Goal: Task Accomplishment & Management: Use online tool/utility

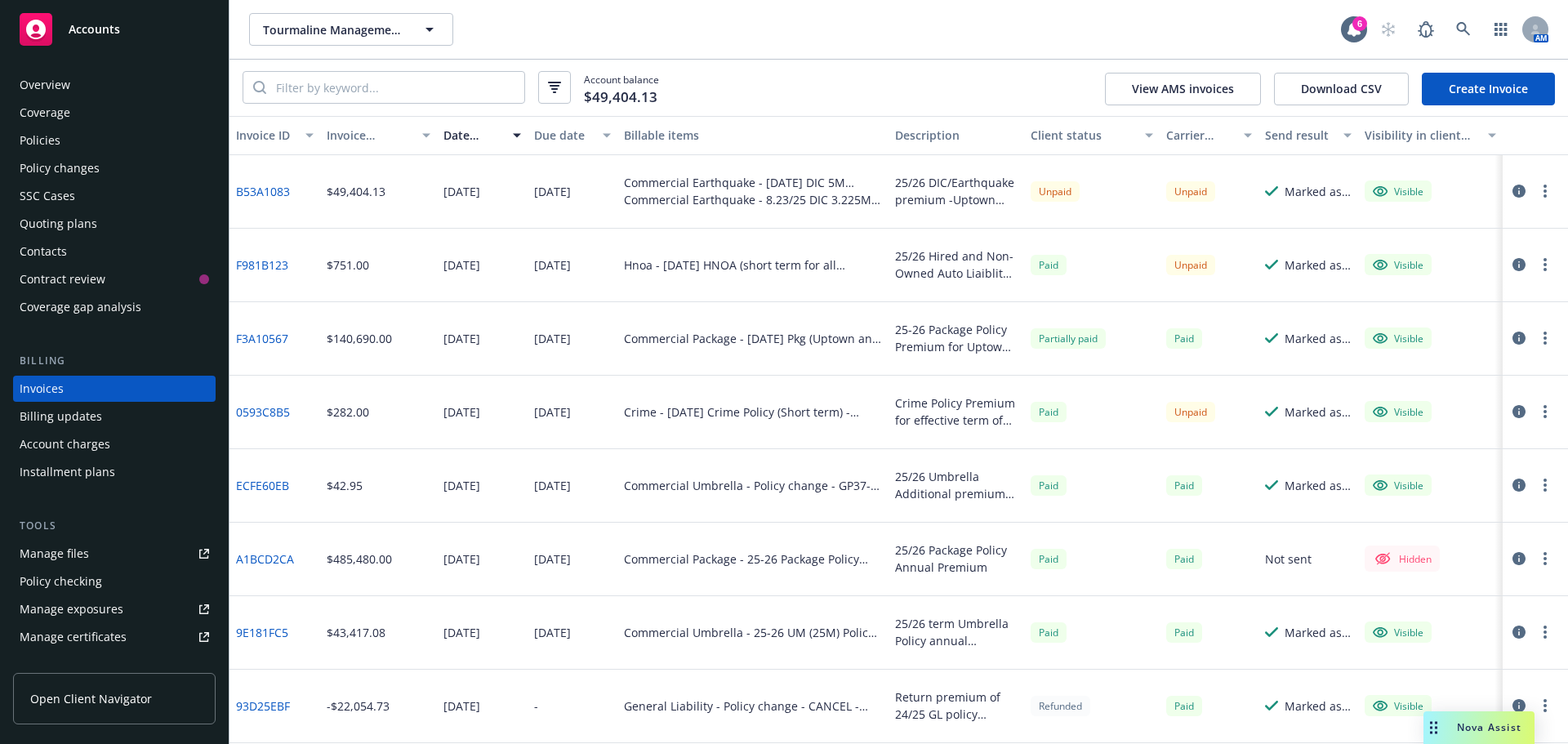
click at [60, 139] on div "Policies" at bounding box center [113, 140] width 189 height 26
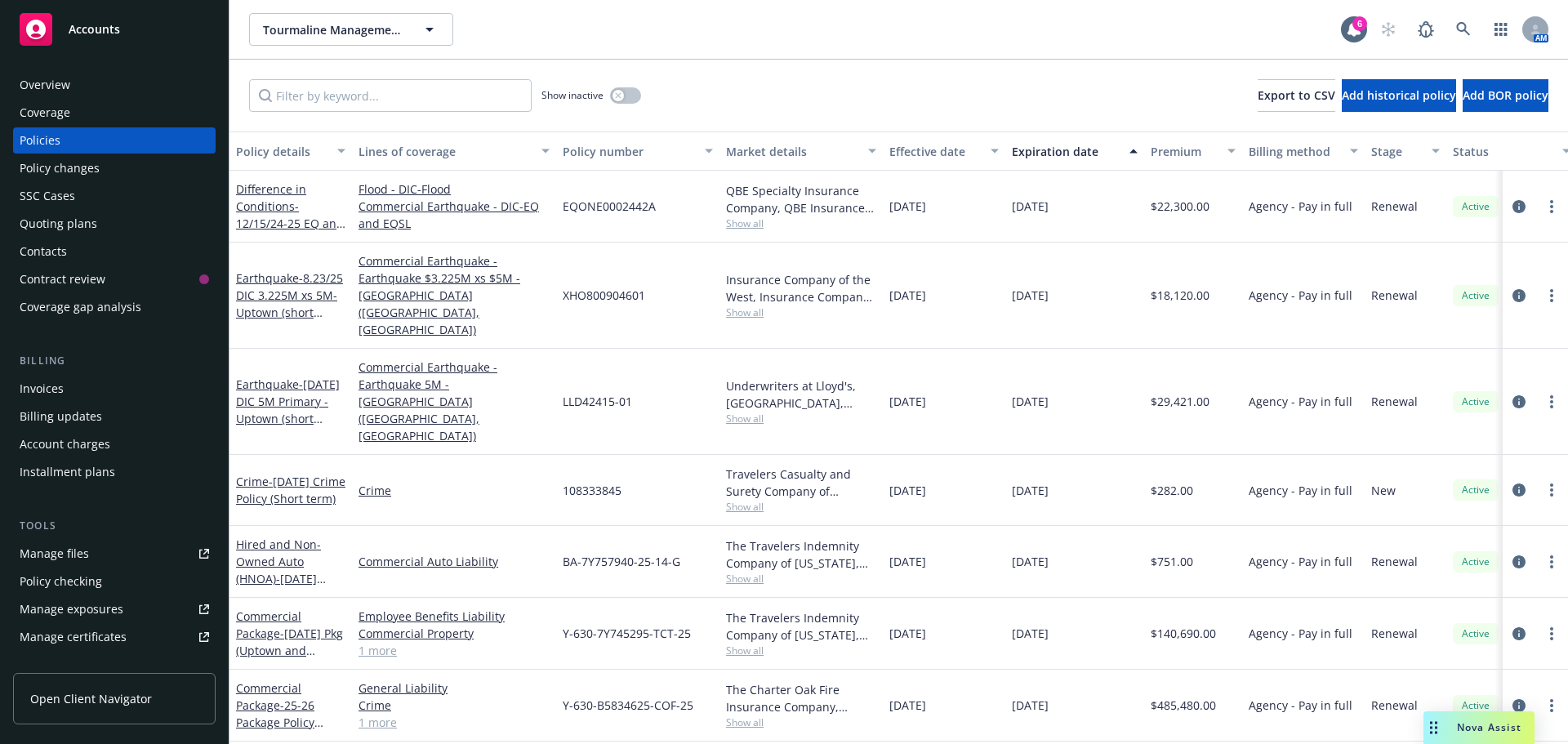
click at [63, 546] on div "Manage files" at bounding box center [54, 554] width 70 height 26
click at [44, 393] on div "Invoices" at bounding box center [41, 388] width 44 height 26
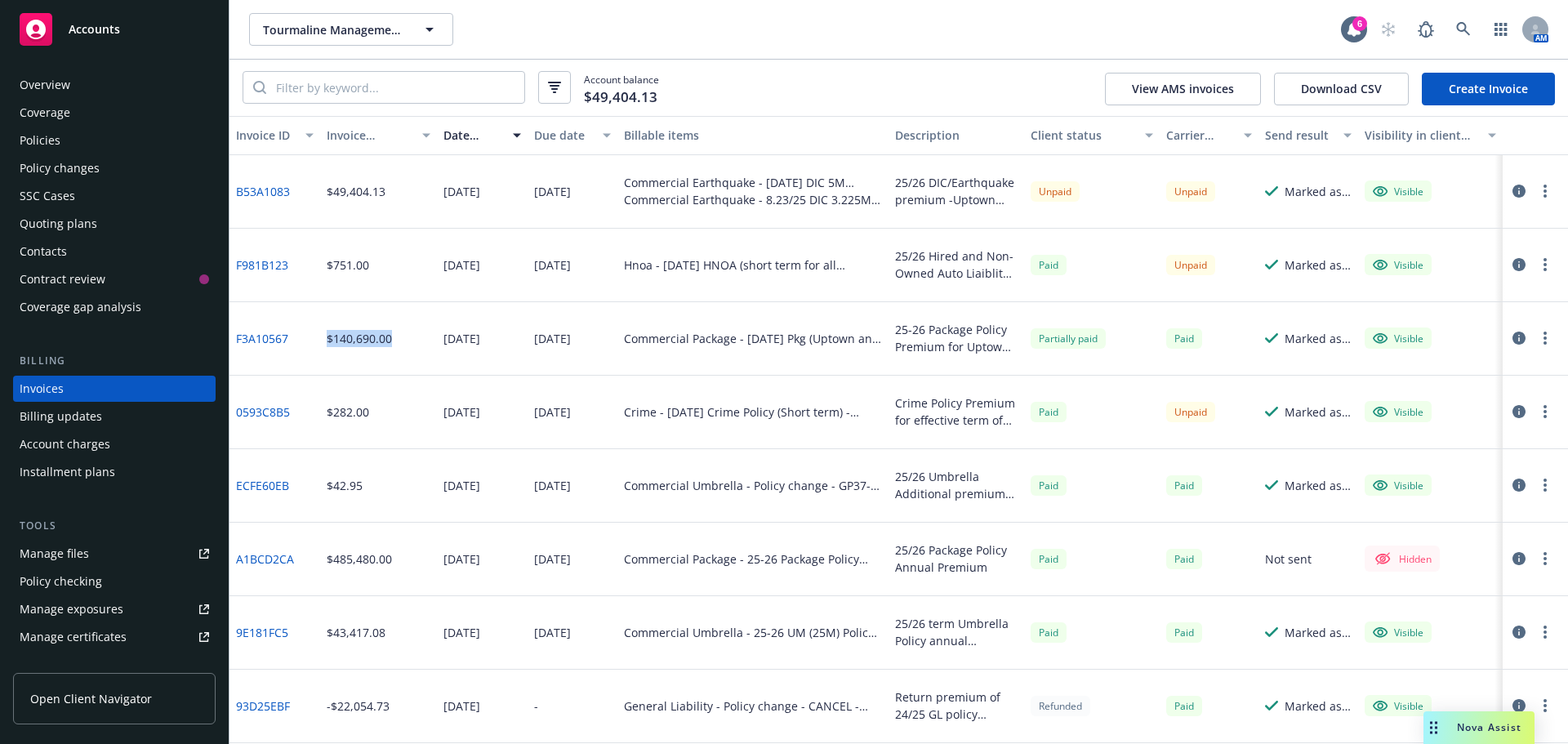
drag, startPoint x: 396, startPoint y: 340, endPoint x: 320, endPoint y: 338, distance: 76.0
click at [320, 338] on div "$140,690.00" at bounding box center [378, 340] width 117 height 74
copy div "$140,690.00"
drag, startPoint x: 300, startPoint y: 342, endPoint x: 234, endPoint y: 341, distance: 66.0
click at [234, 341] on div "F3A10567" at bounding box center [274, 340] width 90 height 74
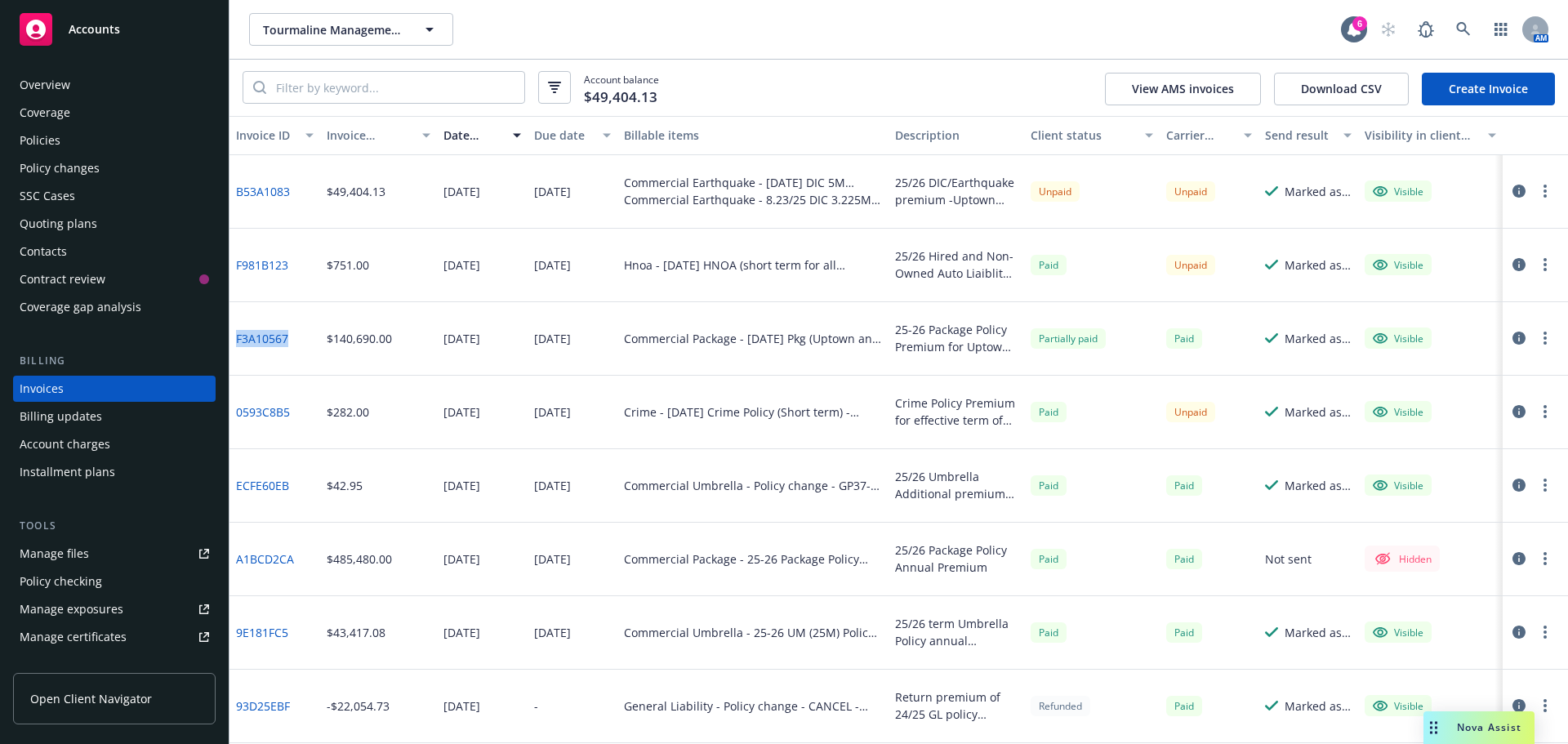
copy link "F3A10567"
click at [37, 137] on div "Policies" at bounding box center [40, 140] width 41 height 26
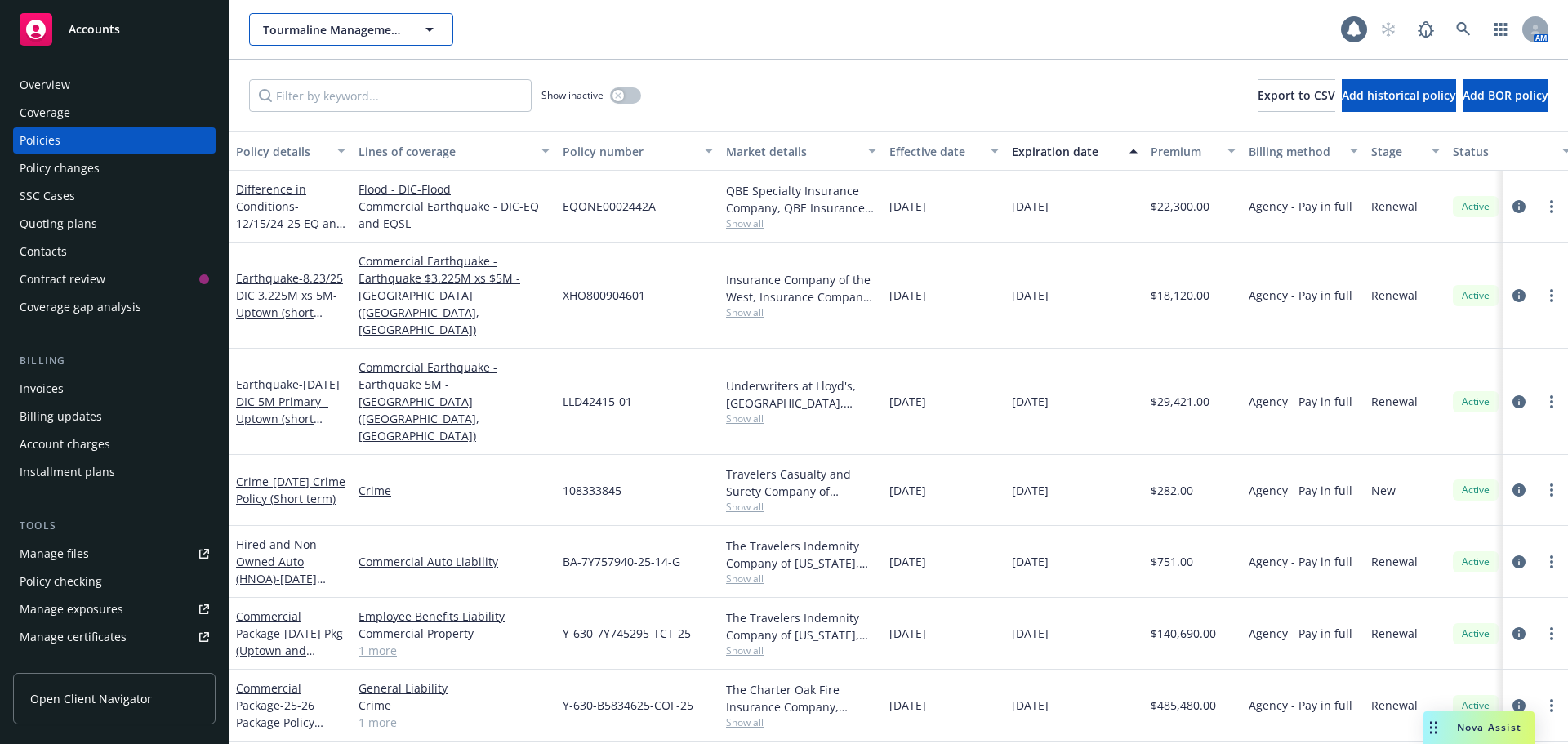
click at [307, 36] on span "Tourmaline Management LLC" at bounding box center [334, 30] width 142 height 17
type input "north bay"
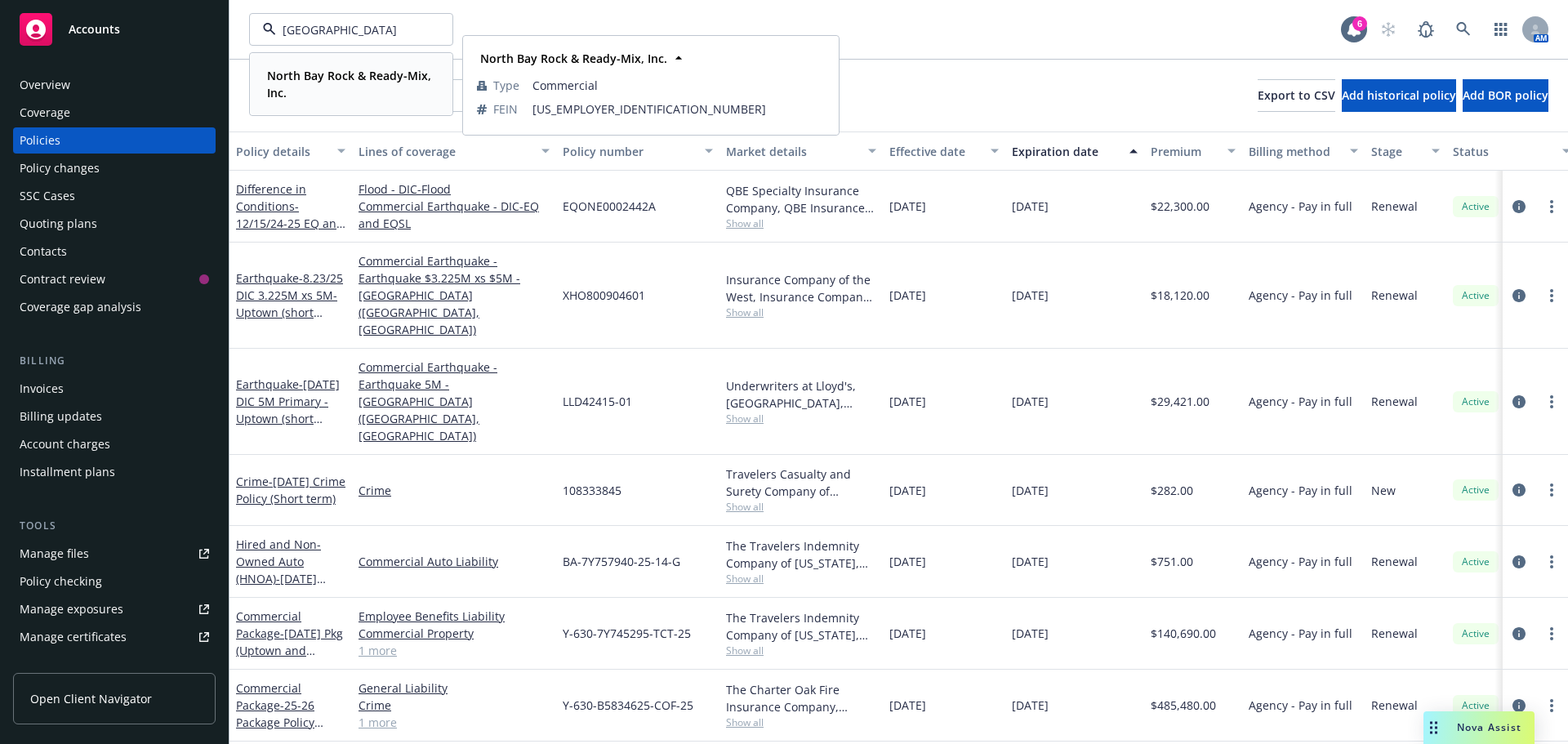
click at [282, 66] on div "North Bay Rock & Ready-Mix, Inc." at bounding box center [348, 84] width 175 height 41
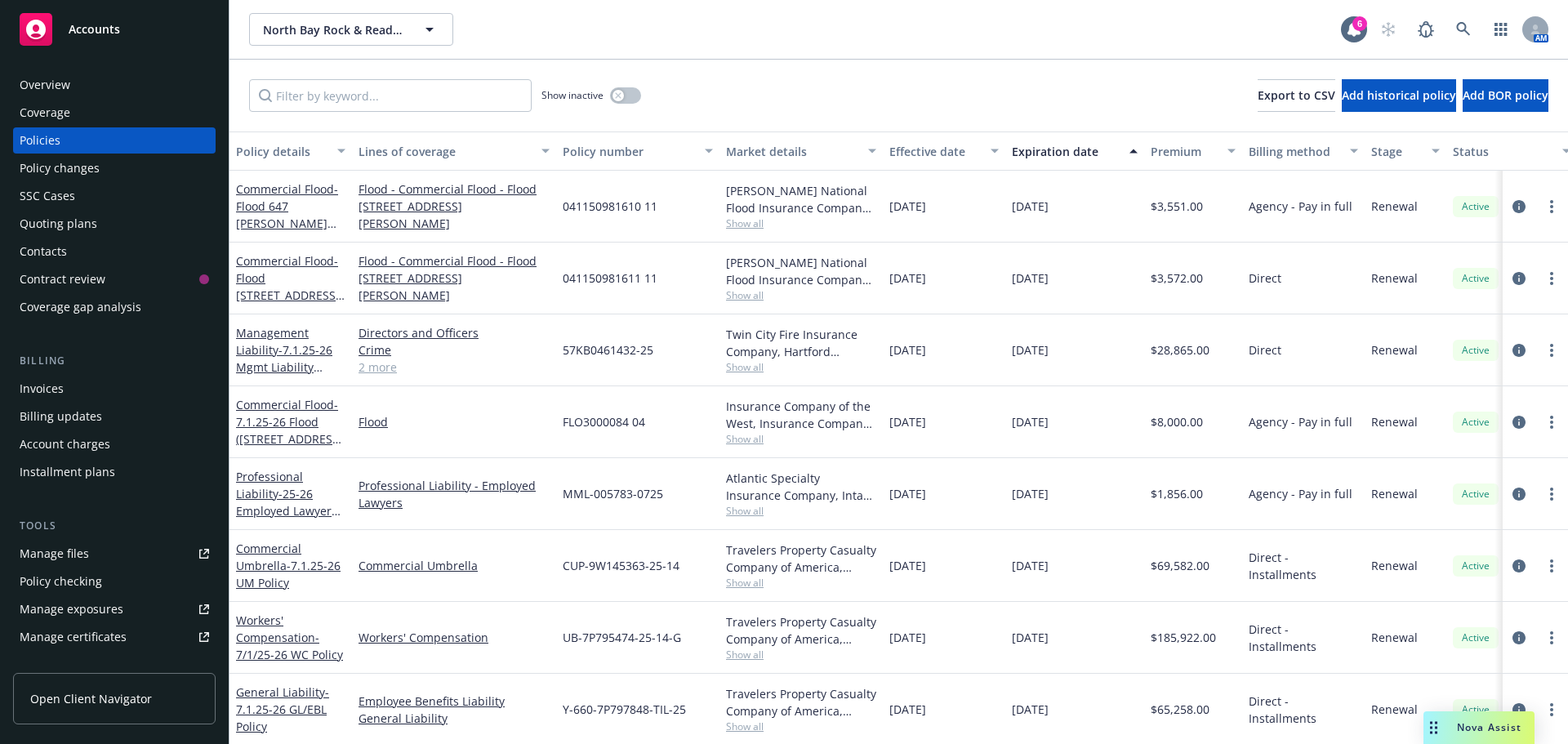
click at [56, 230] on div "Quoting plans" at bounding box center [58, 223] width 78 height 26
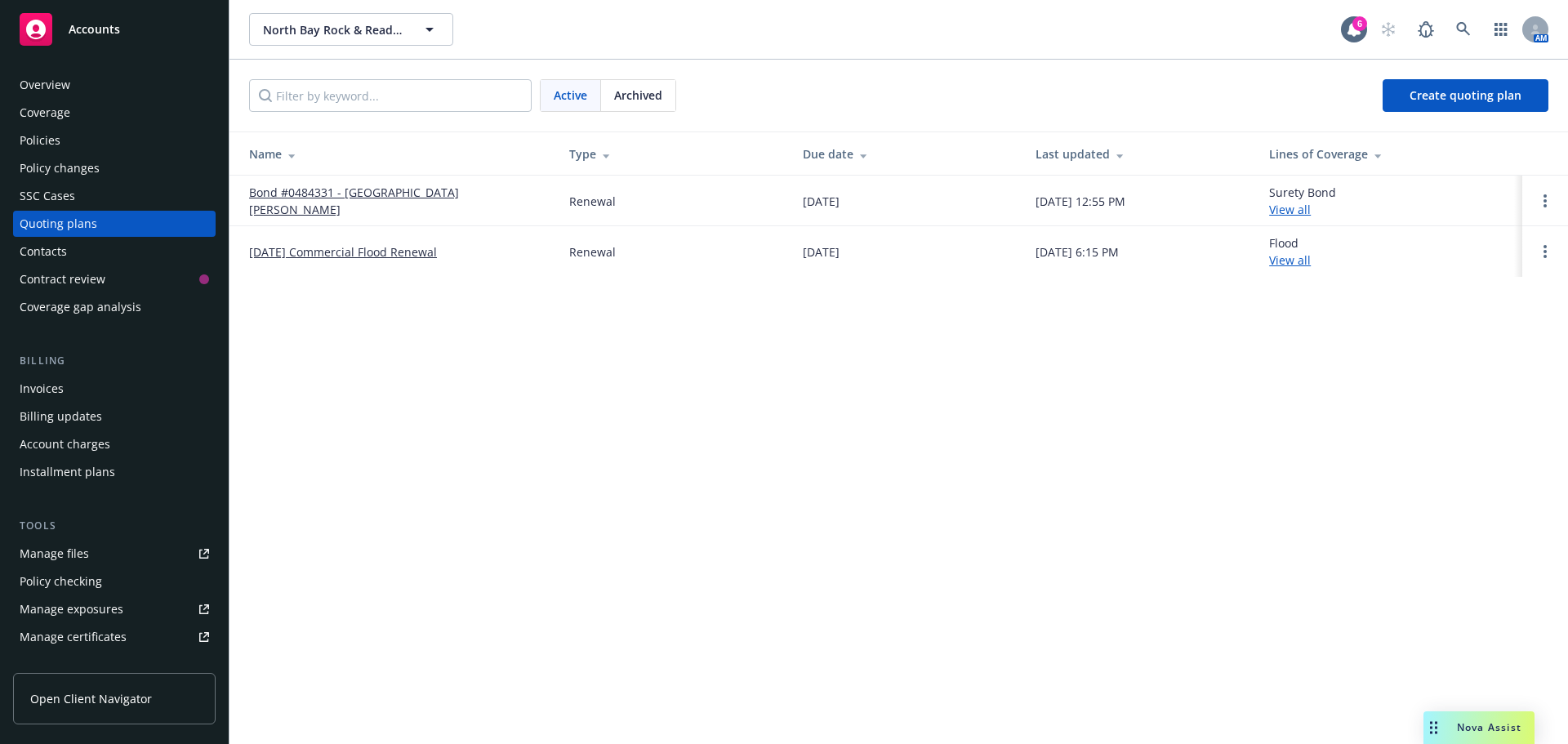
click at [45, 146] on div "Policies" at bounding box center [40, 140] width 41 height 26
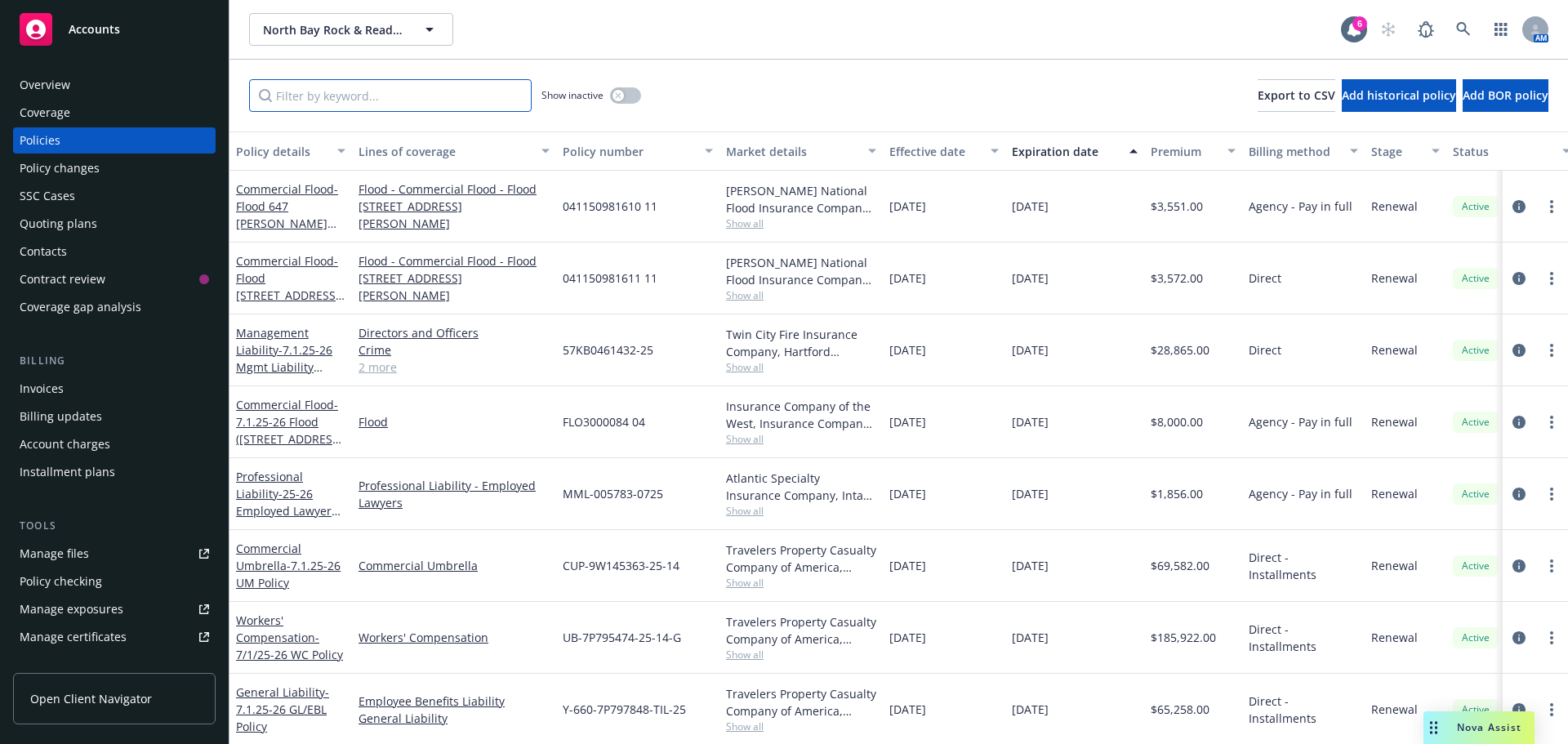
click at [344, 101] on input "Filter by keyword..." at bounding box center [390, 96] width 282 height 33
click at [75, 554] on div "Manage files" at bounding box center [54, 554] width 70 height 26
click at [299, 24] on span "North Bay Rock & Ready-Mix, Inc." at bounding box center [334, 30] width 142 height 17
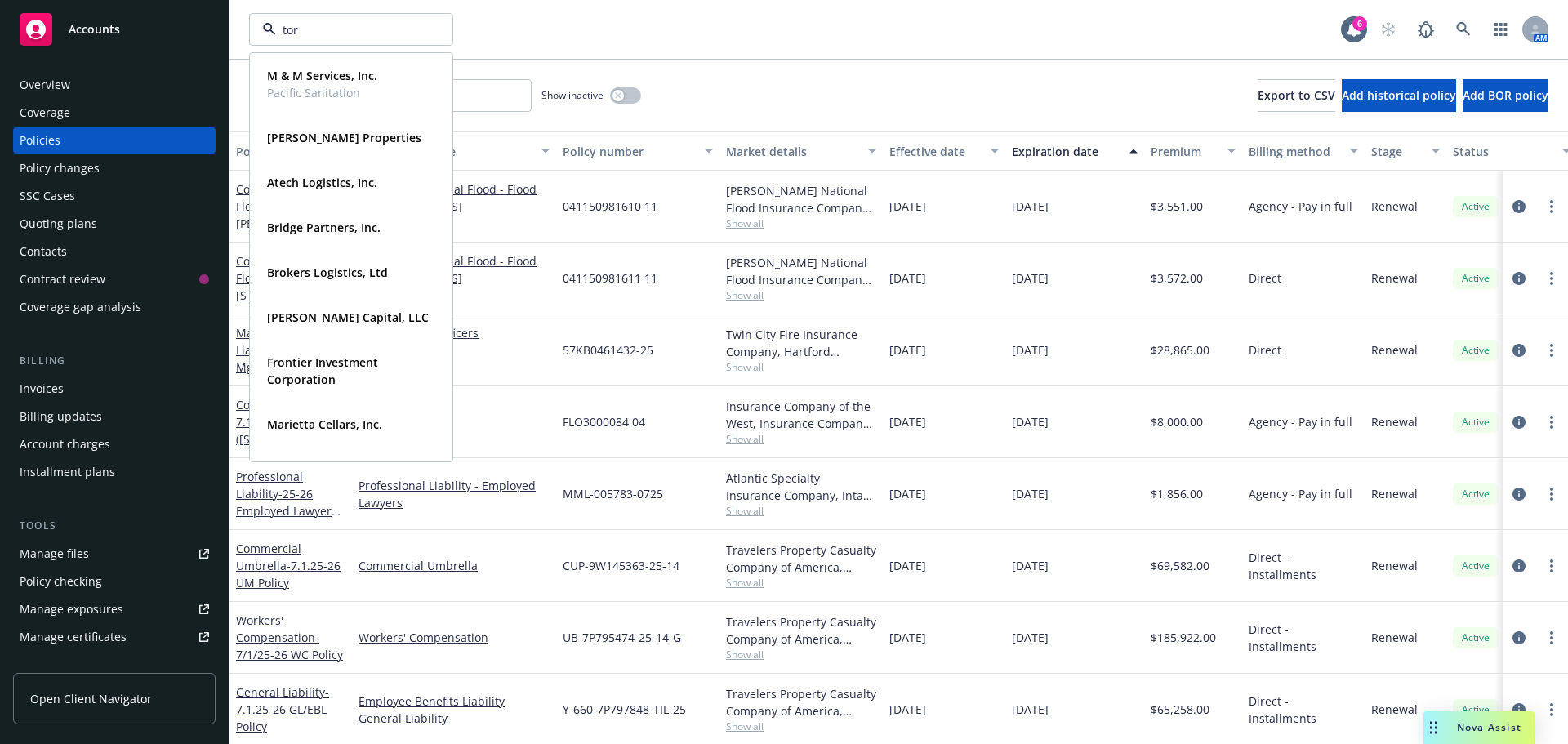
type input "tork"
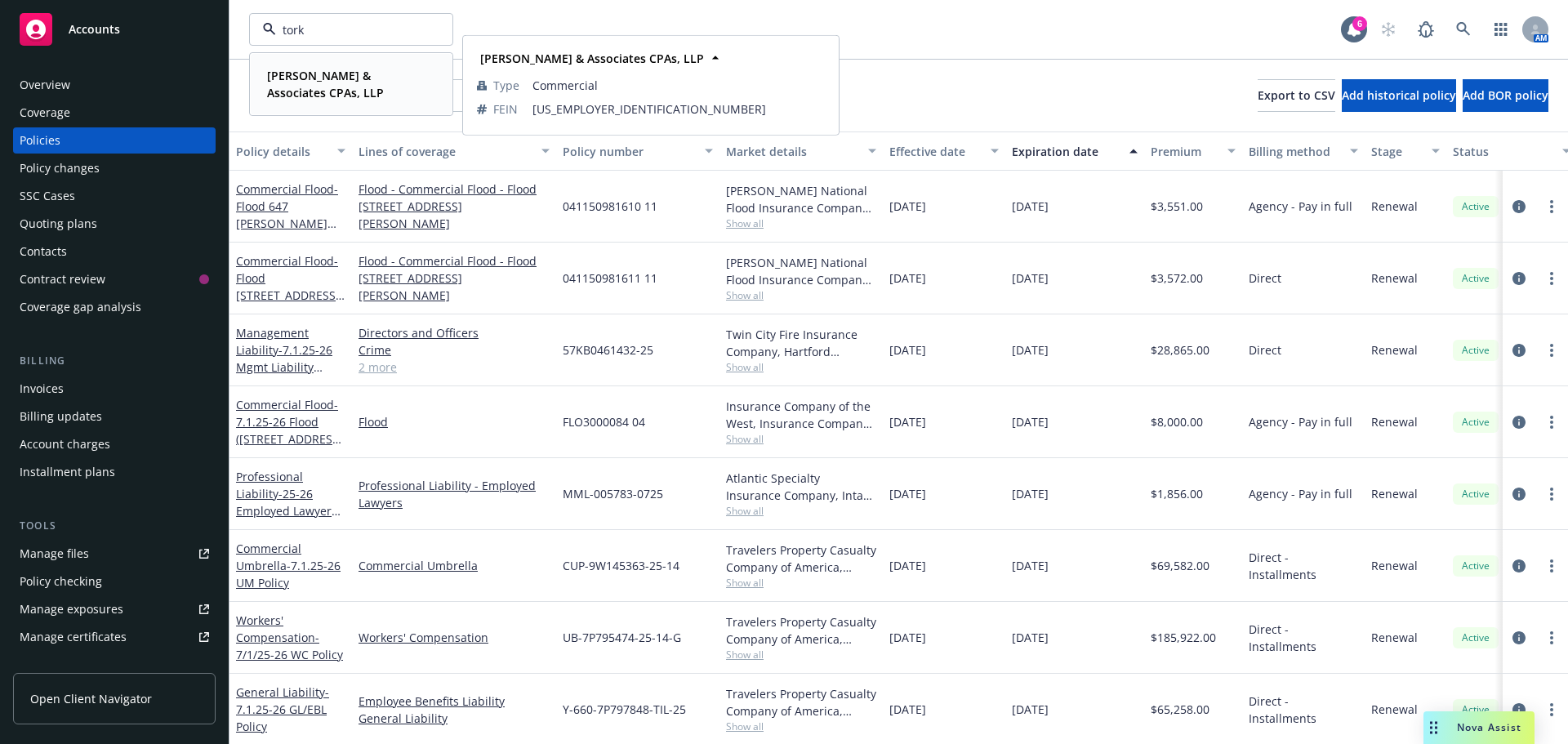
click at [333, 95] on span "[PERSON_NAME] & Associates CPAs, LLP" at bounding box center [349, 83] width 165 height 34
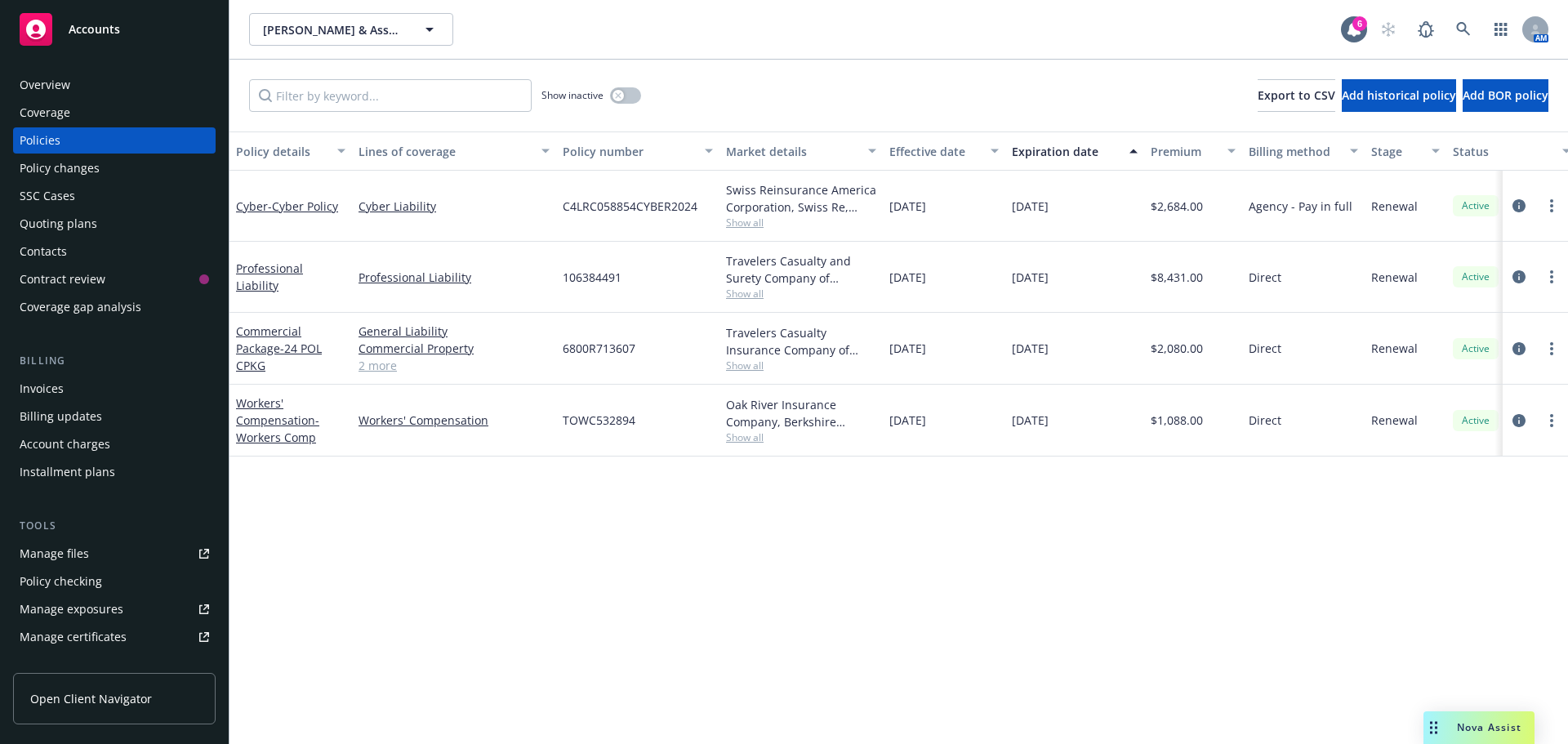
click at [50, 221] on div "Quoting plans" at bounding box center [58, 223] width 78 height 26
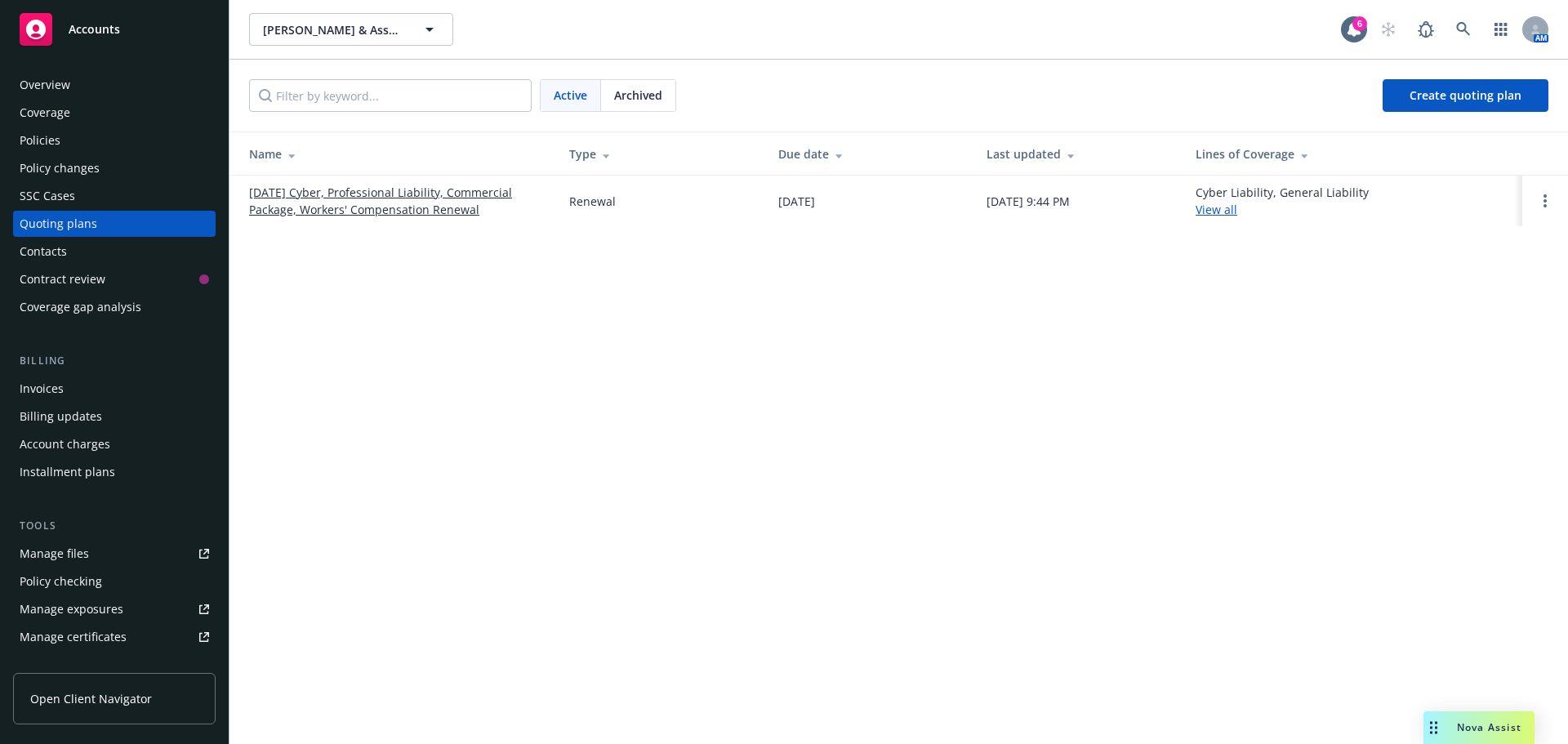
click at [339, 205] on link "[DATE] Cyber, Professional Liability, Commercial Package, Workers' Compensation…" at bounding box center [396, 201] width 294 height 34
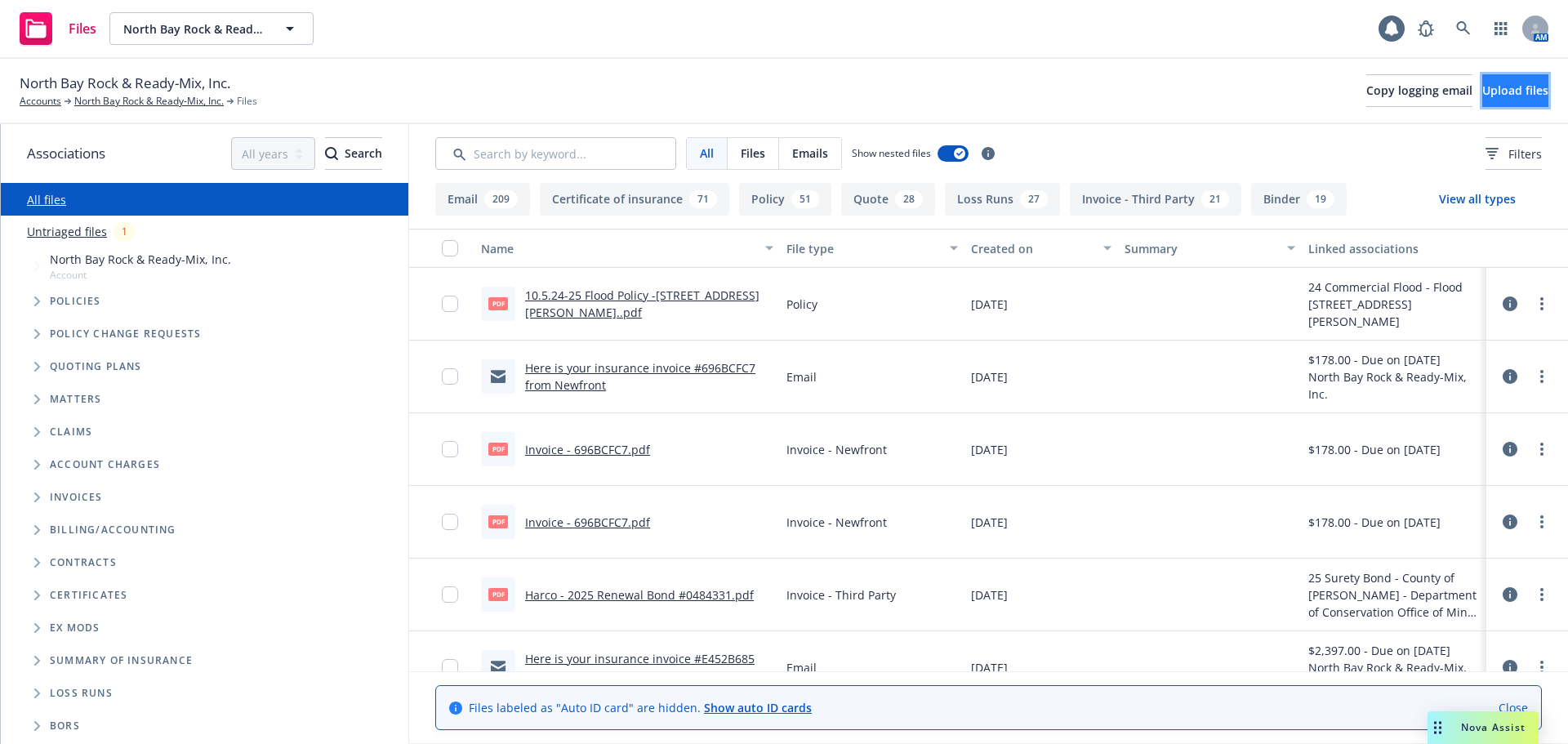
click at [1483, 96] on span "Upload files" at bounding box center [1516, 90] width 66 height 16
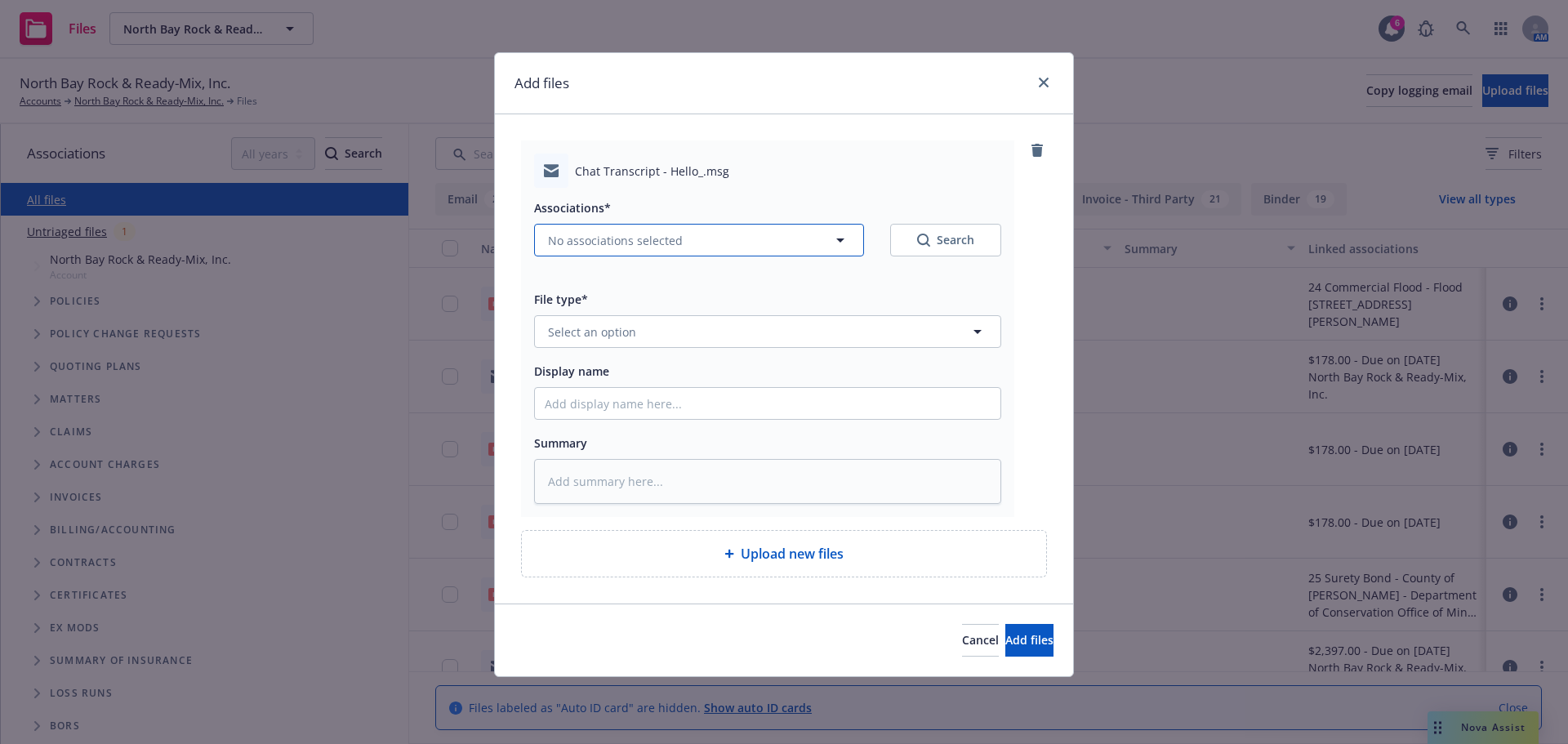
click at [842, 236] on icon "button" at bounding box center [841, 241] width 19 height 19
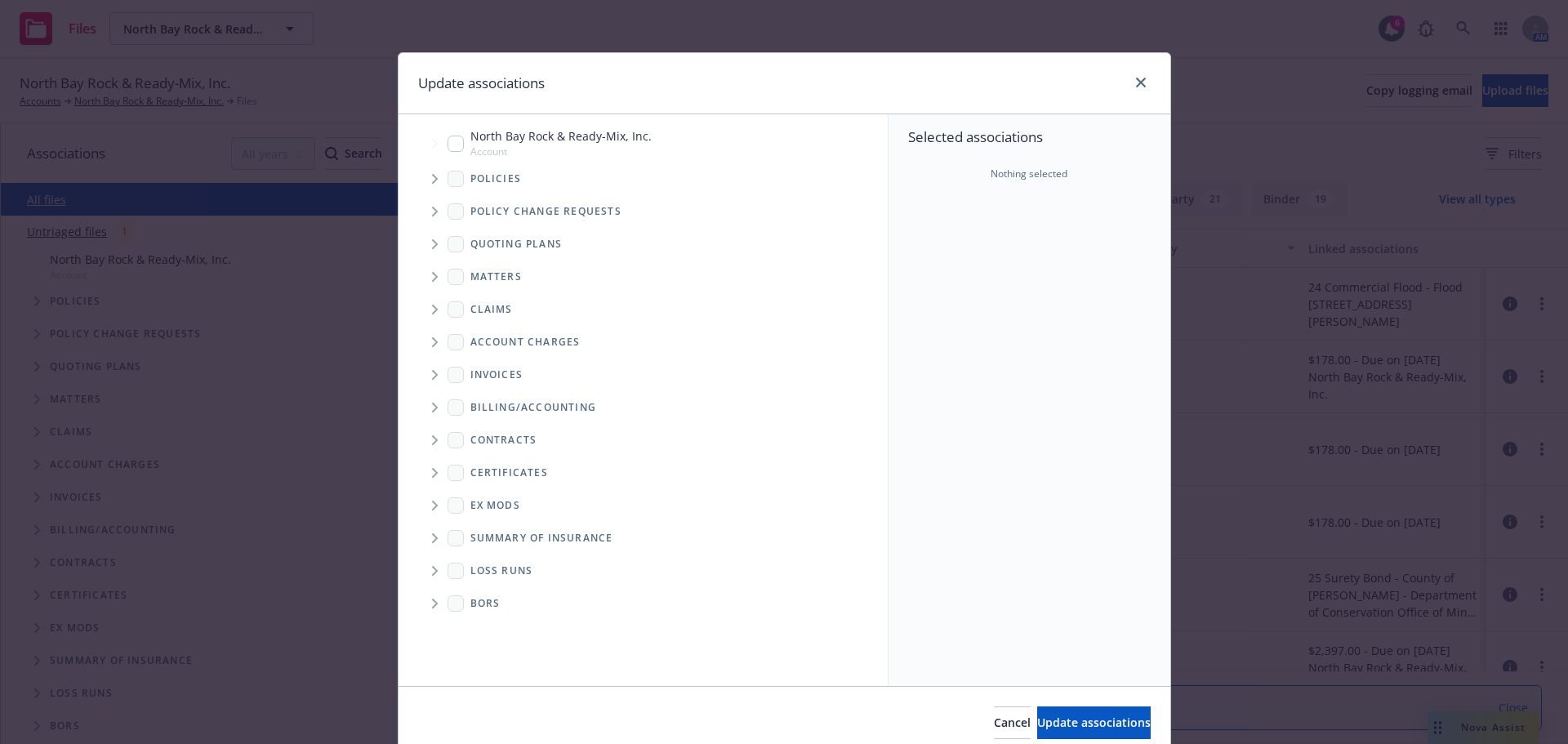
click at [432, 181] on icon "Tree Example" at bounding box center [435, 178] width 6 height 10
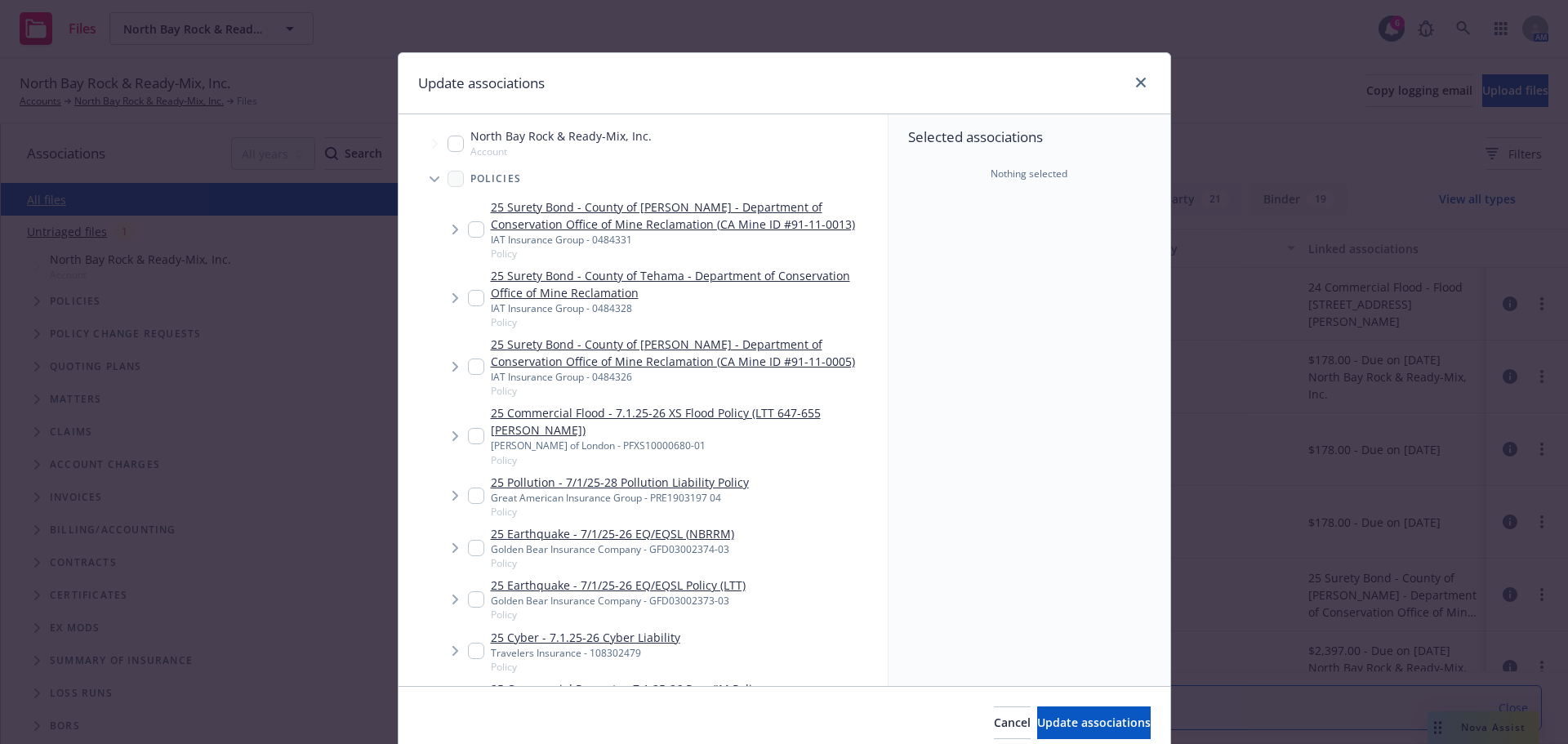
scroll to position [163, 0]
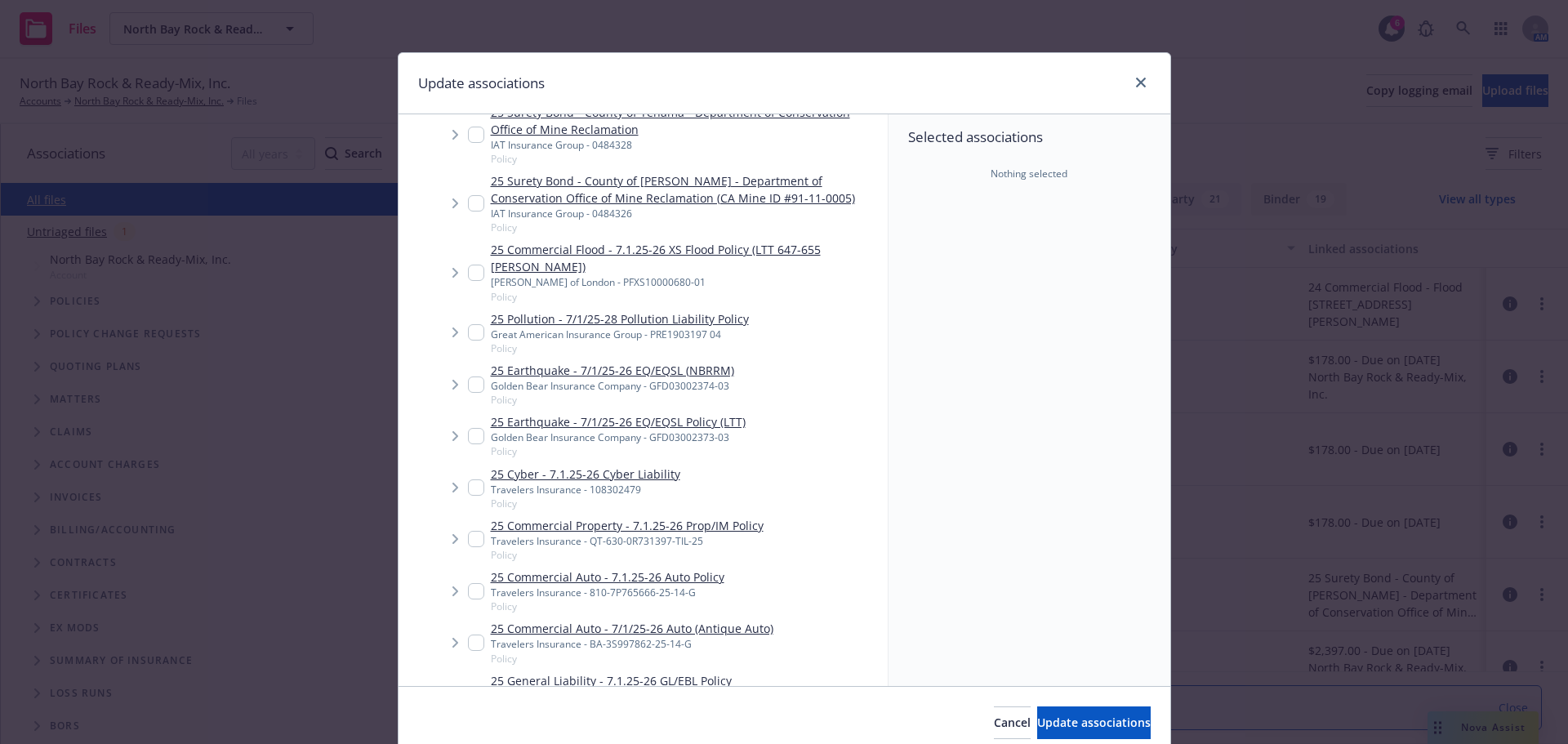
type textarea "x"
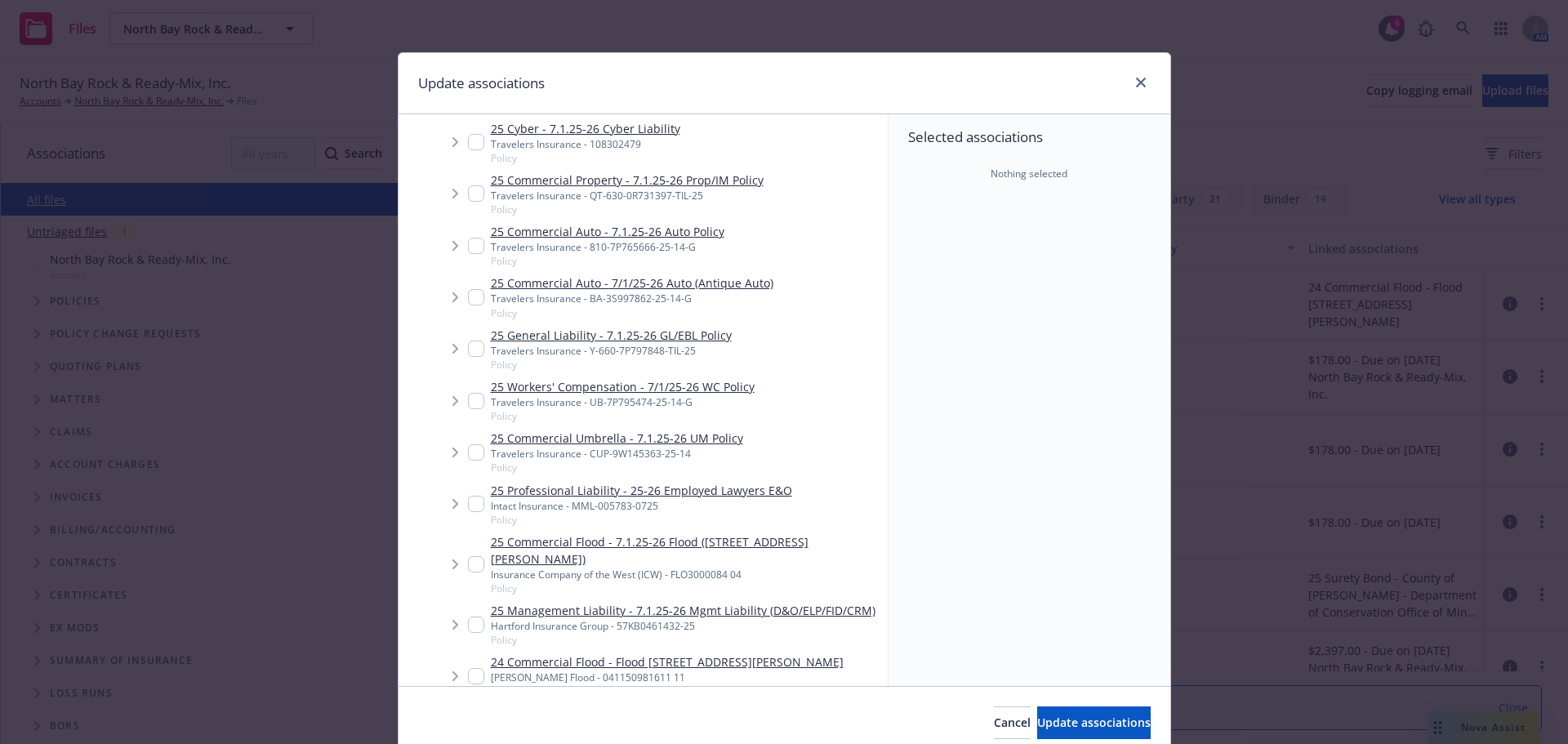
scroll to position [542, 0]
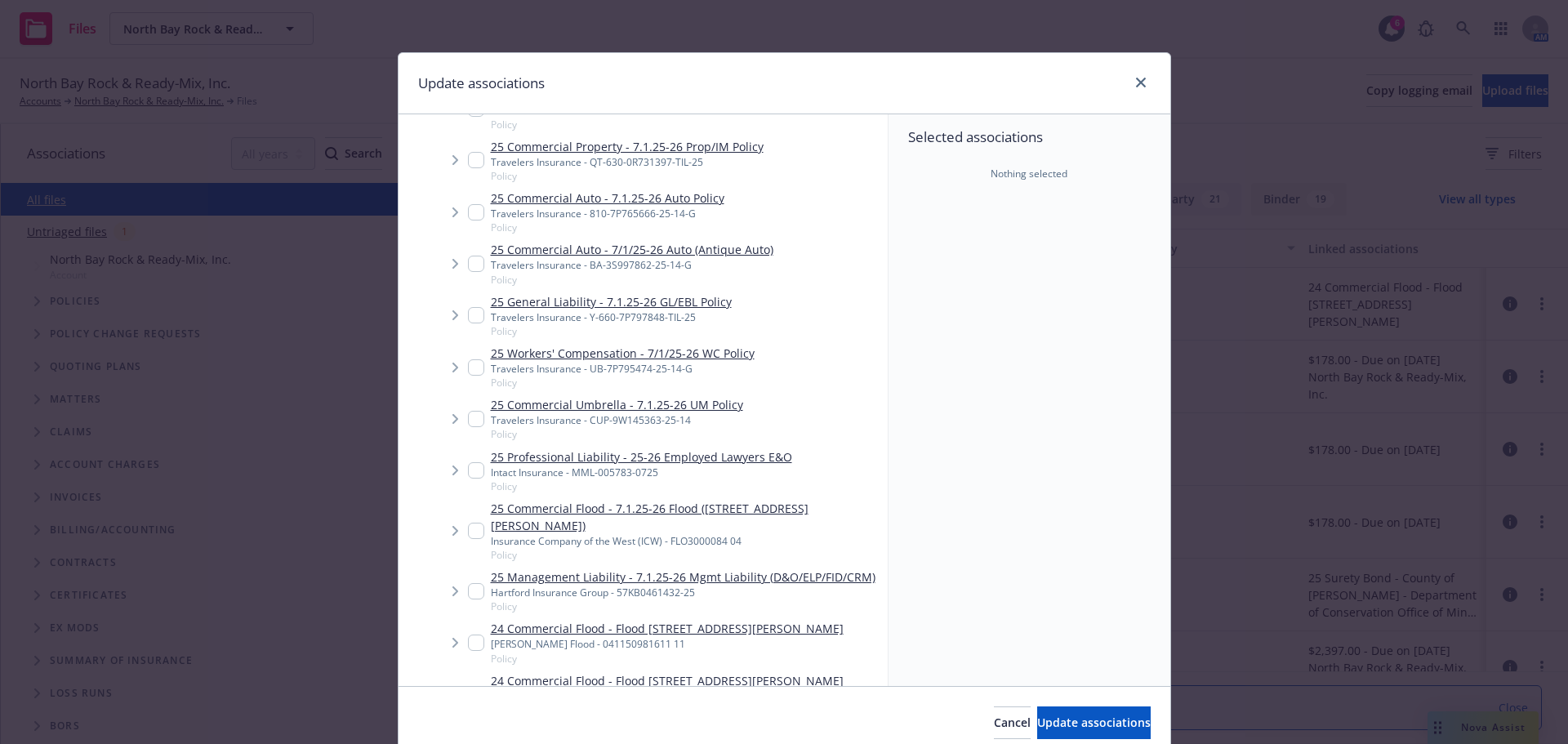
click at [472, 523] on input "Tree Example" at bounding box center [476, 531] width 16 height 16
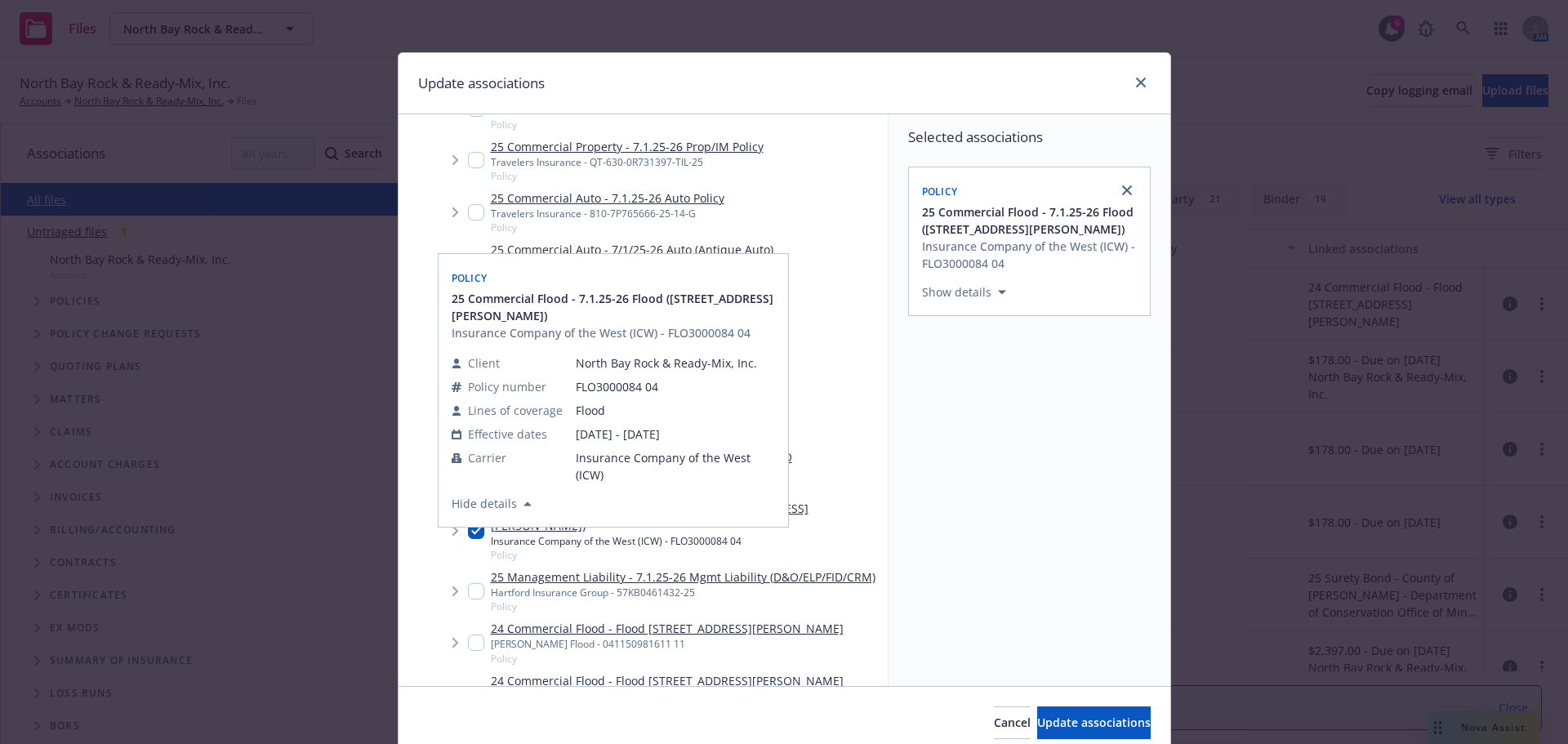
click at [468, 523] on input "Tree Example" at bounding box center [476, 531] width 16 height 16
checkbox input "false"
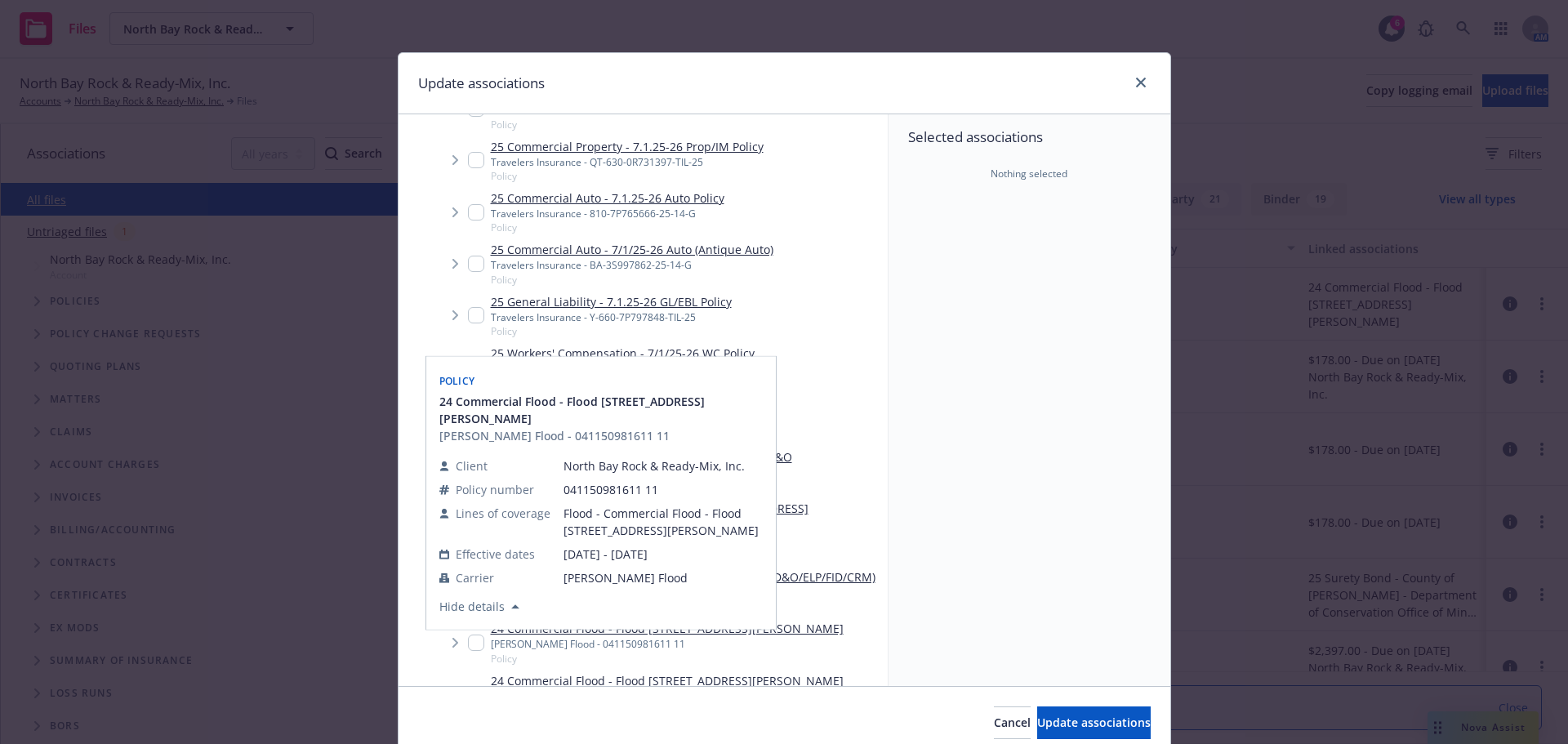
click at [468, 634] on input "Tree Example" at bounding box center [476, 642] width 16 height 16
checkbox input "true"
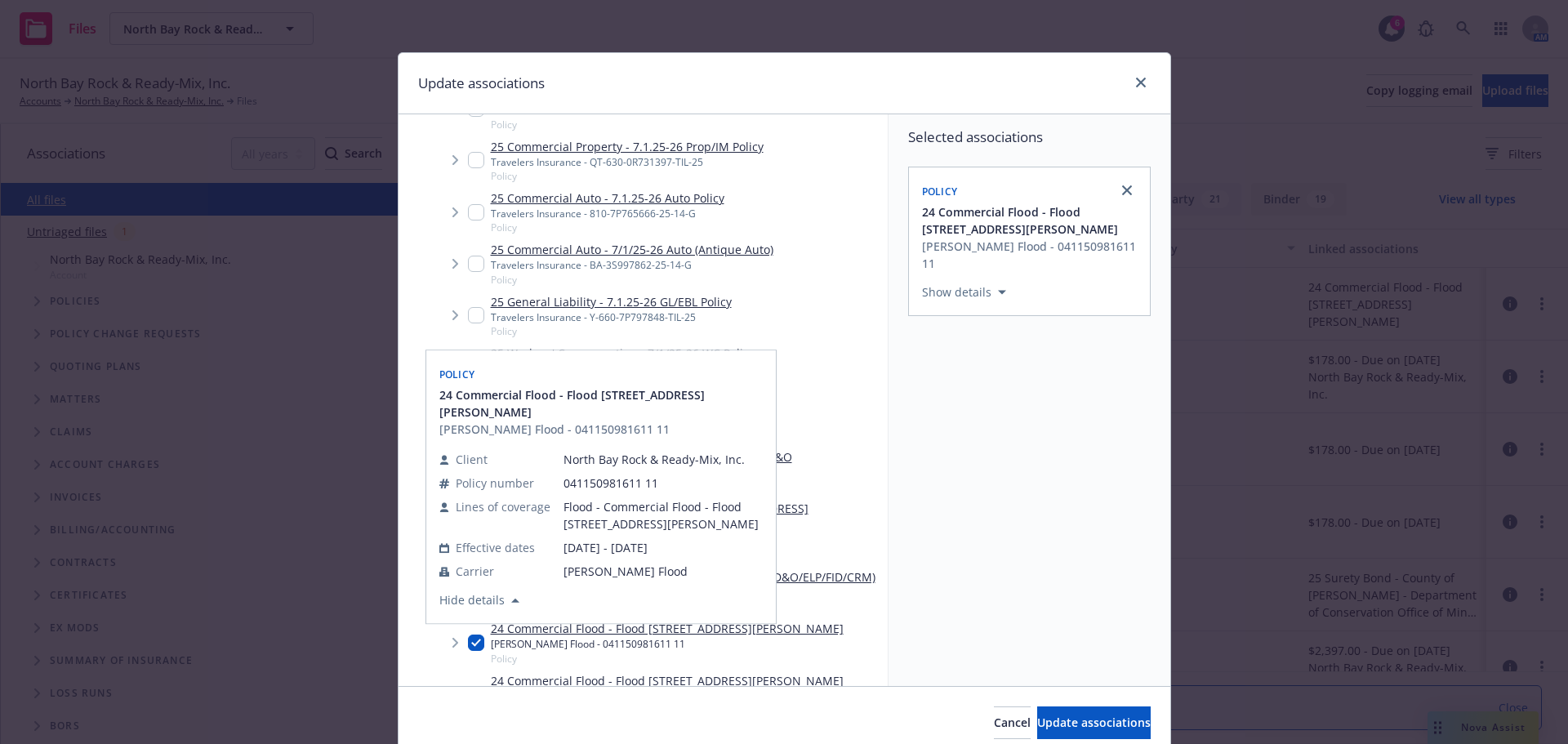
click at [473, 687] on input "Tree Example" at bounding box center [476, 695] width 16 height 16
checkbox input "true"
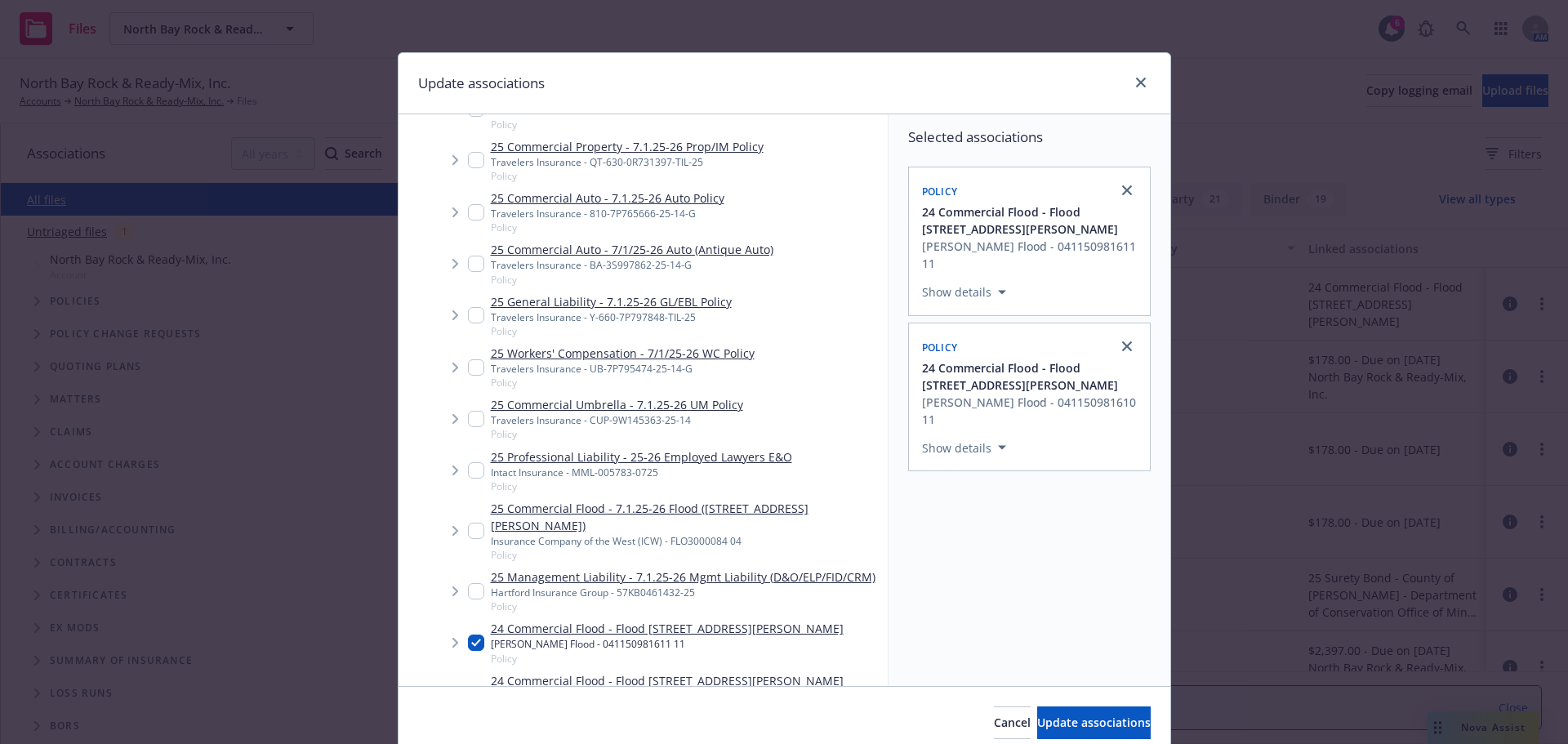
scroll to position [625, 0]
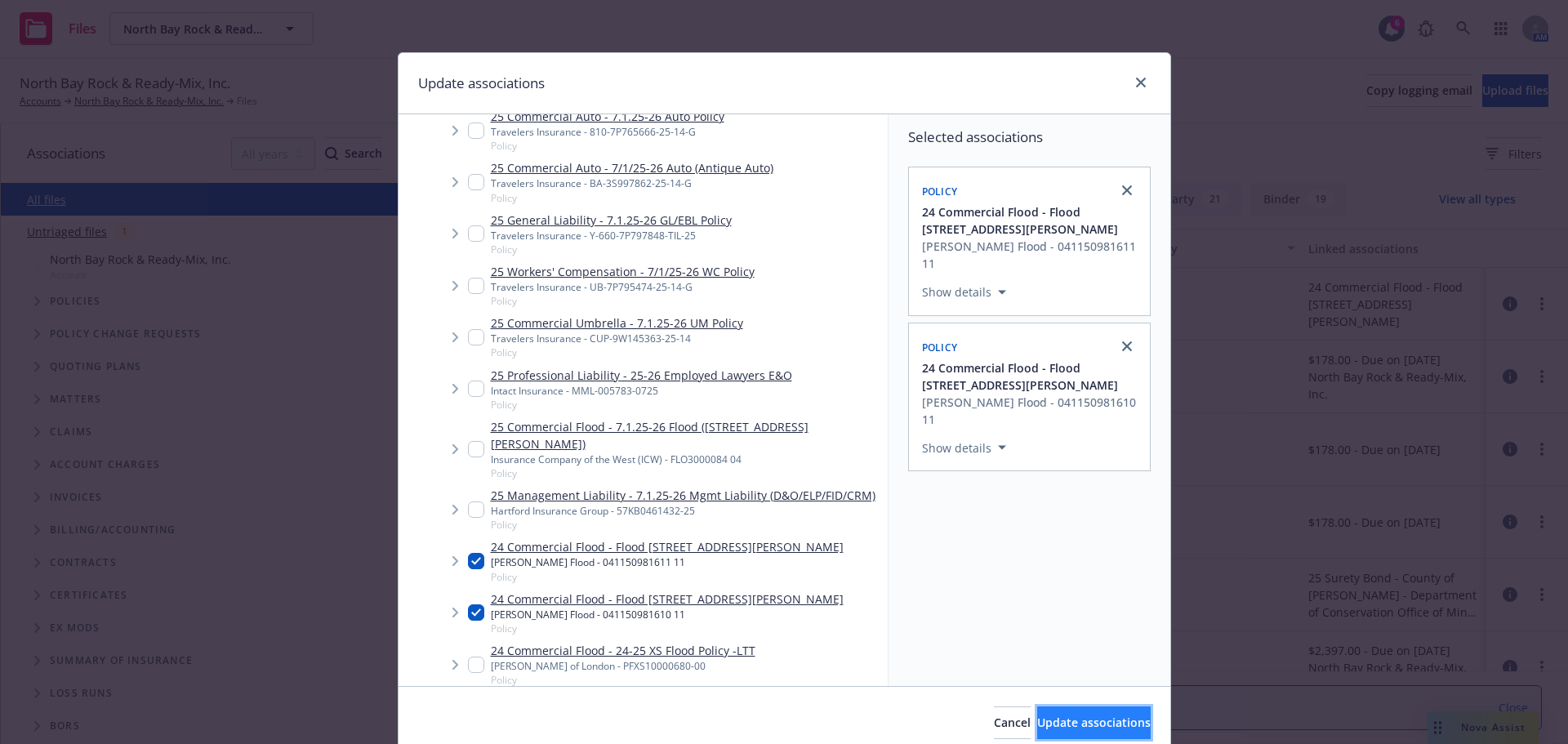
click at [1038, 718] on span "Update associations" at bounding box center [1094, 723] width 113 height 16
type textarea "x"
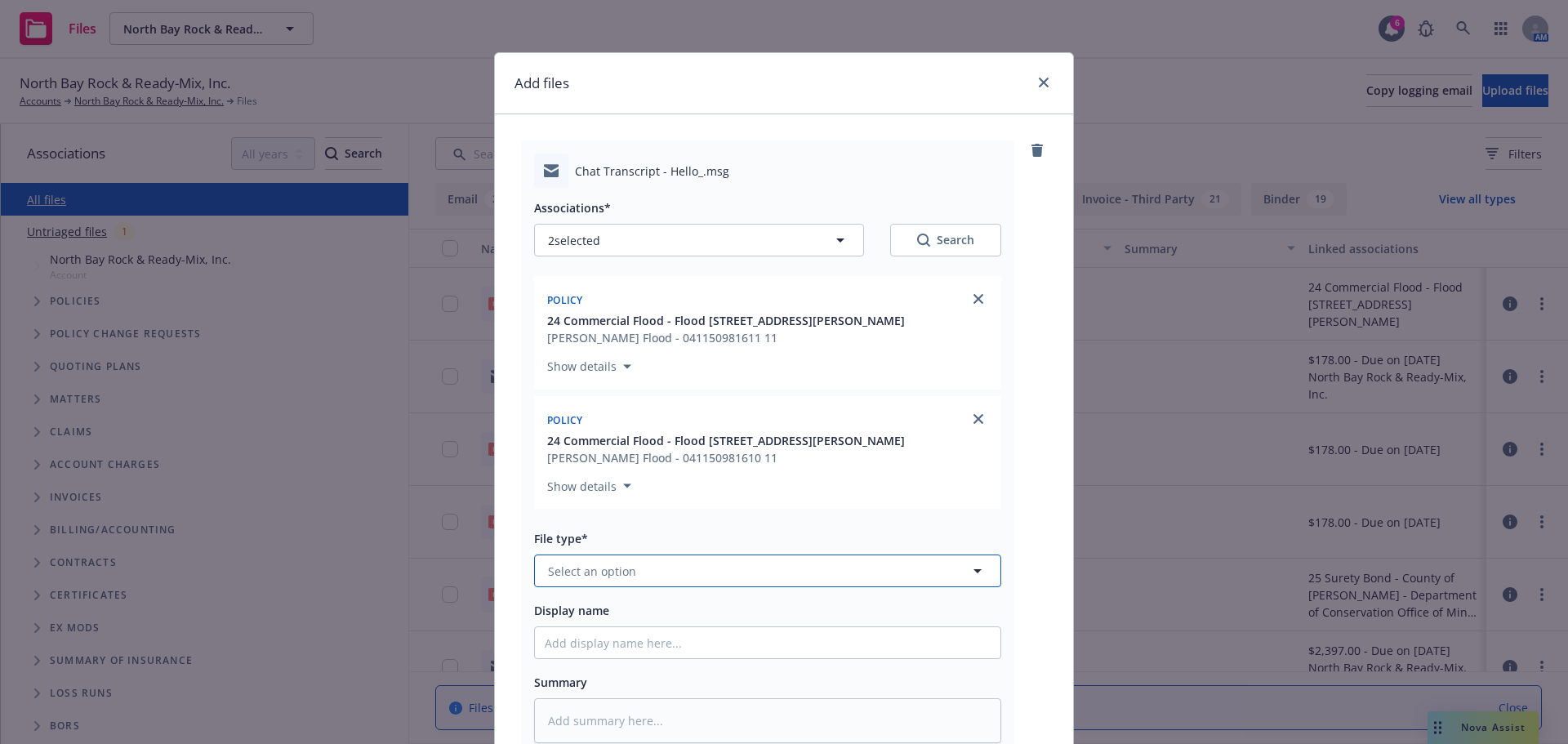
click at [615, 561] on button "Select an option" at bounding box center [768, 571] width 467 height 33
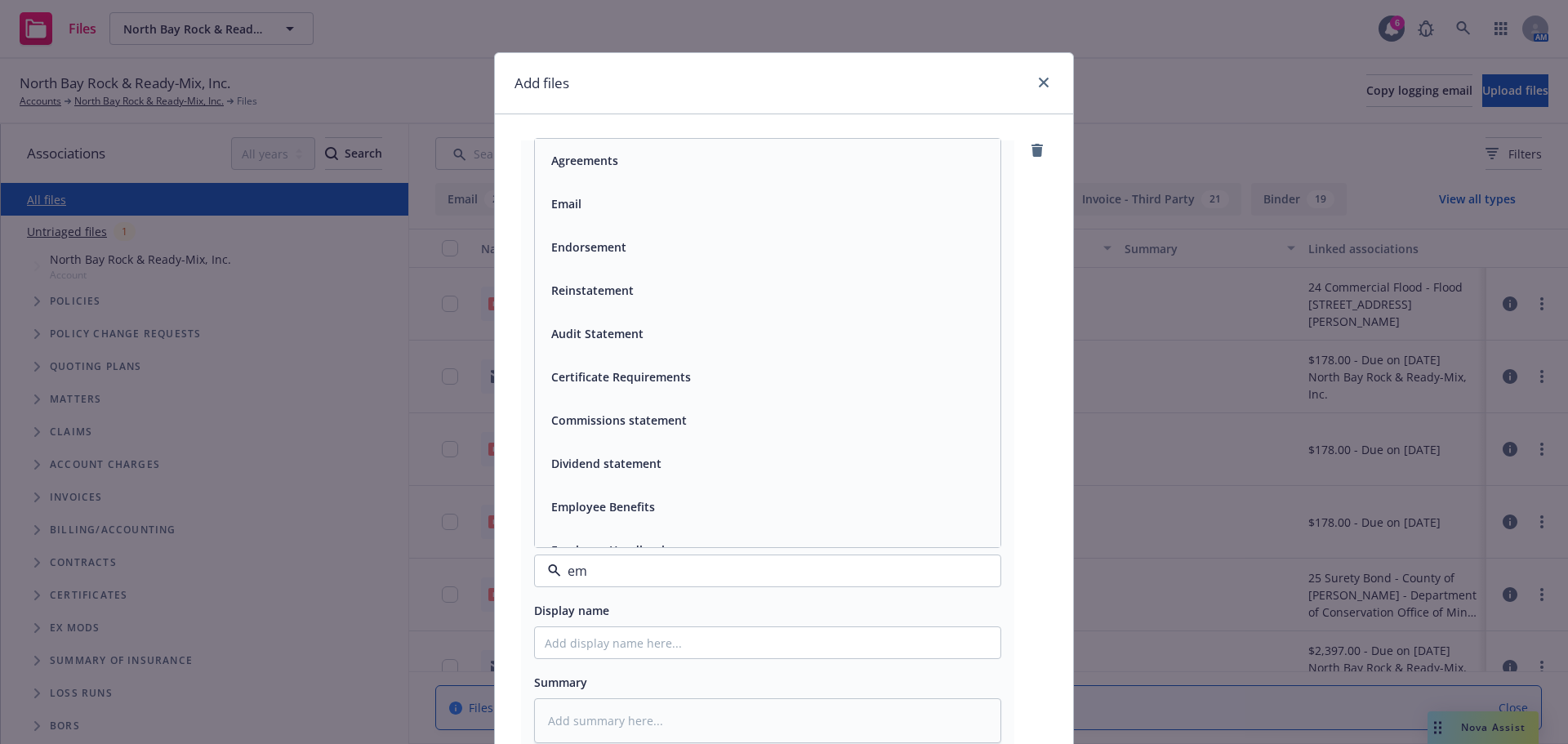
type input "e"
type input "ema"
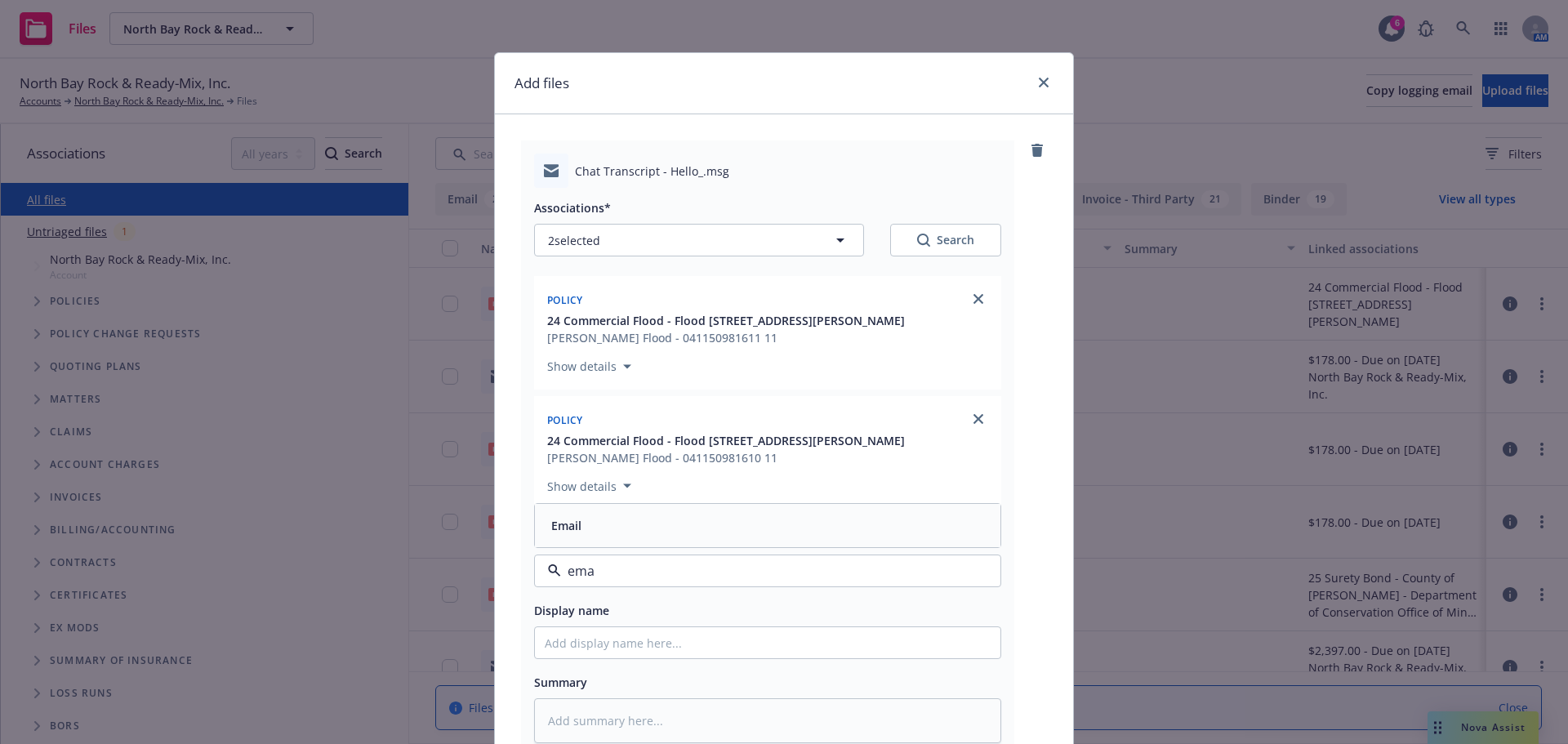
click at [580, 529] on div "Email" at bounding box center [768, 526] width 446 height 23
click at [557, 650] on input "Display name" at bounding box center [768, 643] width 465 height 31
type textarea "x"
type input "E"
type textarea "x"
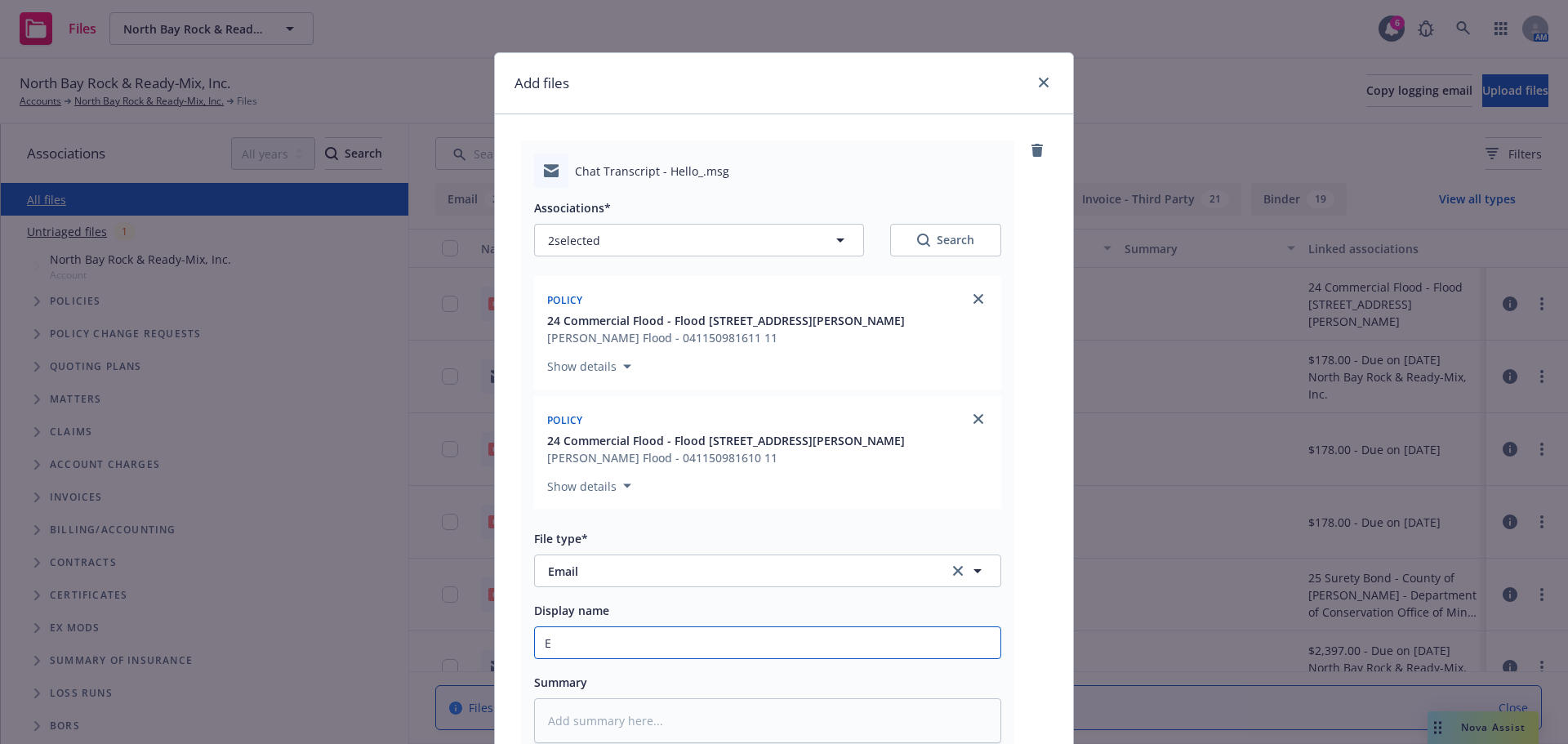
type input "EM"
type textarea "x"
type input "EMF"
type textarea "x"
type input "EM"
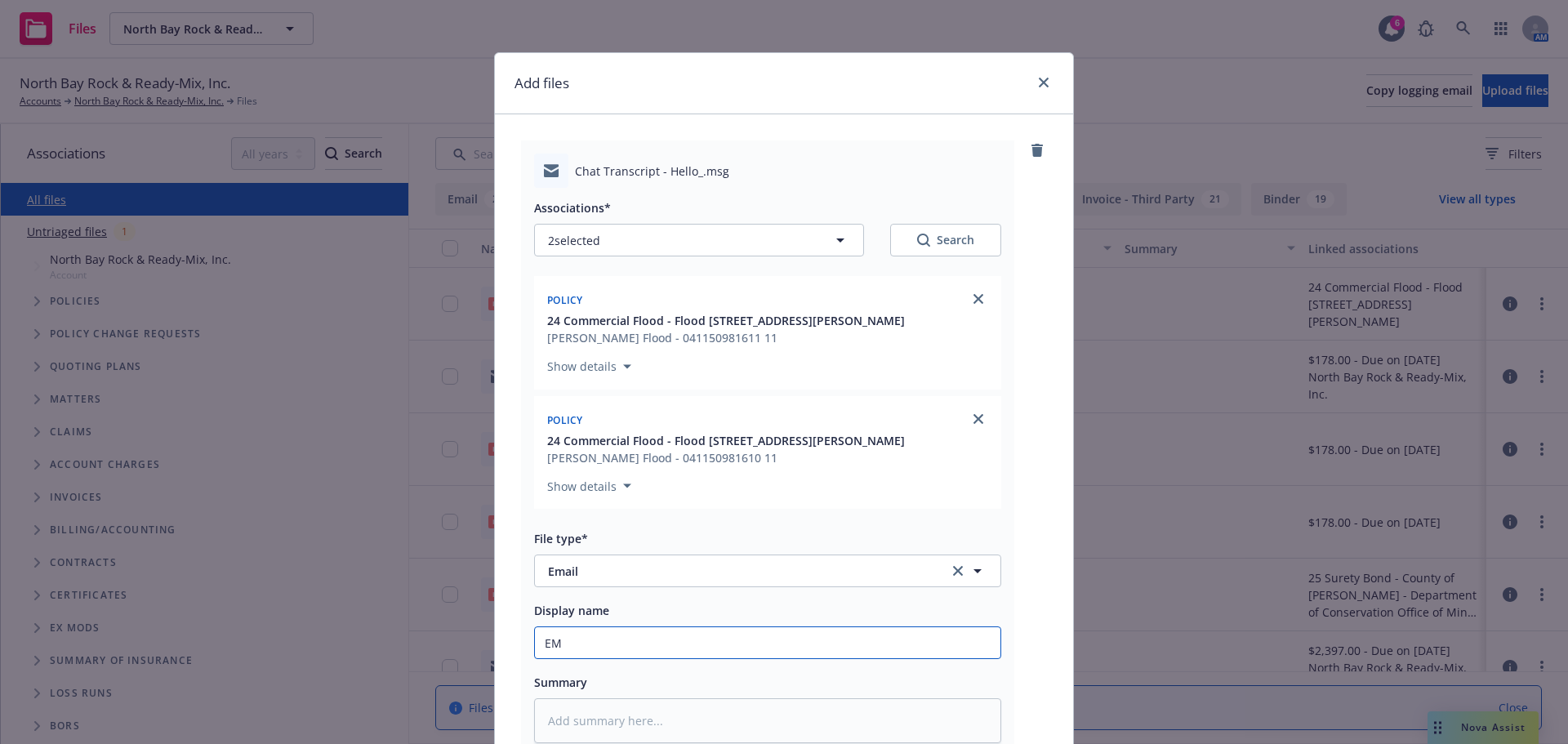
type textarea "x"
type input "E"
type textarea "x"
type input "R"
type textarea "x"
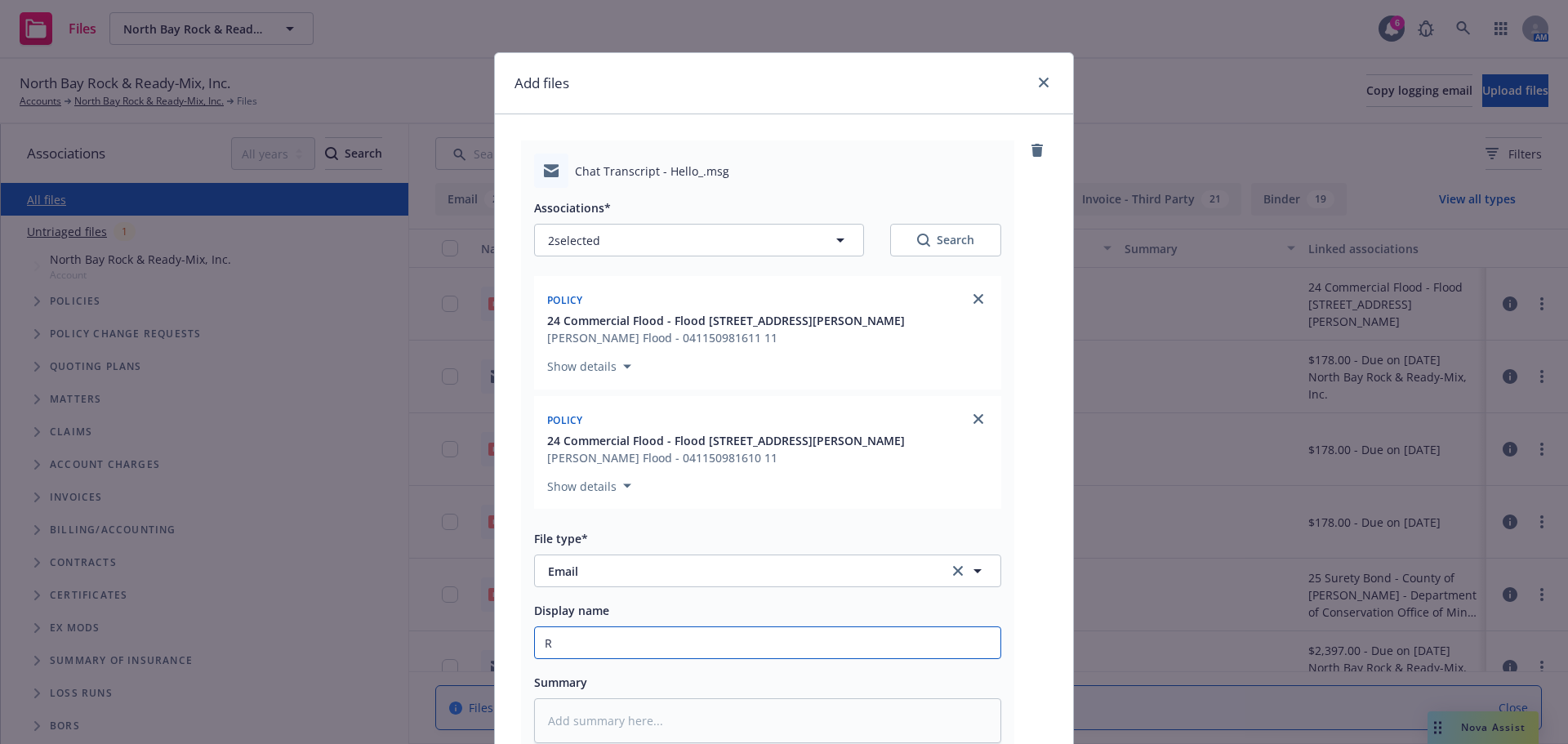
type input "Re"
type textarea "x"
type input "Rew"
type textarea "x"
type input "Rewr"
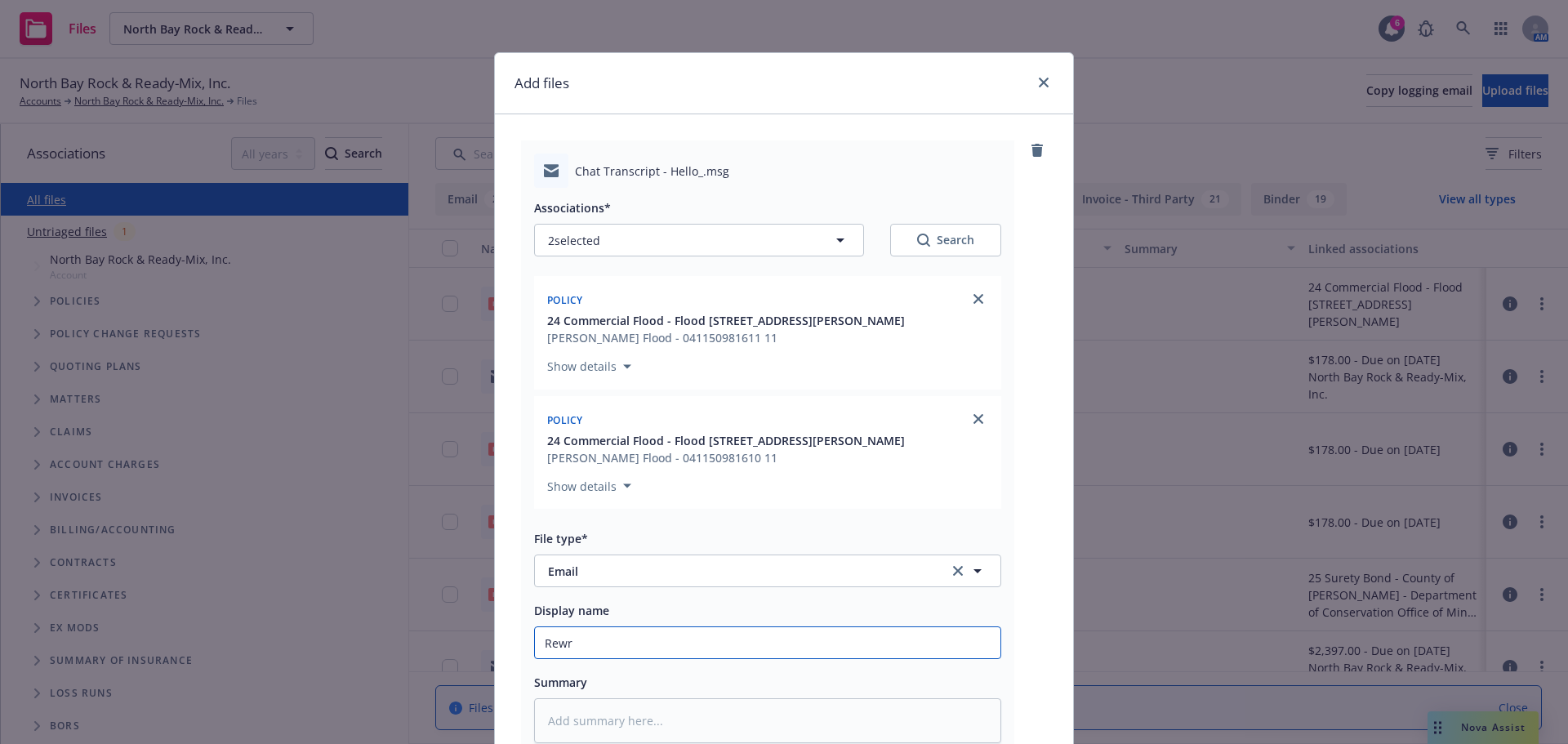
type textarea "x"
type input "Rewri"
type textarea "x"
type input "Rewrit"
type textarea "x"
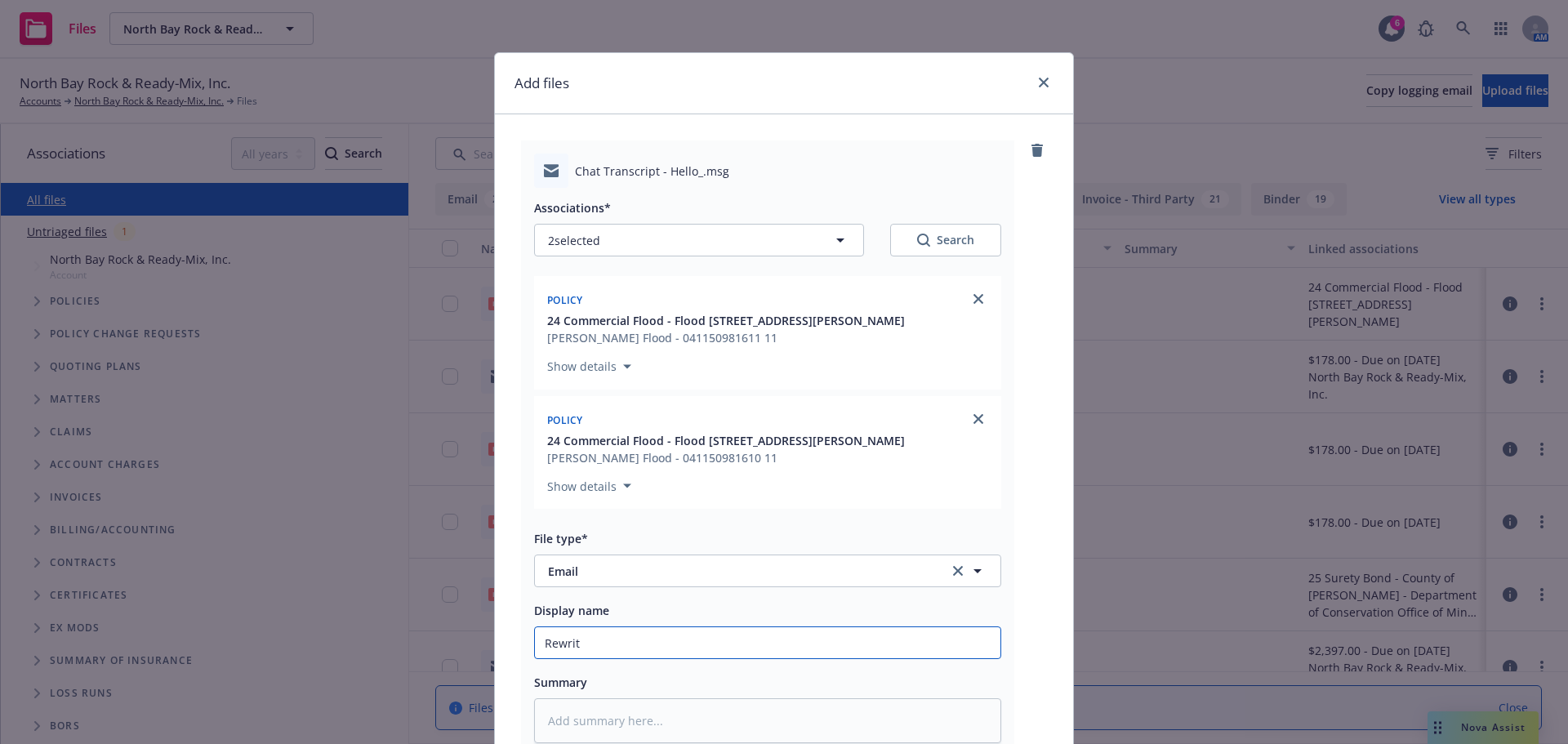
type input "Rewrite"
type textarea "x"
type input "Rewrite"
type textarea "x"
type input "Rewrite F"
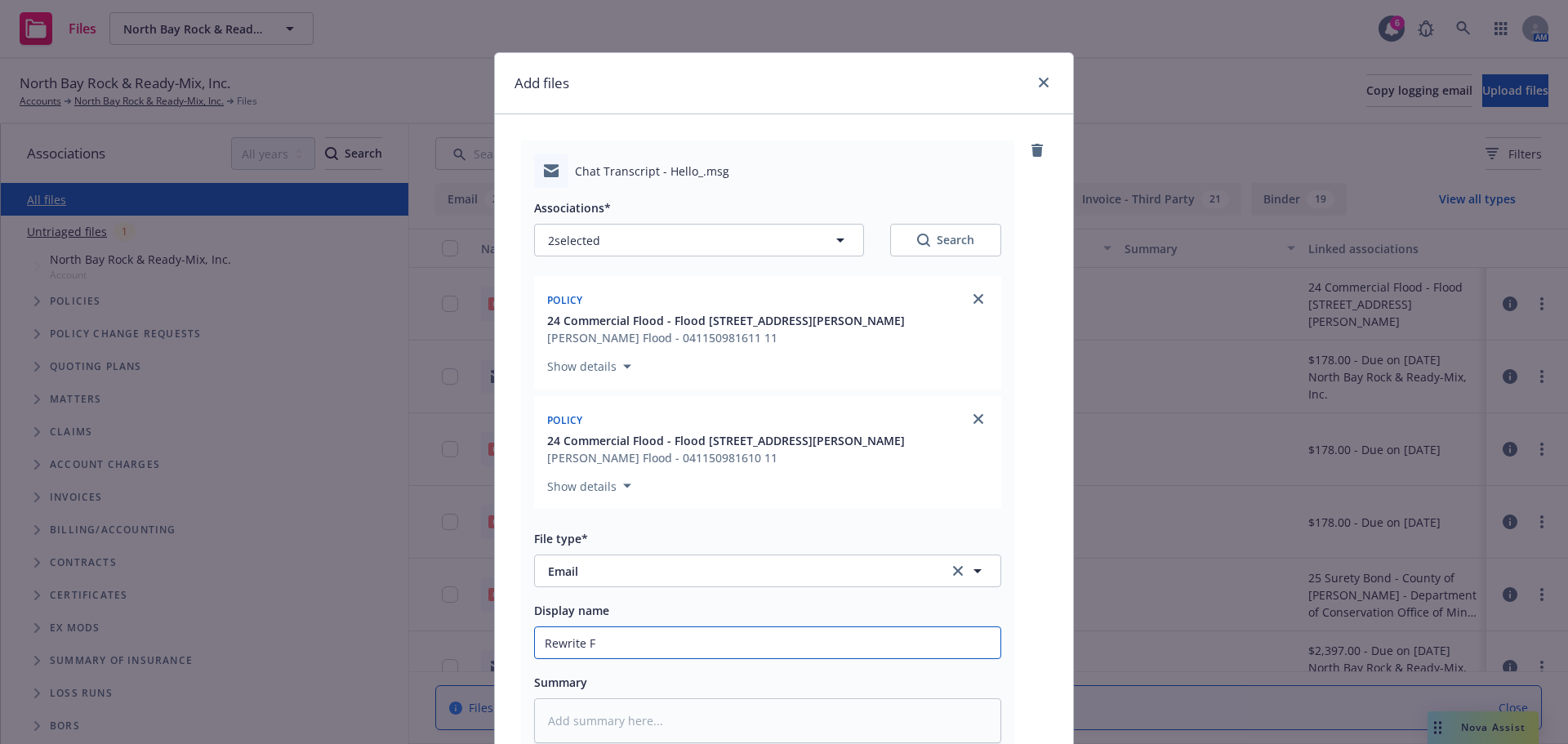
type textarea "x"
type input "Rewrite Fl"
type textarea "x"
type input "Rewrite Flo"
type textarea "x"
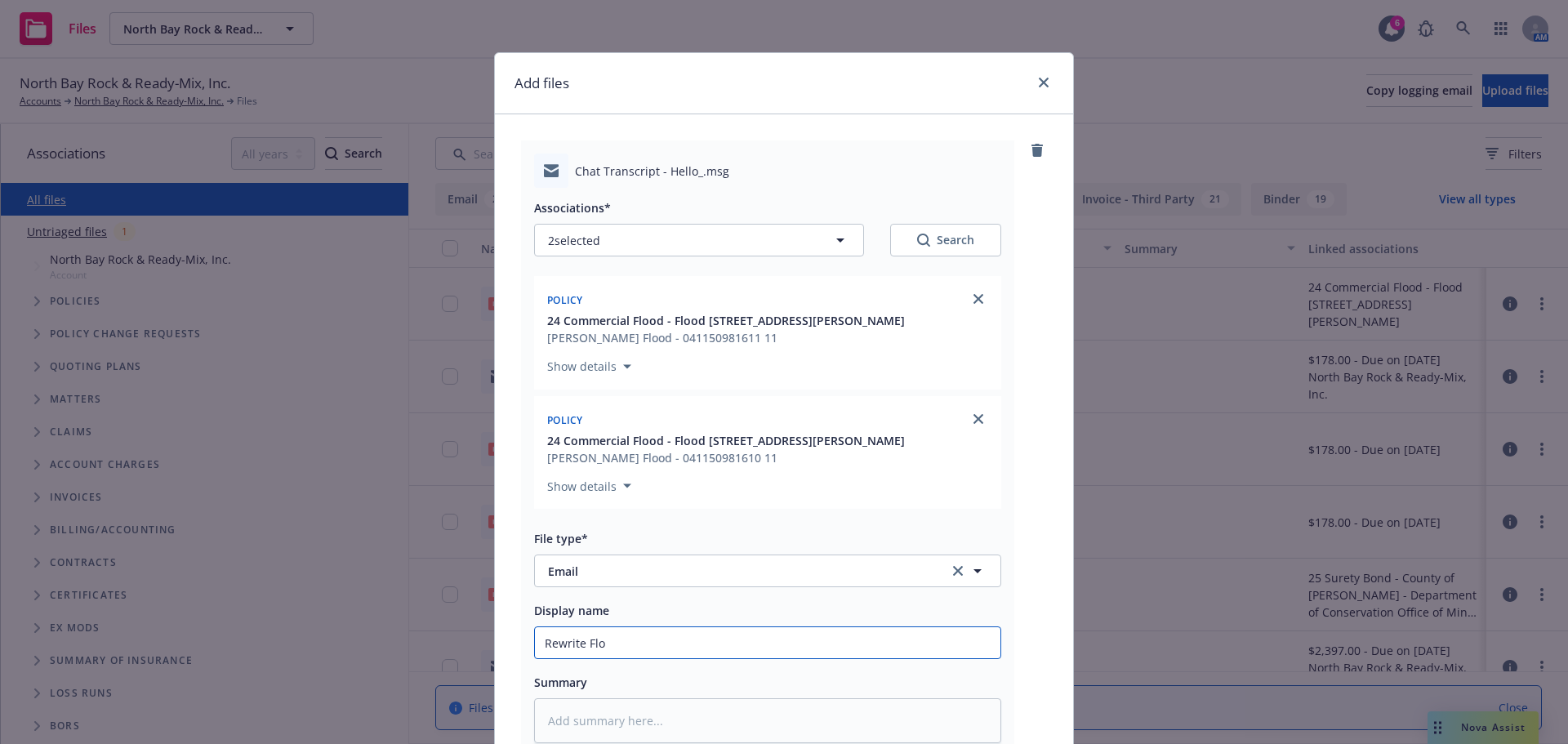
type input "Rewrite Floo"
type textarea "x"
type input "Rewrite Flood"
type textarea "x"
type input "Rewrite Flood"
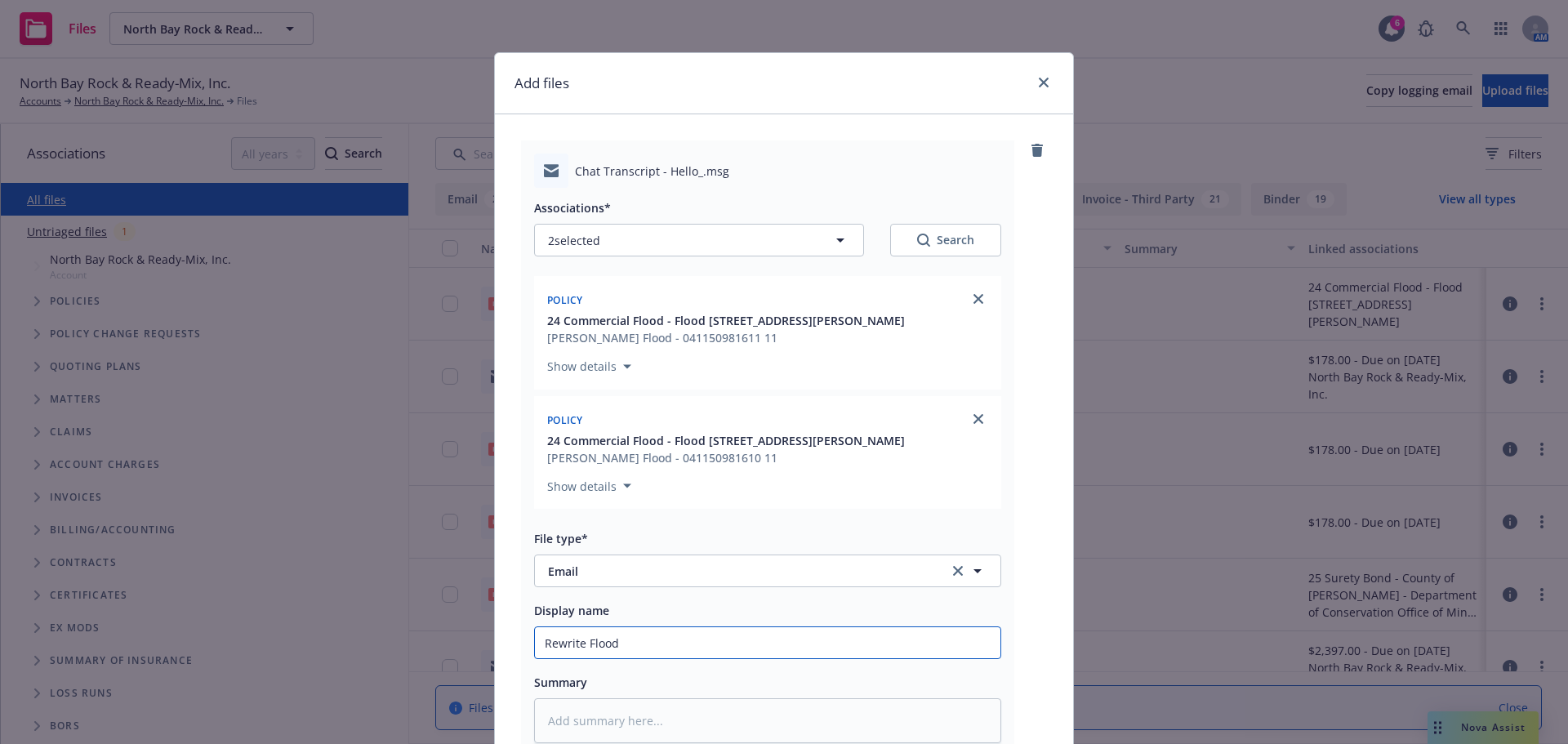
type textarea "x"
type input "Rewrite Flood"
type textarea "x"
type input "Rewrite Floo"
type textarea "x"
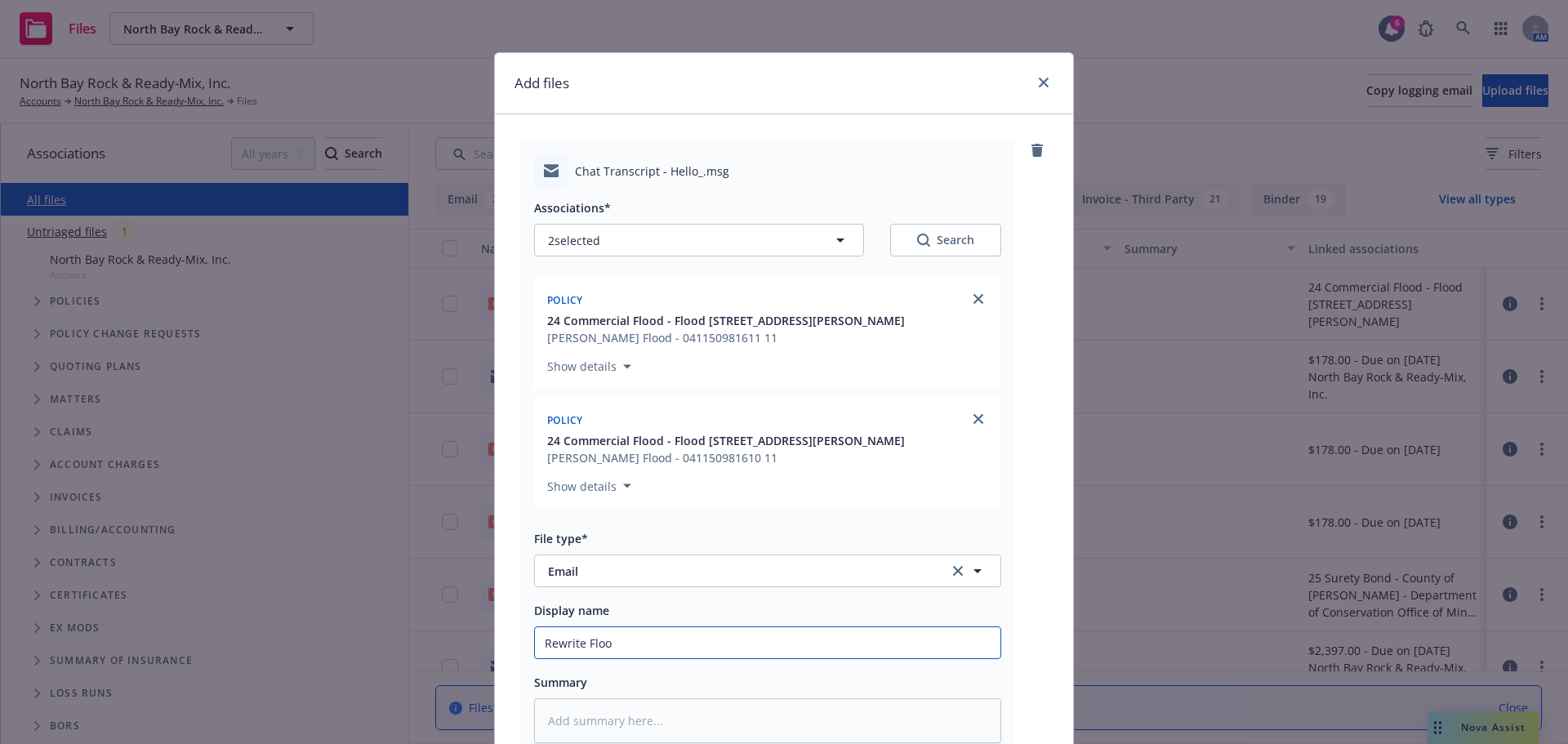
type input "Rewrite Flo"
type textarea "x"
type input "Rewrite Fl"
type textarea "x"
type input "Rewrite F"
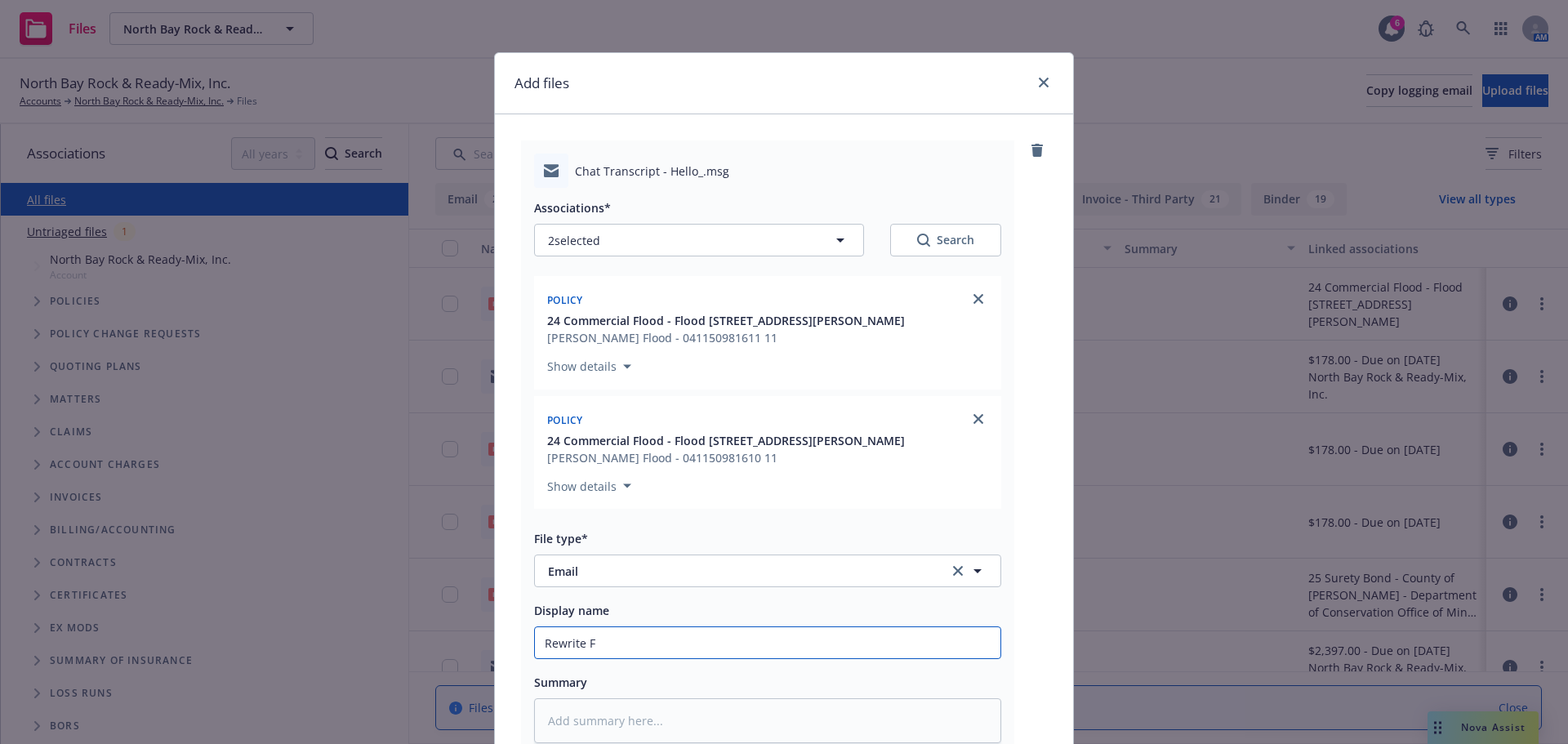
type textarea "x"
type input "Rewrite"
type textarea "x"
type input "Rewrite w"
type textarea "x"
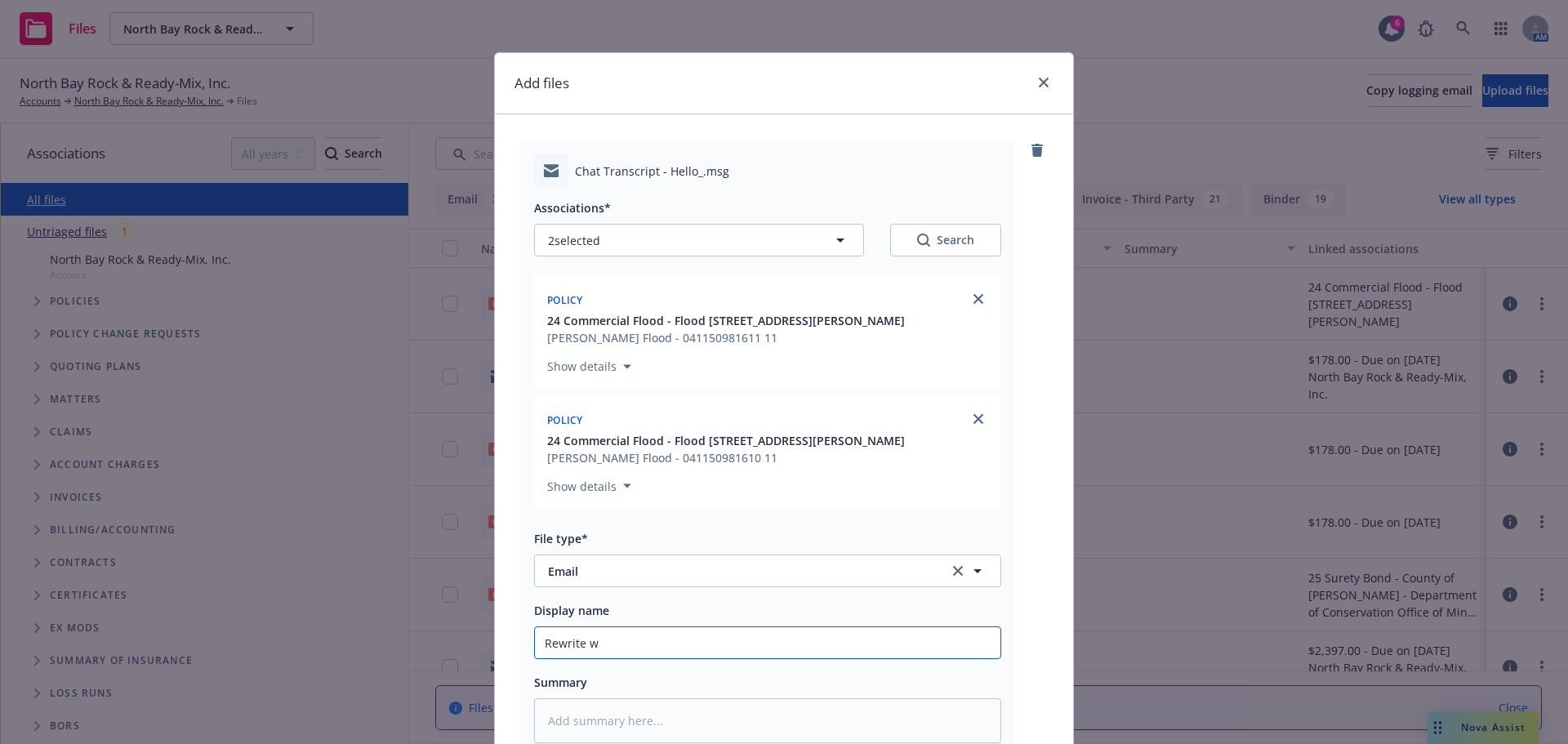
type input "Rewrite wi"
type textarea "x"
type input "Rewrite wit"
type textarea "x"
type input "Rewrite with"
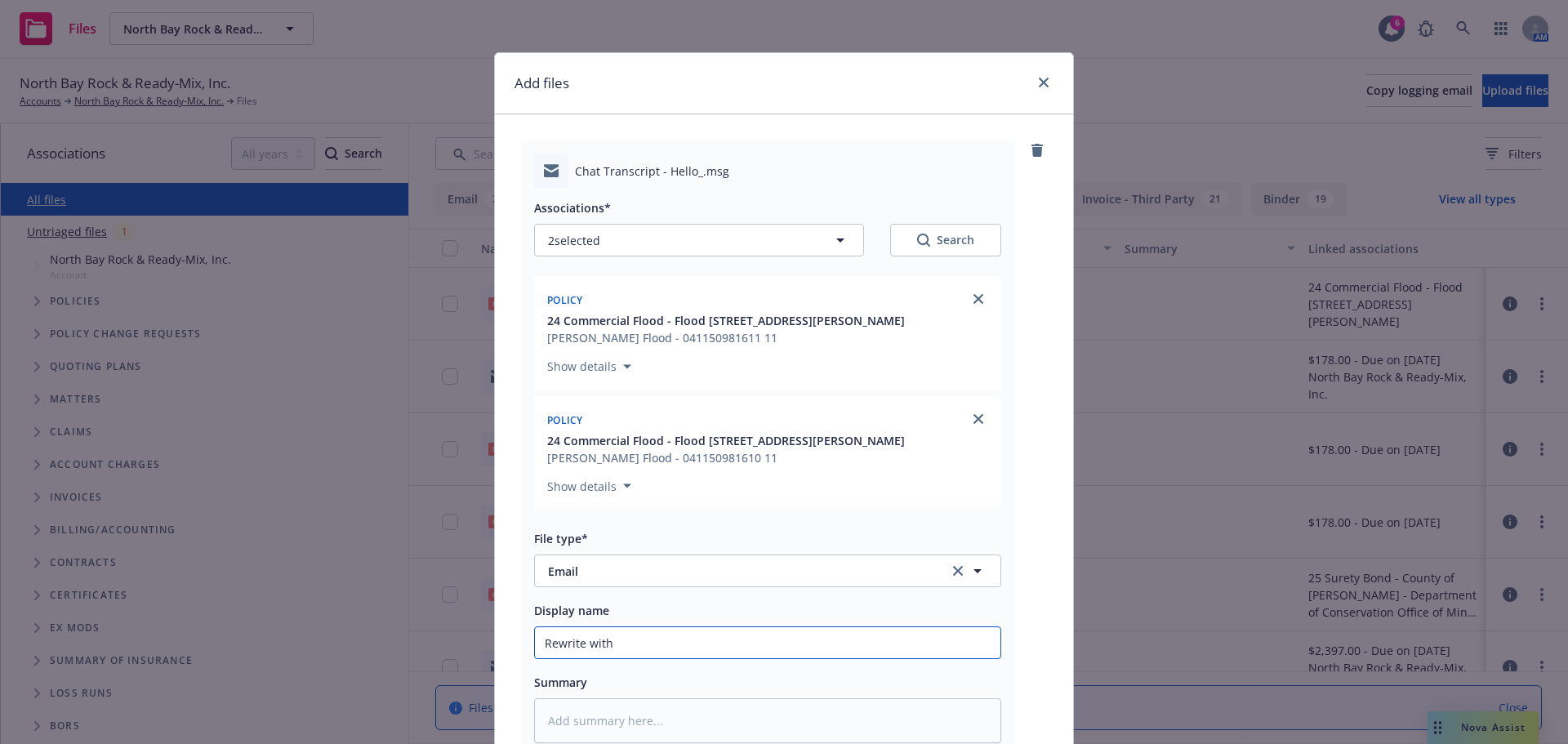
type textarea "x"
type input "Rewrite with"
type textarea "x"
type input "Rewrite with W"
type textarea "x"
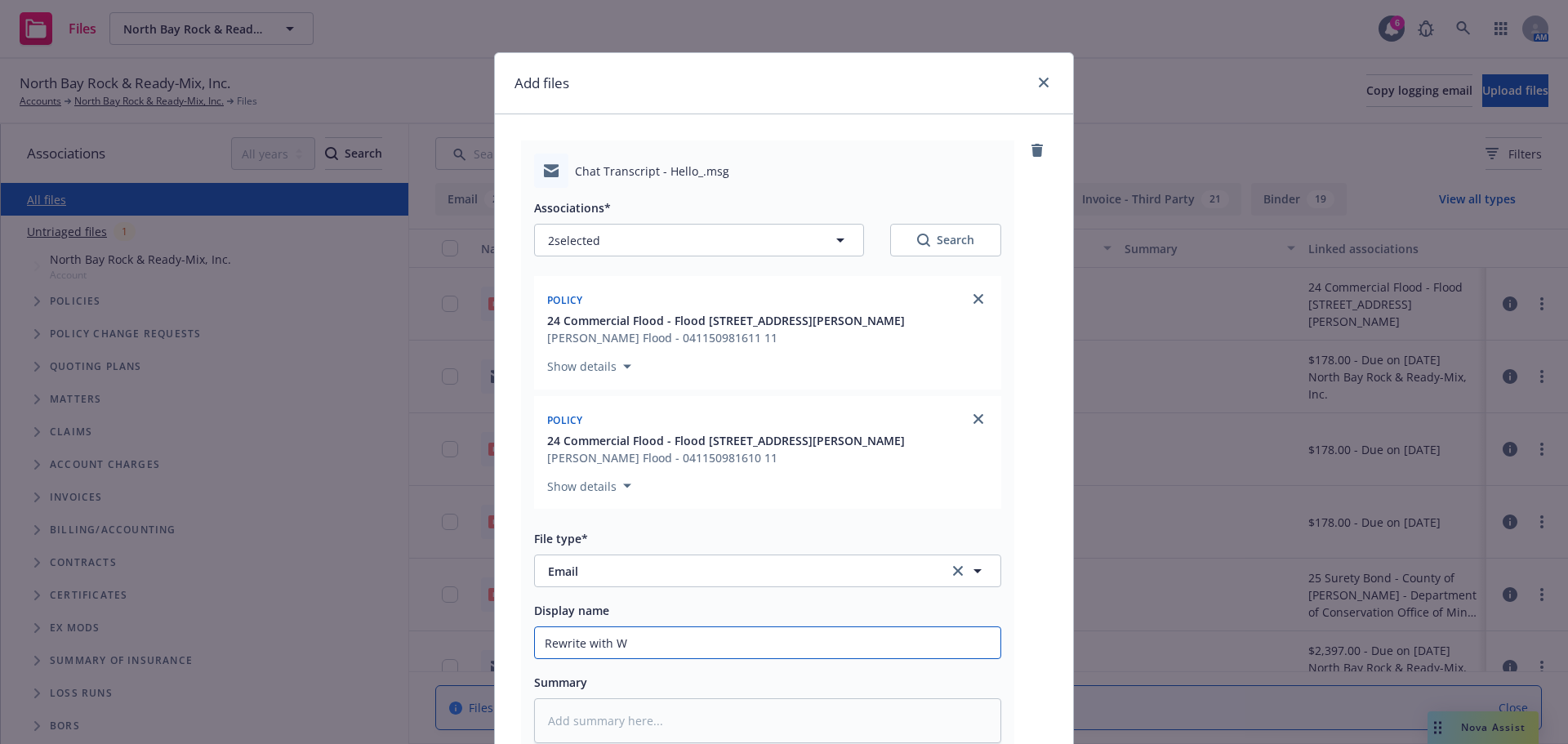
type input "Rewrite with Wr"
type textarea "x"
type input "Rewrite with Wri"
type textarea "x"
type input "Rewrite with Wrig"
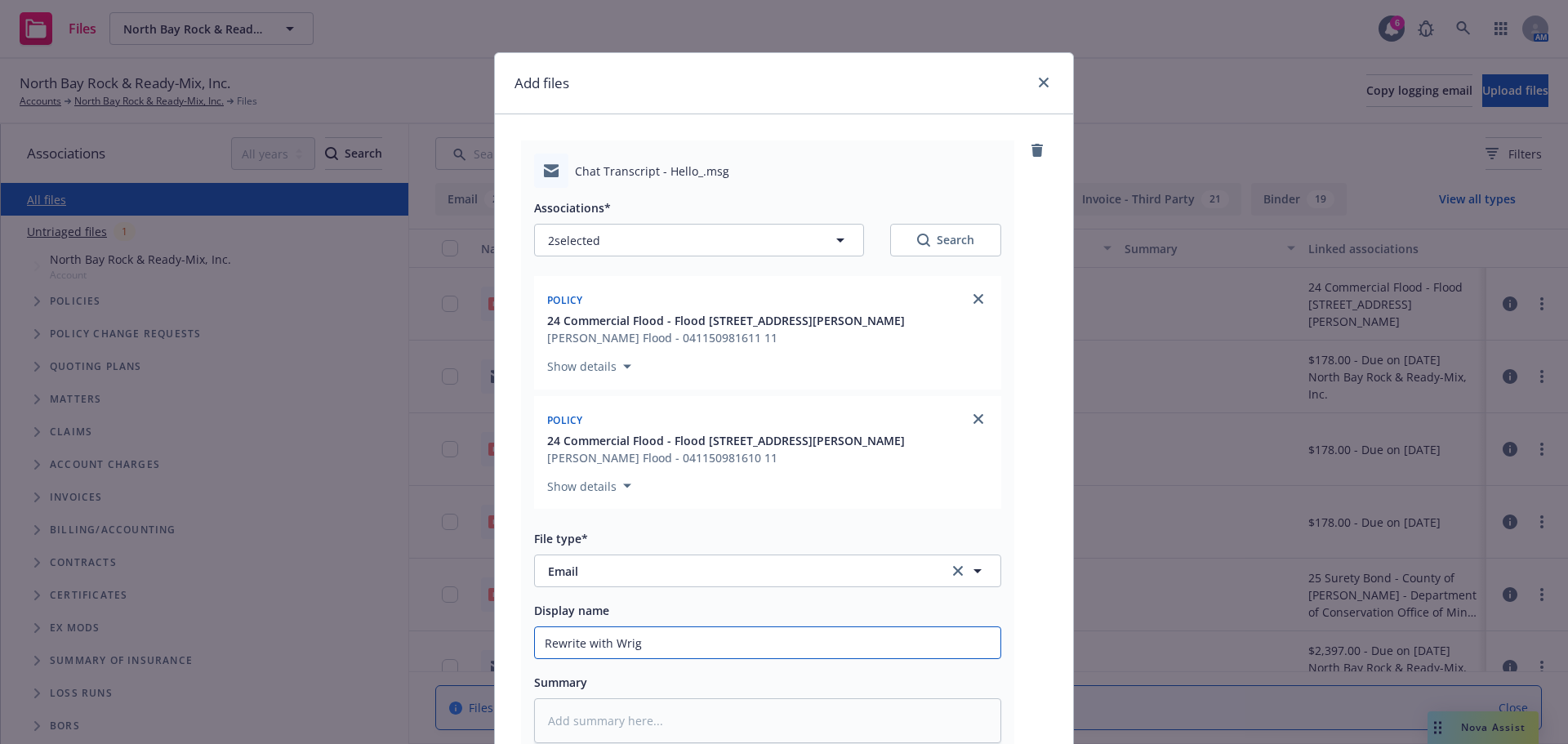
type textarea "x"
type input "Rewrite with Wrigh"
type textarea "x"
type input "Rewrite with Wright"
type textarea "x"
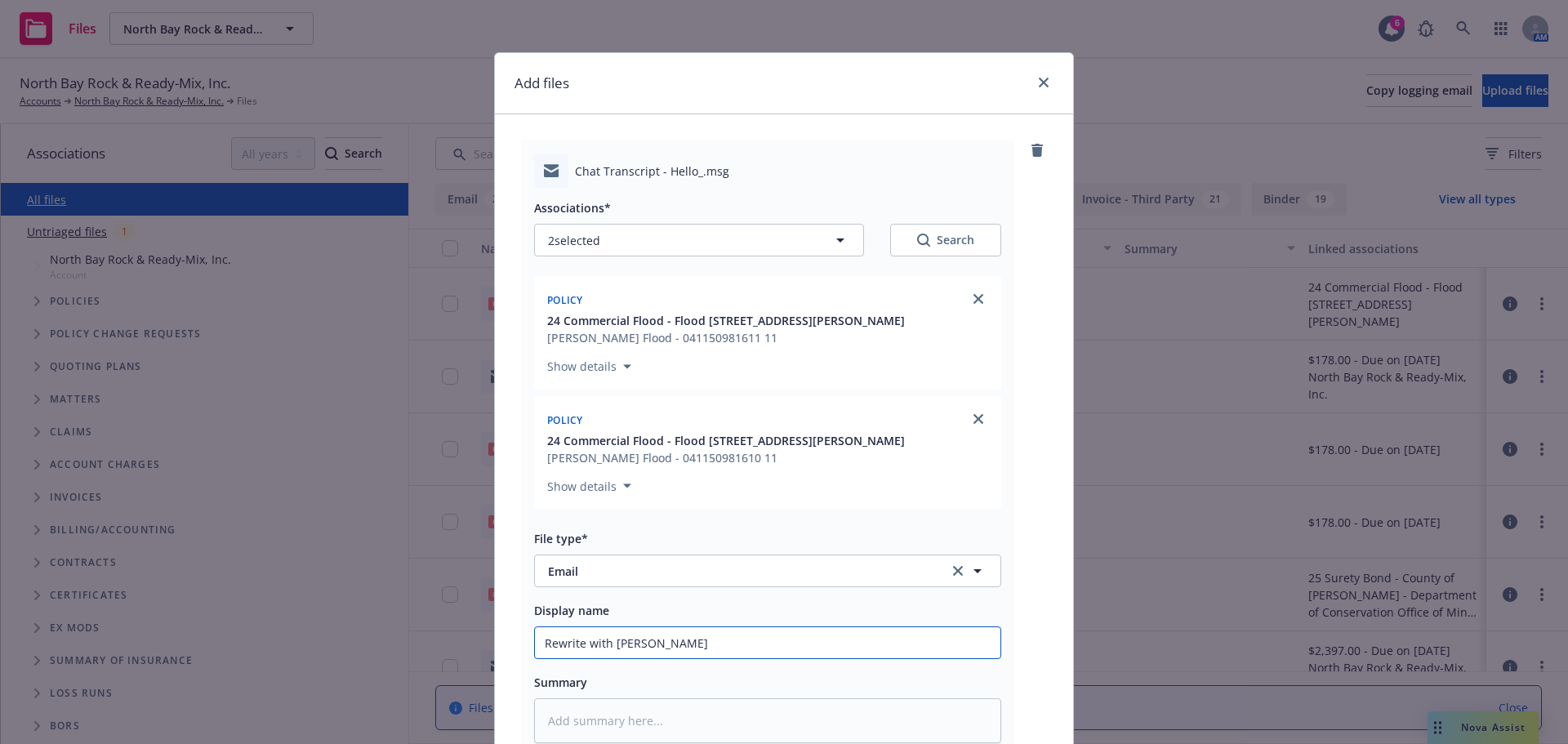
type input "Rewrite with Wright"
type textarea "x"
type input "Rewrite with Wright F"
type textarea "x"
type input "Rewrite with Wright Fl"
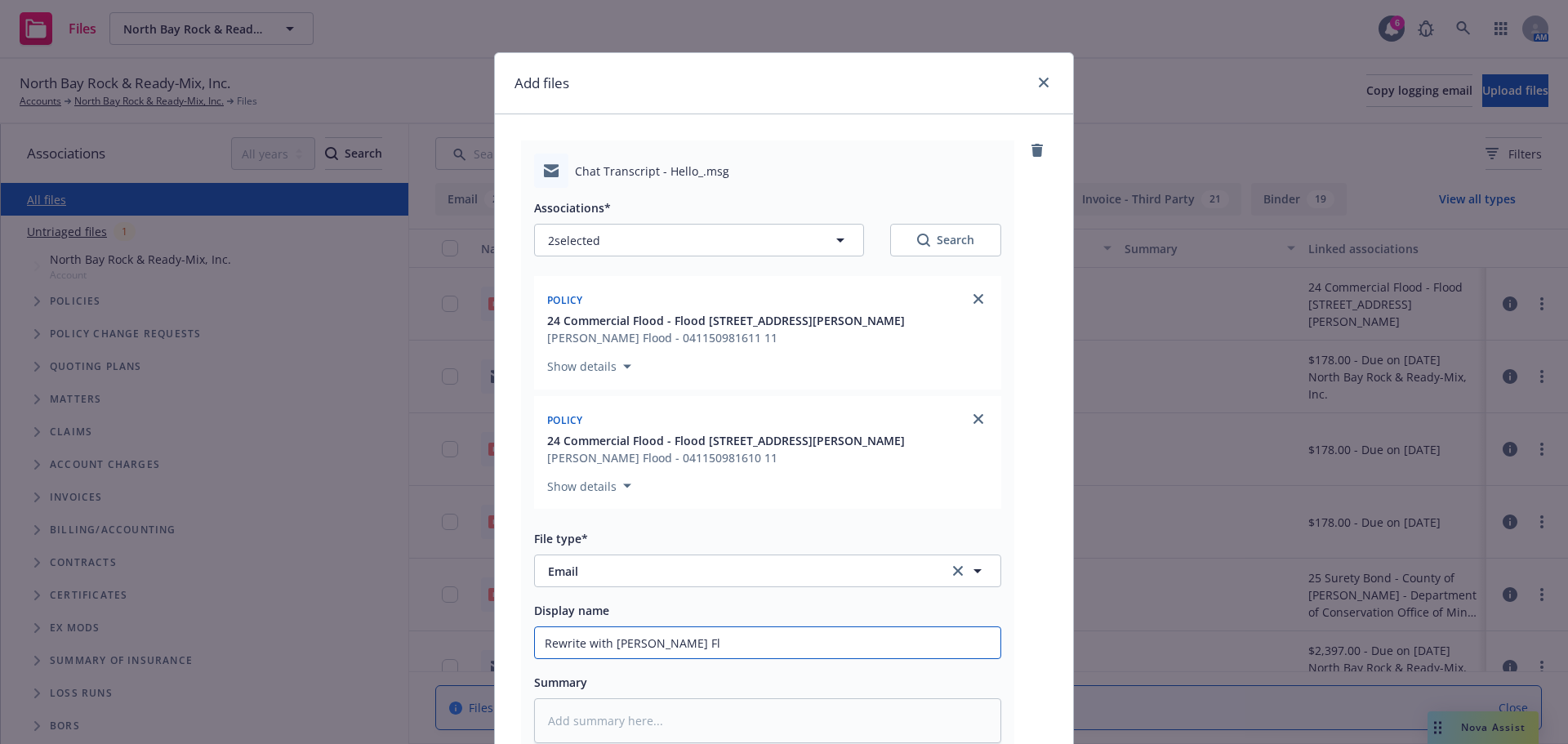
type textarea "x"
type input "Rewrite with Wright Flo"
type textarea "x"
type input "Rewrite with Wright Floo"
type textarea "x"
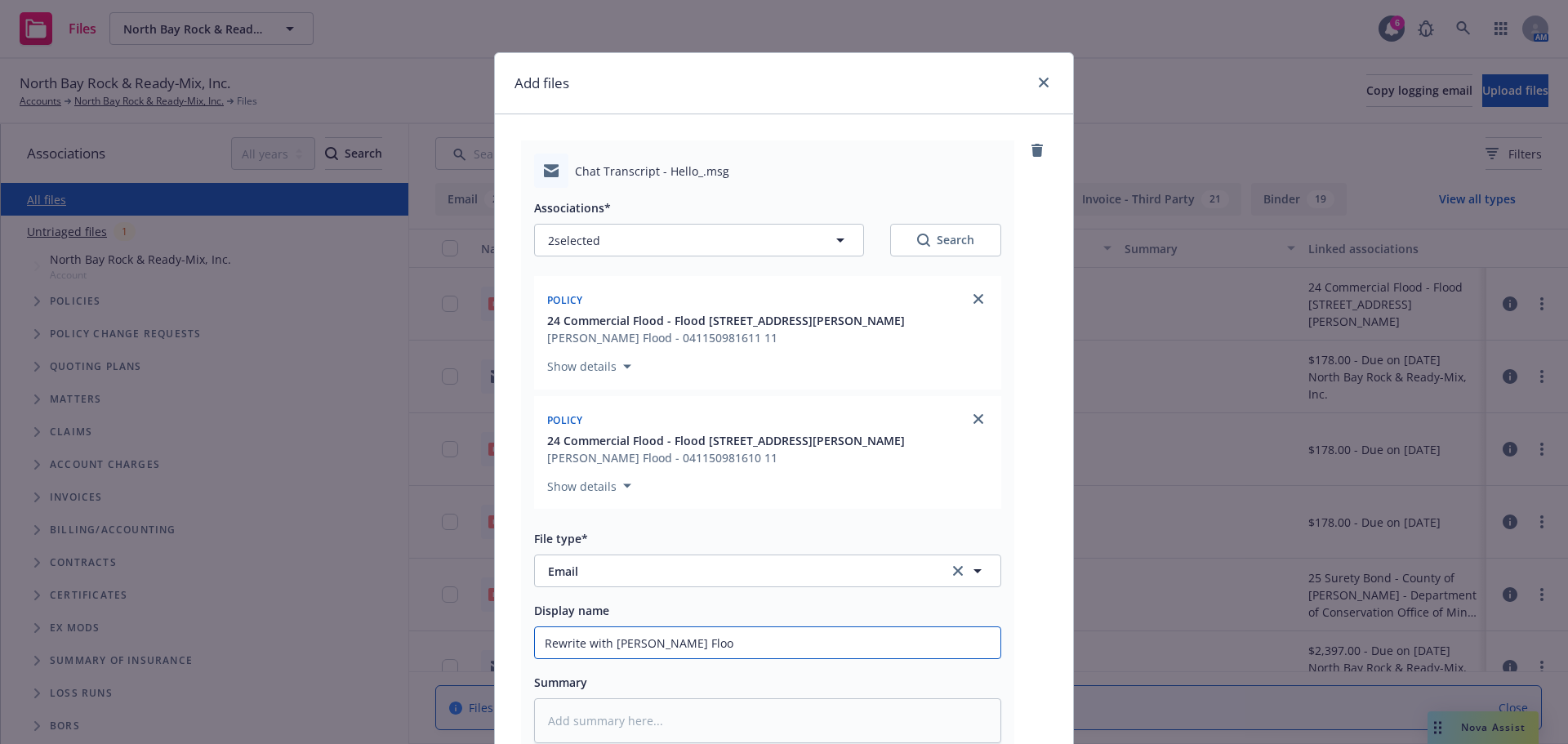
type input "Rewrite with Wright Floo"
type textarea "x"
type input "Rewrite with Wright Floo"
type textarea "x"
type input "Rewrite with Wright Flood"
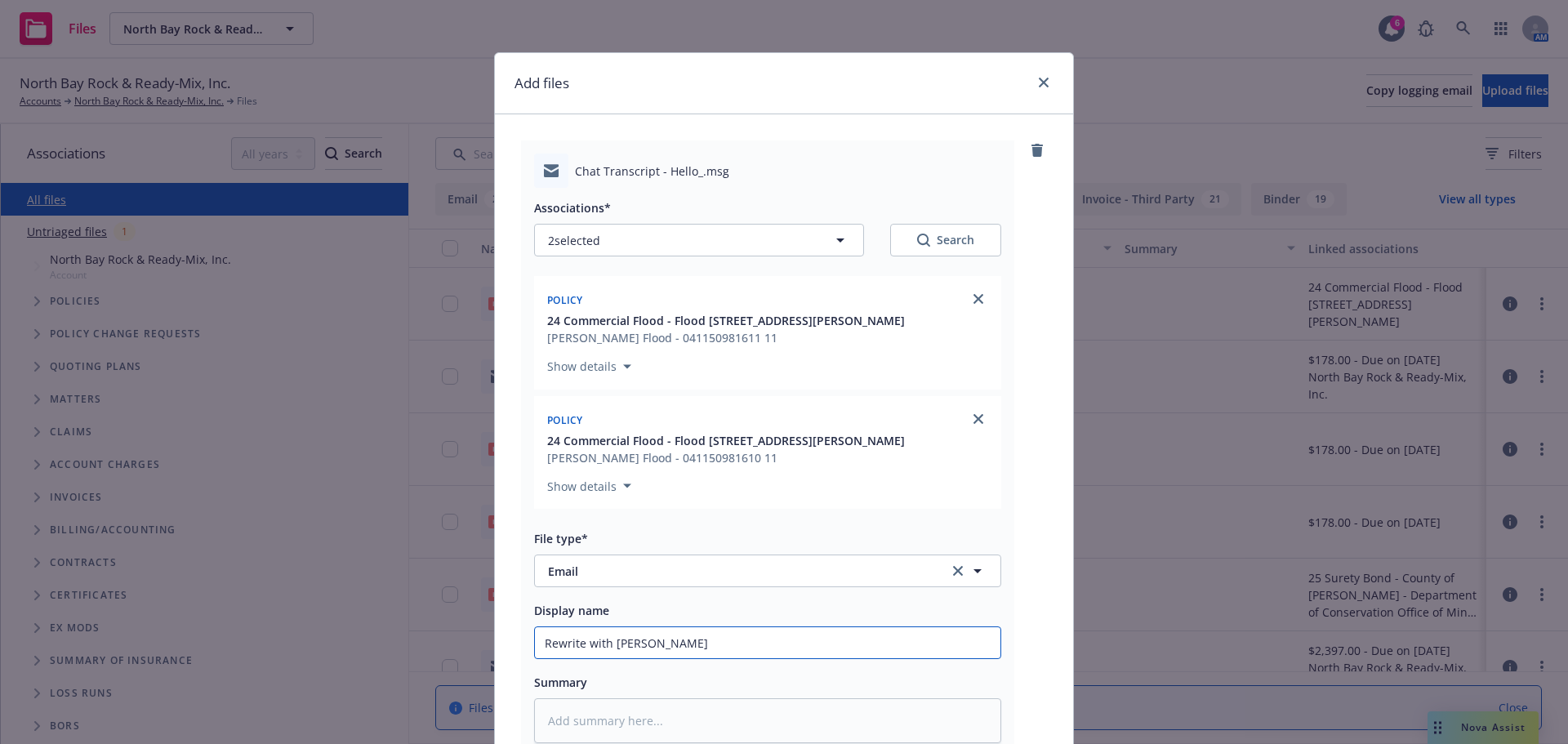
type textarea "x"
type input "Rewrite with Wright Flood"
type textarea "x"
type input "Rewrite with Wright Flood 3"
type textarea "x"
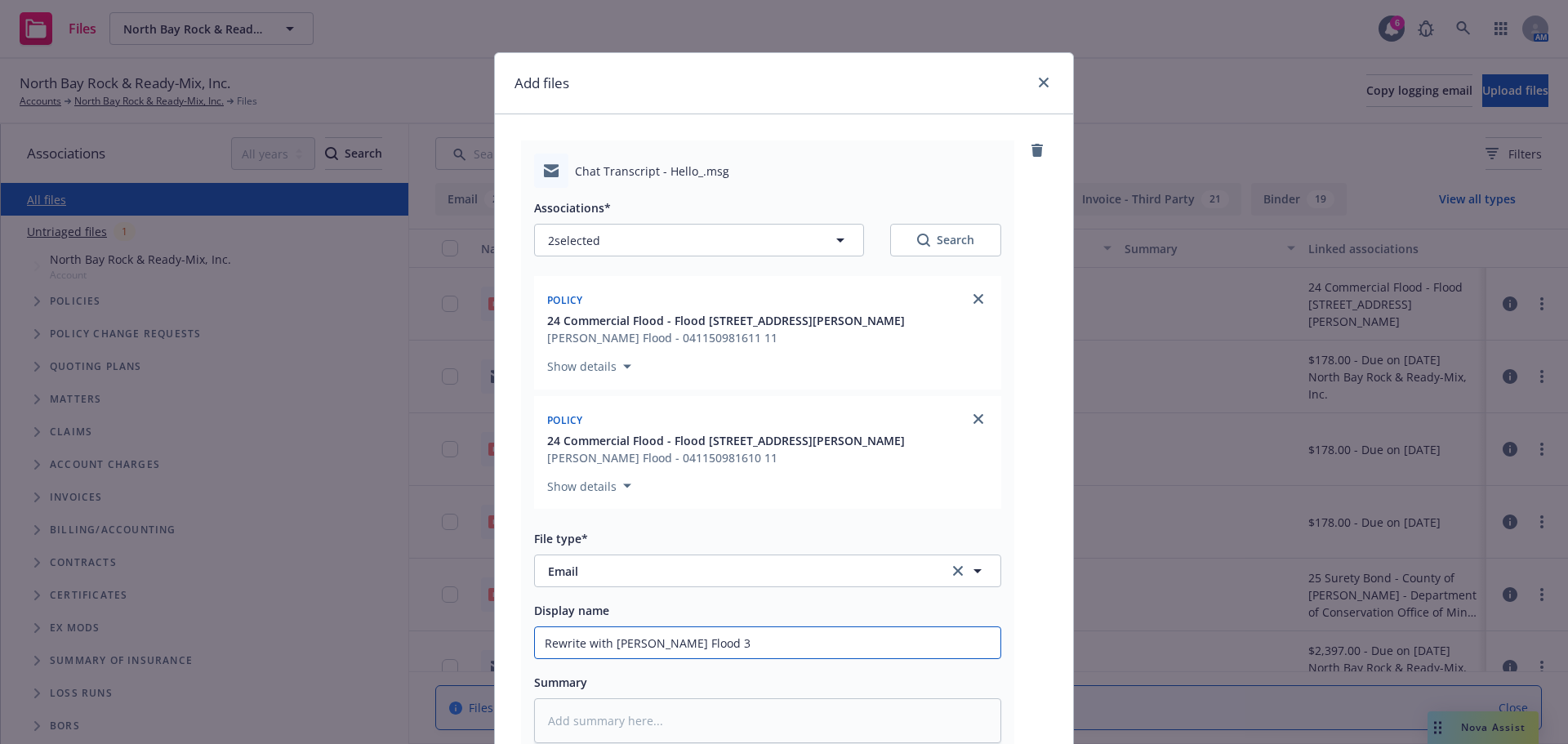
type input "Rewrite with Wright Flood 30"
type textarea "x"
type input "Rewrite with Wright Flood 30"
type textarea "x"
type input "Rewrite with Wright Flood 30 d"
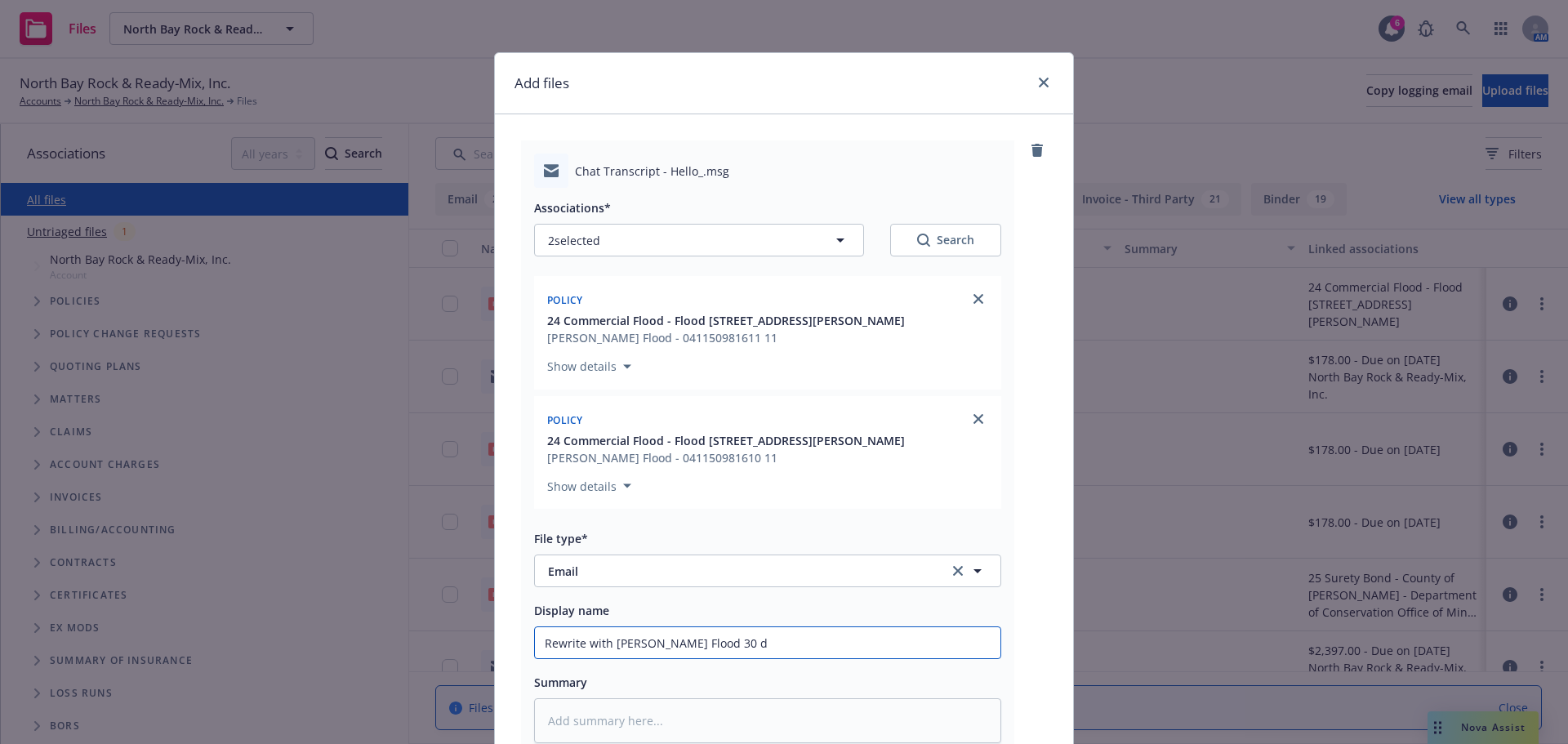
type textarea "x"
type input "Rewrite with Wright Flood 30 da"
type textarea "x"
type input "Rewrite with Wright Flood 30 day"
type textarea "x"
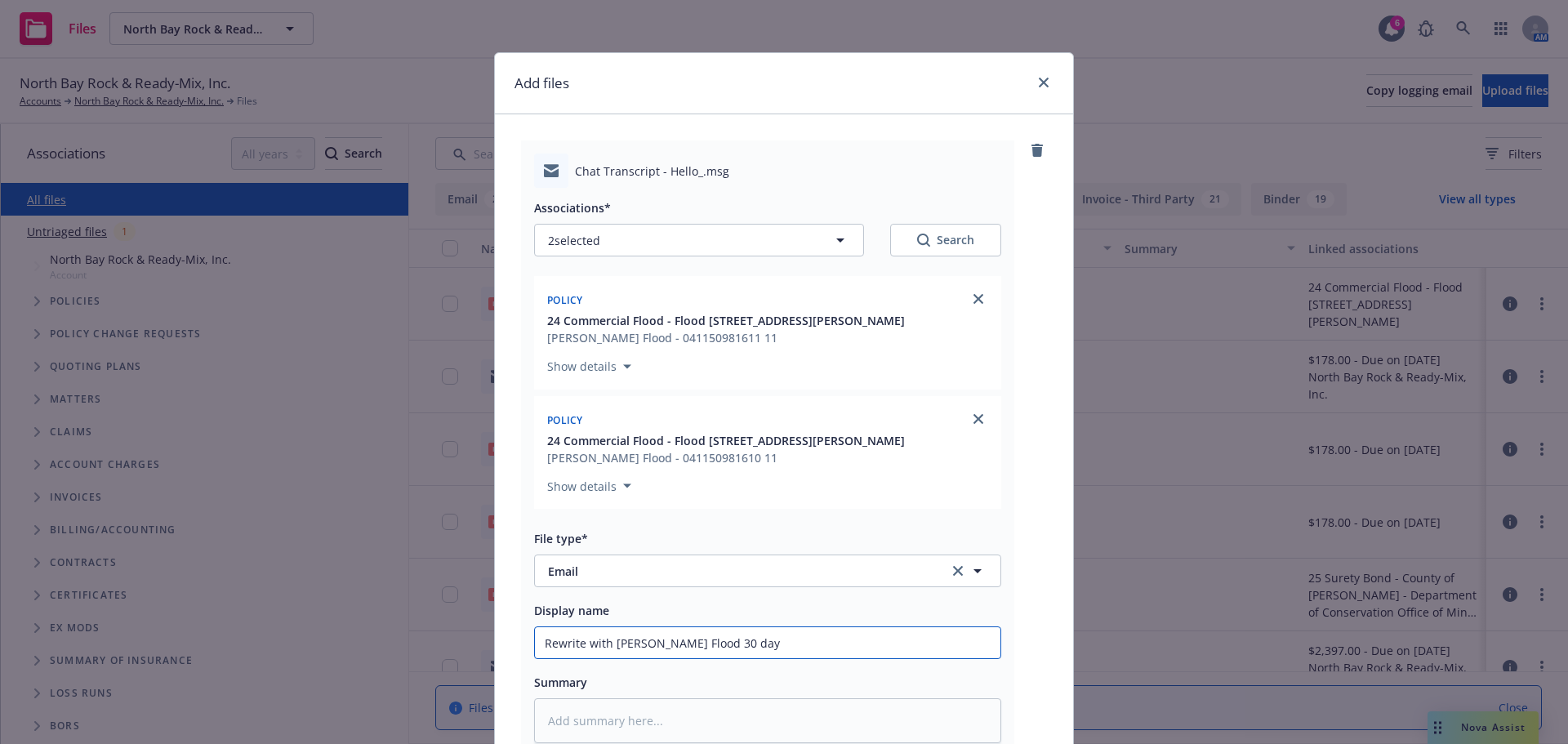
type input "Rewrite with Wright Flood 30 days"
type textarea "x"
type input "Rewrite with Wright Flood 30 days"
type textarea "x"
type input "Rewrite with Wright Flood 30 days p"
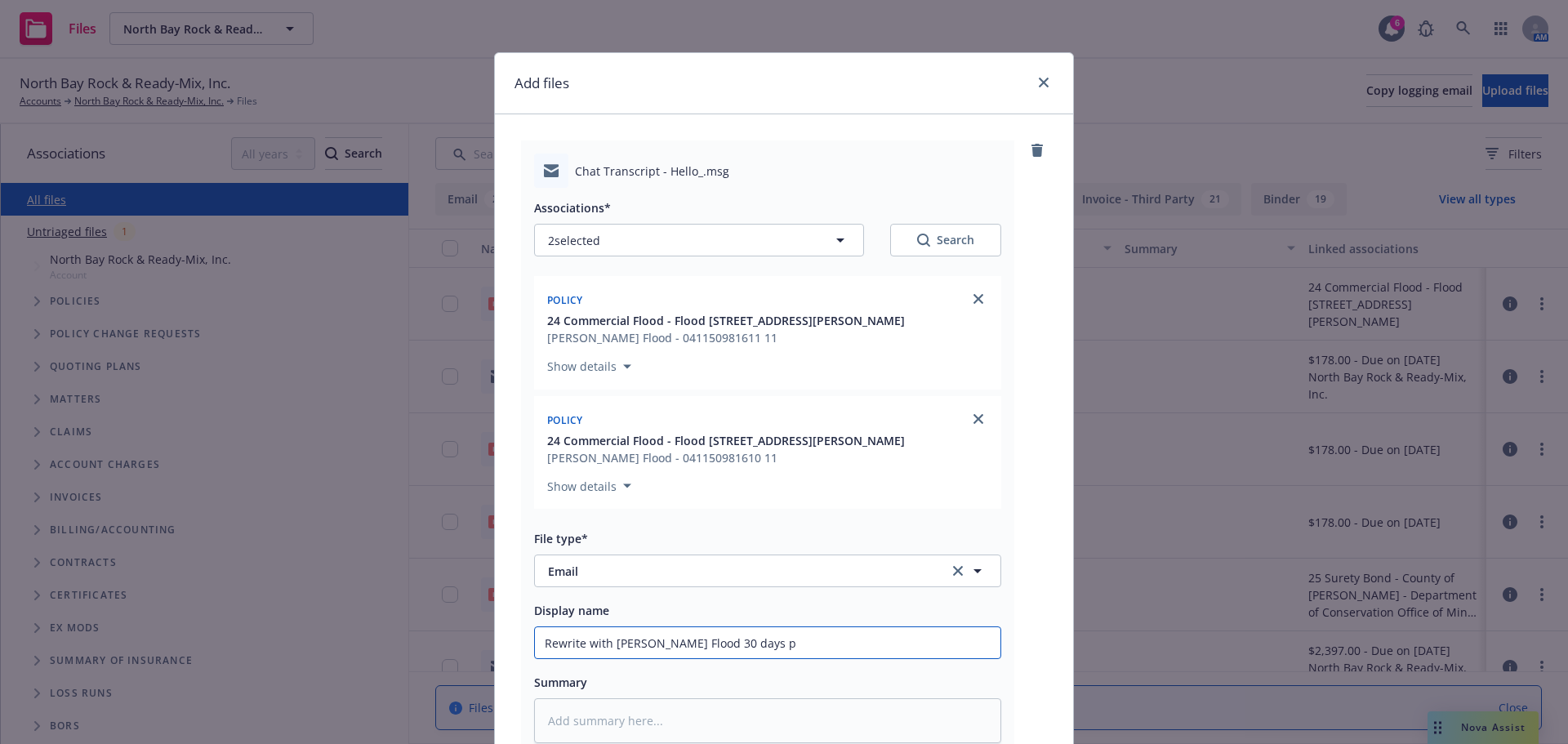
type textarea "x"
type input "Rewrite with Wright Flood 30 days pr"
type textarea "x"
type input "Rewrite with Wright Flood 30 days pri"
type textarea "x"
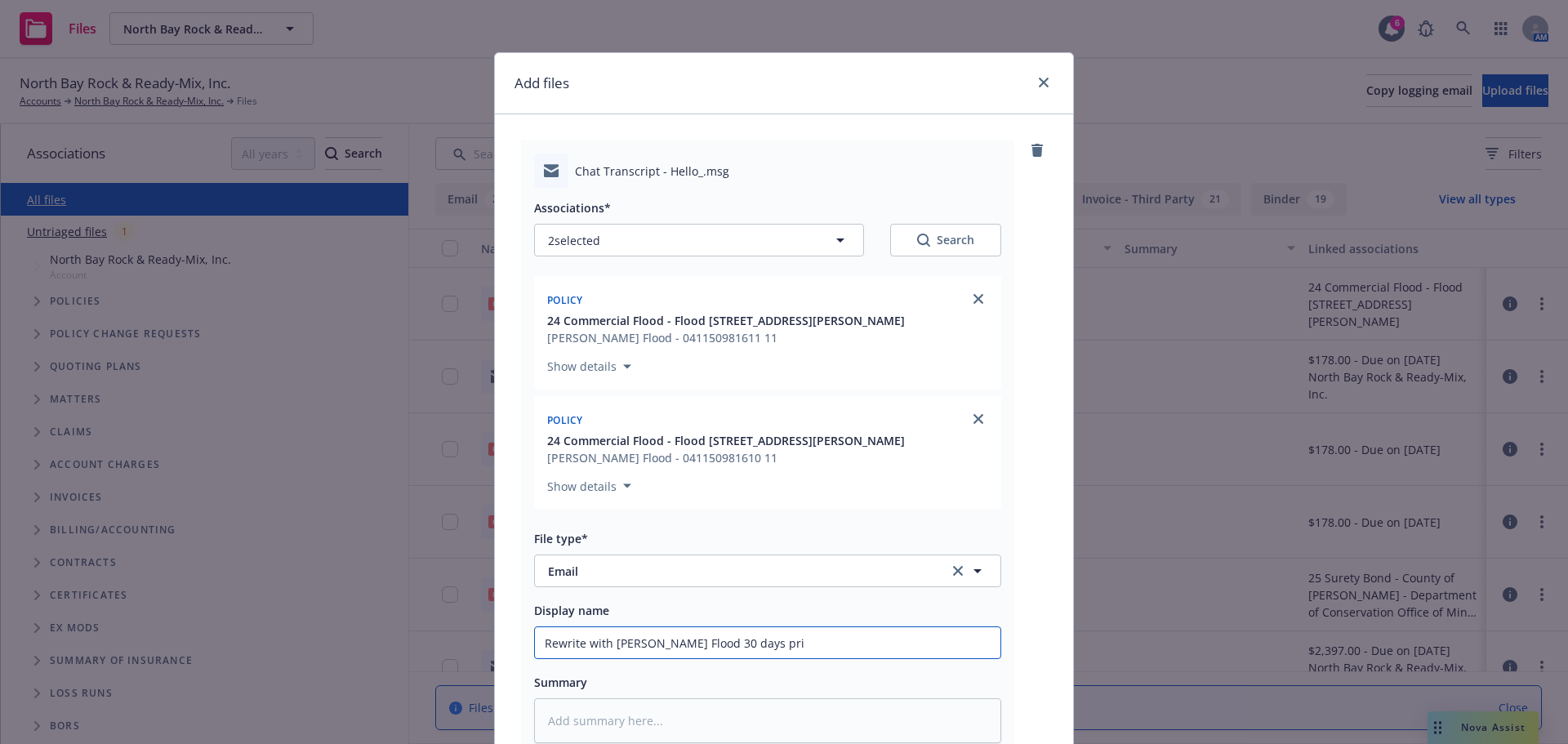
type input "Rewrite with Wright Flood 30 days prio"
type textarea "x"
type input "Rewrite with Wright Flood 30 days prior"
type textarea "x"
type input "Rewrite with Wright Flood 30 days prior"
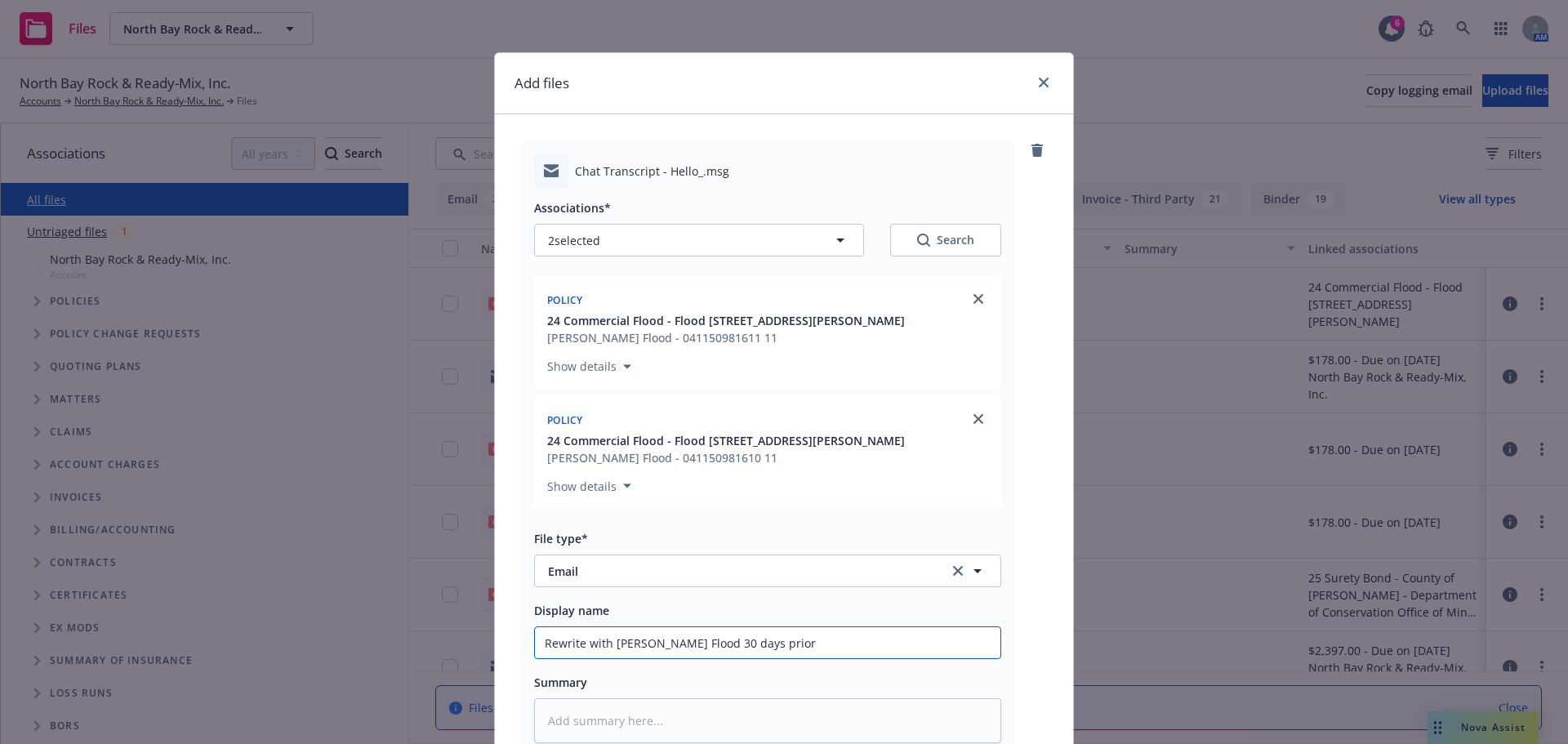
type textarea "x"
type input "Rewrite with Wright Flood 30 days prior t"
type textarea "x"
type input "Rewrite with Wright Flood 30 days prior to"
type textarea "x"
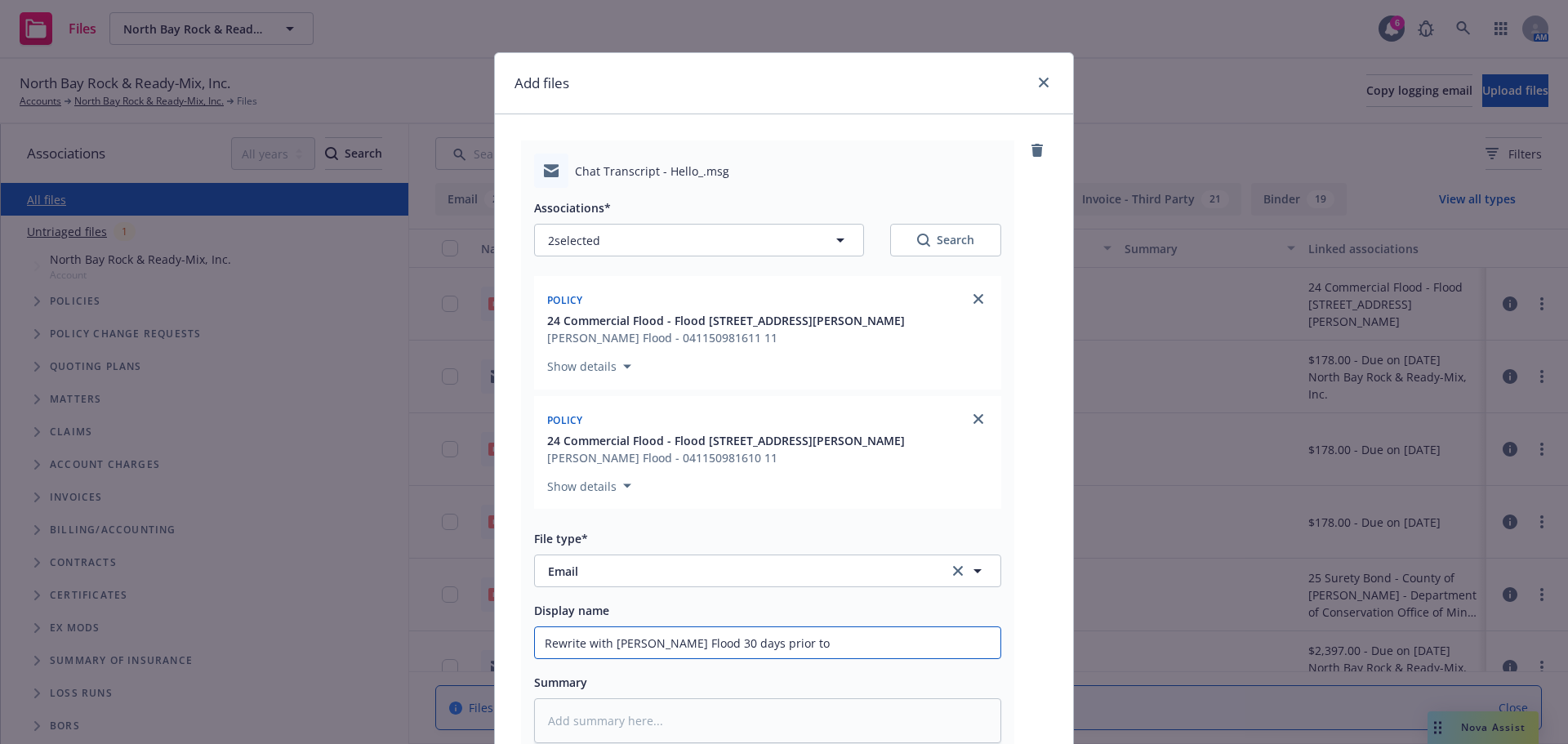
type input "Rewrite with Wright Flood 30 days prior to"
type textarea "x"
type input "Rewrite with Wright Flood 30 days prior to 7"
type textarea "x"
type input "Rewrite with Wright Flood 30 days prior to 7/"
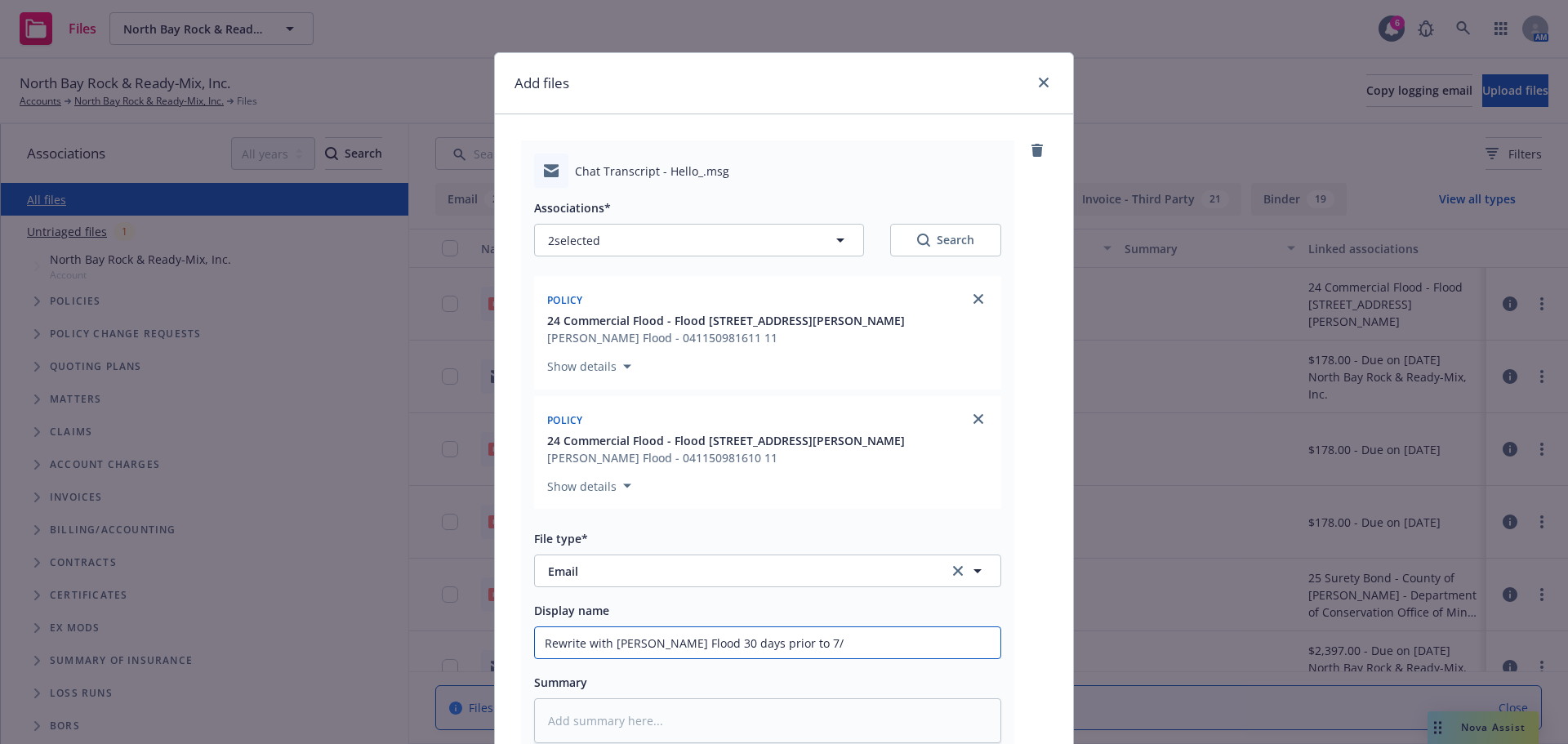
type textarea "x"
type input "Rewrite with Wright Flood 30 days prior to 7/1"
type textarea "x"
type input "Rewrite with Wright Flood 30 days prior to 7/1/"
type textarea "x"
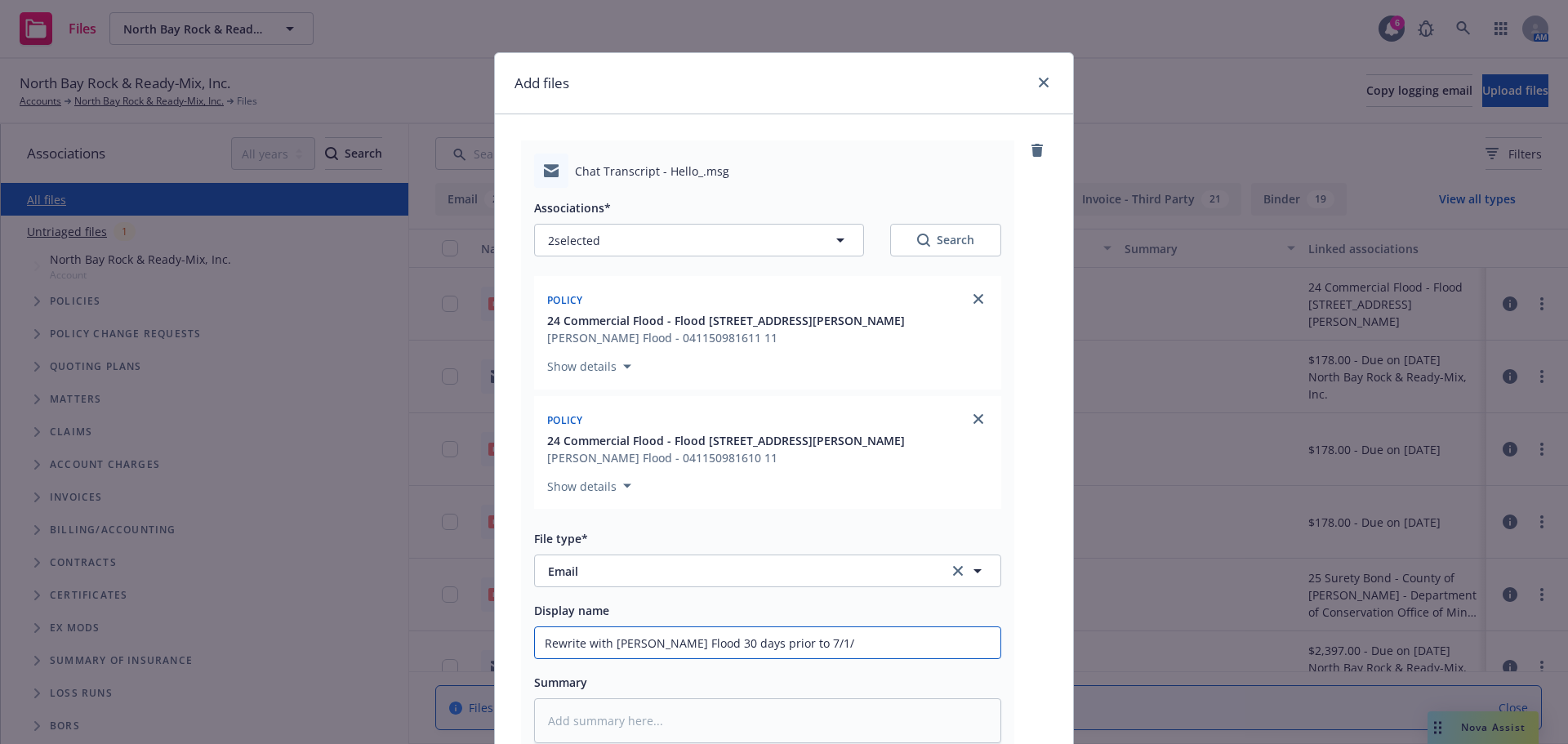
type input "Rewrite with Wright Flood 30 days prior to 7/1/2"
type textarea "x"
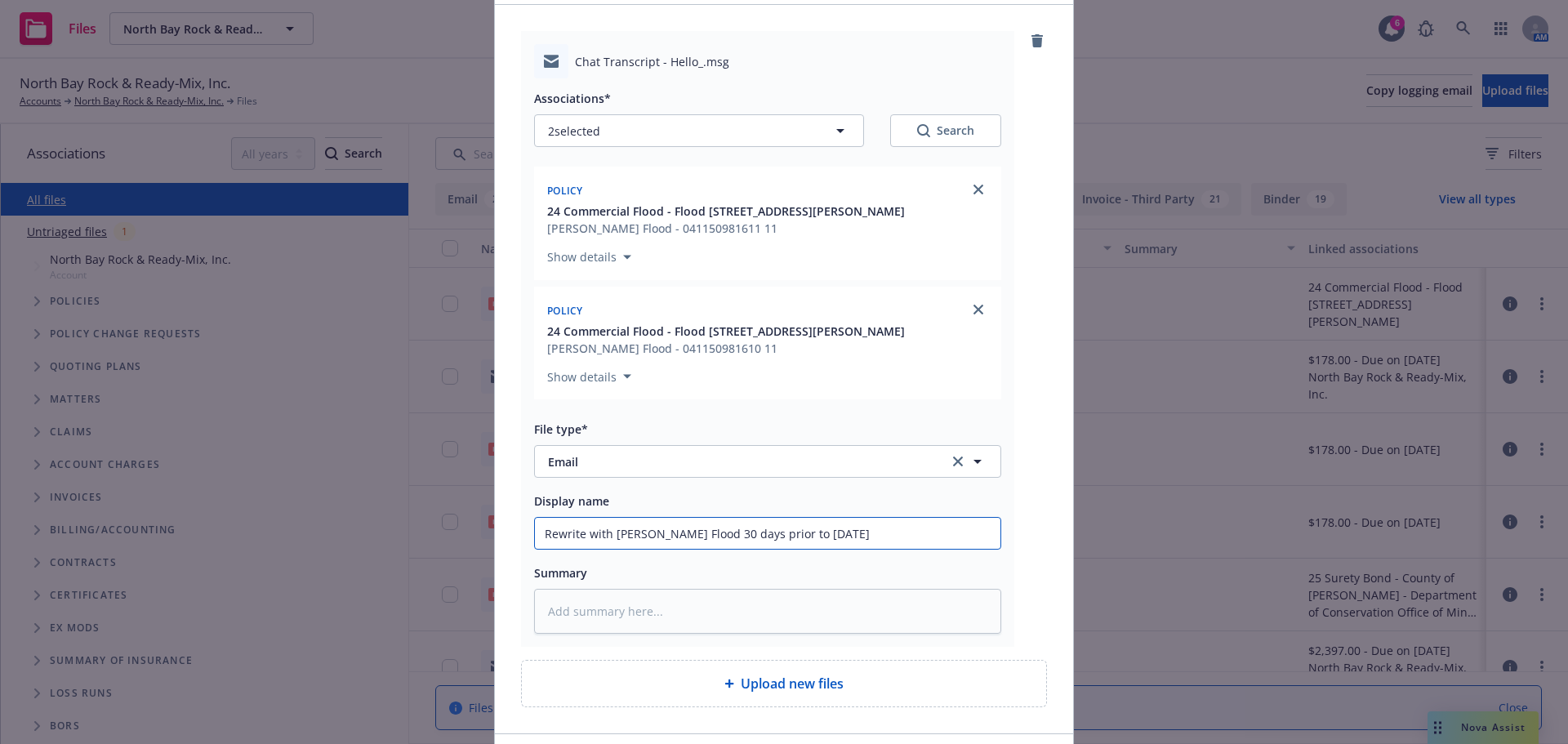
scroll to position [225, 0]
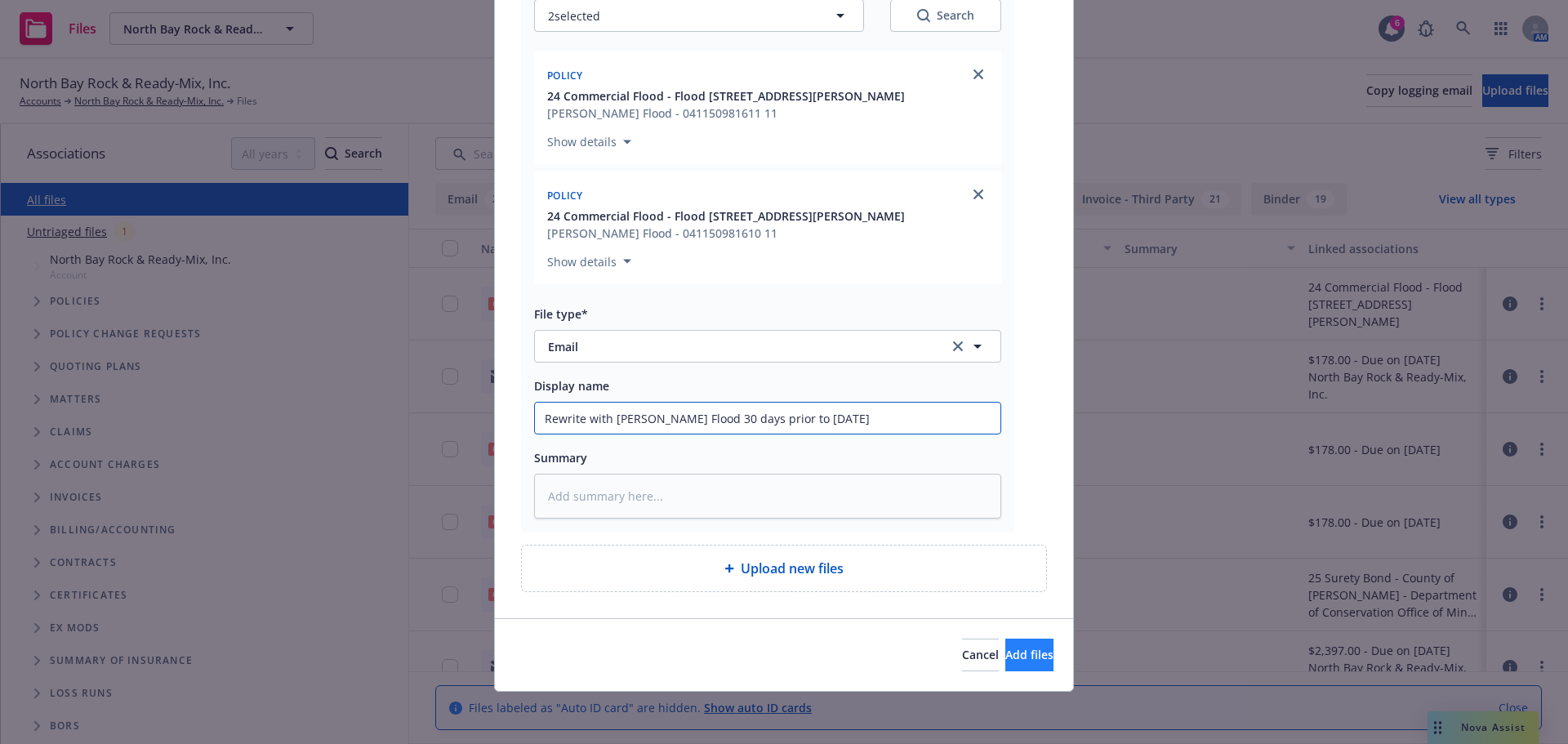
type input "Rewrite with Wright Flood 30 days prior to 7/1/26"
click at [1006, 648] on span "Add files" at bounding box center [1030, 655] width 48 height 16
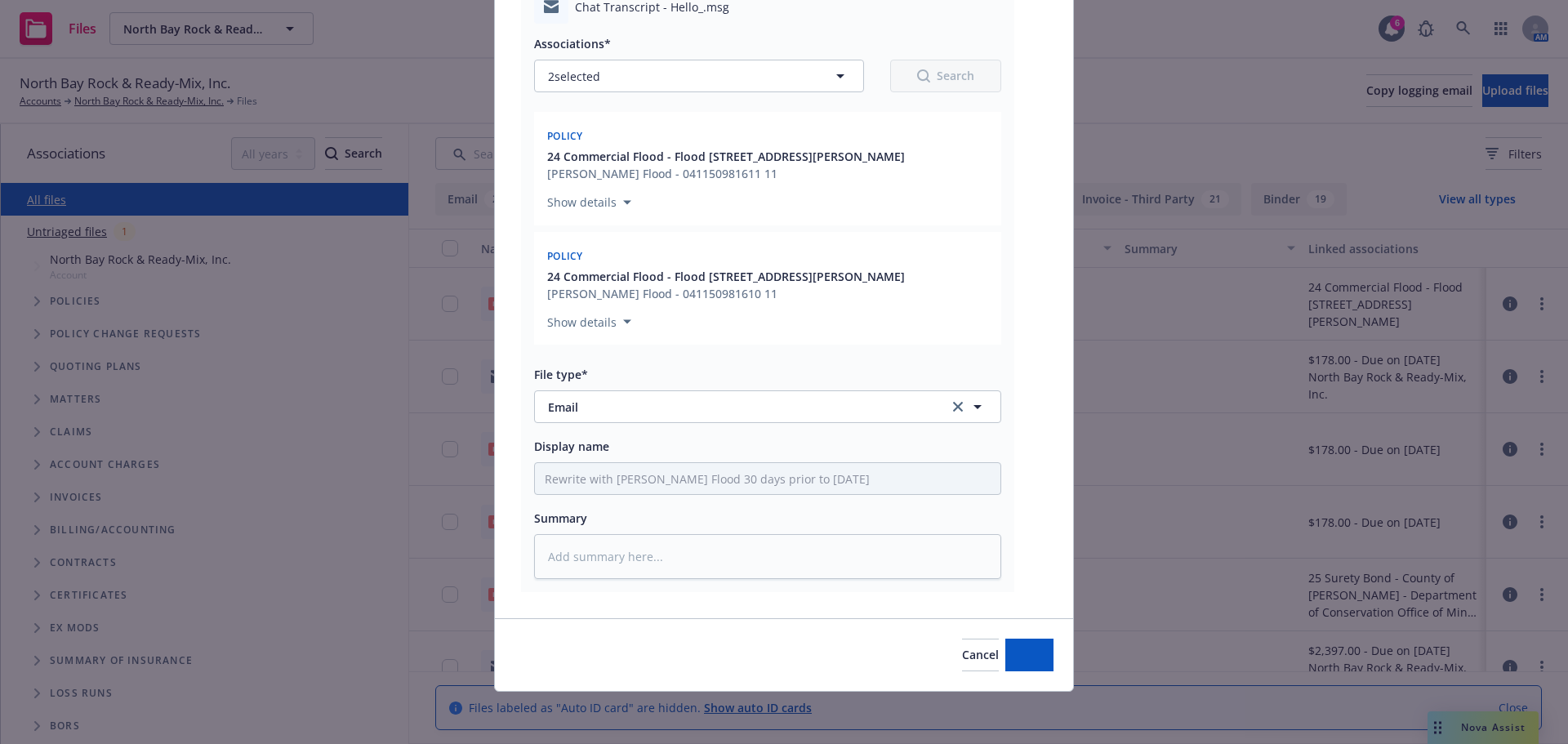
type textarea "x"
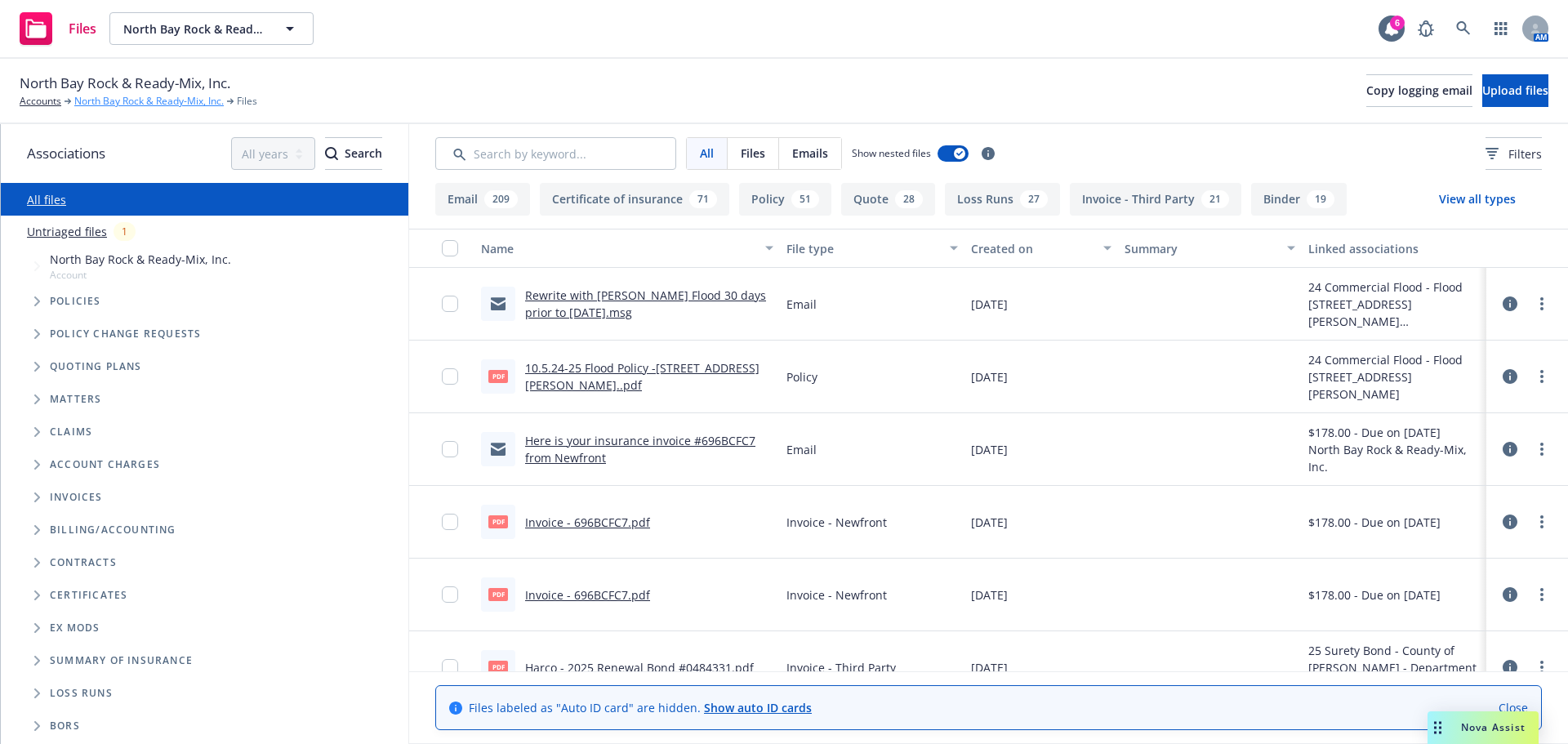
click at [101, 102] on link "North Bay Rock & Ready-Mix, Inc." at bounding box center [149, 101] width 149 height 15
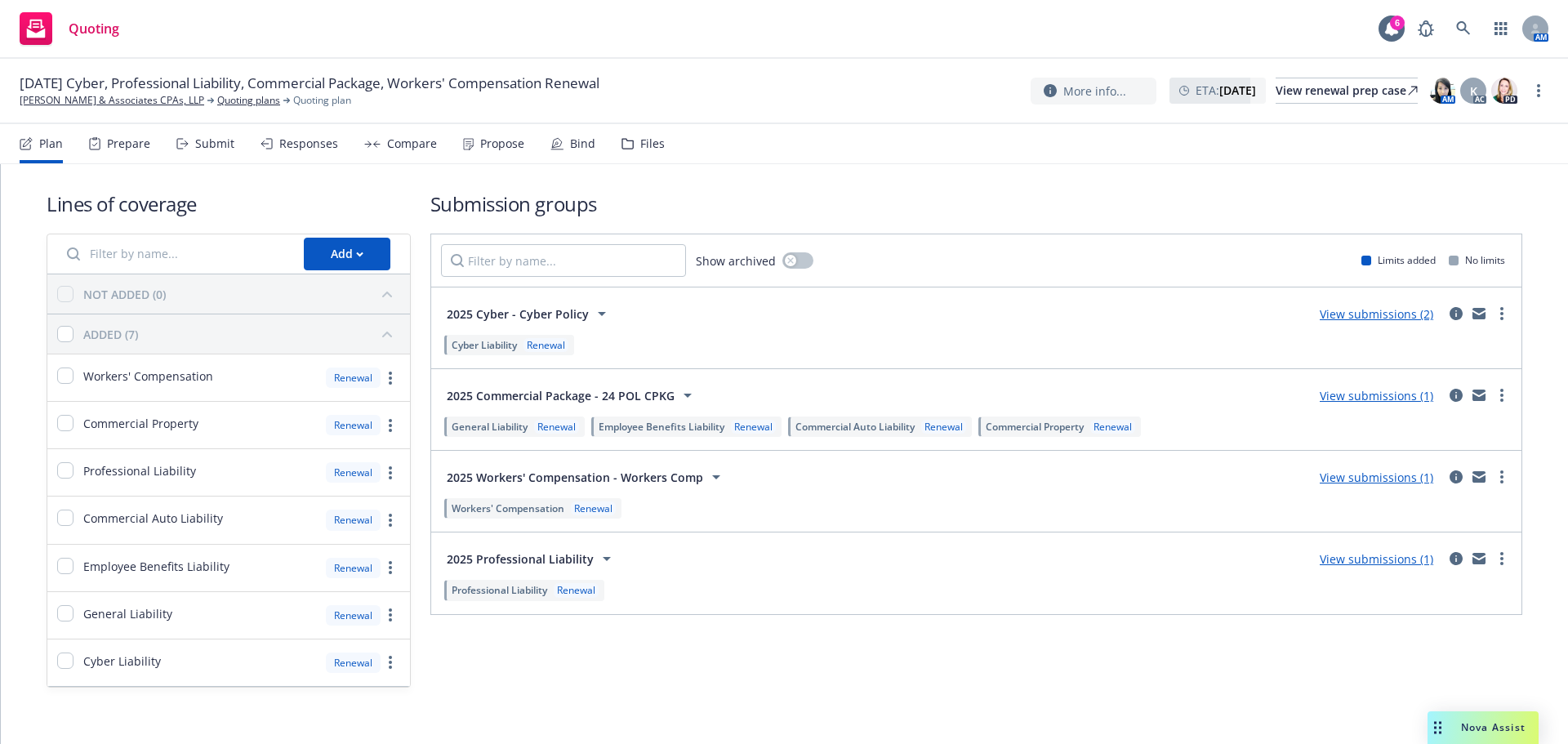
click at [1398, 561] on link "View submissions (1)" at bounding box center [1376, 560] width 113 height 16
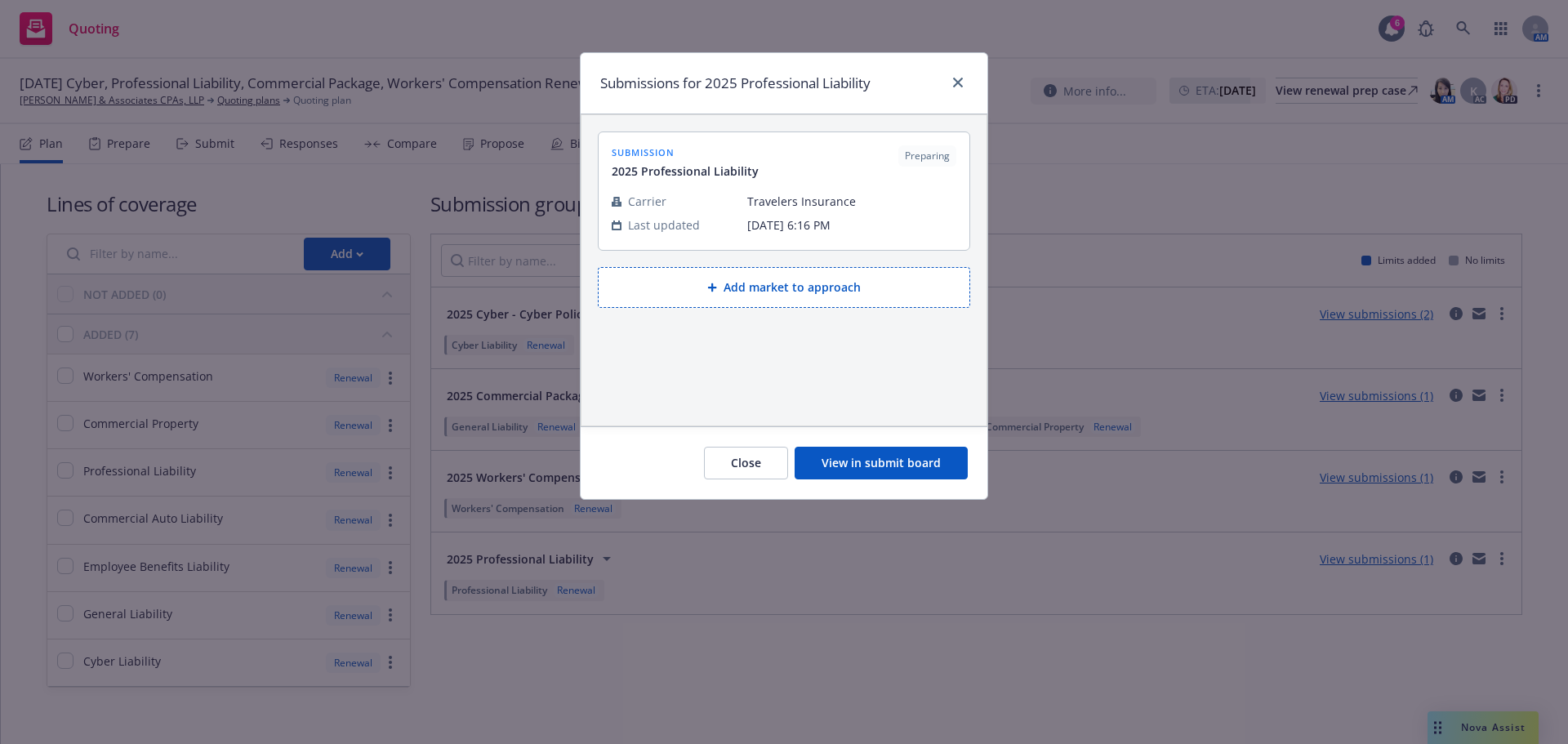
click at [880, 462] on button "View in submit board" at bounding box center [881, 464] width 174 height 33
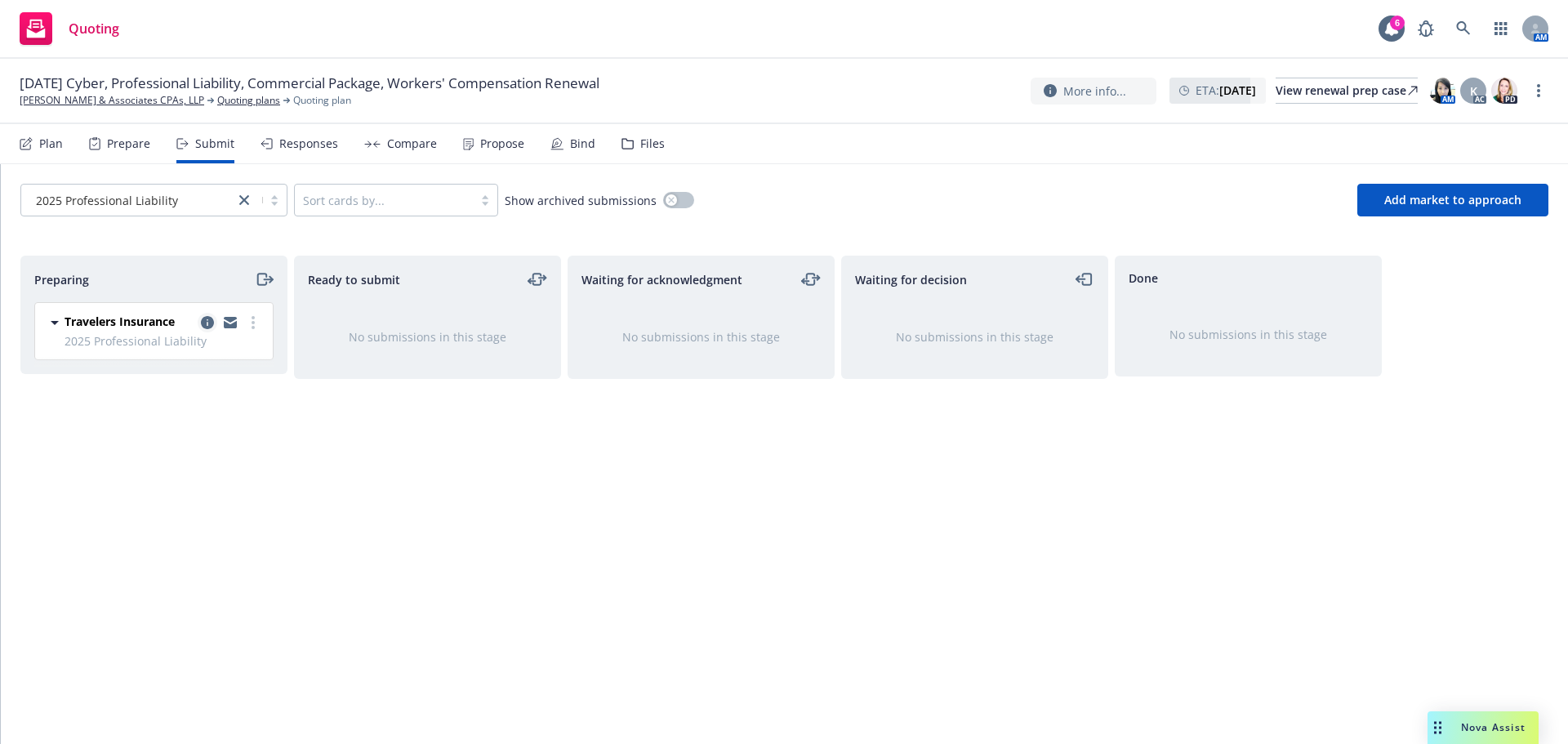
click at [205, 324] on icon "copy logging email" at bounding box center [207, 322] width 13 height 13
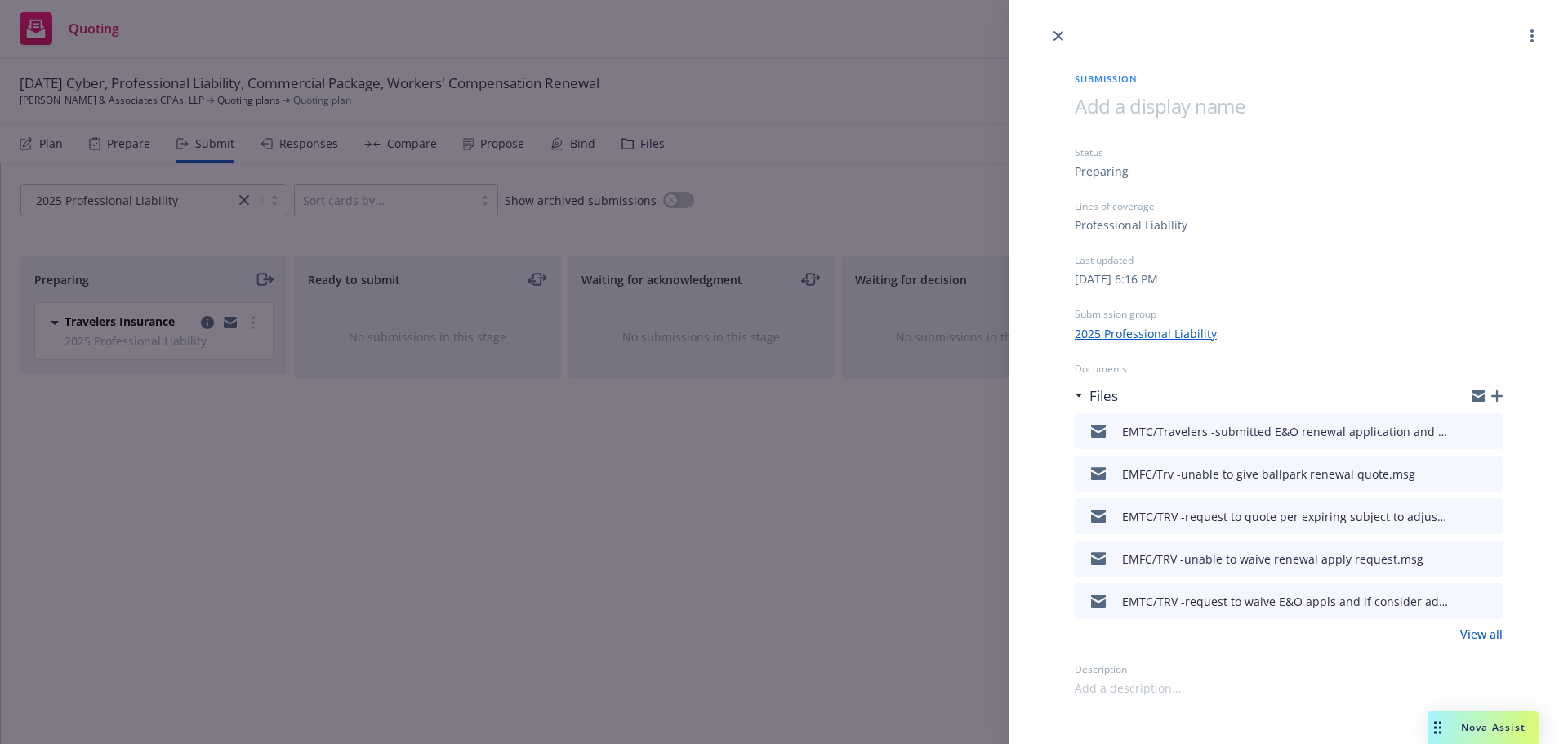
click at [1496, 395] on icon "button" at bounding box center [1497, 397] width 12 height 12
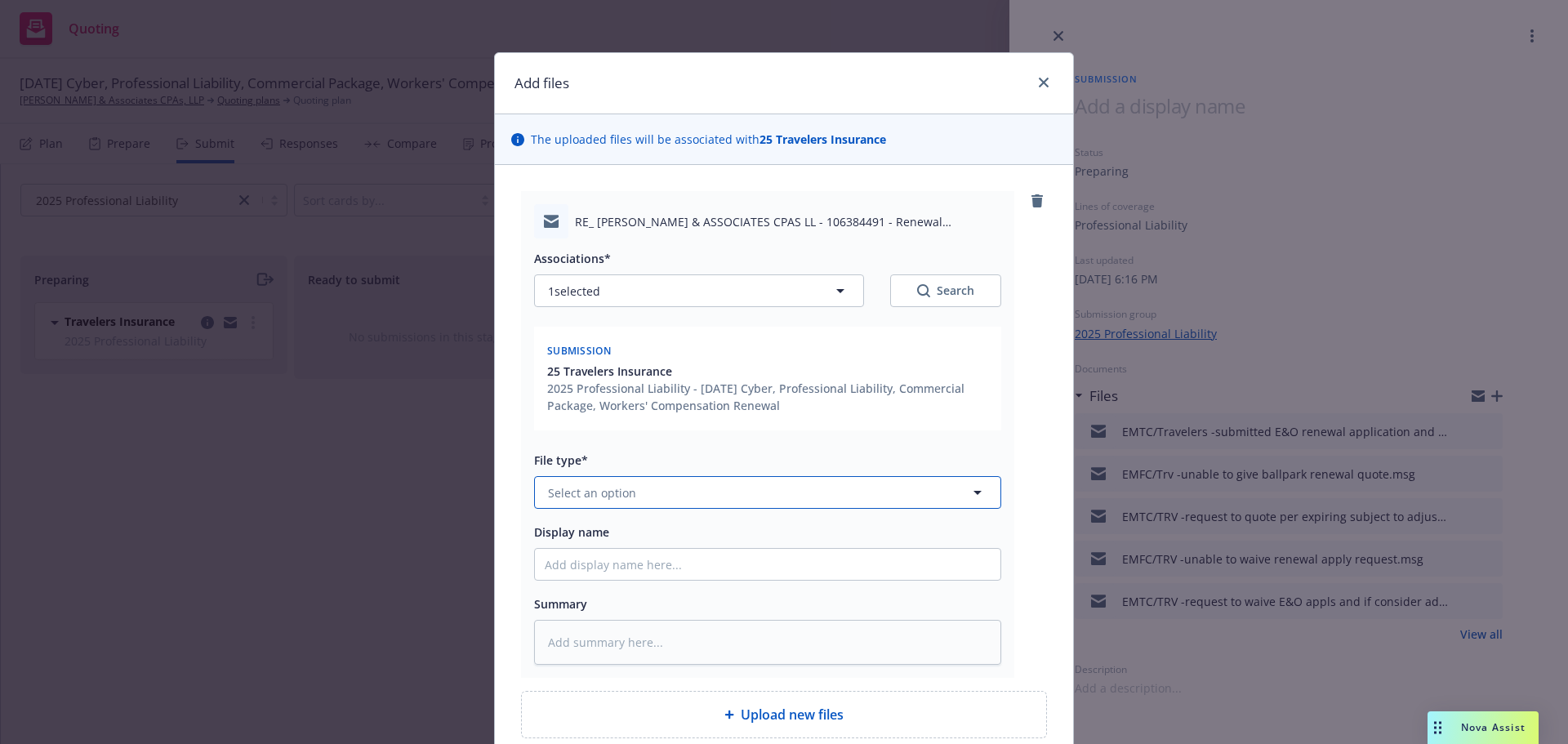
click at [620, 484] on button "Select an option" at bounding box center [768, 493] width 467 height 33
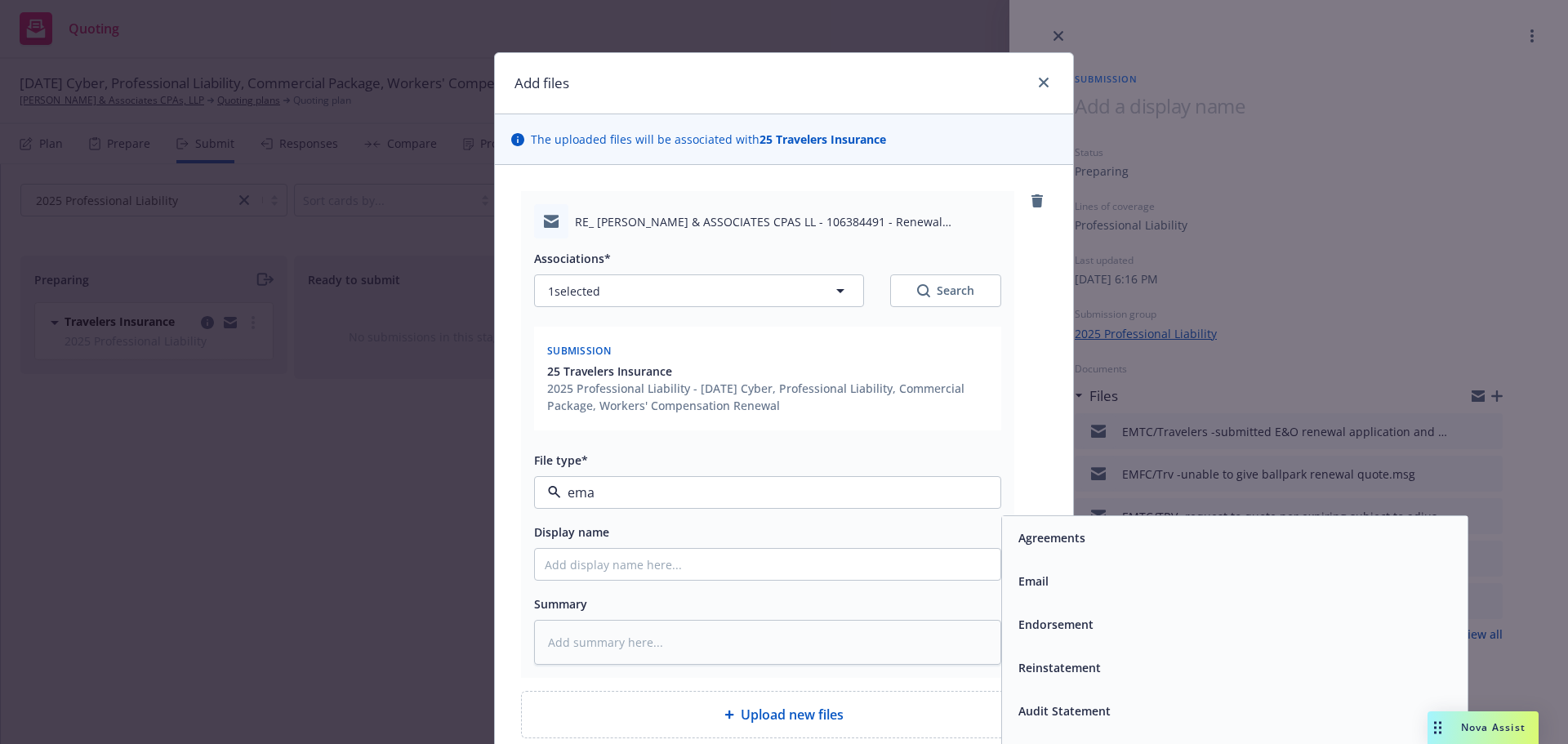
type input "emai"
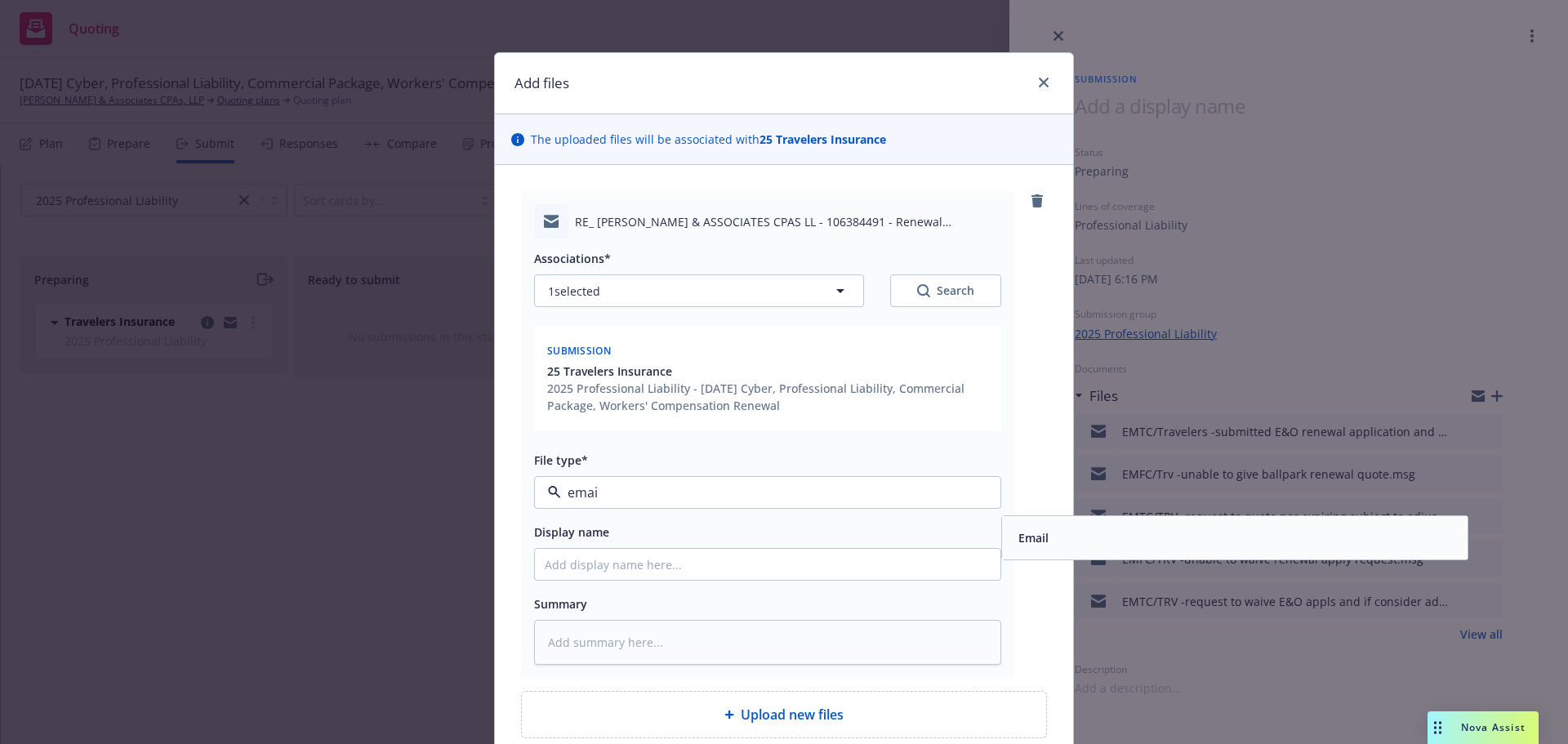
click at [1045, 536] on div "Email" at bounding box center [1032, 537] width 40 height 23
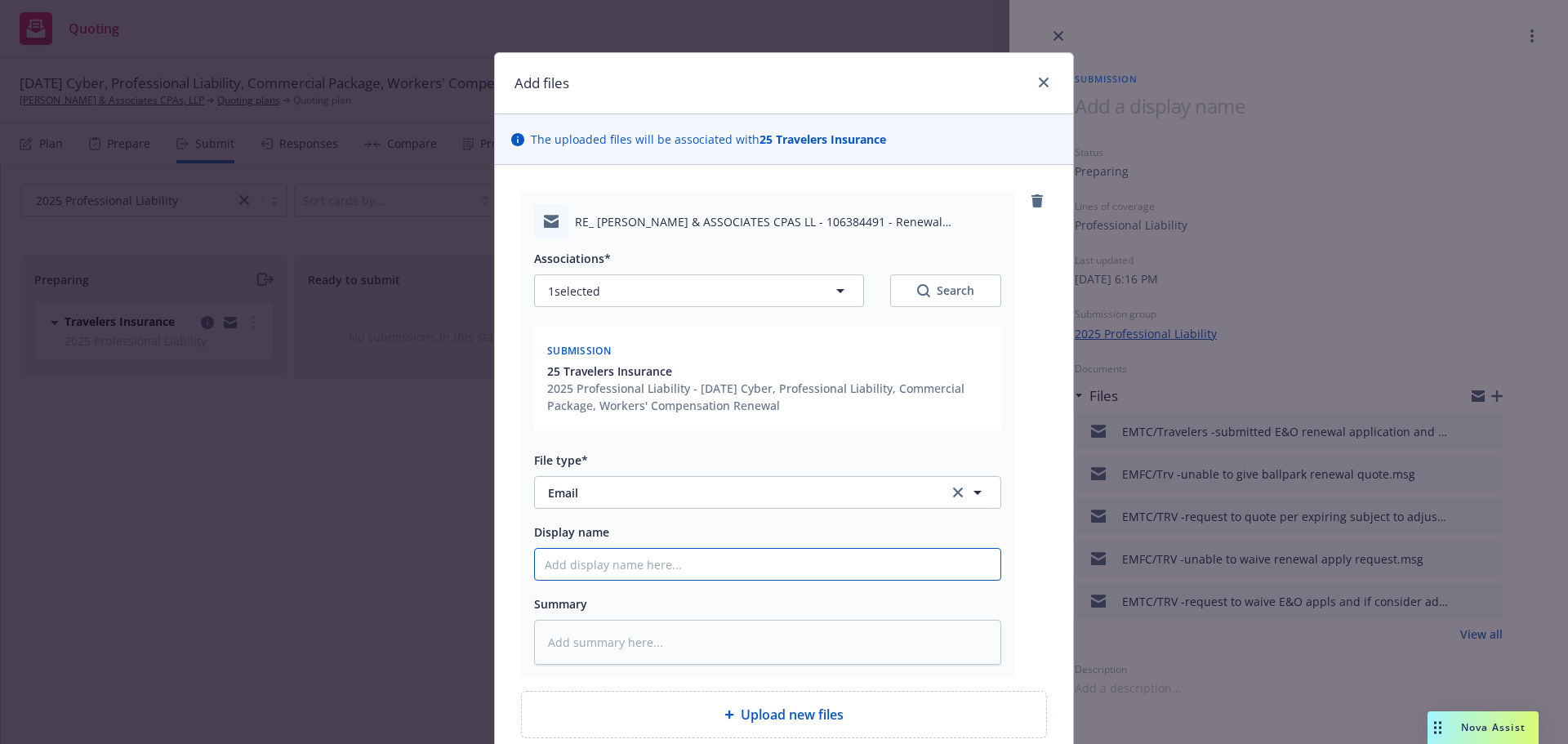
click at [621, 566] on input "Display name" at bounding box center [768, 565] width 465 height 31
type textarea "x"
type input "E"
type textarea "x"
type input "EM"
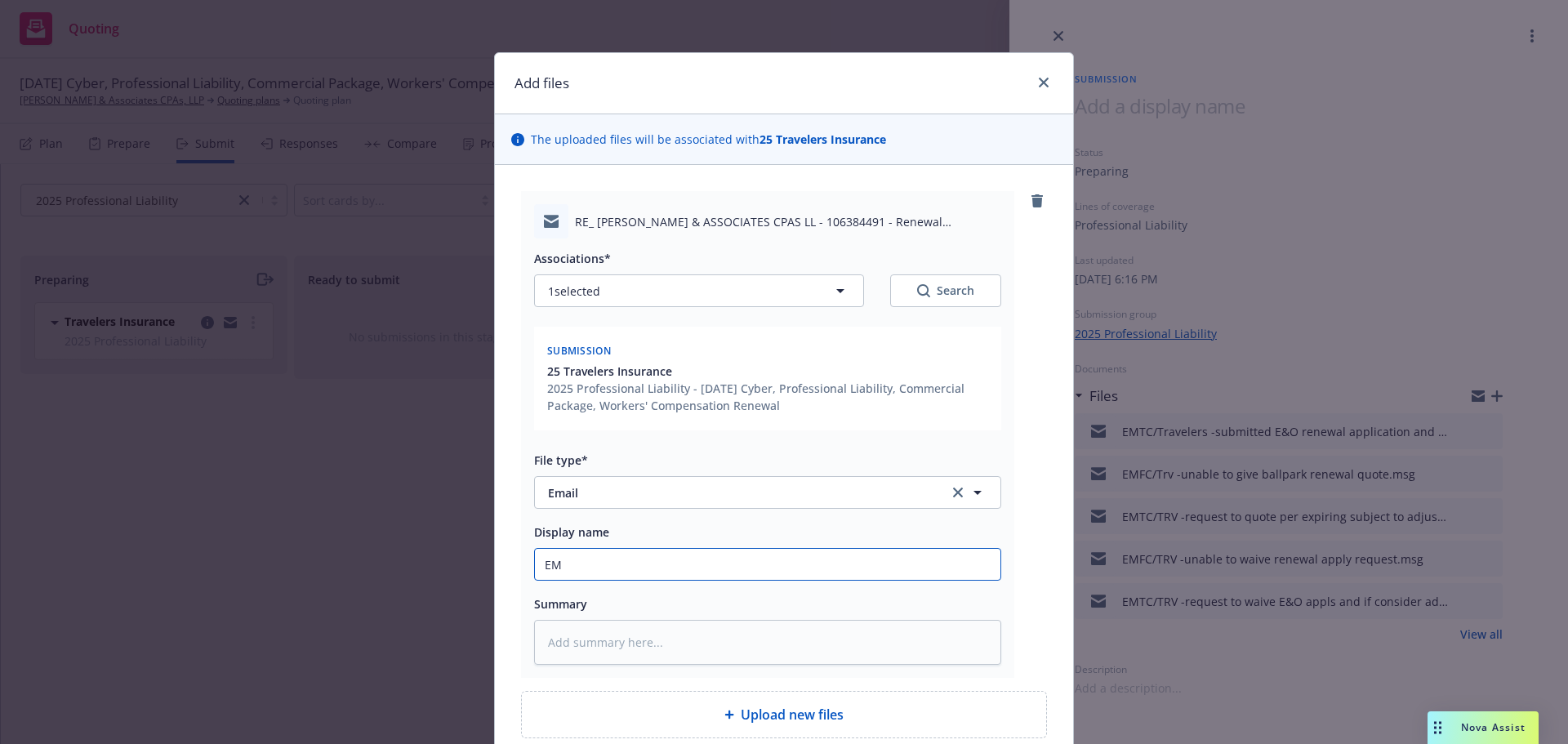
type textarea "x"
type input "EMF"
type textarea "x"
type input "EMFC"
type textarea "x"
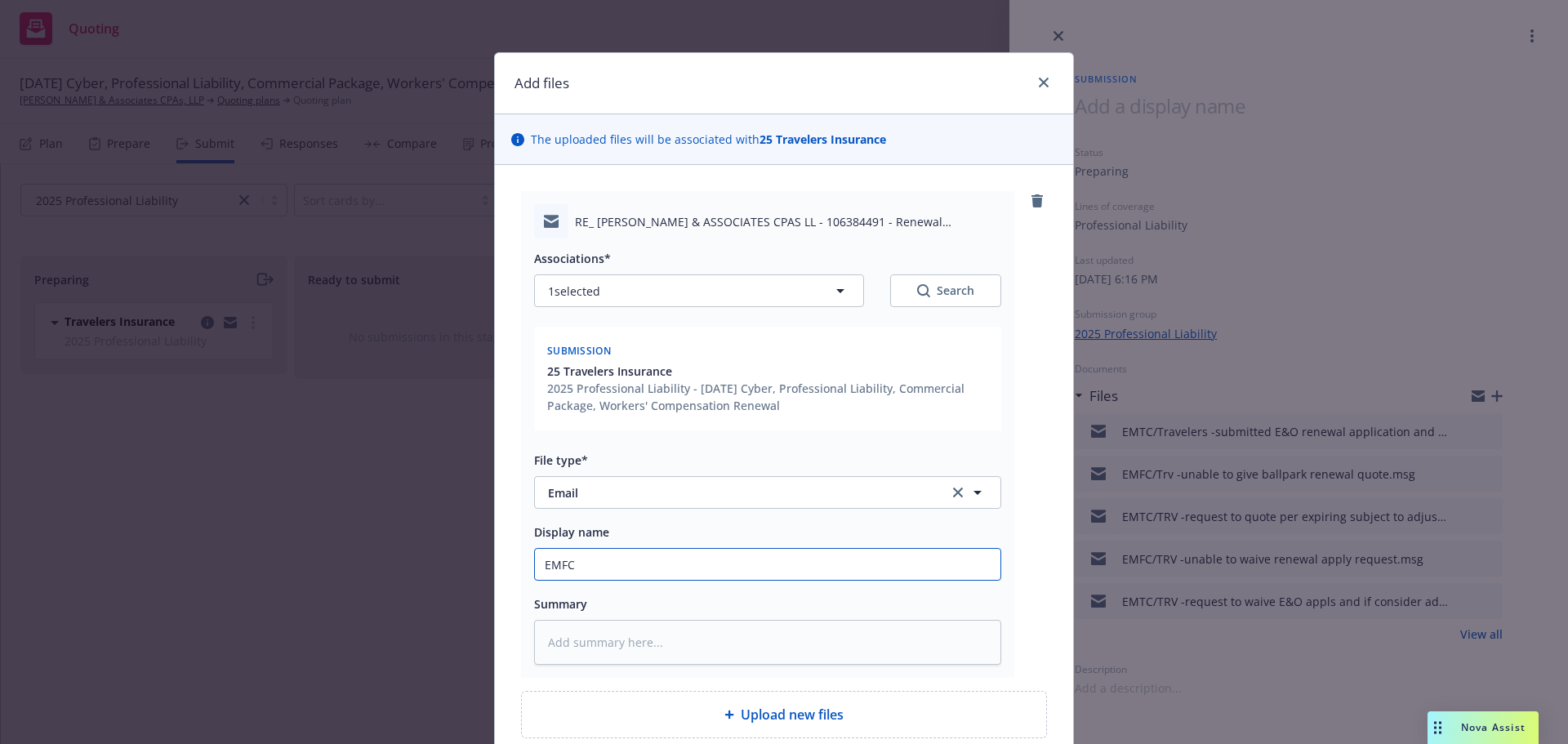
type input "EMFC/"
type textarea "x"
type input "EMFC/T"
type textarea "x"
type input "EMFC/Tr"
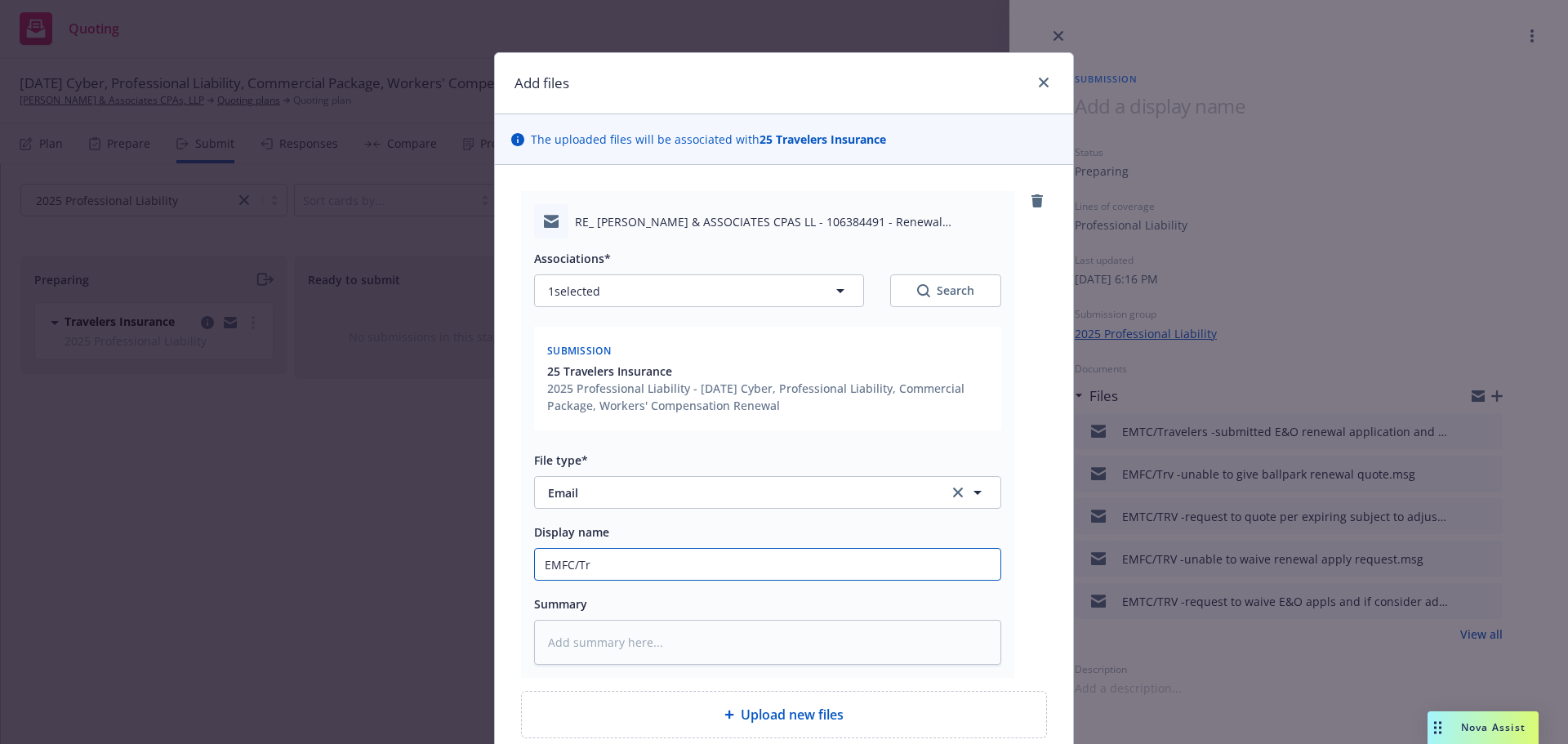
type textarea "x"
type input "EMFC/Trv"
type textarea "x"
type input "EMFC/Trv"
type textarea "x"
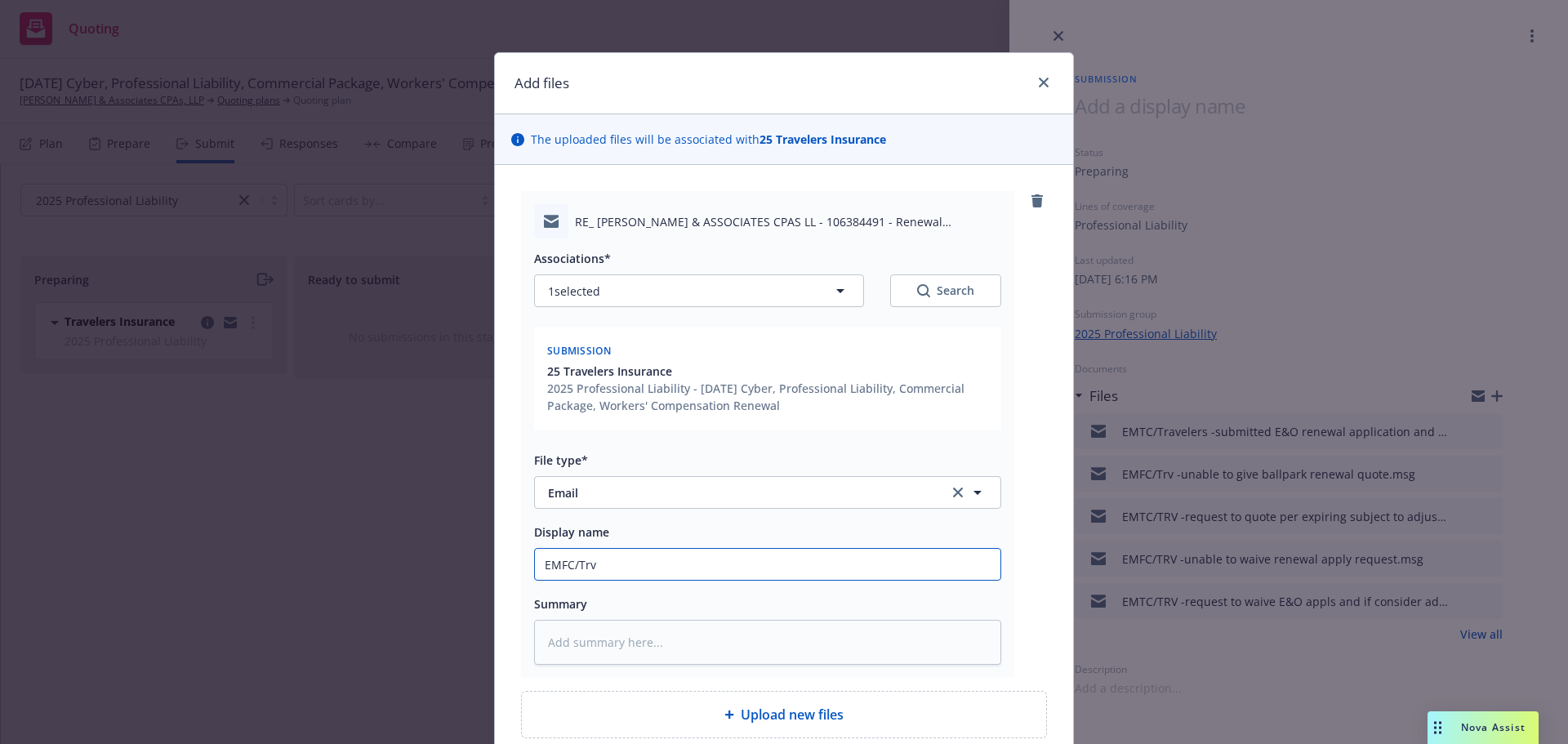
type input "EMFC/Trv -"
type textarea "x"
type input "EMFC/Trv -c"
type textarea "x"
type input "EMFC/Trv -co"
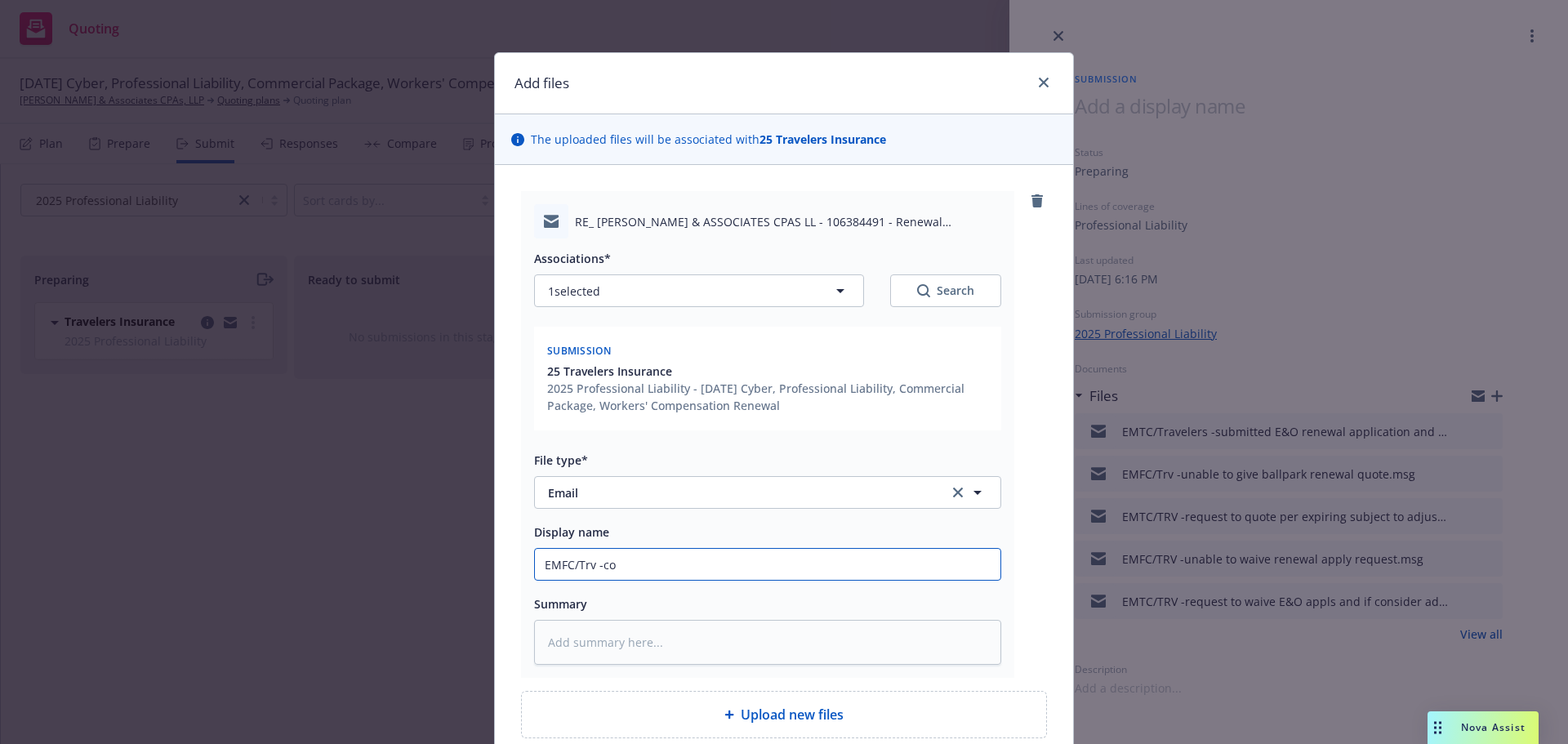
type textarea "x"
type input "EMFC/Trv -con"
type textarea "x"
type input "EMFC/Trv -conf"
type textarea "x"
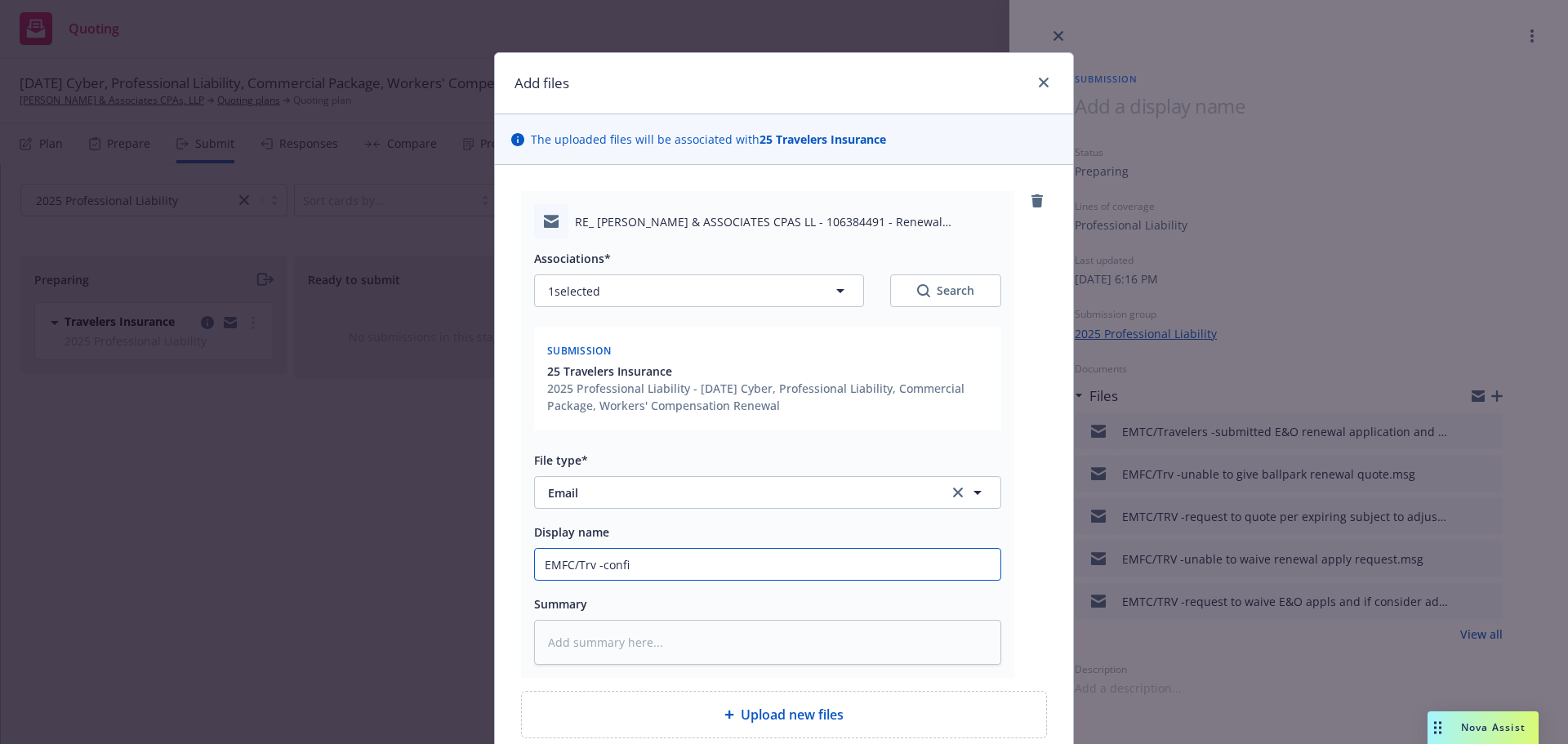
type input "EMFC/Trv -confir"
type textarea "x"
type input "EMFC/Trv -confirm"
type textarea "x"
type input "EMFC/Trv -confirme"
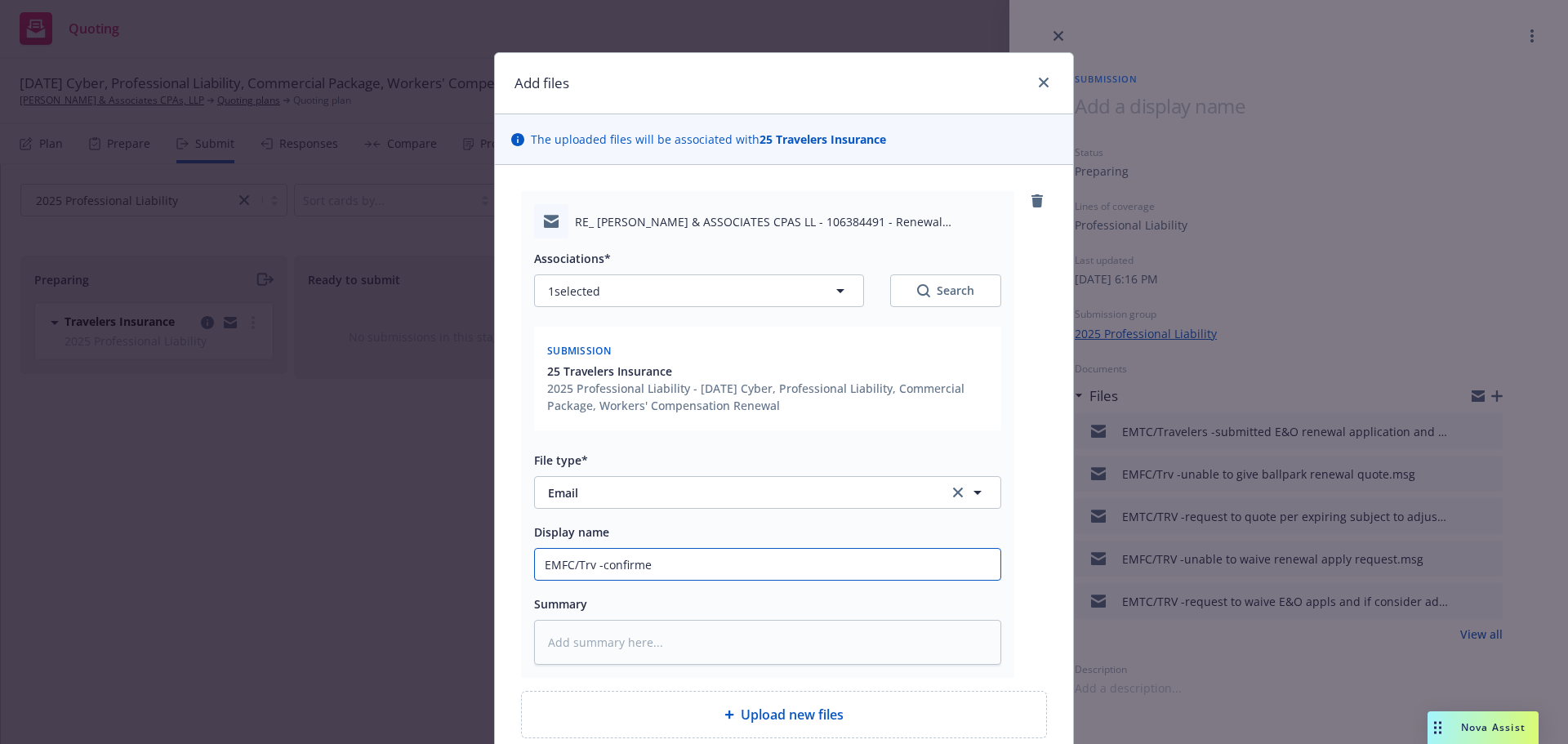
type textarea "x"
type input "EMFC/Trv -confirmed"
type textarea "x"
type input "EMFC/Trv -confirmed"
type textarea "x"
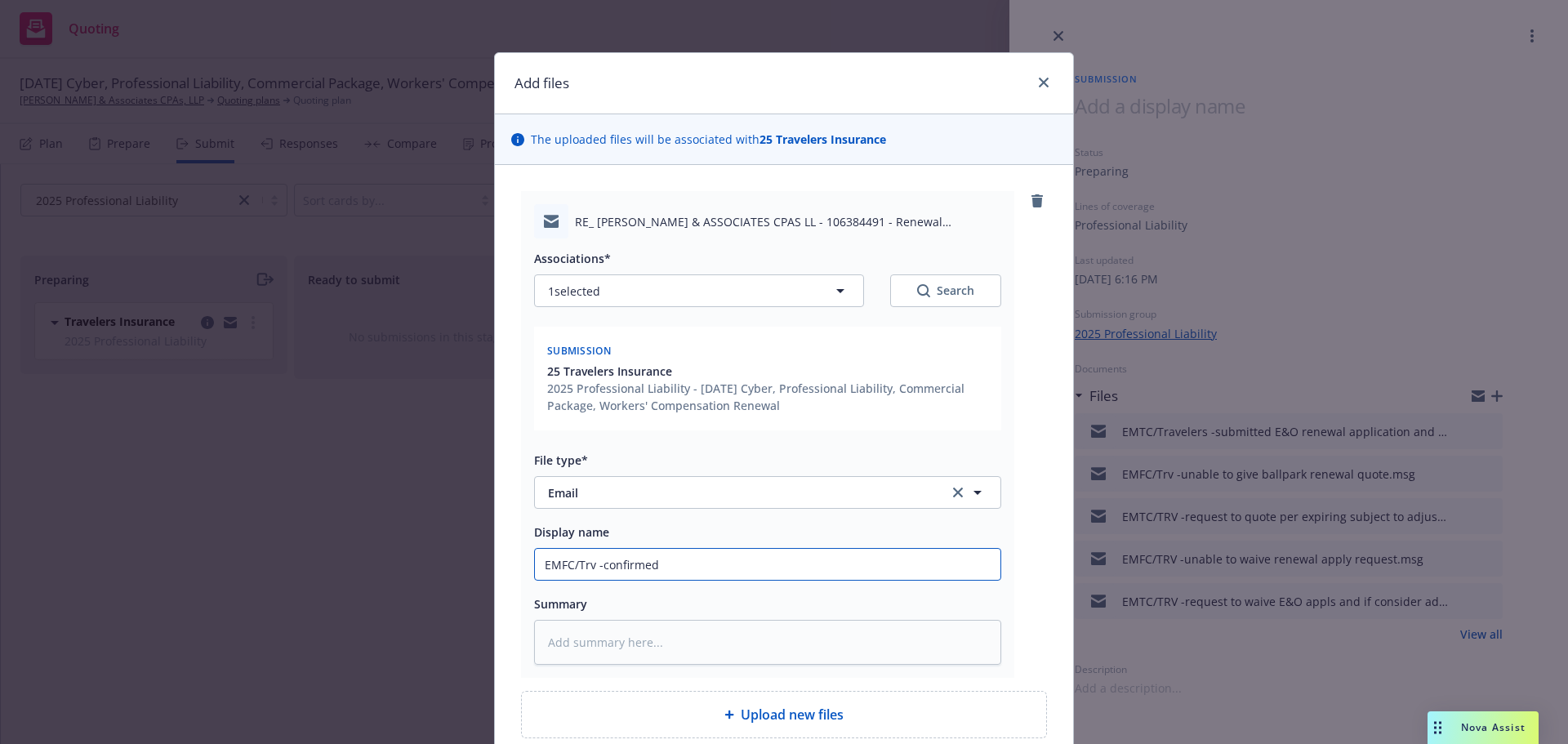
type input "EMFC/Trv -confirmed n"
type textarea "x"
type input "EMFC/Trv -confirmed"
type textarea "x"
type input "EMFC/Trv -confirmed t"
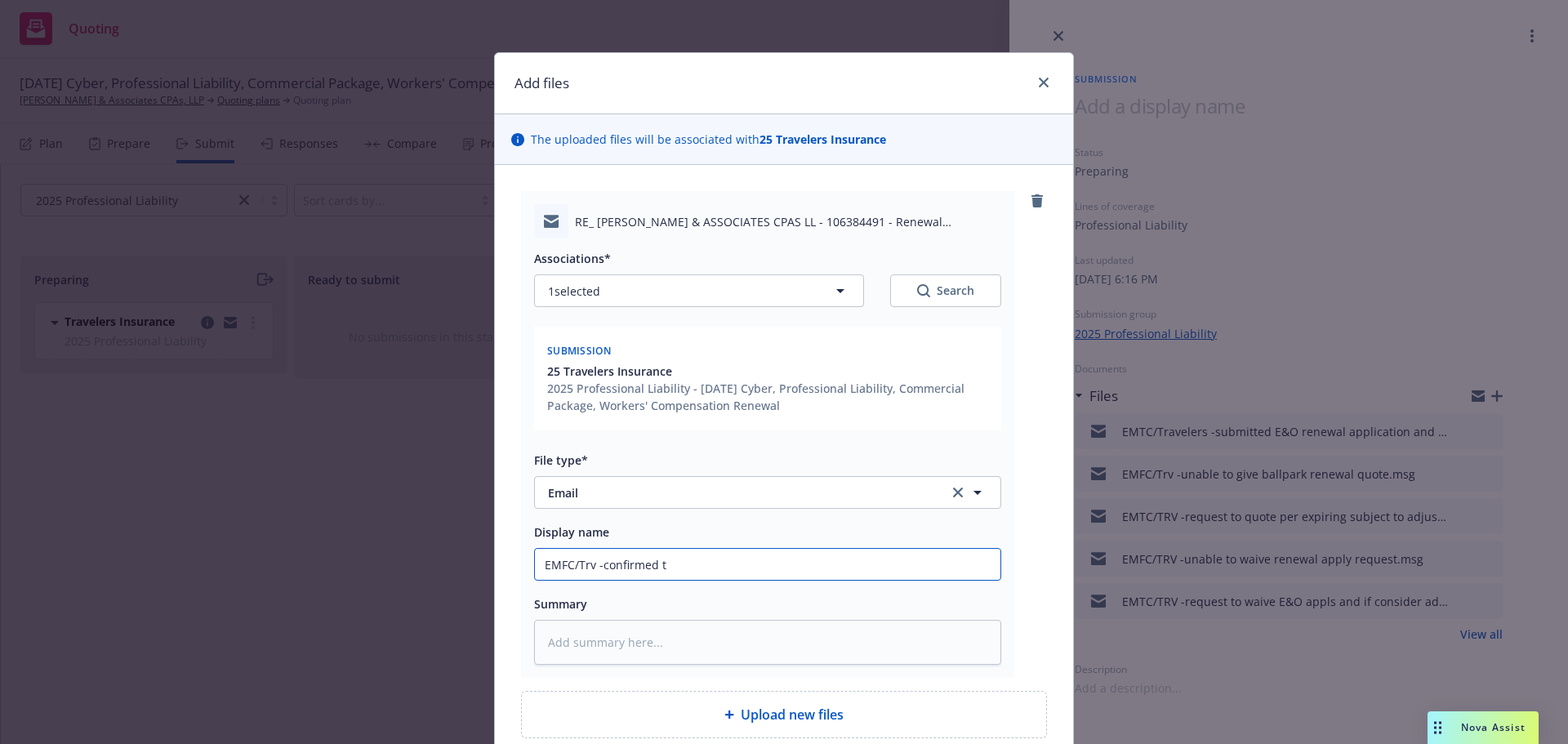
type textarea "x"
type input "EMFC/Trv -confirmed th"
type textarea "x"
type input "EMFC/Trv -confirmed the"
type textarea "x"
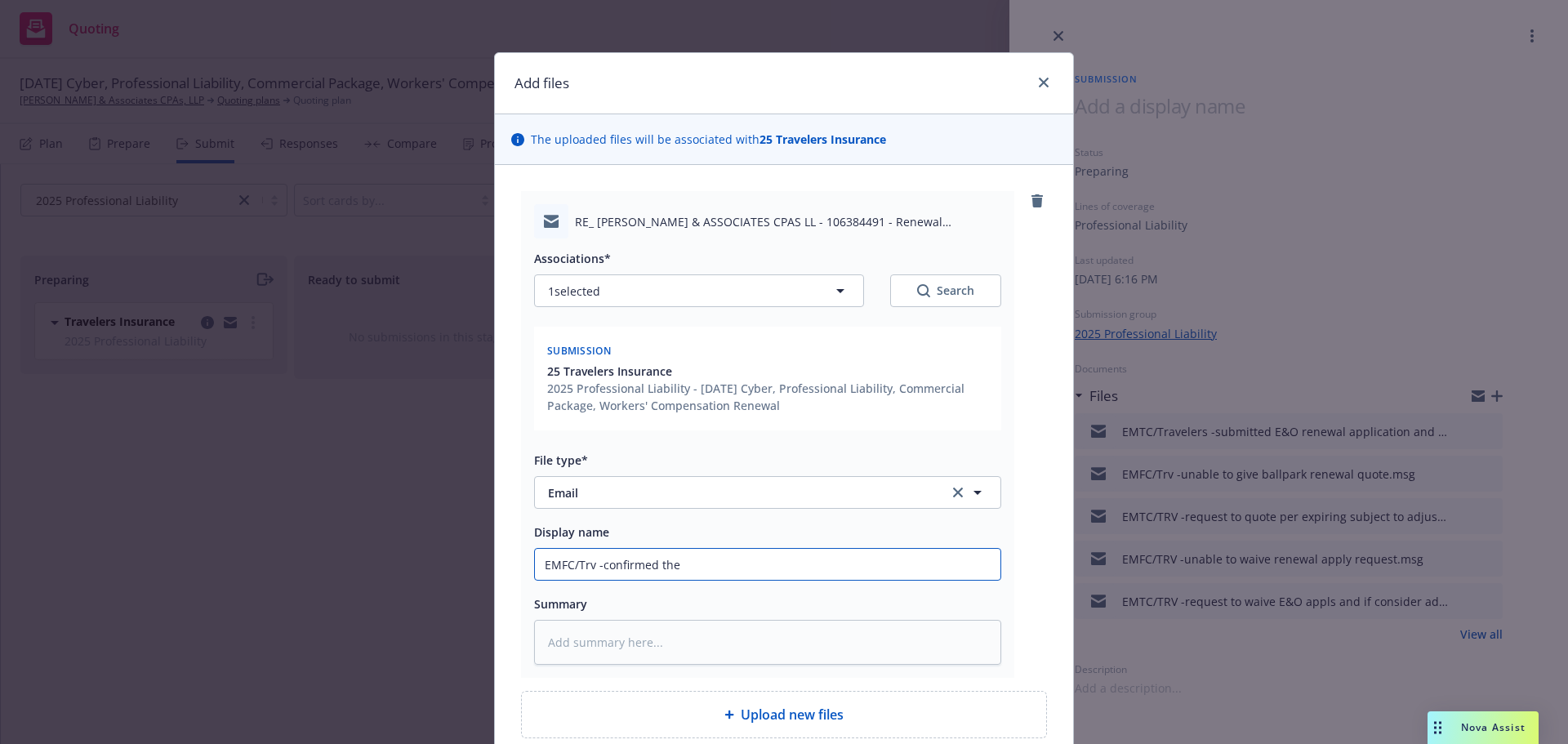
type input "EMFC/Trv -confirmed the"
type textarea "x"
type input "EMFC/Trv -confirmed the p"
type textarea "x"
type input "EMFC/Trv -confirmed the pr"
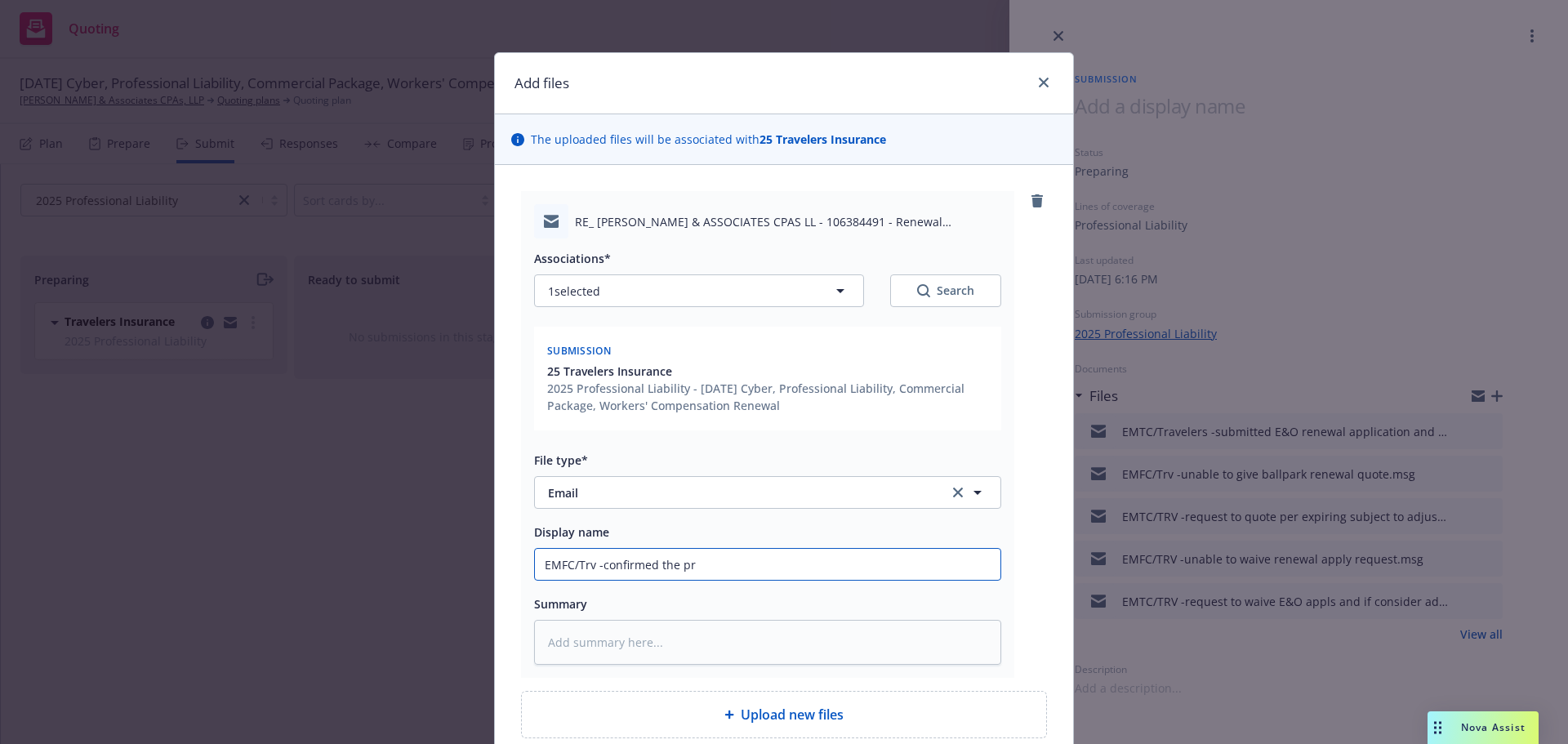
type textarea "x"
type input "EMFC/Trv -confirmed the pre"
type textarea "x"
type input "EMFC/Trv -confirmed the prem"
type textarea "x"
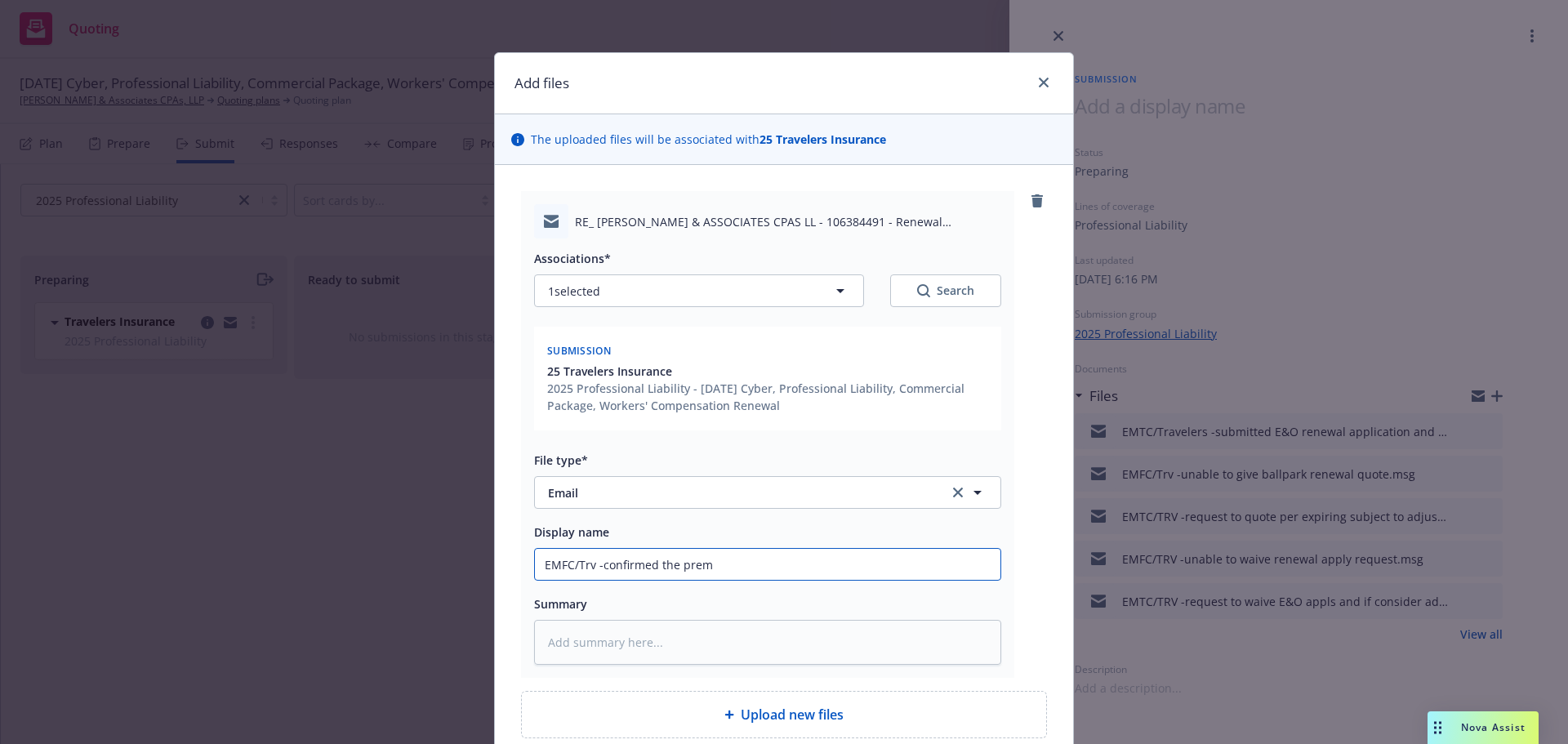
type input "EMFC/Trv -confirmed the premi"
type textarea "x"
type input "EMFC/Trv -confirmed the premiu"
type textarea "x"
type input "EMFC/Trv -confirmed the premium"
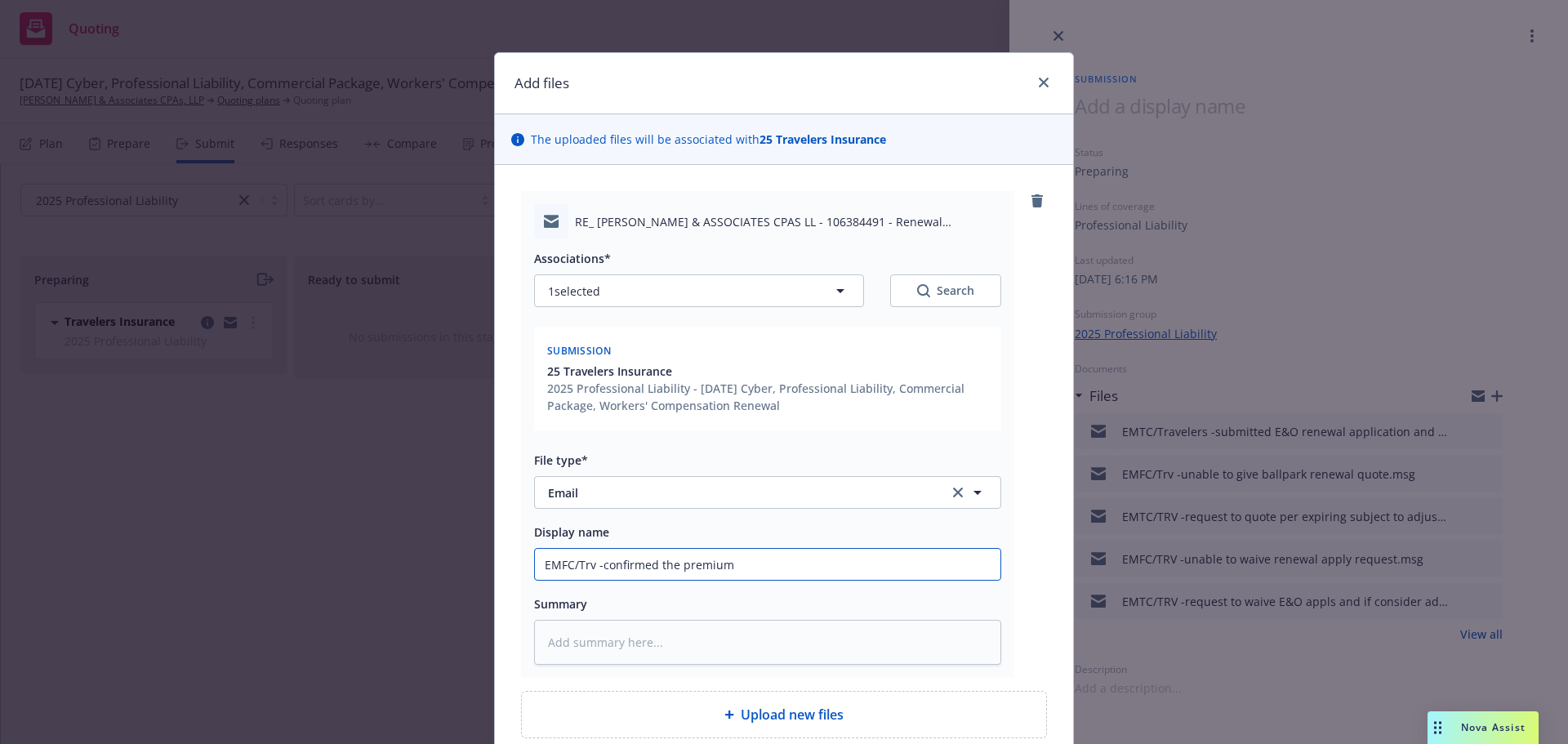
type textarea "x"
type input "EMFC/Trv -confirmed the premium"
type textarea "x"
type input "EMFC/Trv -confirmed the premium i"
type textarea "x"
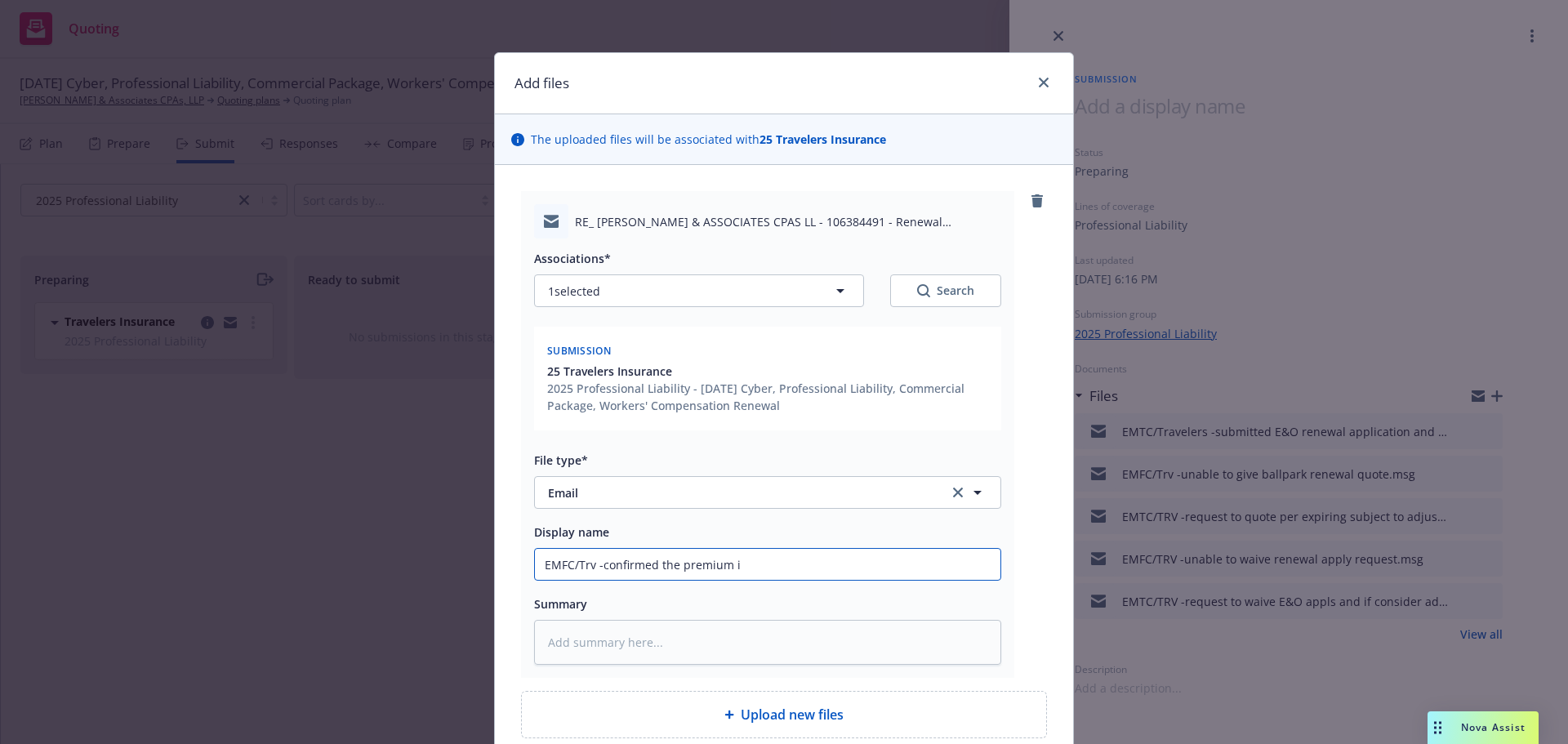
type input "EMFC/Trv -confirmed the premium in"
type textarea "x"
type input "EMFC/Trv -confirmed the premium inc"
type textarea "x"
type input "EMFC/Trv -confirmed the premium incr"
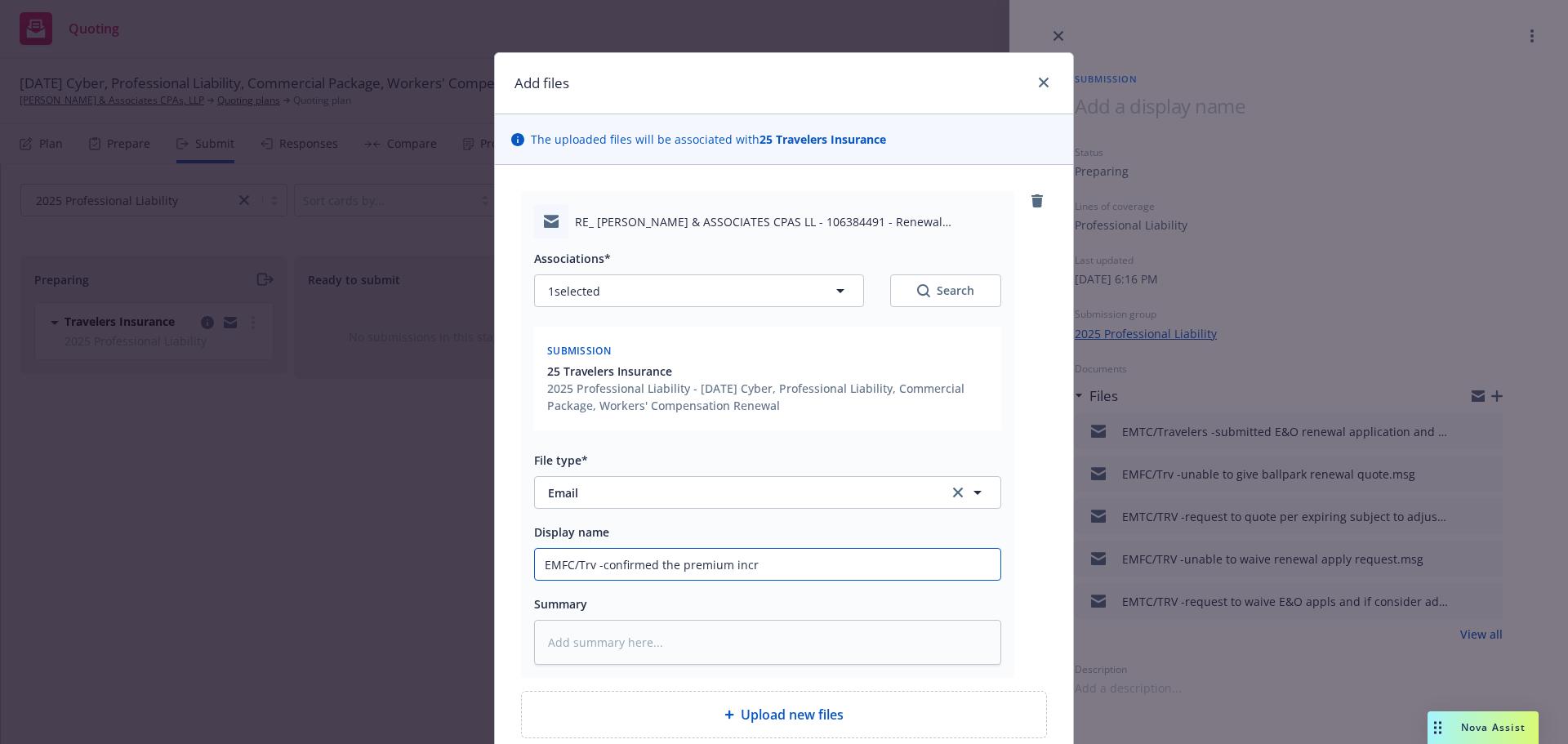
type textarea "x"
type input "EMFC/Trv -confirmed the premium incre"
type textarea "x"
type input "EMFC/Trv -confirmed the premium incres"
type textarea "x"
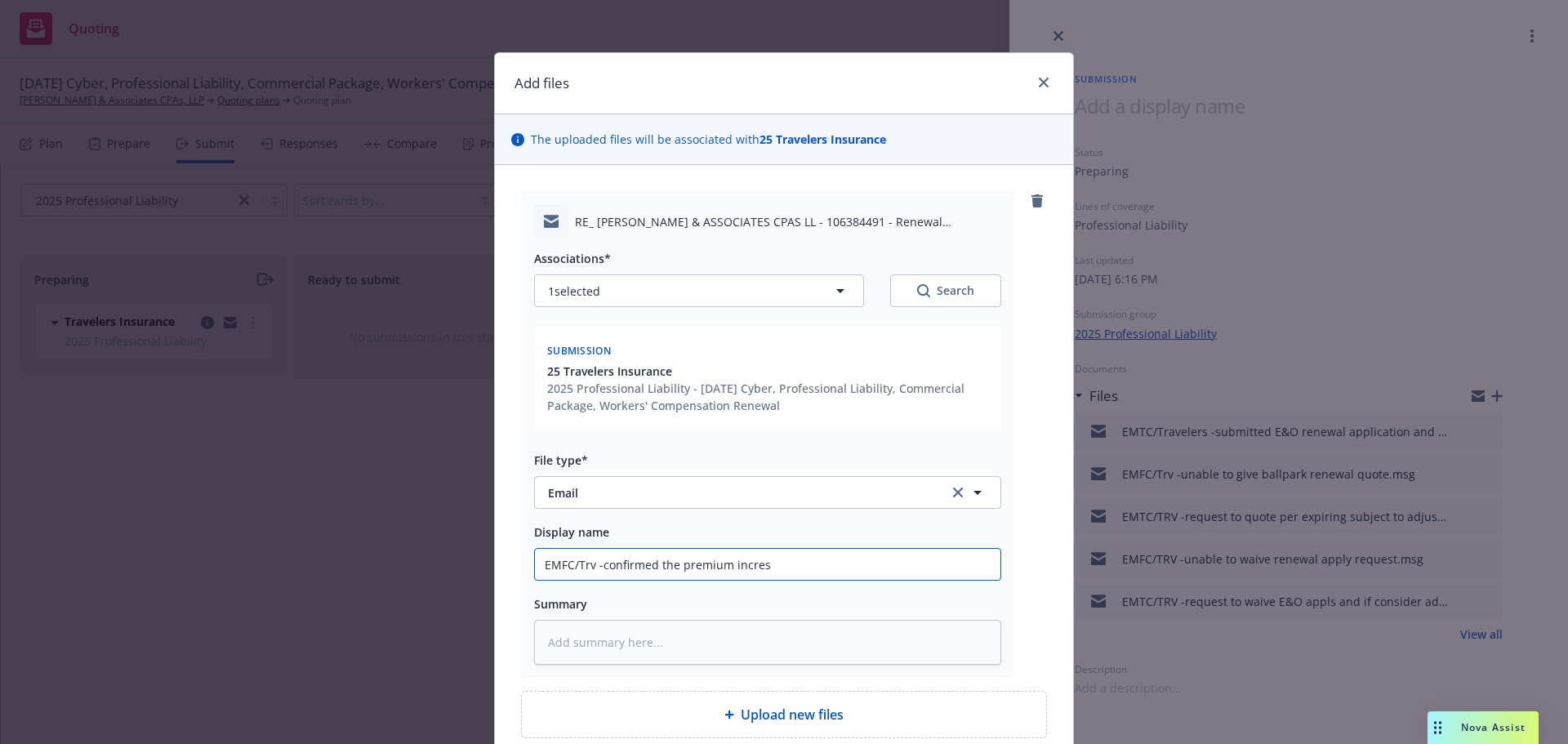
type input "EMFC/Trv -confirmed the premium increse"
type textarea "x"
type input "EMFC/Trv -confirmed the premium increse"
type textarea "x"
type input "EMFC/Trv -confirmed the premium increse i"
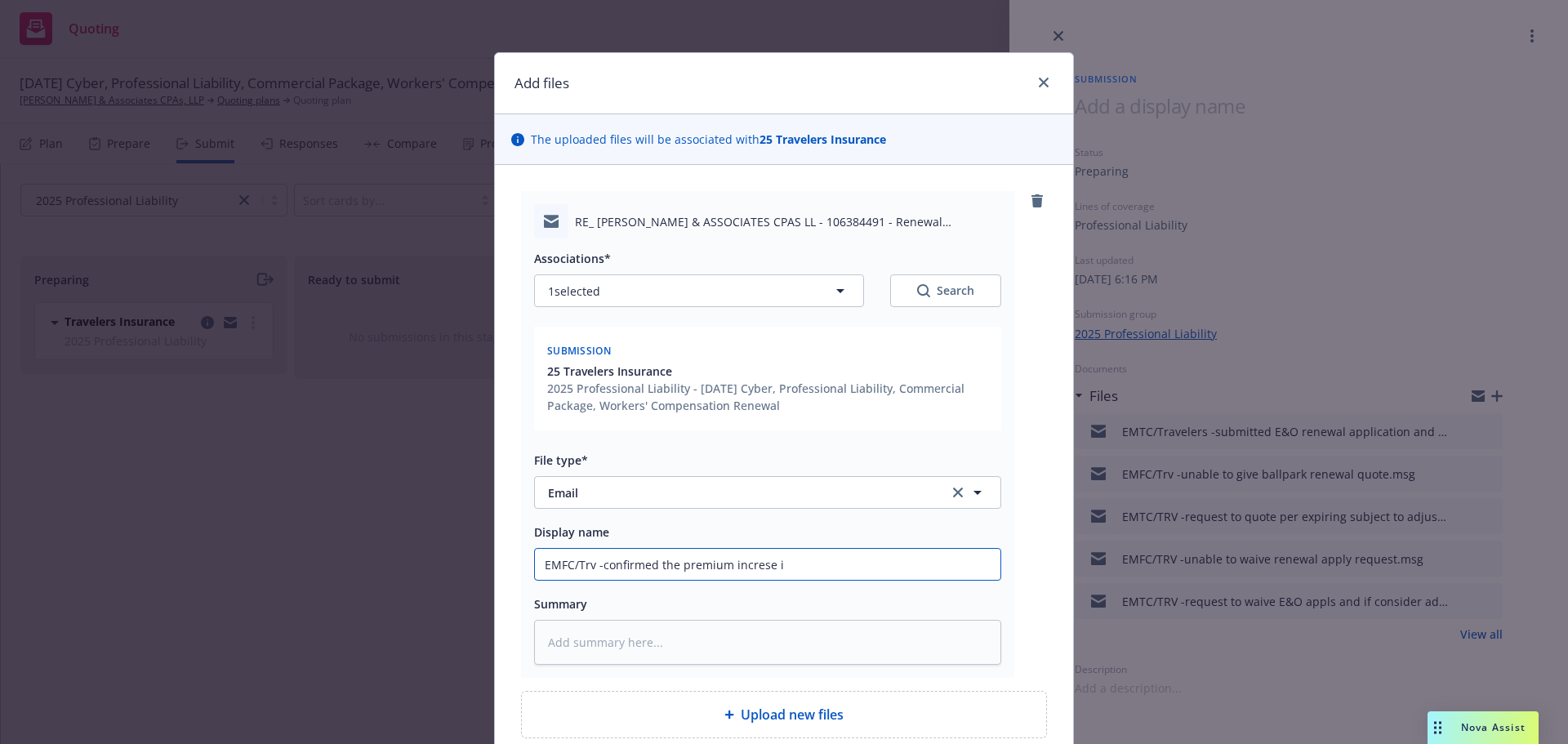
type textarea "x"
type input "EMFC/Trv -confirmed the premium increse in"
type textarea "x"
type input "EMFC/Trv -confirmed the premium increse i"
type textarea "x"
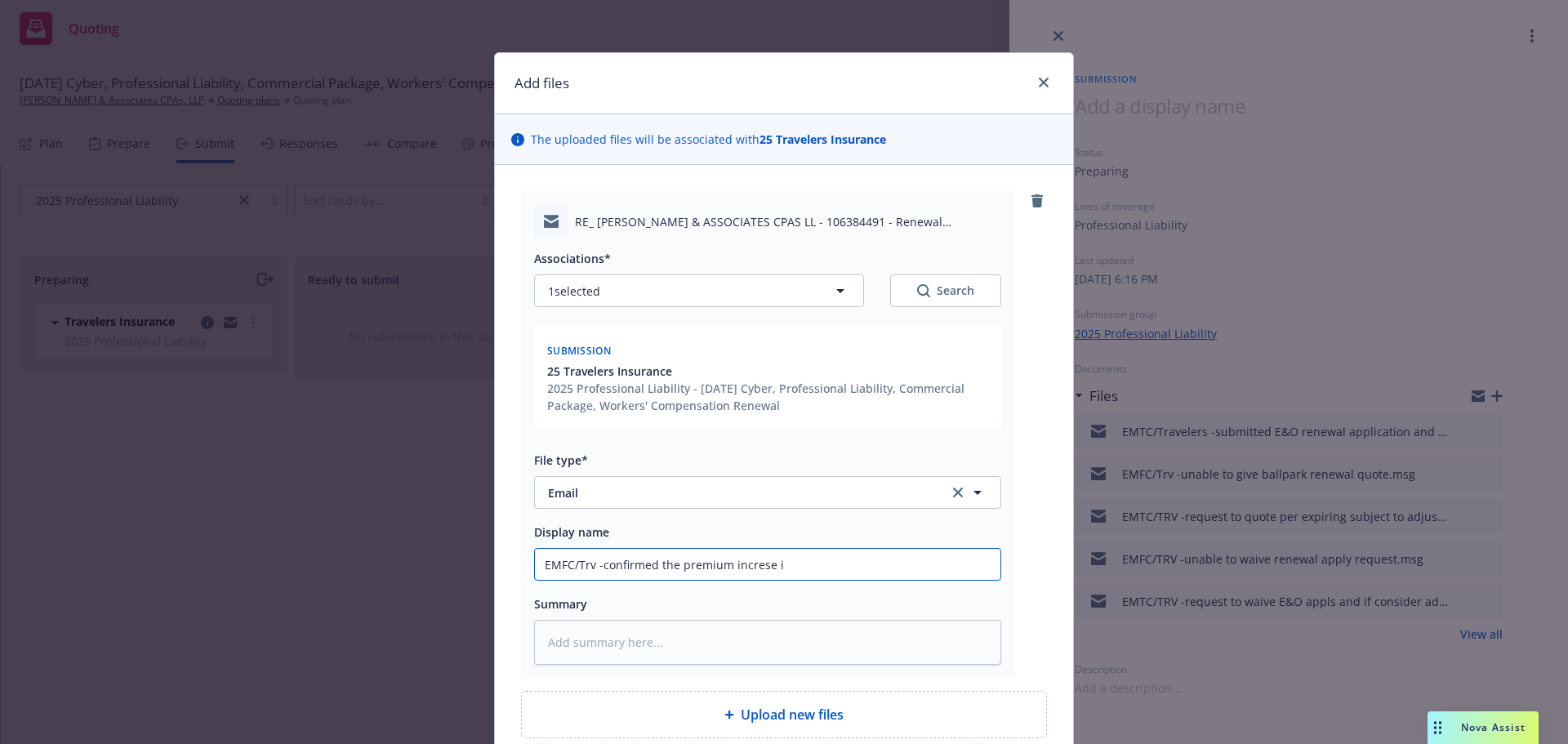
type input "EMFC/Trv -confirmed the premium increse is"
type textarea "x"
type input "EMFC/Trv -confirmed the premium increse is"
type textarea "x"
type input "EMFC/Trv -confirmed the premium increse is s"
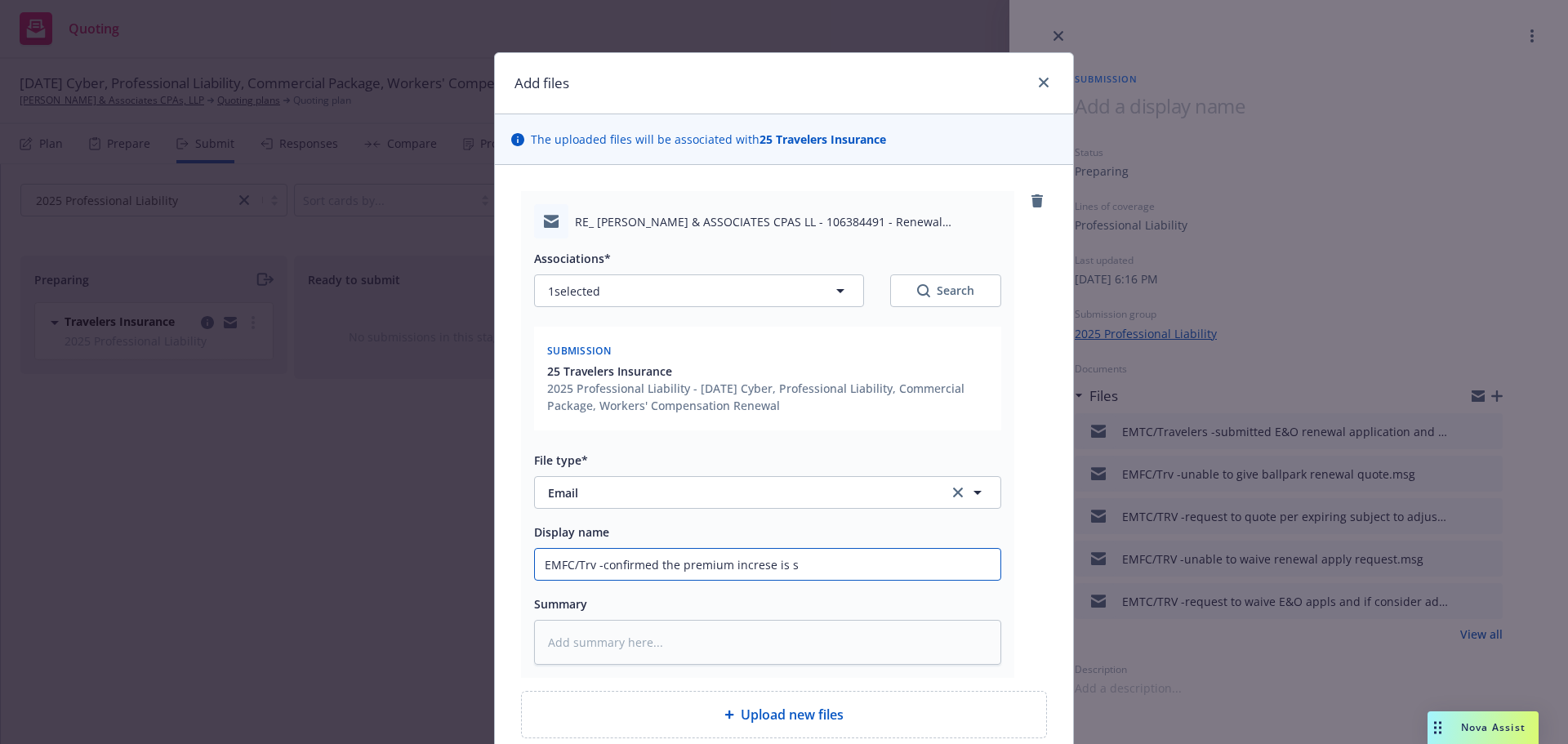
type textarea "x"
type input "EMFC/Trv -confirmed the premium increse is sl"
type textarea "x"
type input "EMFC/Trv -confirmed the premium increse is slo"
type textarea "x"
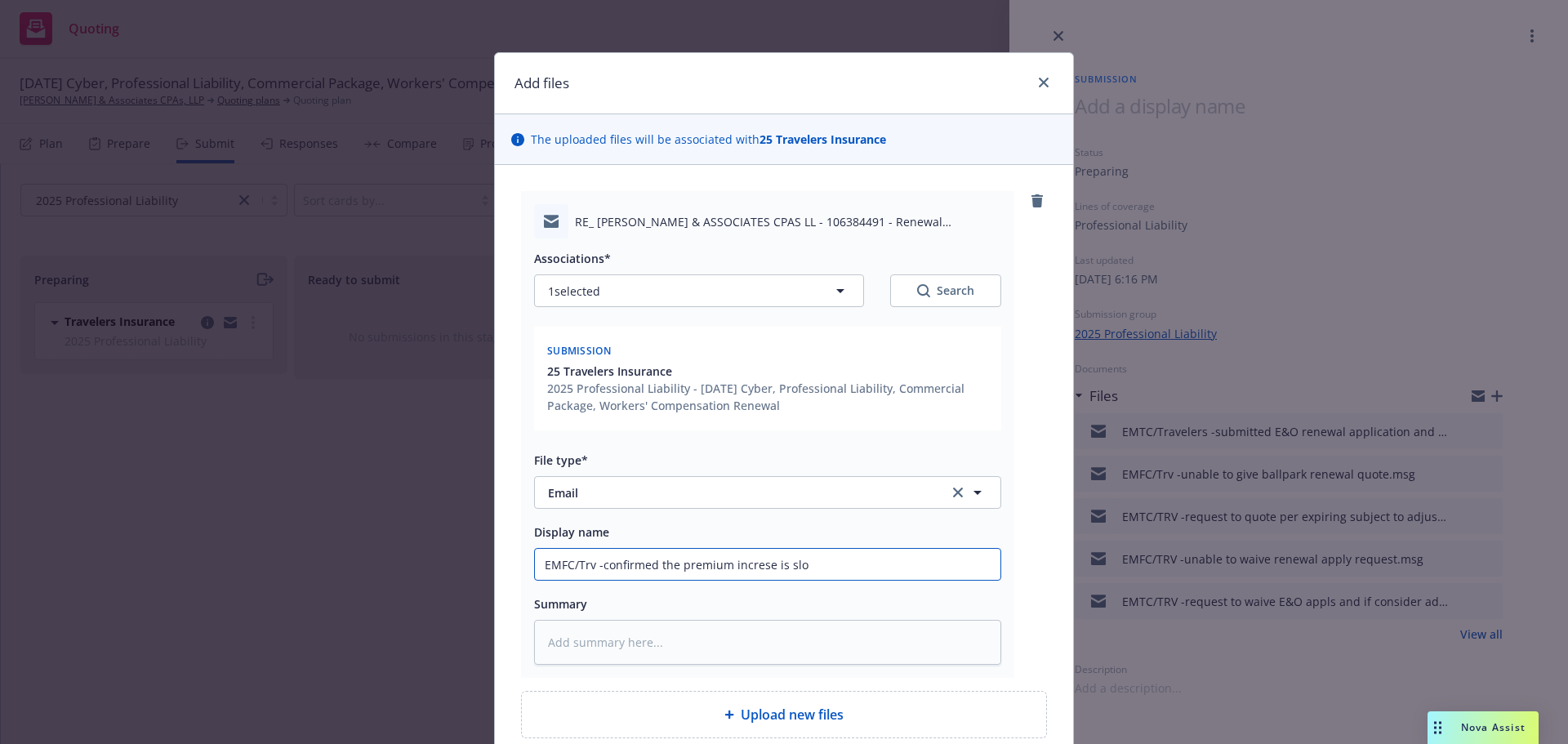
type input "EMFC/Trv -confirmed the premium increse is sl"
type textarea "x"
type input "EMFC/Trv -confirmed the premium increse is s"
type textarea "x"
type input "EMFC/Trv -confirmed the premium increse is so"
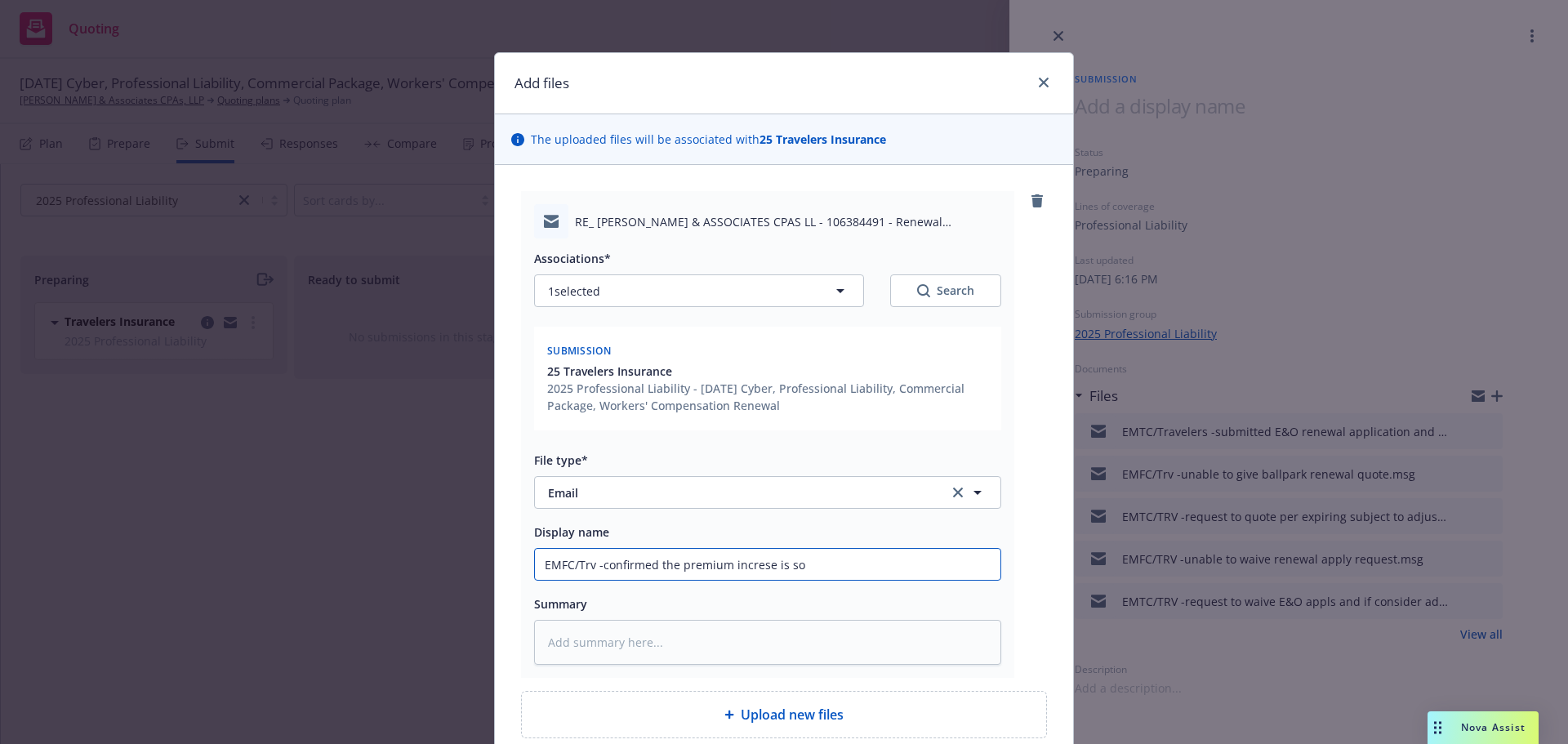
type textarea "x"
type input "EMFC/Trv -confirmed the premium increse is sol"
type textarea "x"
type input "EMFC/Trv -confirmed the premium increse is solw"
type textarea "x"
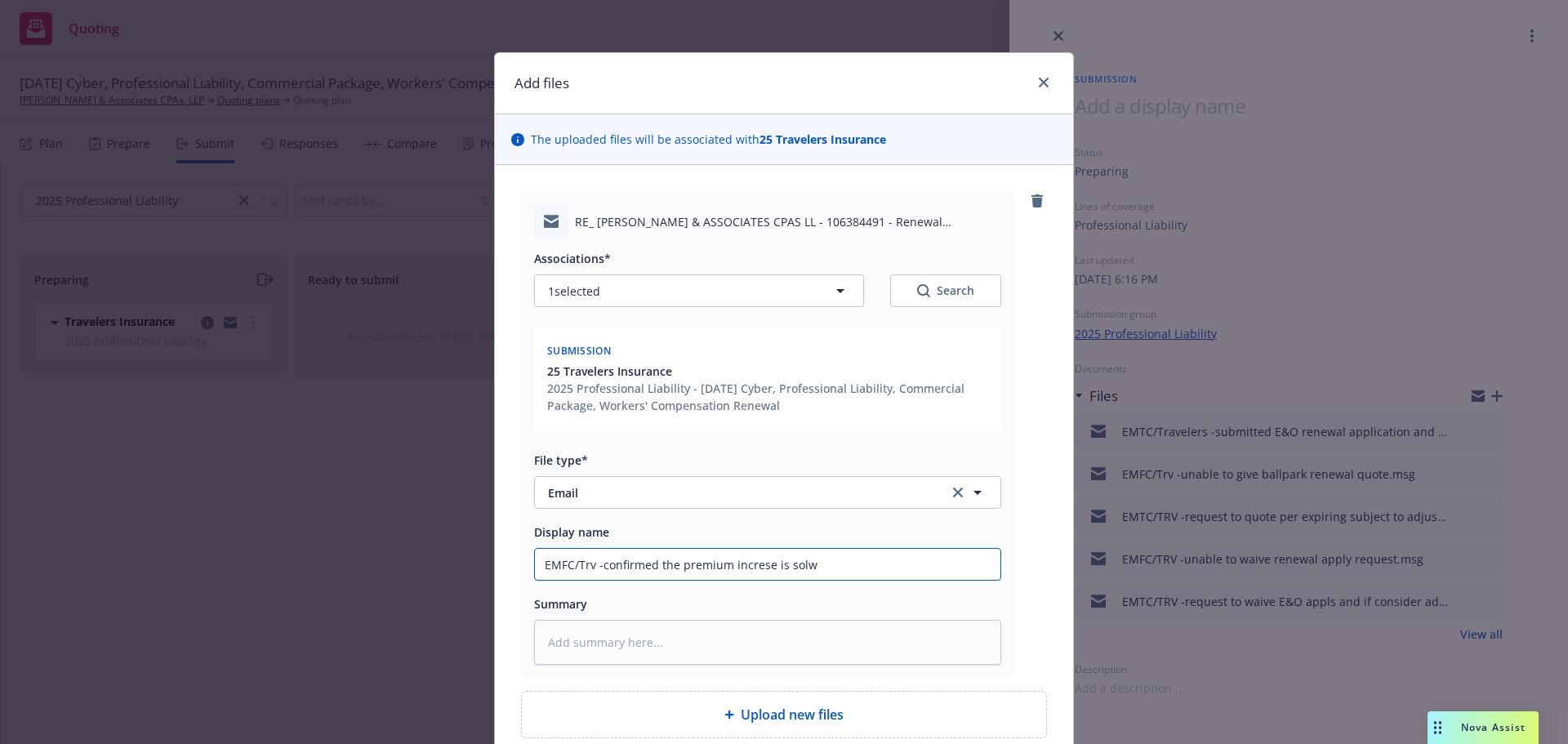
type input "EMFC/Trv -confirmed the premium increse is solwy"
type textarea "x"
type input "EMFC/Trv -confirmed the premium increse is solw"
type textarea "x"
type input "EMFC/Trv -confirmed the premium increse is sol"
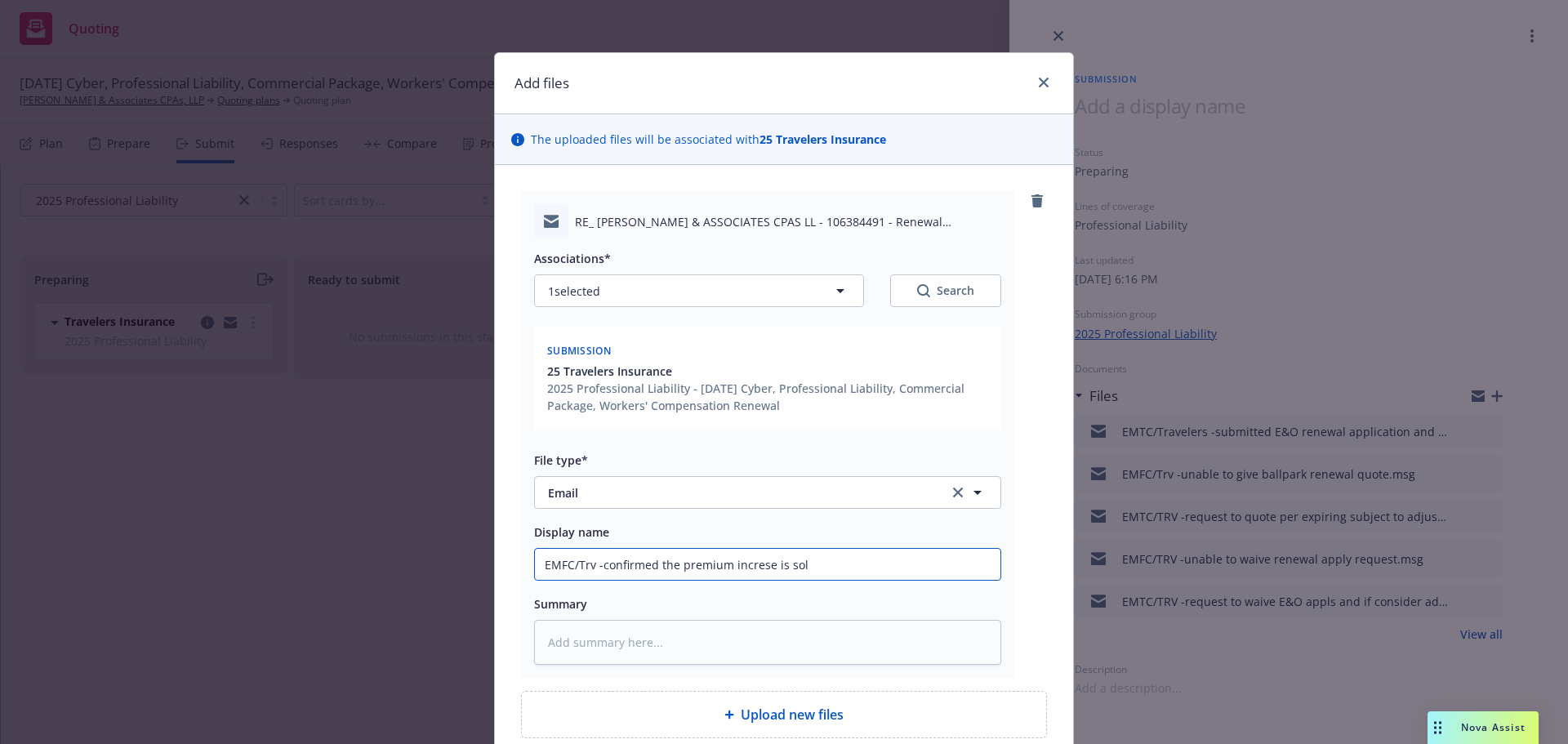
type textarea "x"
type input "EMFC/Trv -confirmed the premium increse is sole"
type textarea "x"
type input "EMFC/Trv -confirmed the premium increse is soley"
type textarea "x"
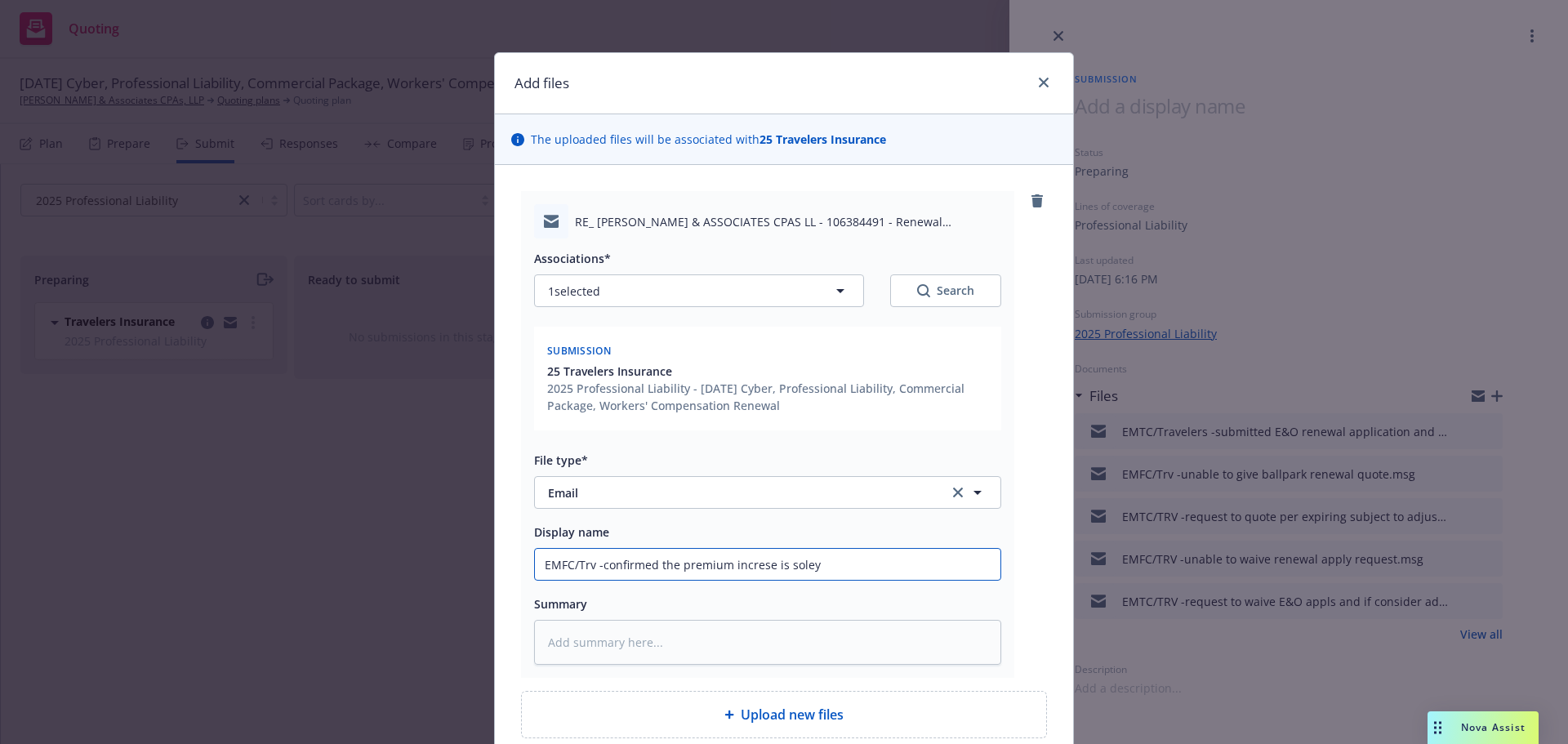
type input "EMFC/Trv -confirmed the premium increse is soley"
type textarea "x"
type input "EMFC/Trv -confirmed the premium increase is soley"
drag, startPoint x: 844, startPoint y: 567, endPoint x: 822, endPoint y: 568, distance: 22.0
click at [840, 567] on input "EMFC/Trv -confirmed the premium increase is soley" at bounding box center [768, 565] width 465 height 31
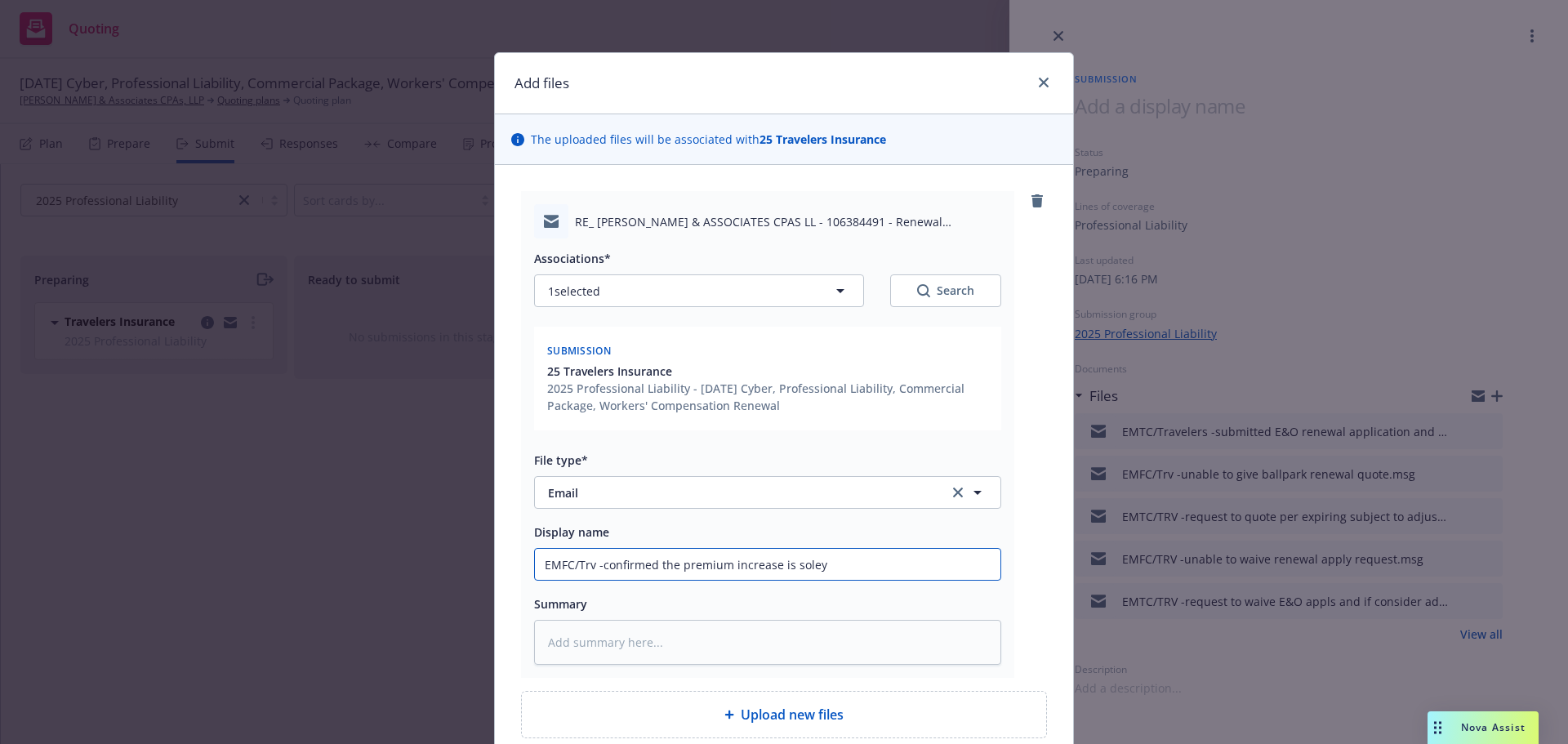
drag, startPoint x: 786, startPoint y: 571, endPoint x: 821, endPoint y: 563, distance: 35.9
click at [821, 563] on input "EMFC/Trv -confirmed the premium increase is soley" at bounding box center [768, 565] width 465 height 31
paste input "ly b"
type textarea "x"
type input "EMFC/Trv -confirmed the premium increase is solely b"
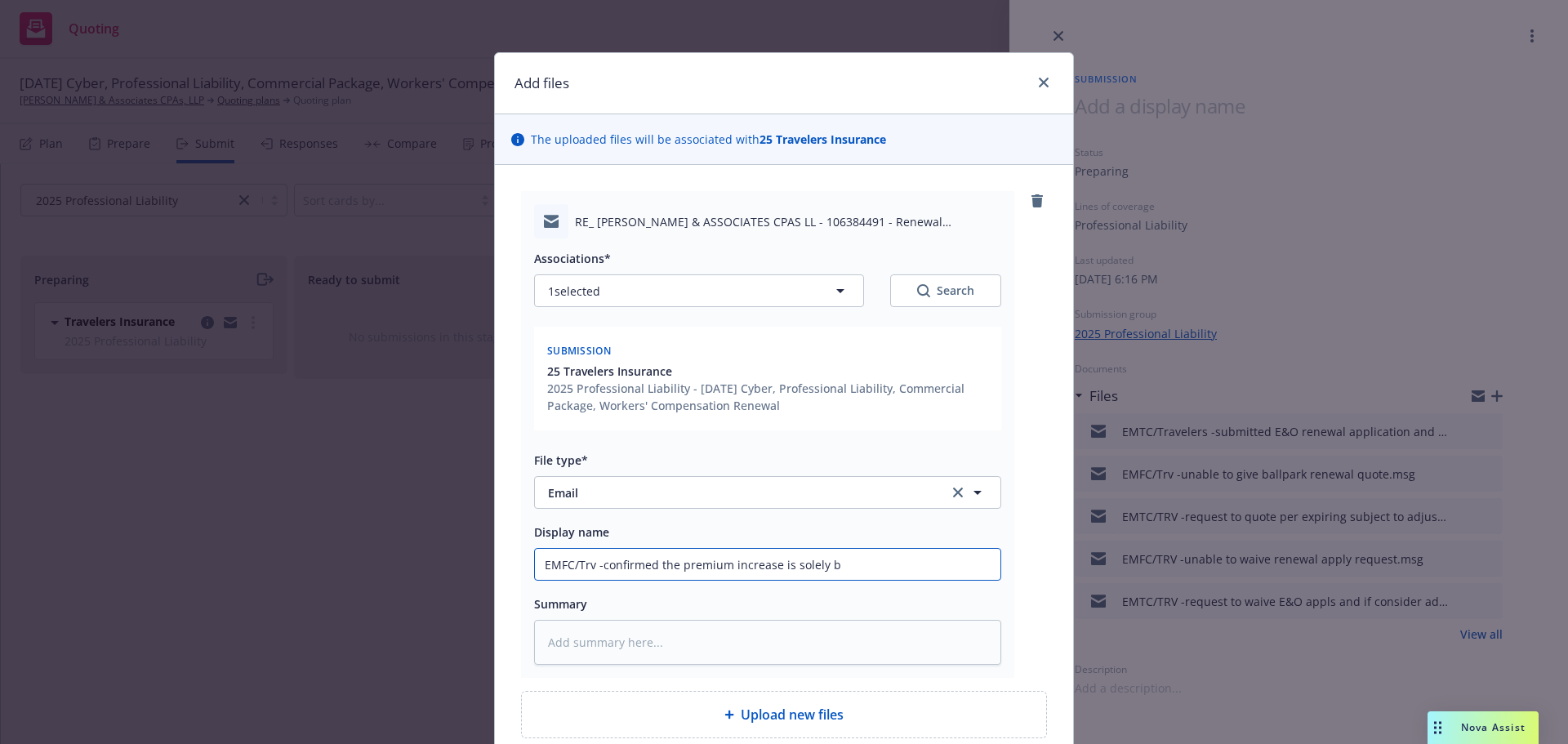
type textarea "x"
type input "EMFC/Trv -confirmed the premium increase is solely"
type textarea "x"
type input "EMFC/Trv -confirmed the premium increase is solely d"
type textarea "x"
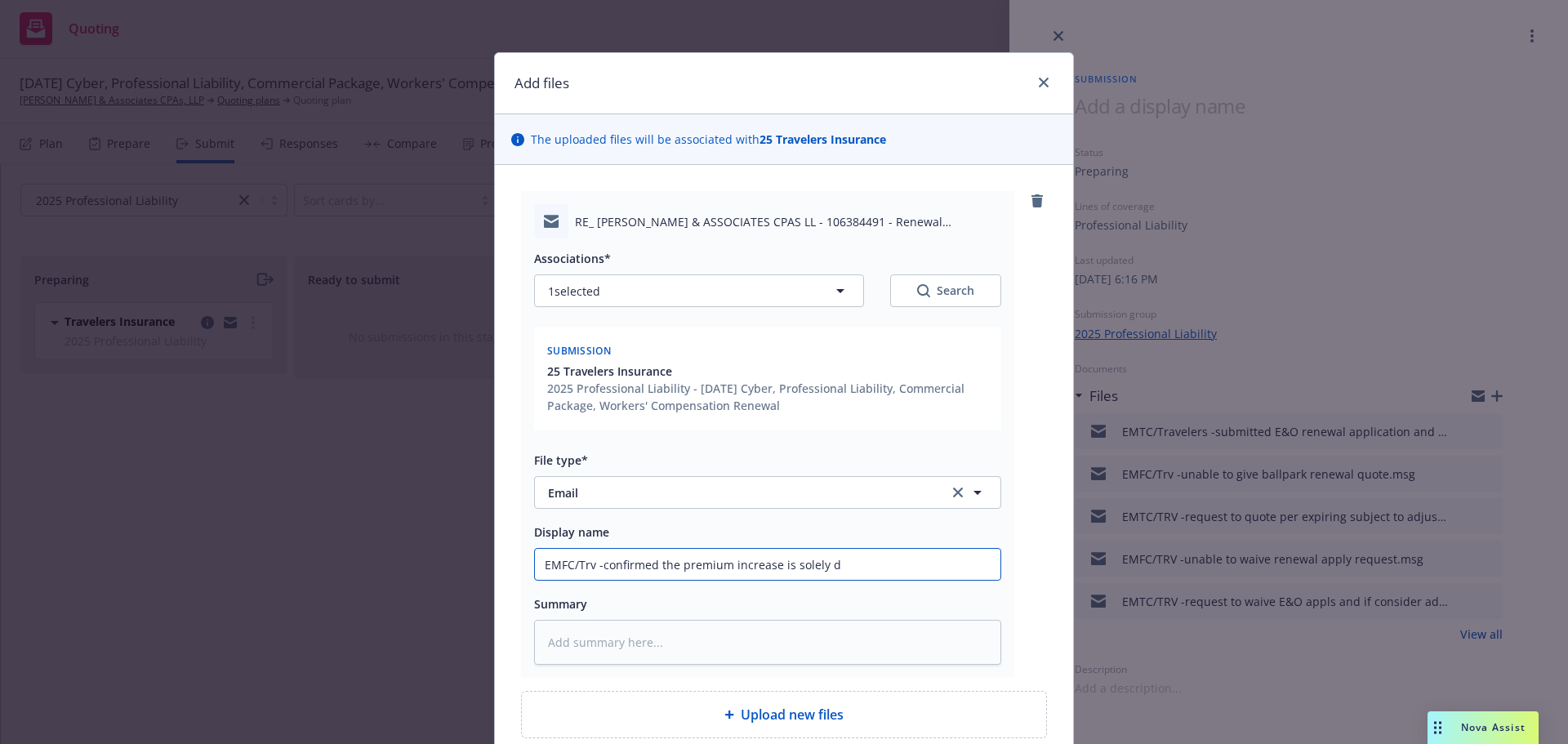
type input "EMFC/Trv -confirmed the premium increase is solely di"
type textarea "x"
type input "EMFC/Trv -confirmed the premium increase is solely d"
type textarea "x"
type input "EMFC/Trv -confirmed the premium increase is solely dr"
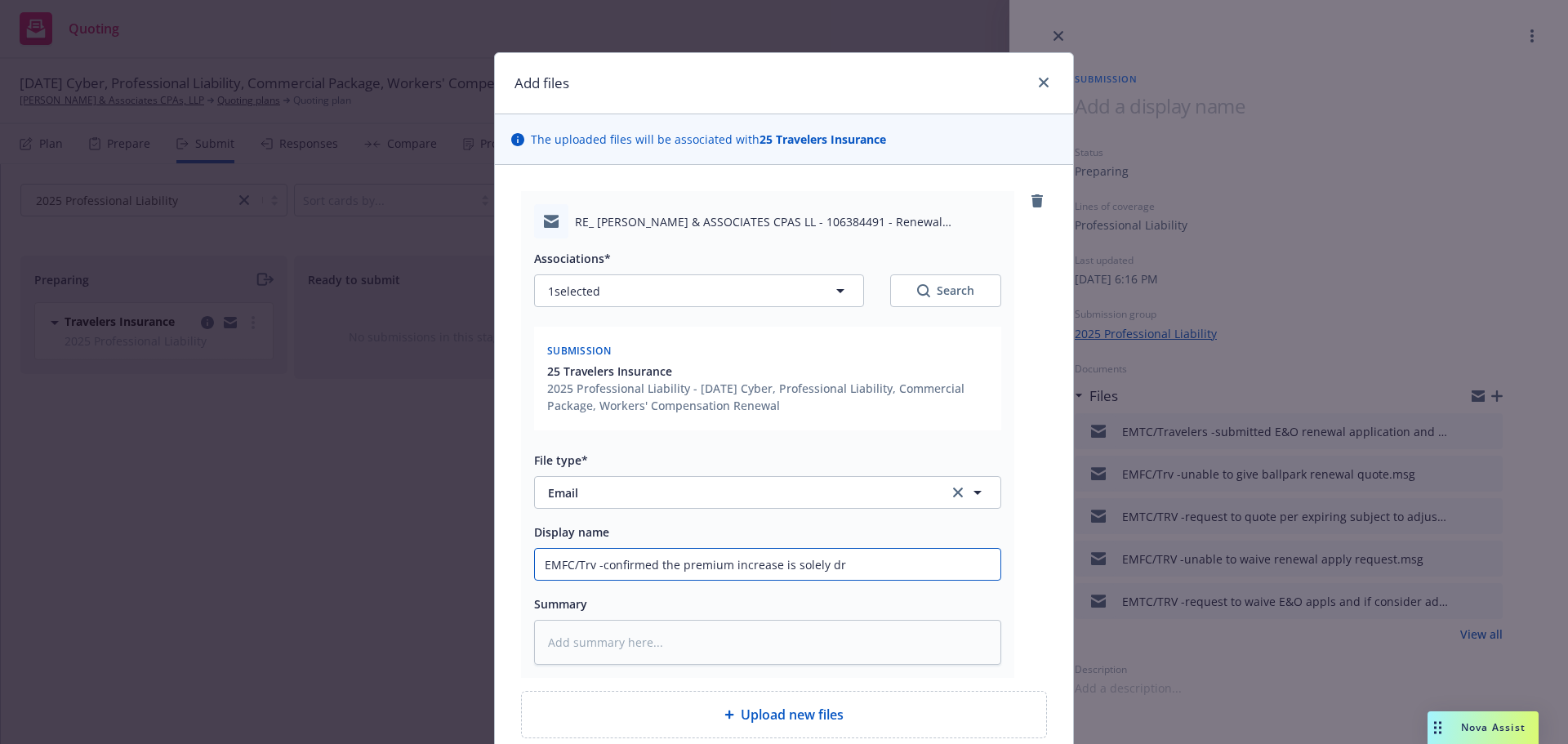
type textarea "x"
type input "EMFC/Trv -confirmed the premium increase is solely dri"
type textarea "x"
type input "EMFC/Trv -confirmed the premium increase is solely driv"
type textarea "x"
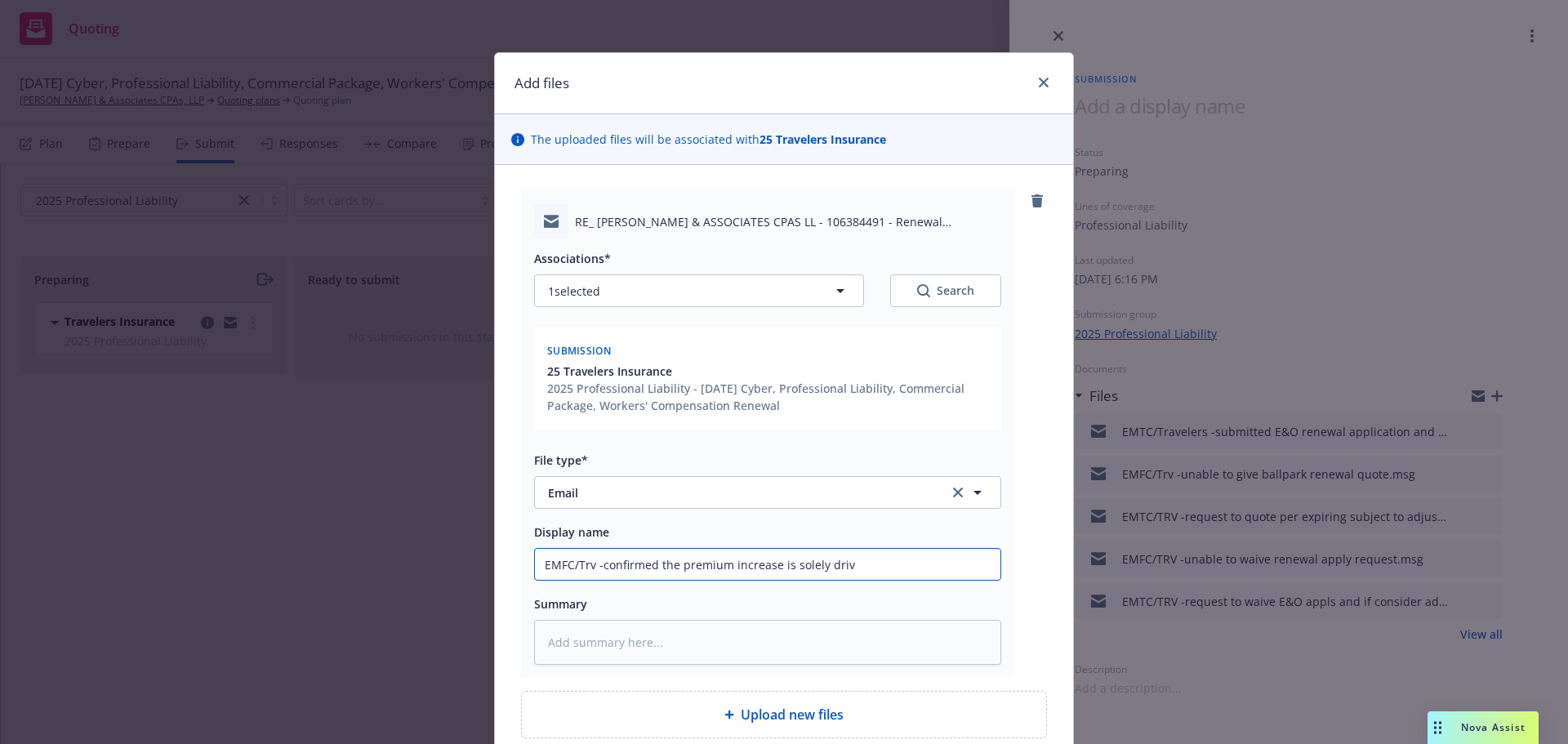
type input "EMFC/Trv -confirmed the premium increase is solely drive"
type textarea "x"
type input "EMFC/Trv -confirmed the premium increase is solely driven"
type textarea "x"
type input "EMFC/Trv -confirmed the premium increase is solely driven"
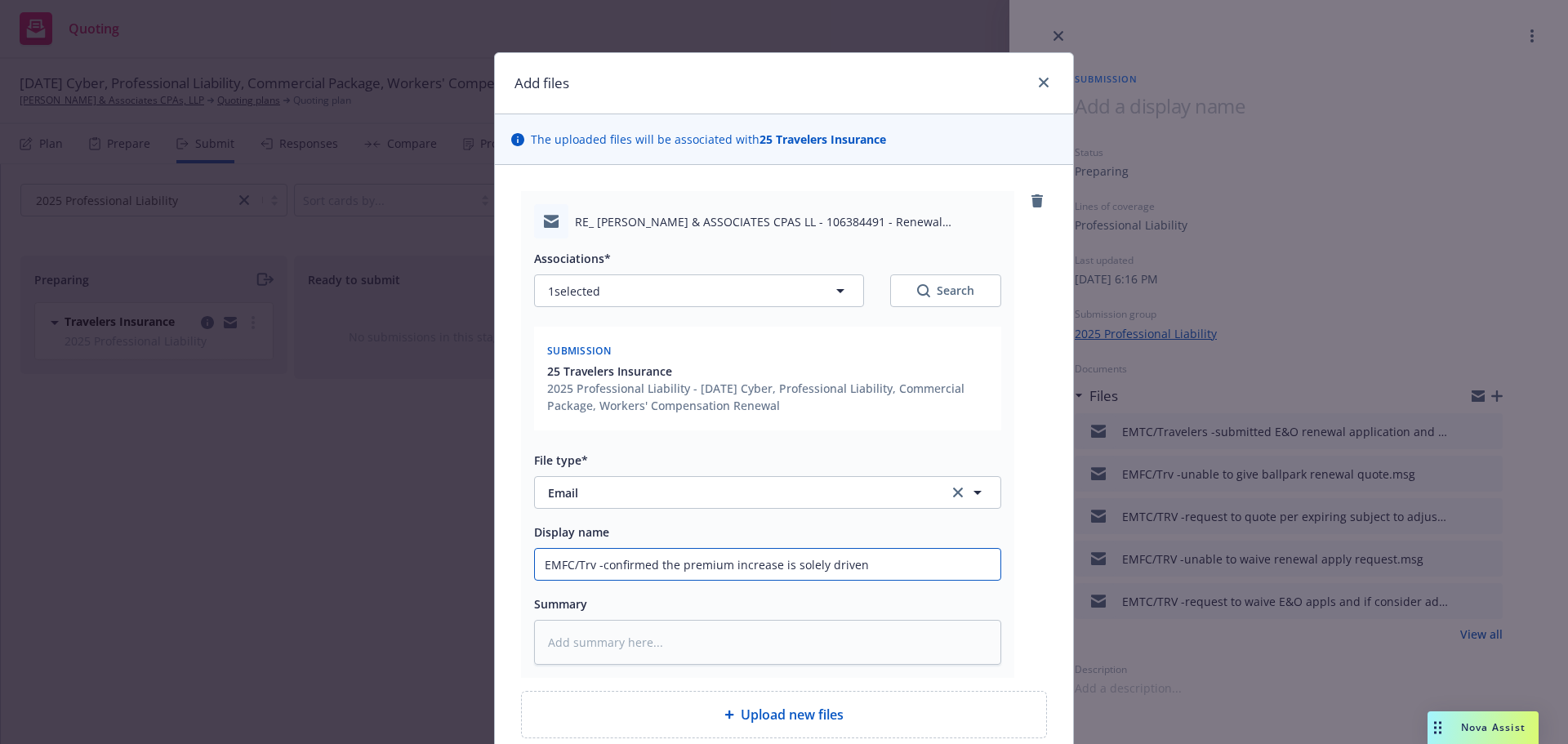
type textarea "x"
type input "EMFC/Trv -confirmed the premium increase is solely driven b"
type textarea "x"
type input "EMFC/Trv -confirmed the premium increase is solely driven by"
type textarea "x"
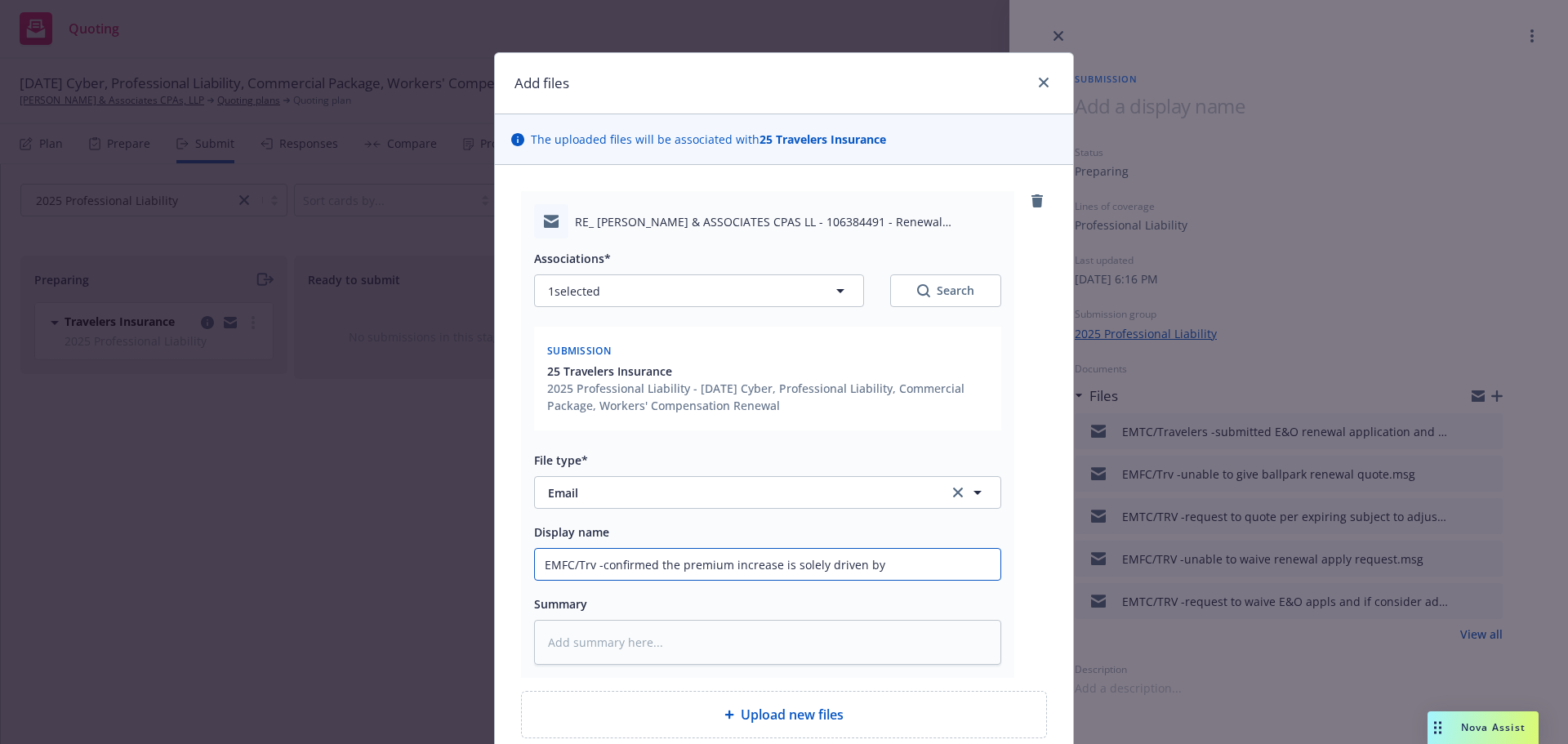
type input "EMFC/Trv -confirmed the premium increase is solely driven by"
type textarea "x"
type input "EMFC/Trv -confirmed the premium increase is solely driven by r"
type textarea "x"
type input "EMFC/Trv -confirmed the premium increase is solely driven by re"
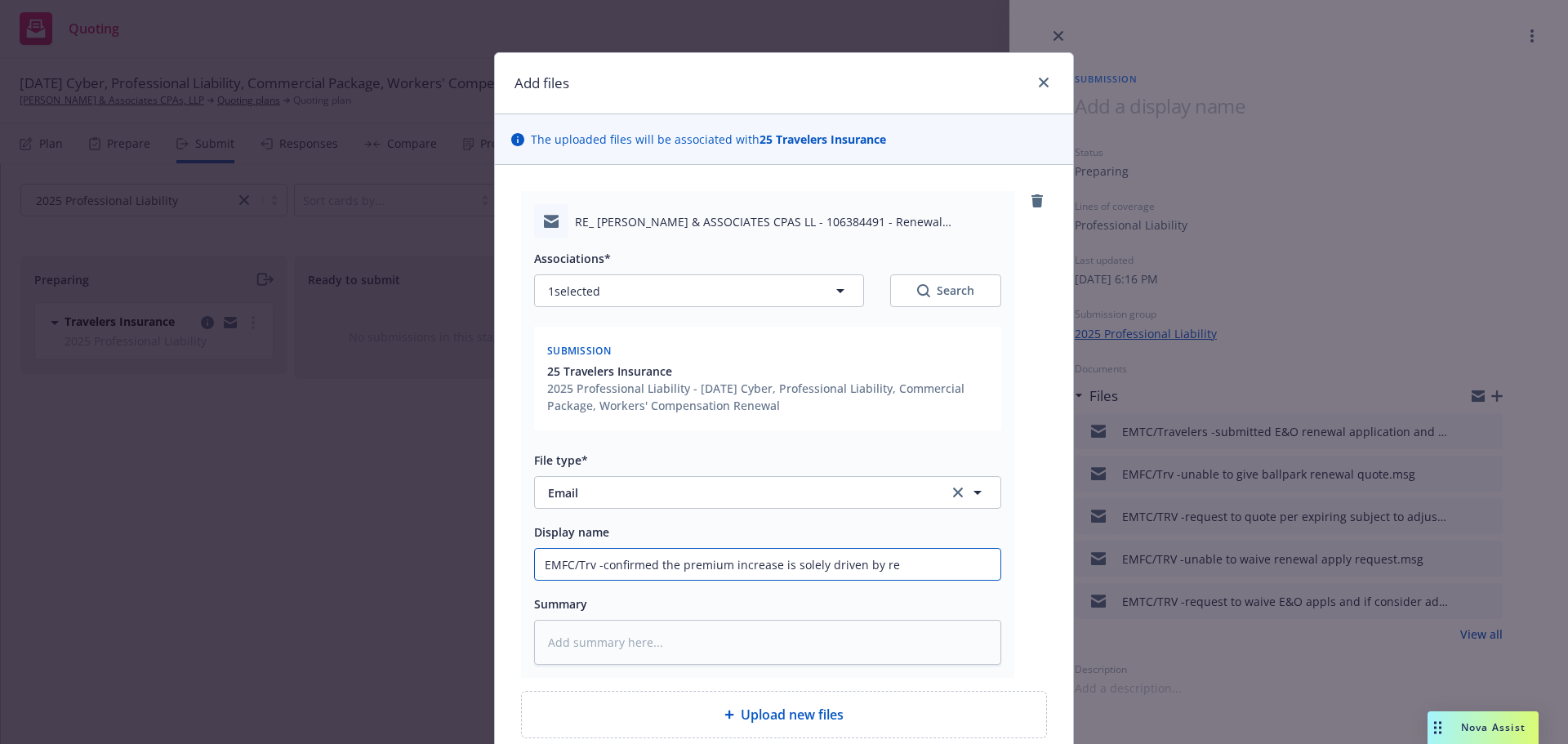
type textarea "x"
type input "EMFC/Trv -confirmed the premium increase is solely driven by ren"
type textarea "x"
type input "EMFC/Trv -confirmed the premium increase is solely driven by rena"
type textarea "x"
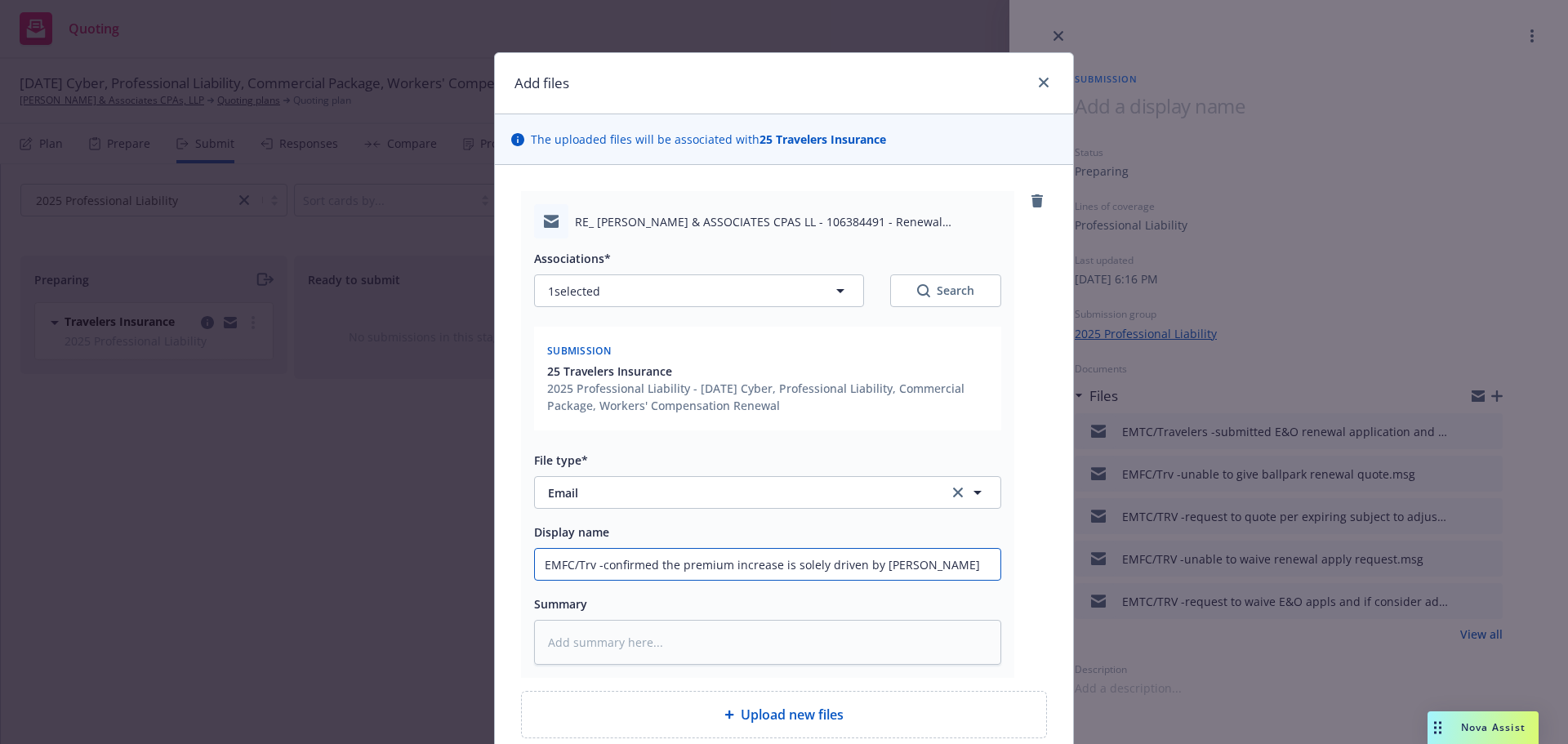
type input "EMFC/Trv -confirmed the premium increase is solely driven by ren"
type textarea "x"
type input "EMFC/Trv -confirmed the premium increase is solely driven by rene"
type textarea "x"
type input "EMFC/Trv -confirmed the premium increase is solely driven by renen"
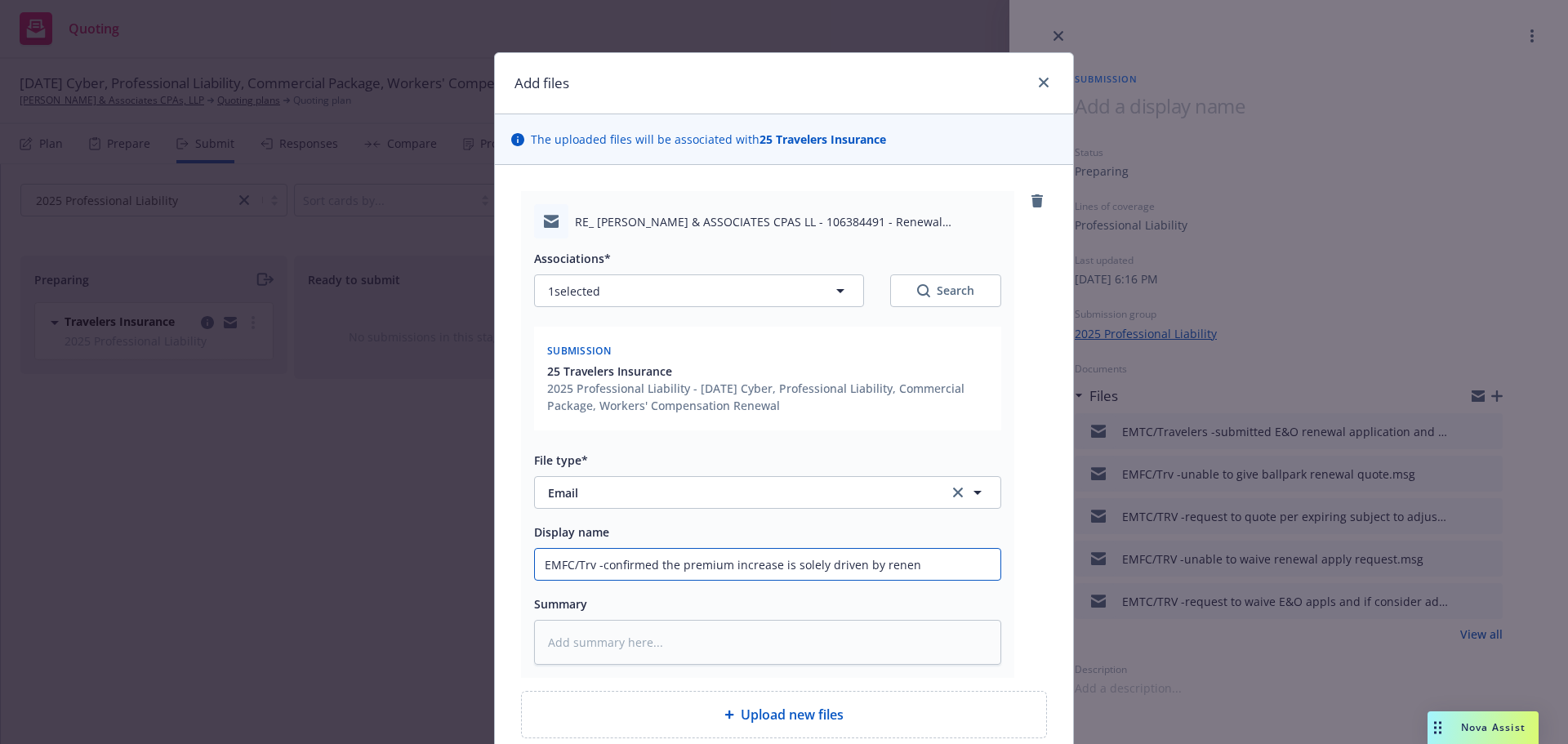
type textarea "x"
type input "EMFC/Trv -confirmed the premium increase is solely driven by renenu"
type textarea "x"
type input "EMFC/Trv -confirmed the premium increase is solely driven by renenue"
type textarea "x"
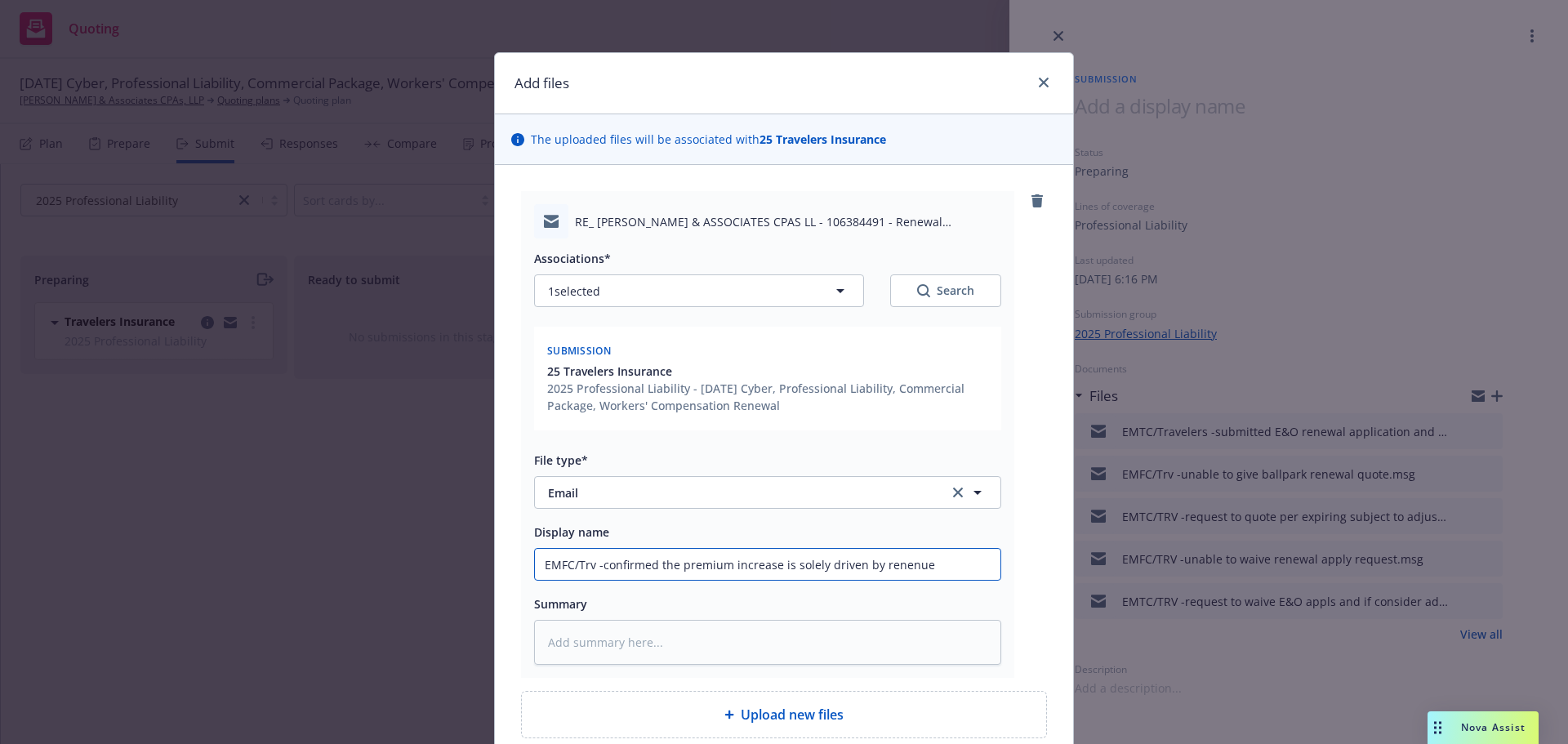
type input "EMFC/Trv -confirmed the premium increase is solely driven by renenue"
type textarea "x"
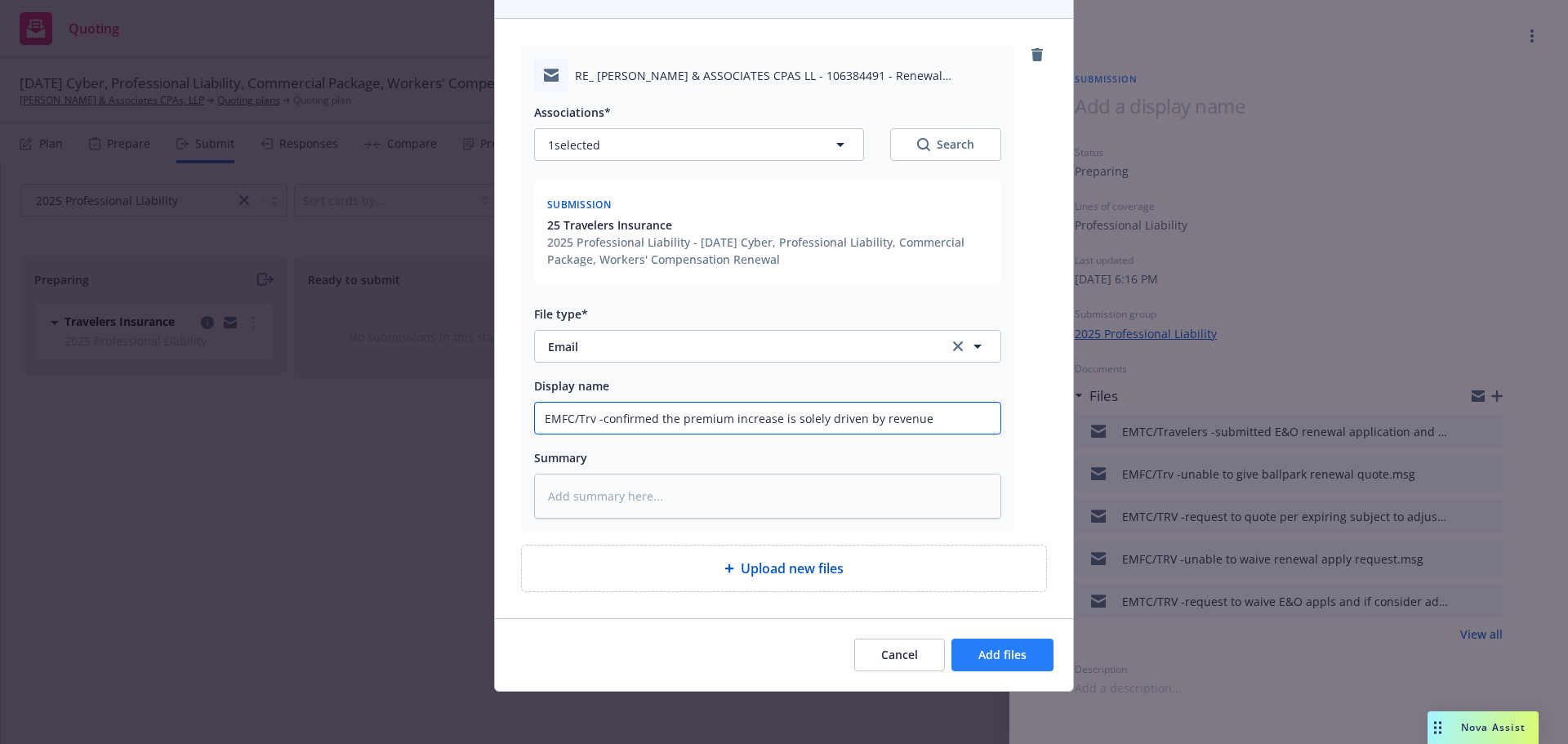
type input "EMFC/Trv -confirmed the premium increase is solely driven by revenue"
click at [1002, 665] on button "Add files" at bounding box center [1002, 656] width 102 height 33
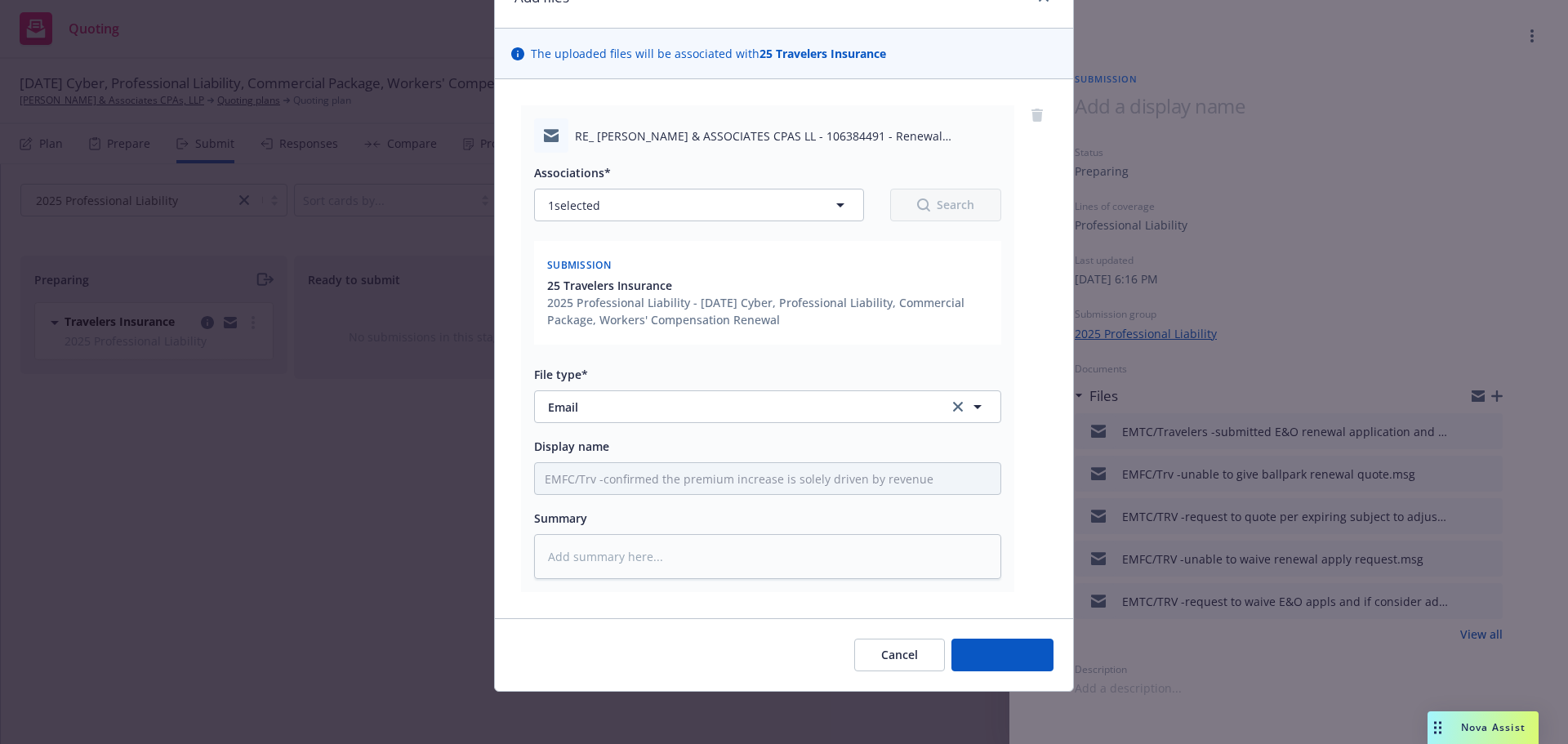
scroll to position [85, 0]
type textarea "x"
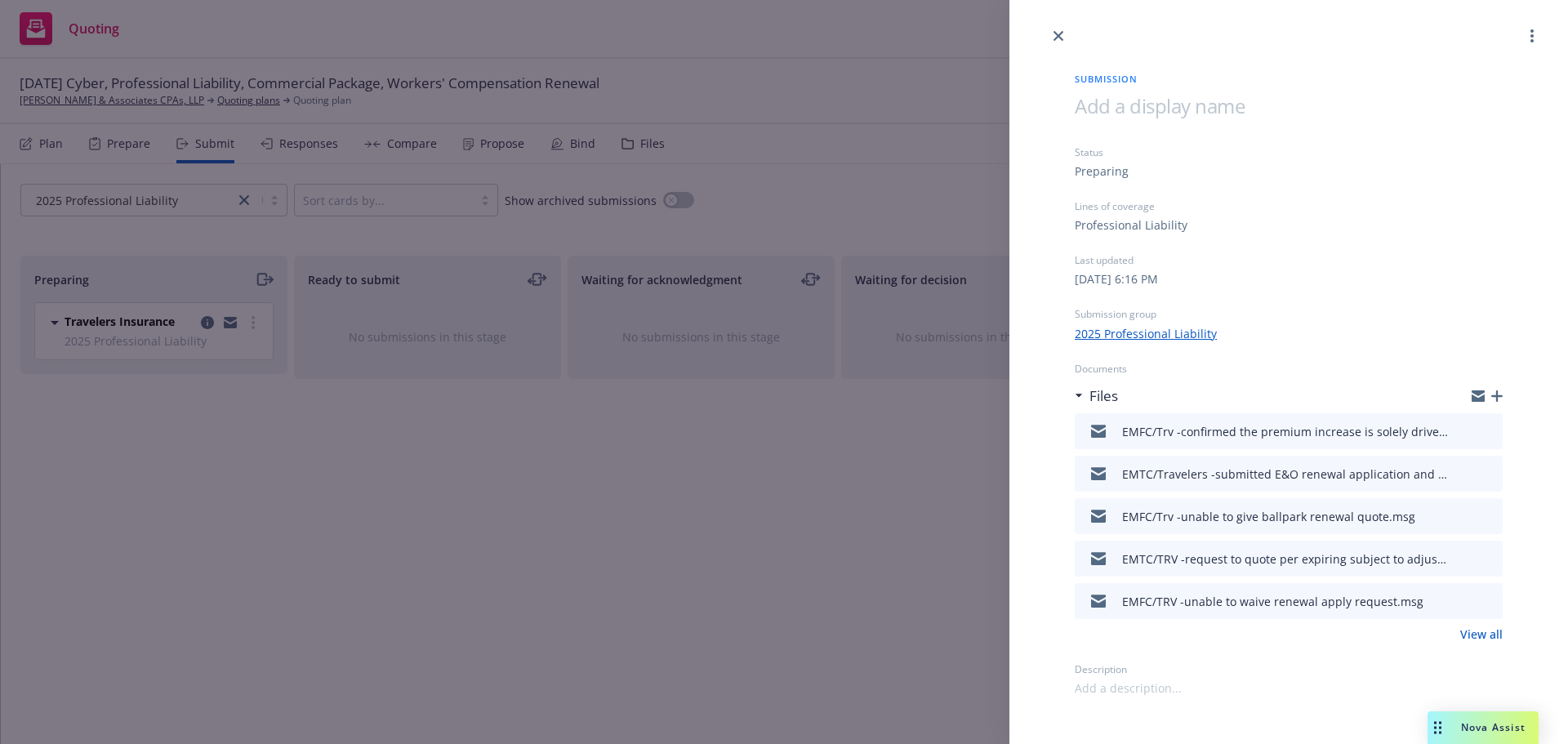
click at [1056, 38] on icon "close" at bounding box center [1059, 36] width 10 height 10
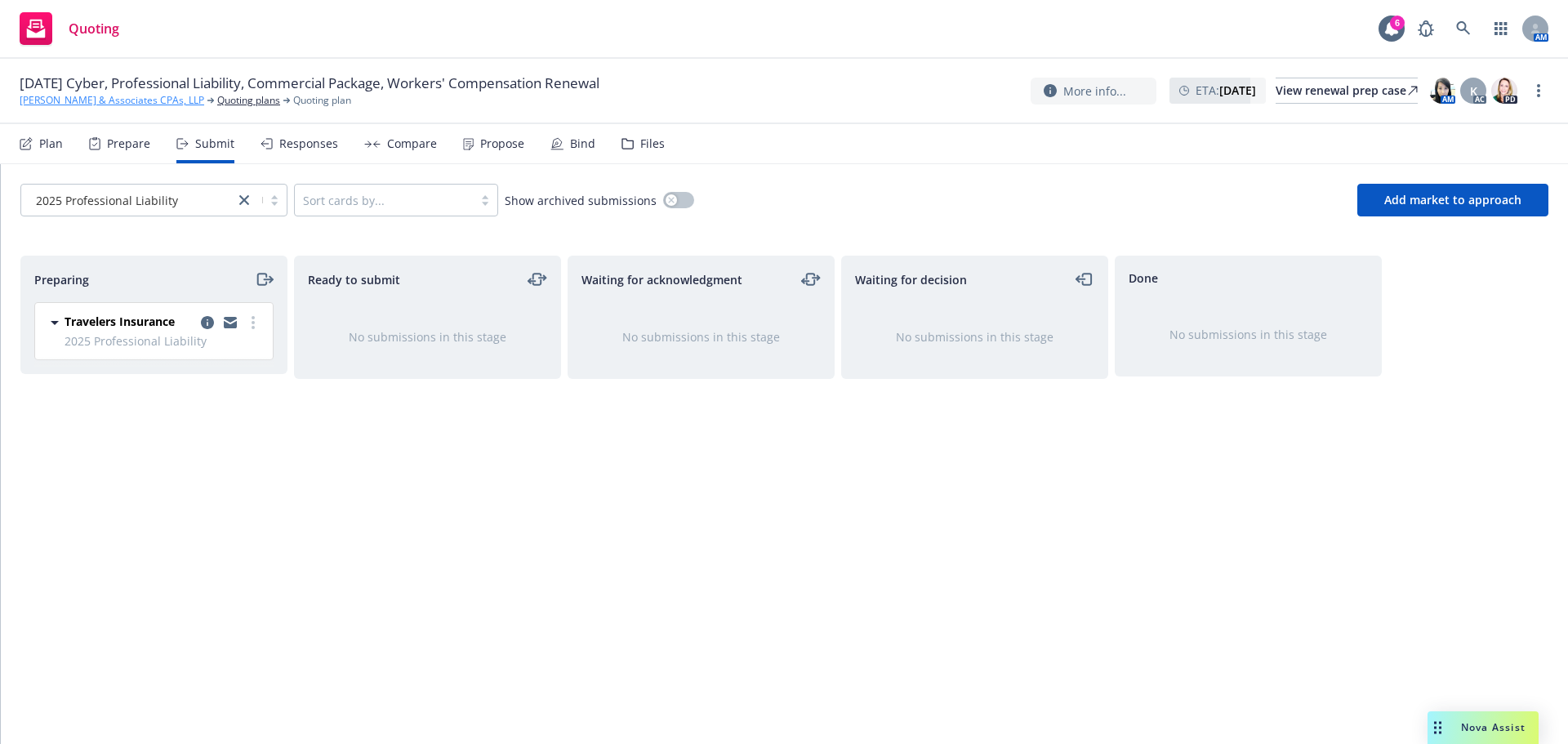
click at [49, 106] on link "Torkelson & Associates CPAs, LLP" at bounding box center [112, 100] width 184 height 15
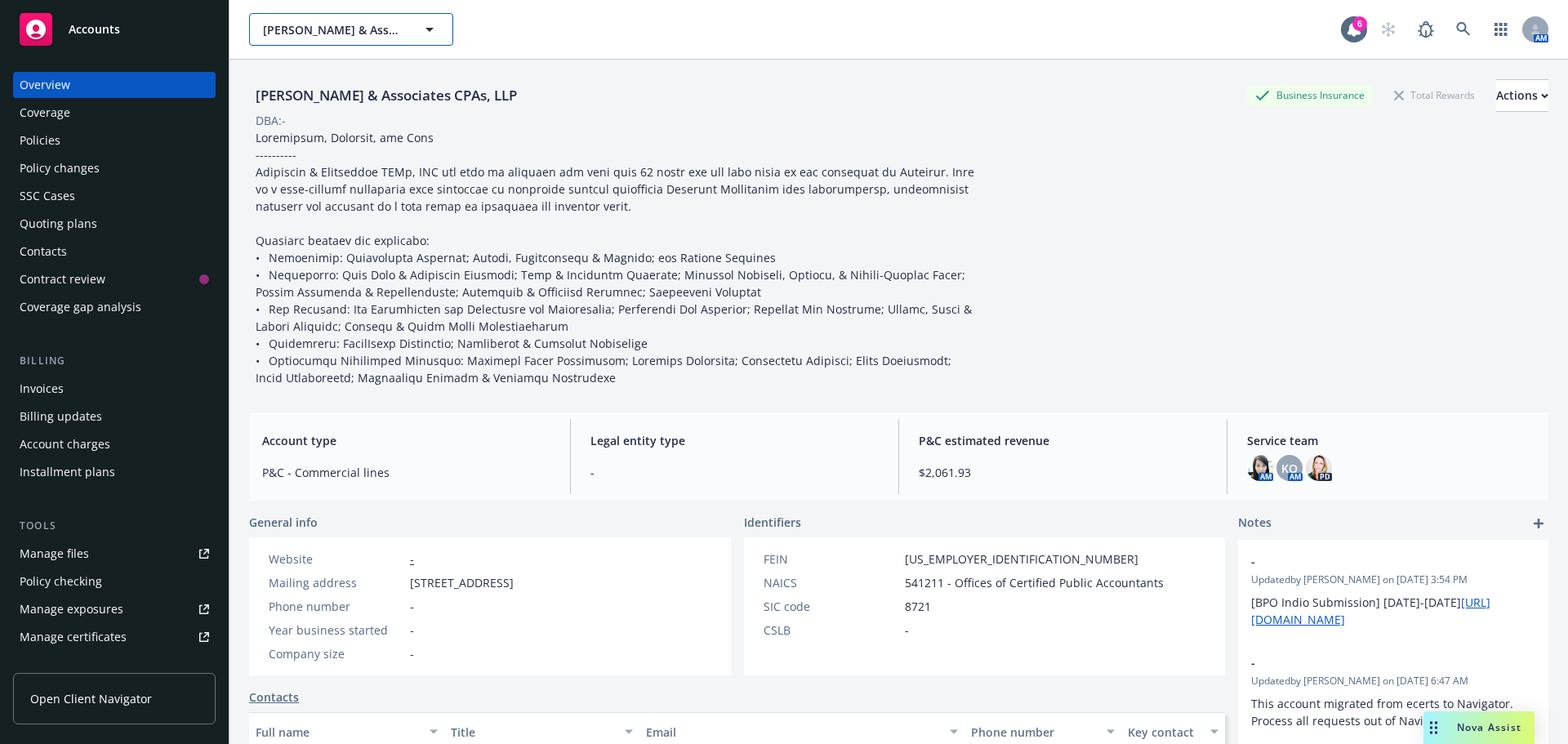
click at [334, 34] on span "[PERSON_NAME] & Associates CPAs, LLP" at bounding box center [334, 30] width 142 height 17
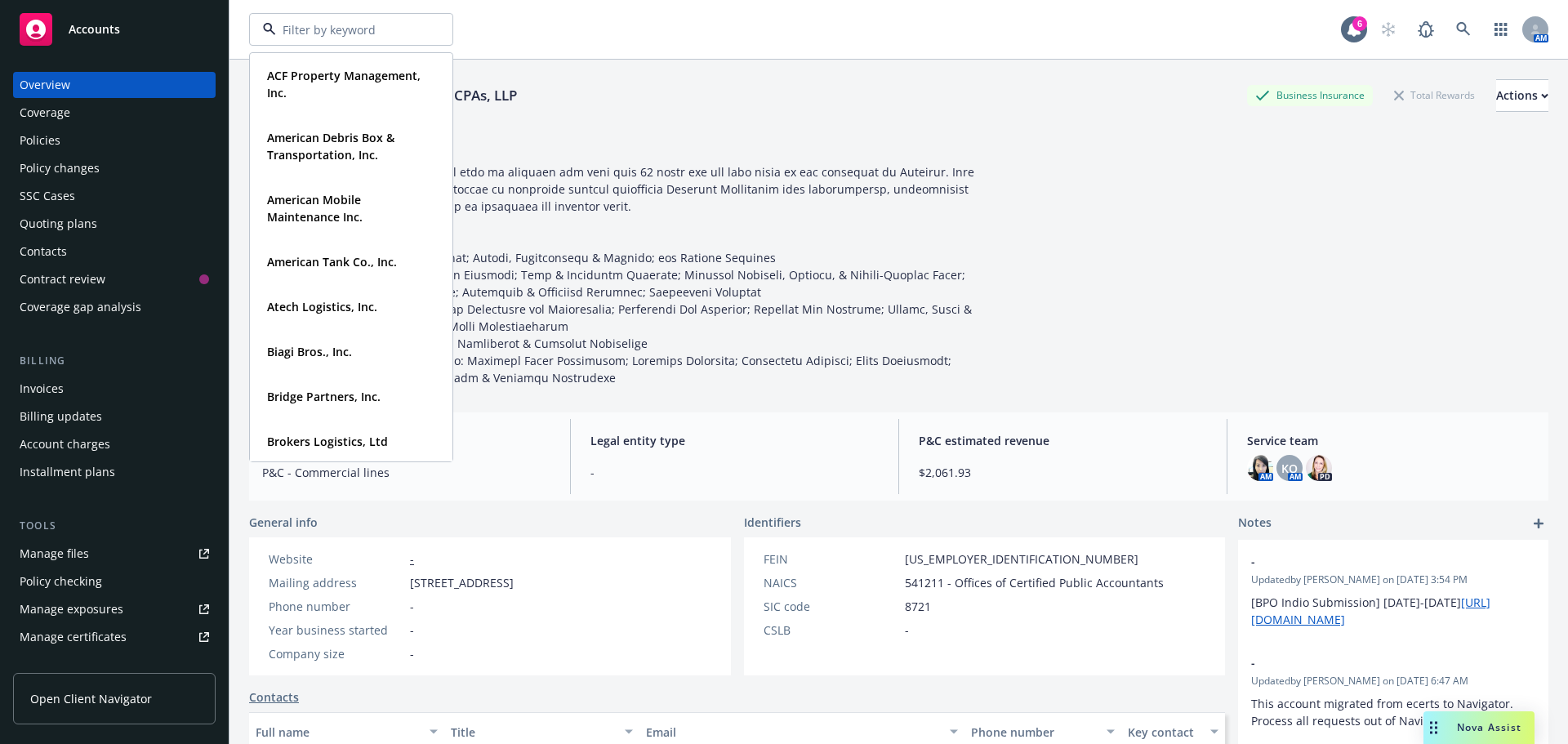
type input "g"
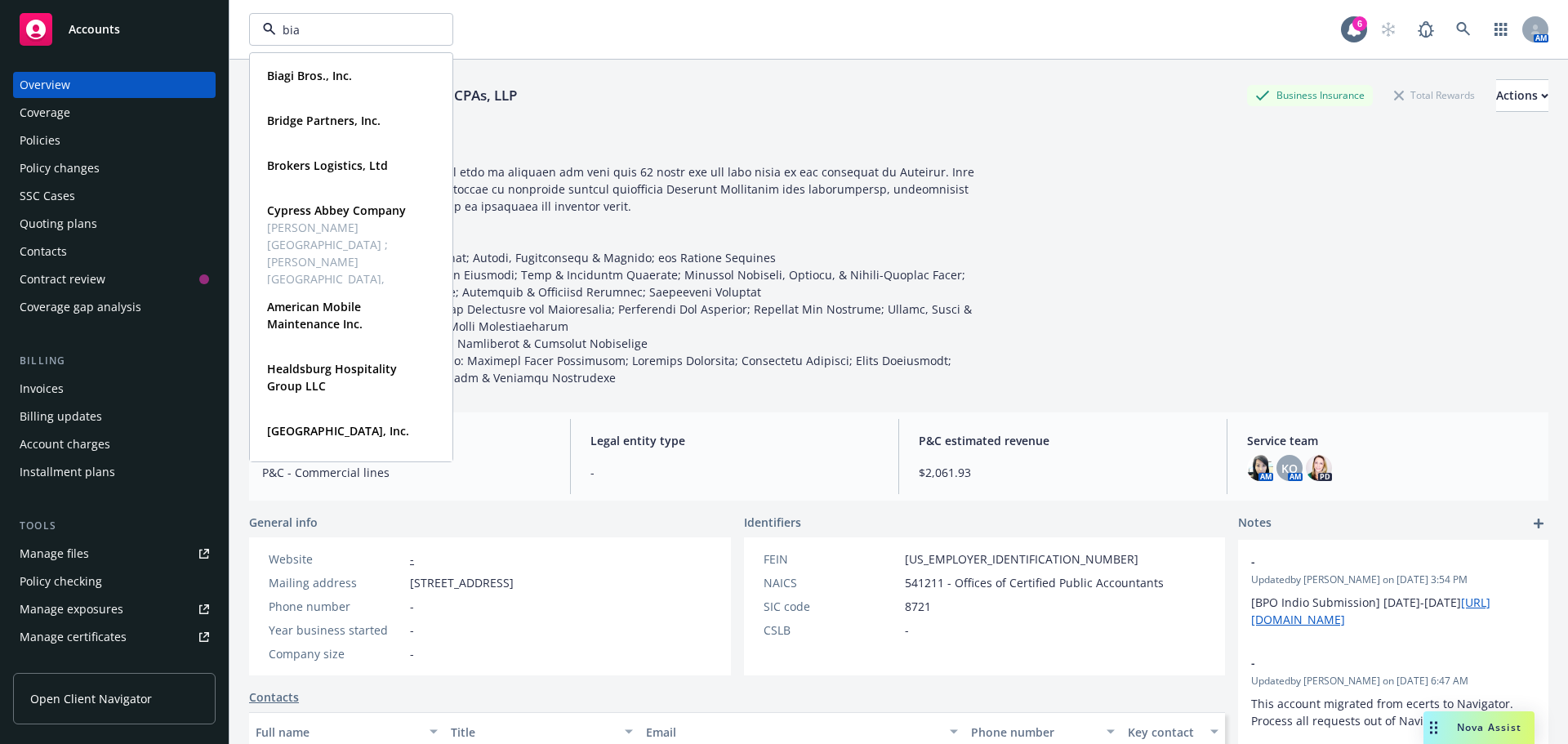
type input "biag"
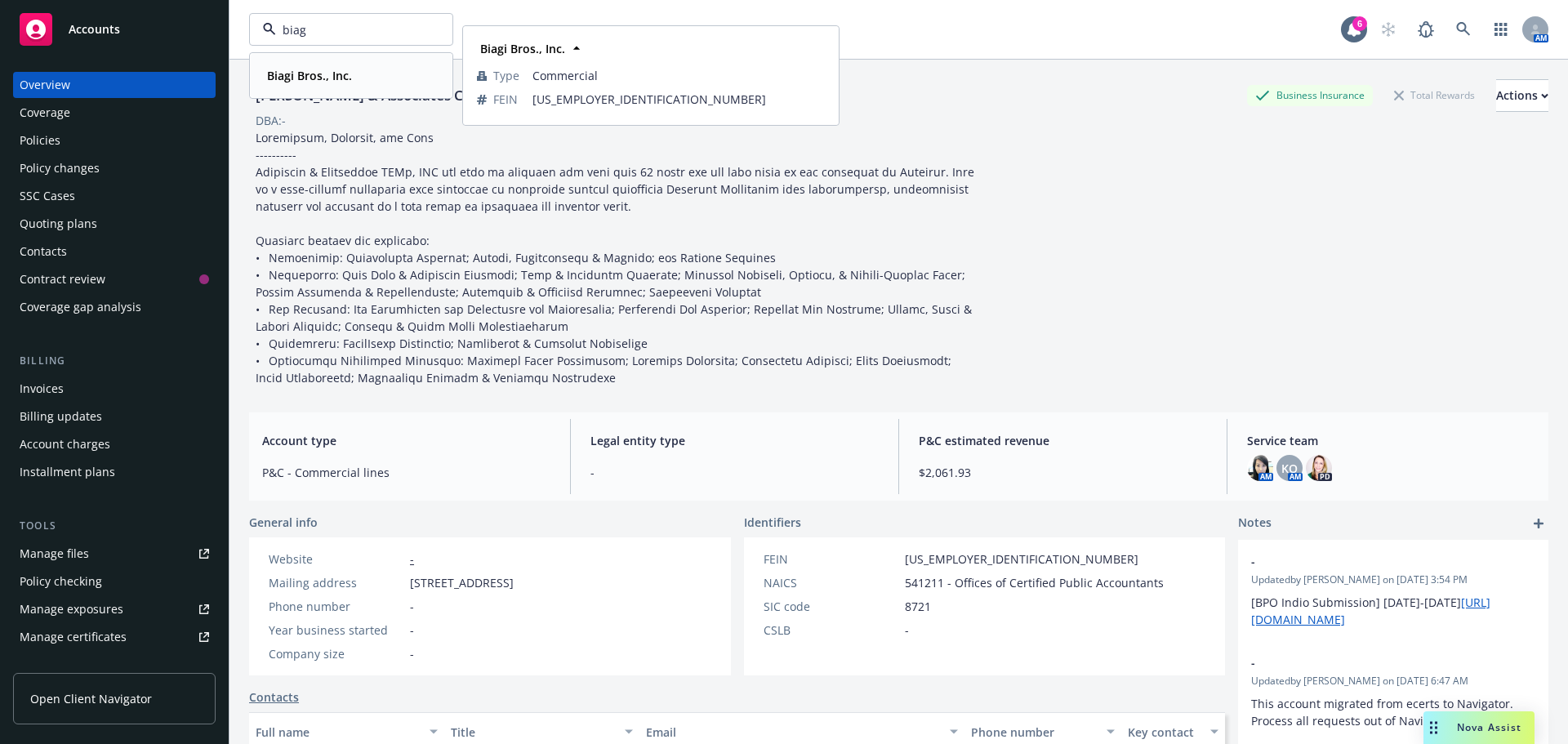
click at [297, 75] on strong "Biagi Bros., Inc." at bounding box center [309, 76] width 85 height 16
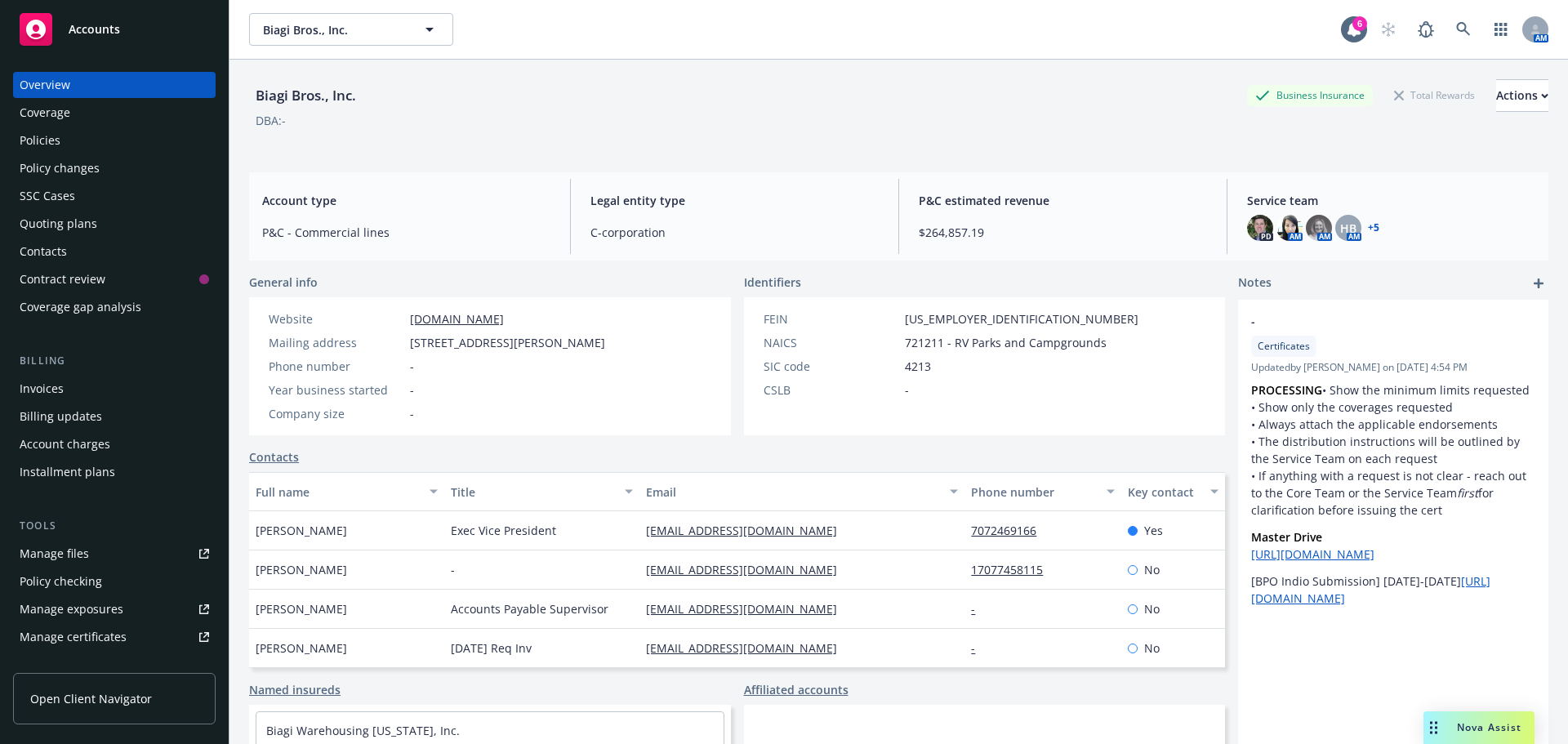
click at [65, 549] on div "Manage files" at bounding box center [54, 554] width 70 height 26
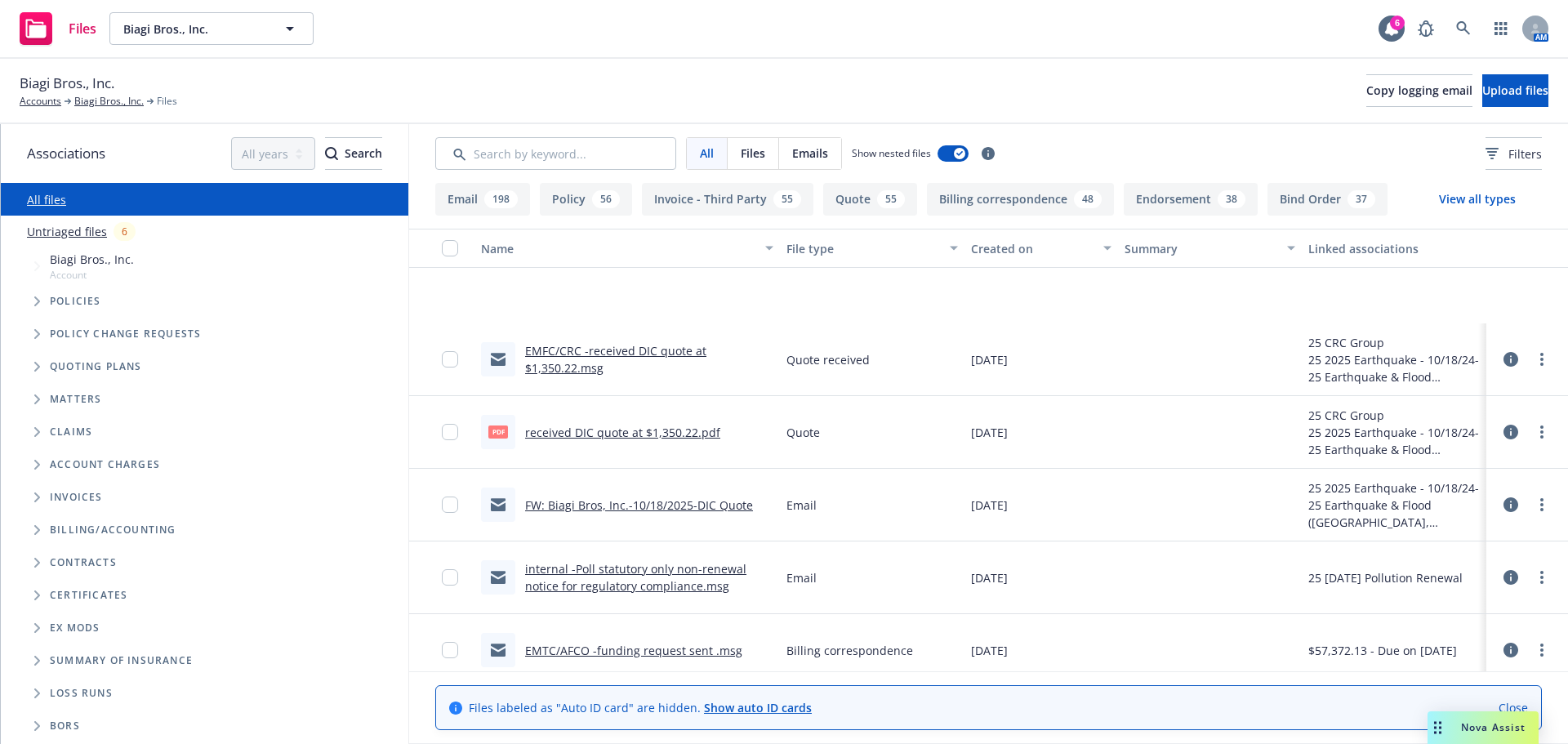
scroll to position [245, 0]
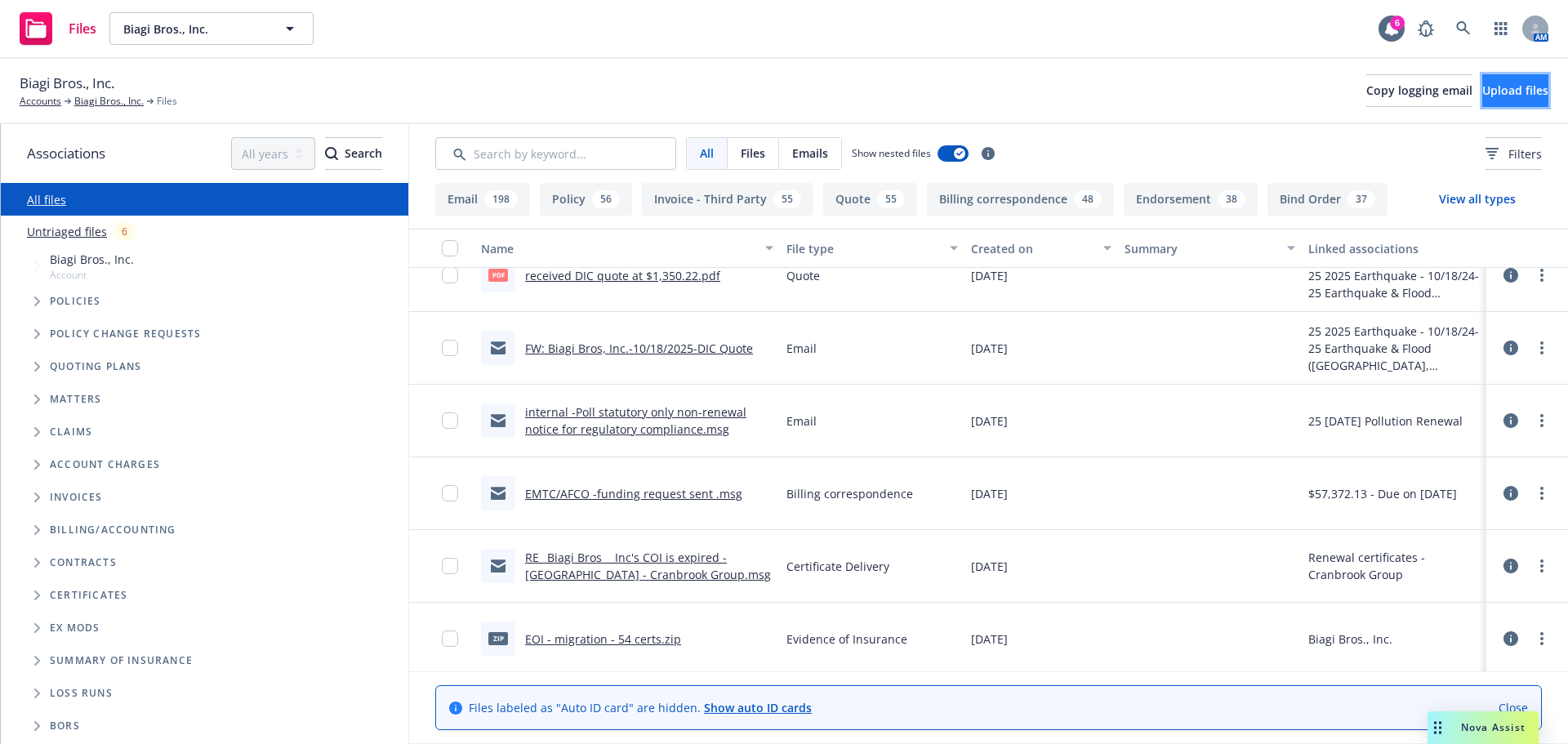
click at [1509, 88] on span "Upload files" at bounding box center [1516, 90] width 66 height 16
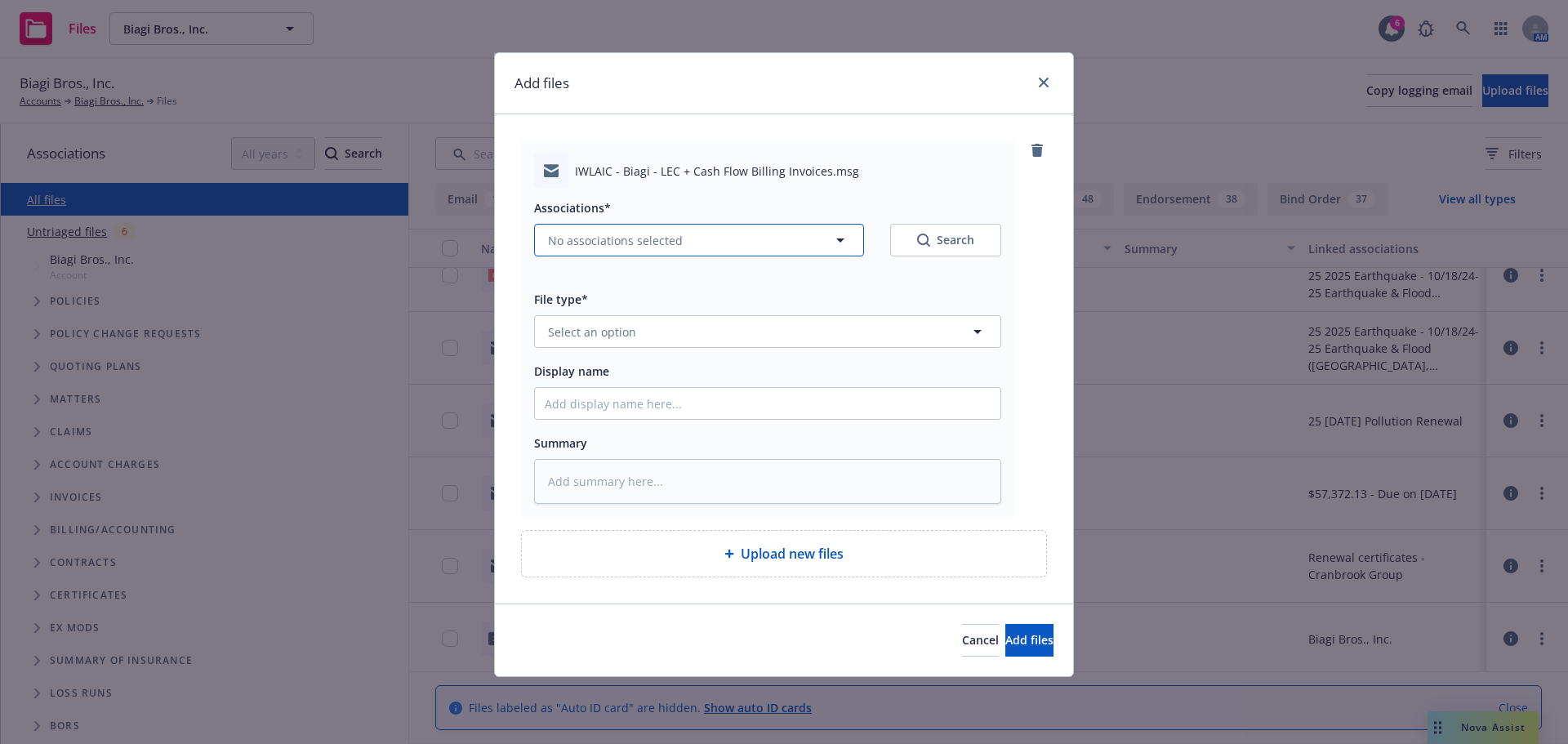
click at [831, 243] on icon "button" at bounding box center [841, 241] width 19 height 19
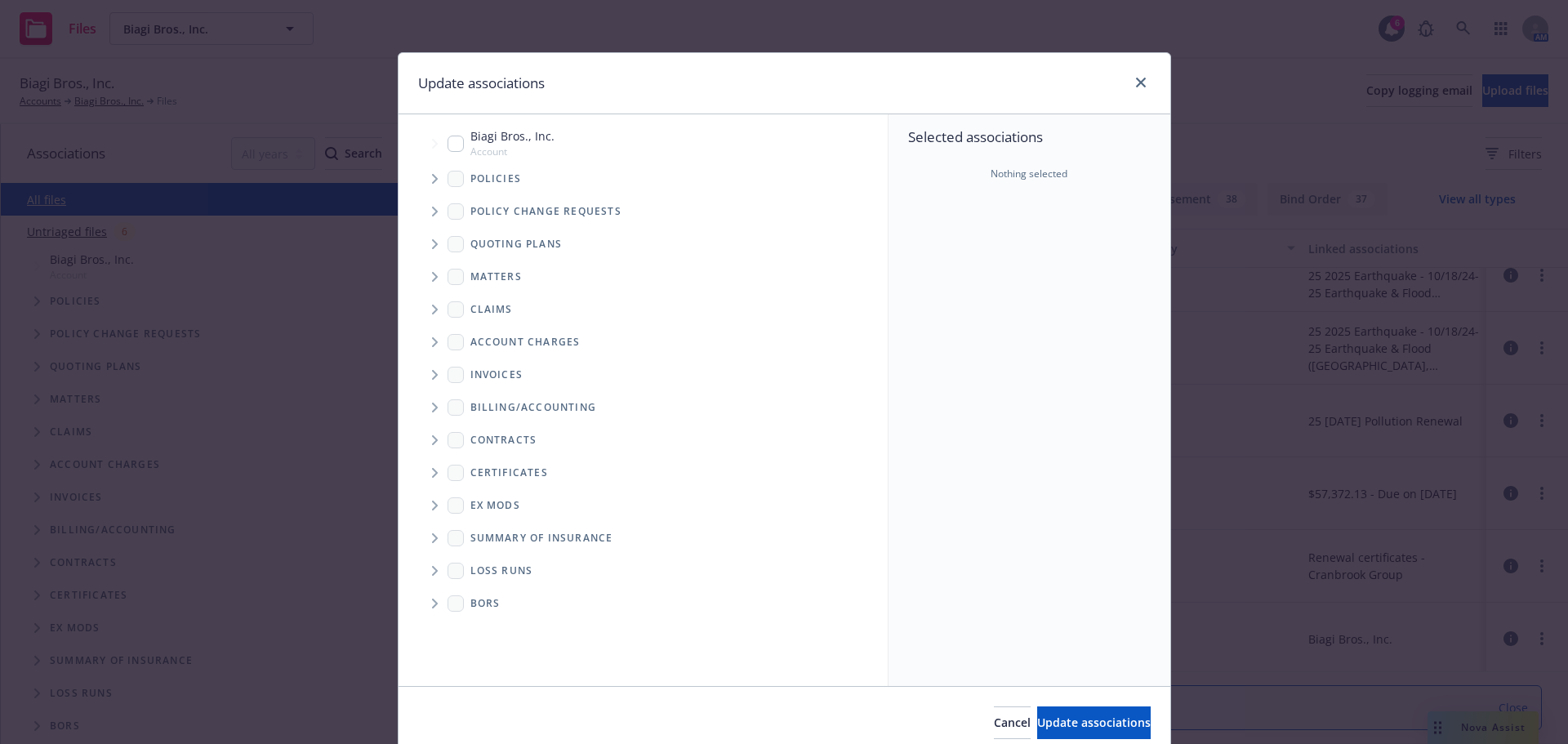
click at [423, 181] on span "Tree Example" at bounding box center [434, 178] width 26 height 26
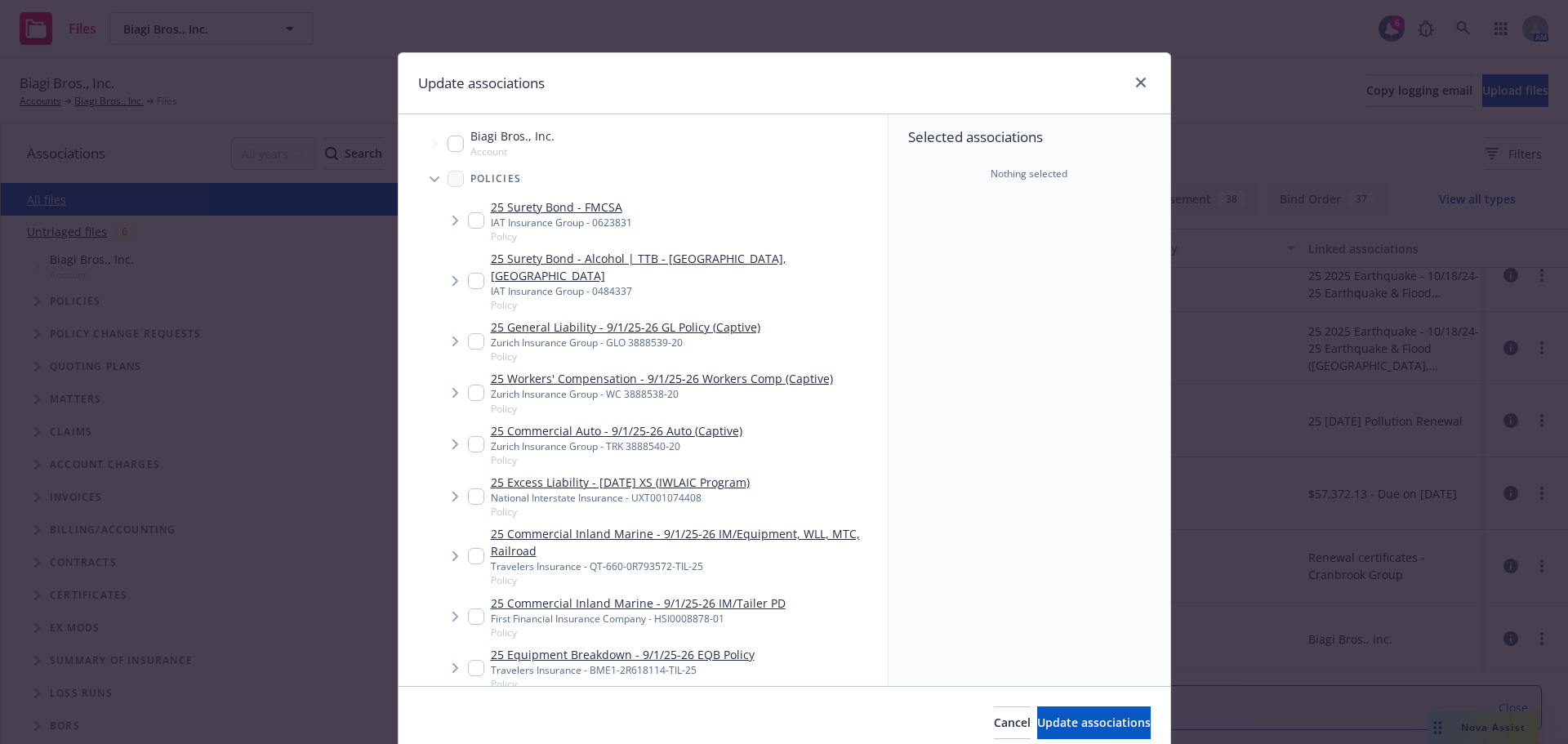
type textarea "x"
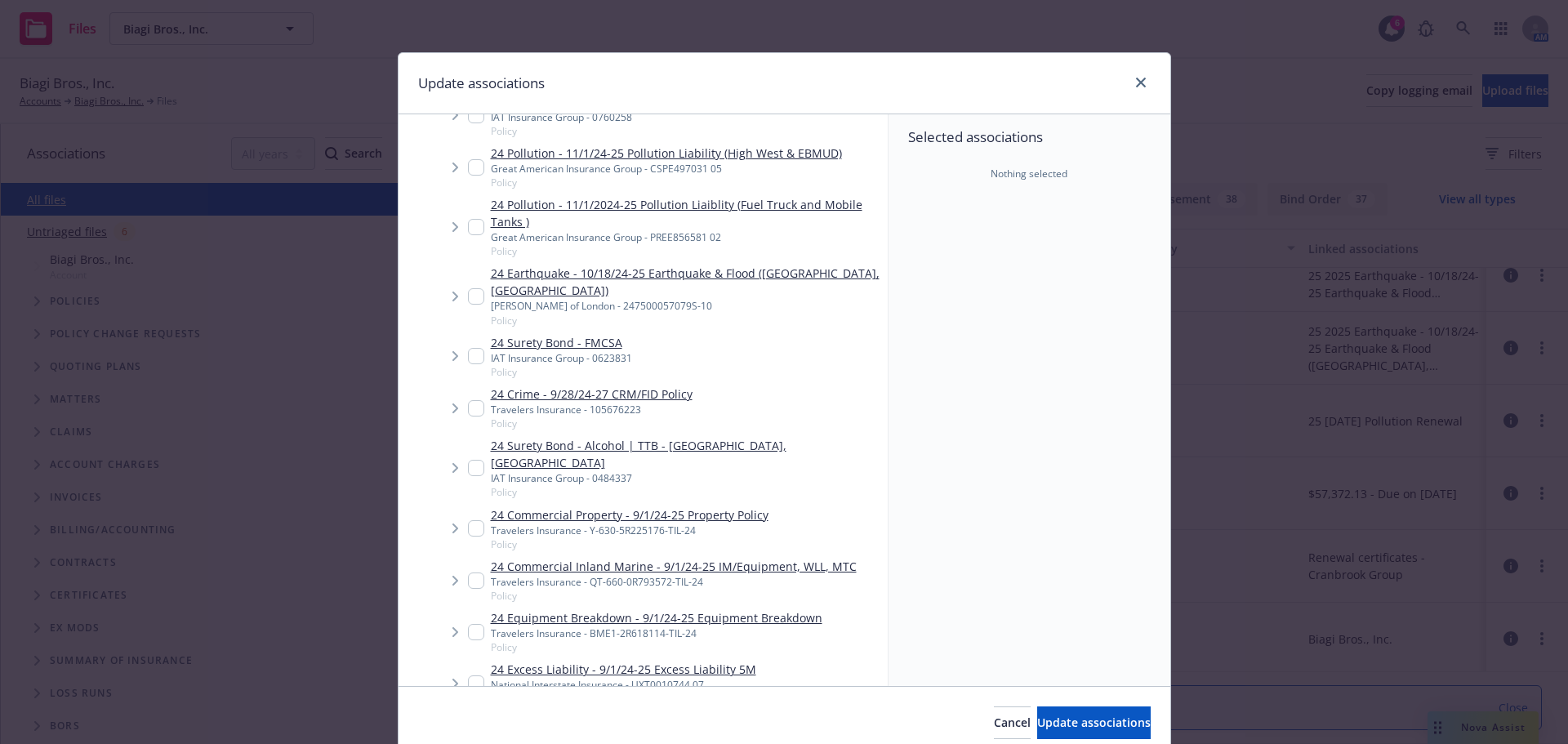
scroll to position [1797, 0]
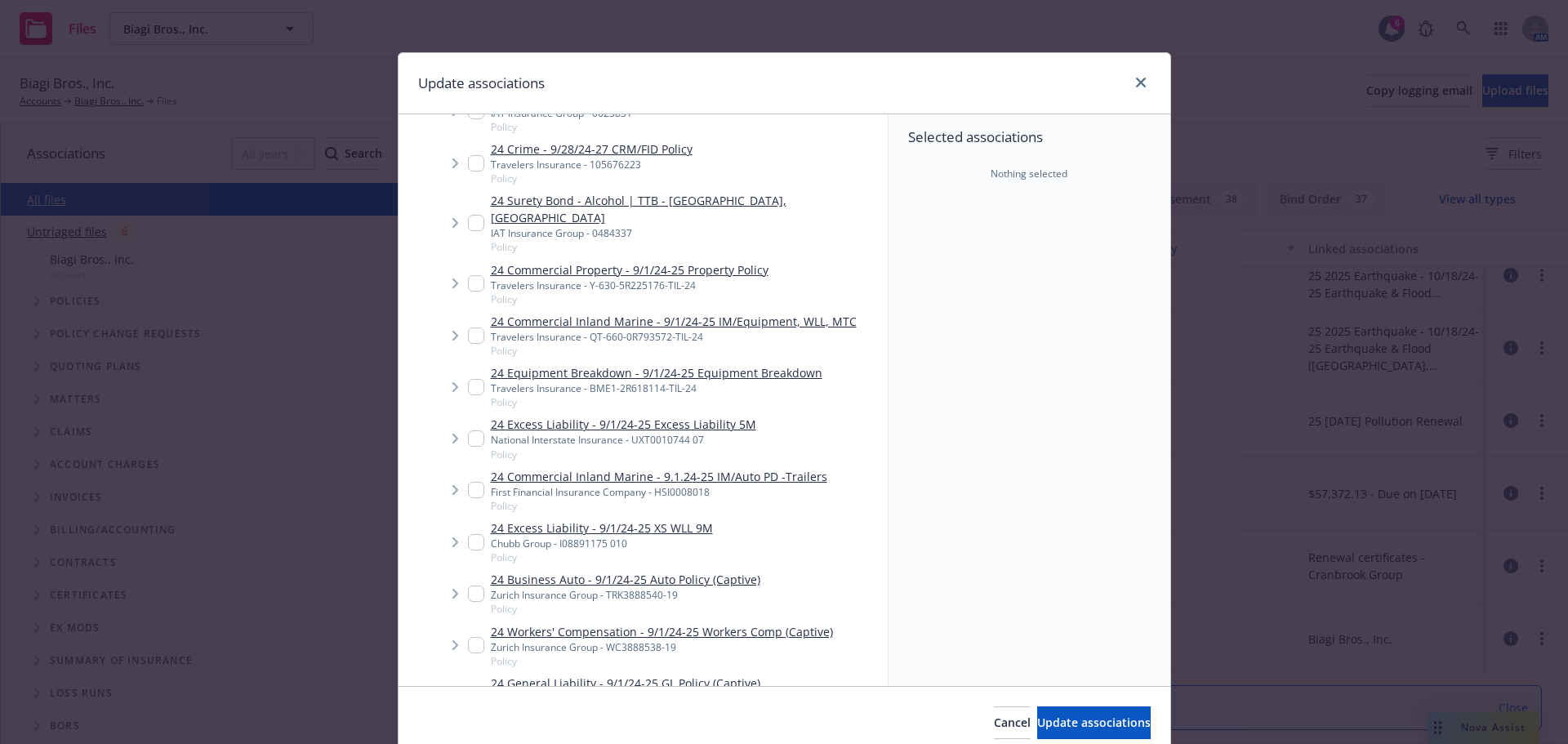
click at [468, 689] on input "Tree Example" at bounding box center [476, 696] width 16 height 16
checkbox input "true"
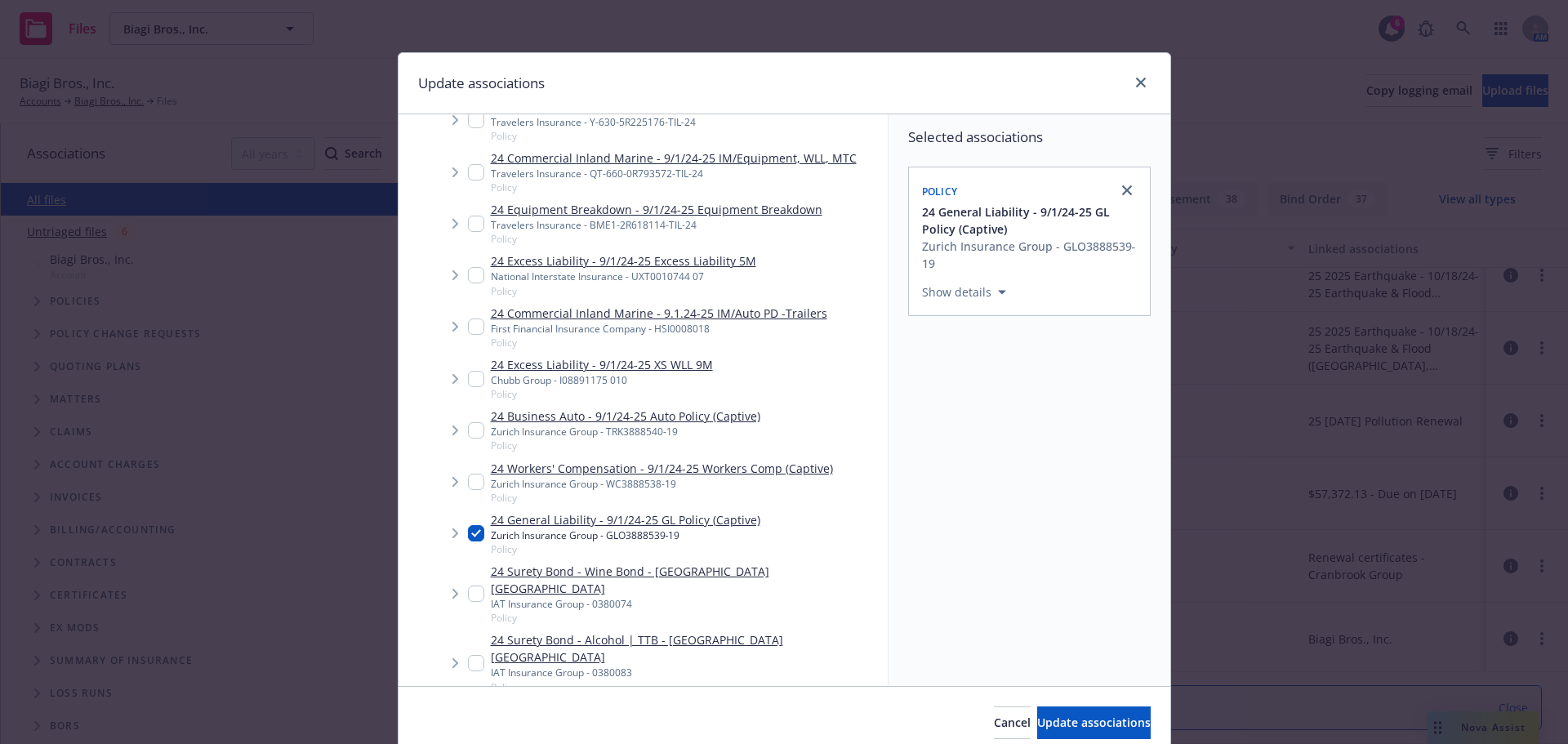
click at [468, 474] on input "Tree Example" at bounding box center [476, 482] width 16 height 16
checkbox input "true"
click at [468, 422] on input "Tree Example" at bounding box center [476, 430] width 16 height 16
checkbox input "true"
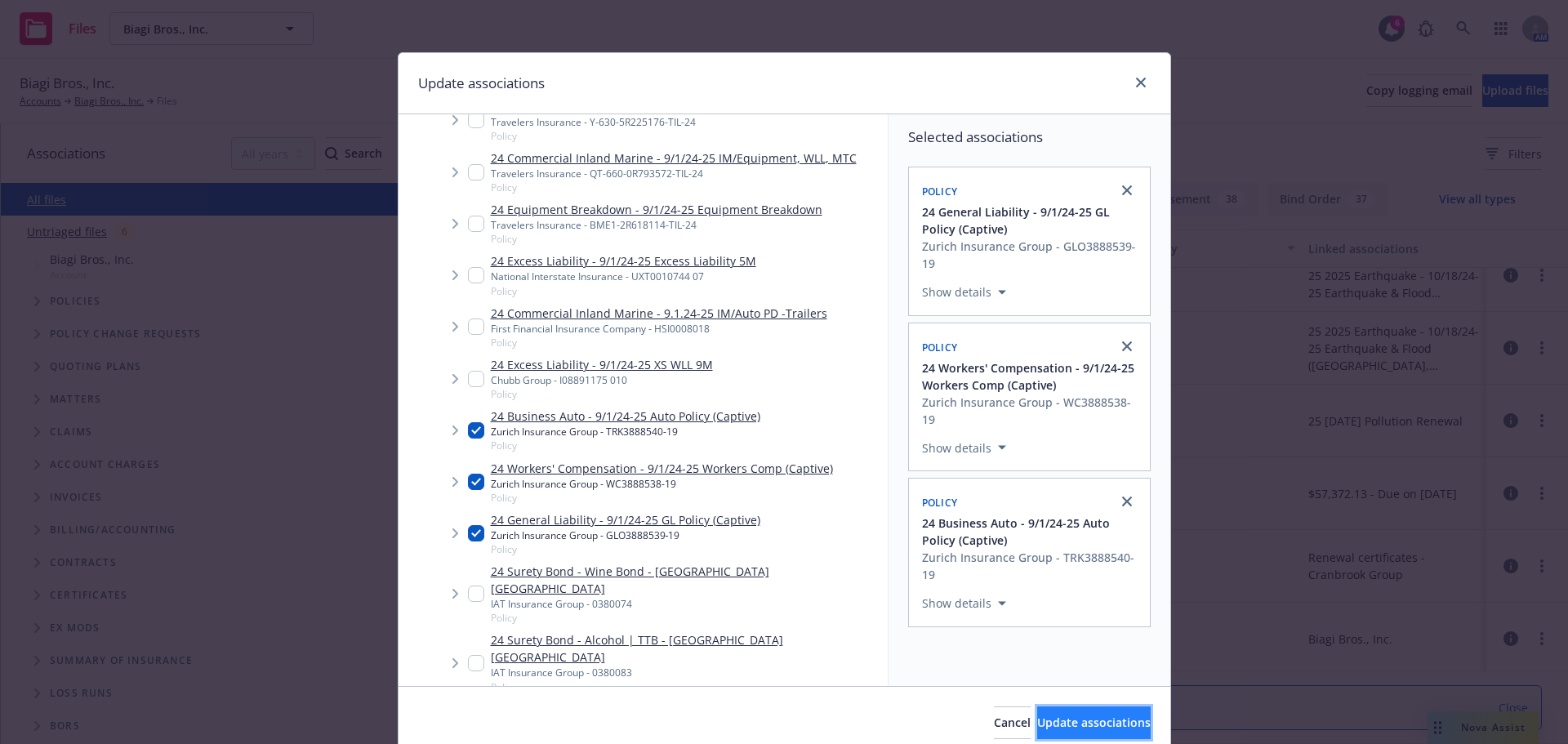
click at [1052, 728] on span "Update associations" at bounding box center [1094, 723] width 113 height 16
type textarea "x"
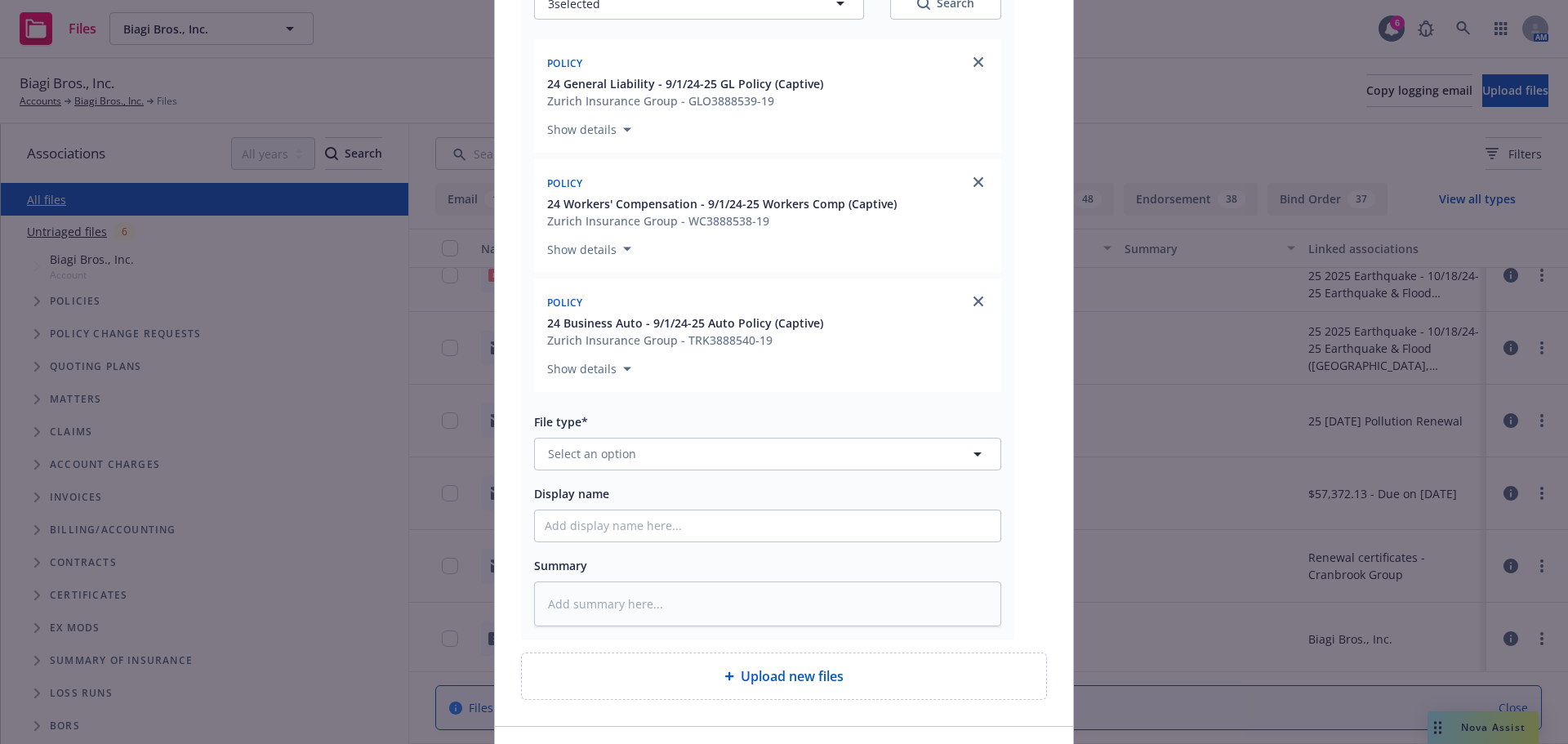
scroll to position [245, 0]
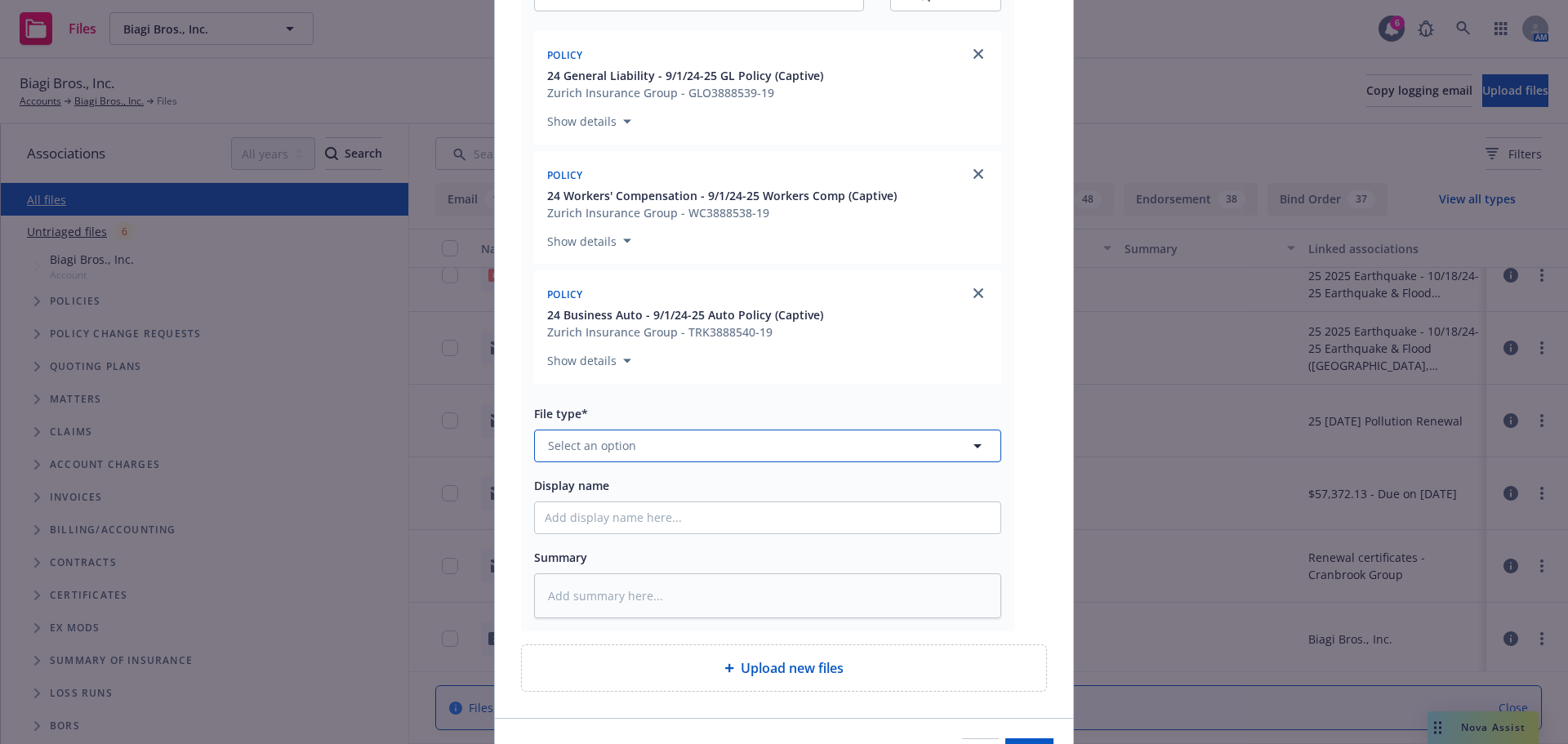
click at [536, 439] on button "Select an option" at bounding box center [768, 446] width 467 height 33
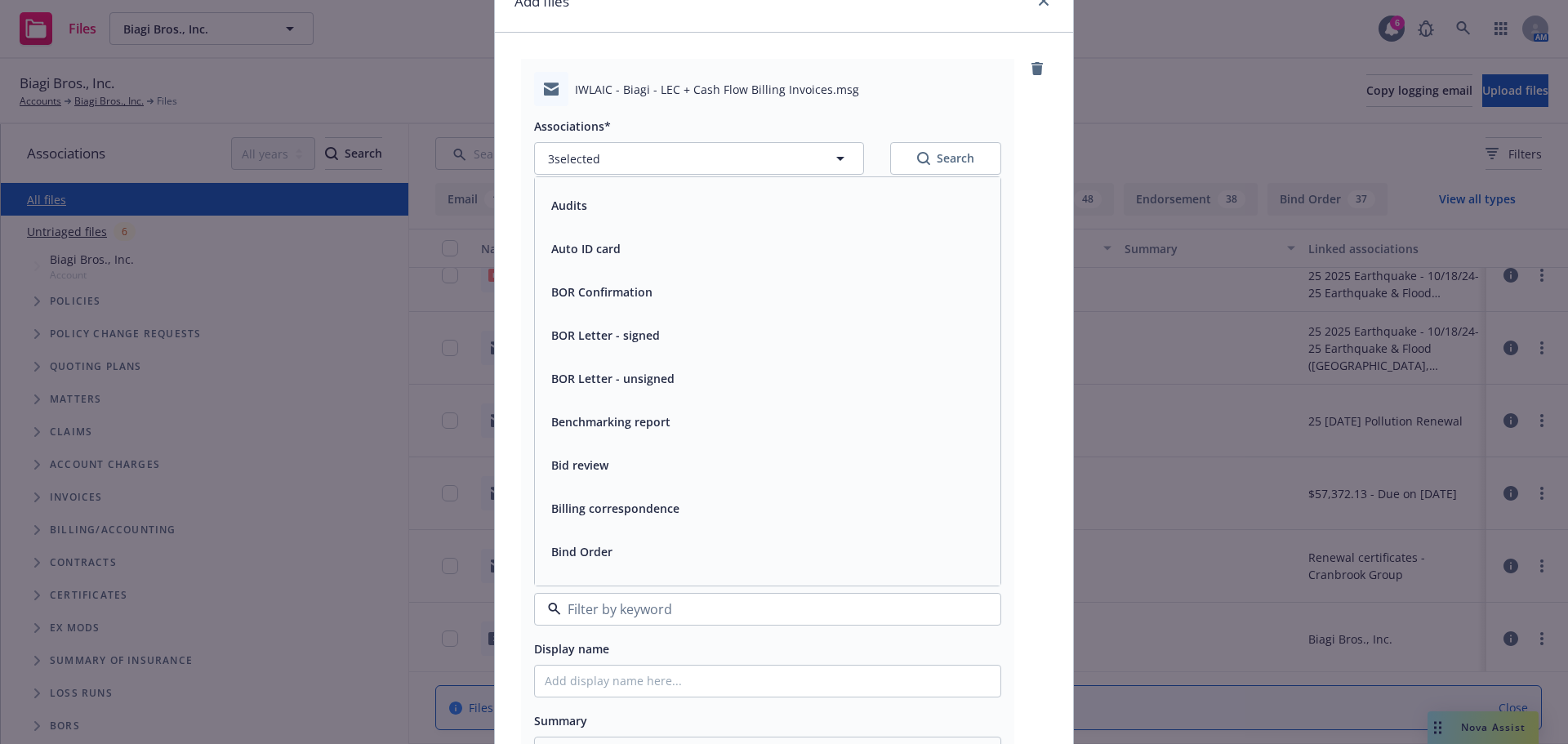
scroll to position [552, 0]
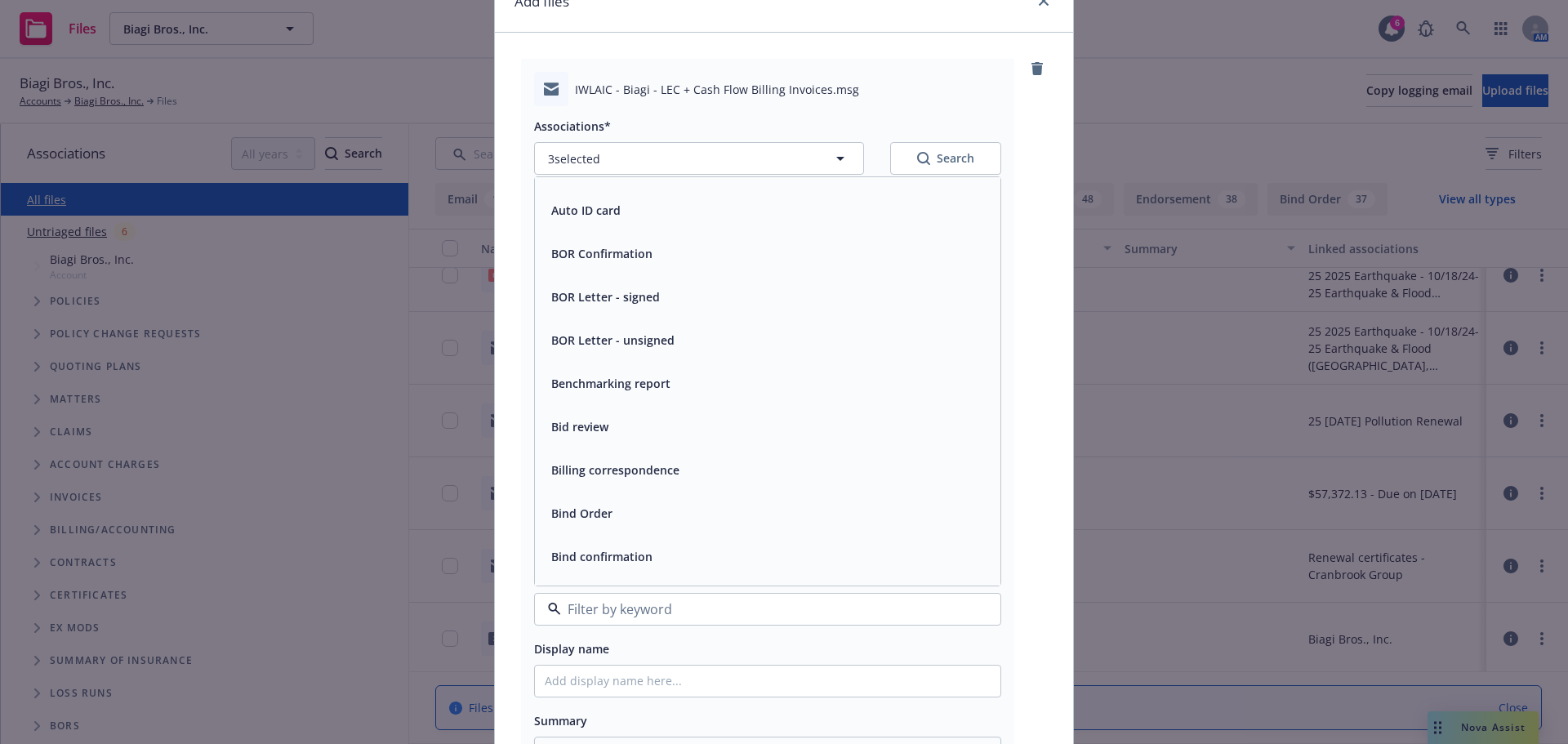
click at [639, 650] on div "Display name" at bounding box center [768, 649] width 467 height 19
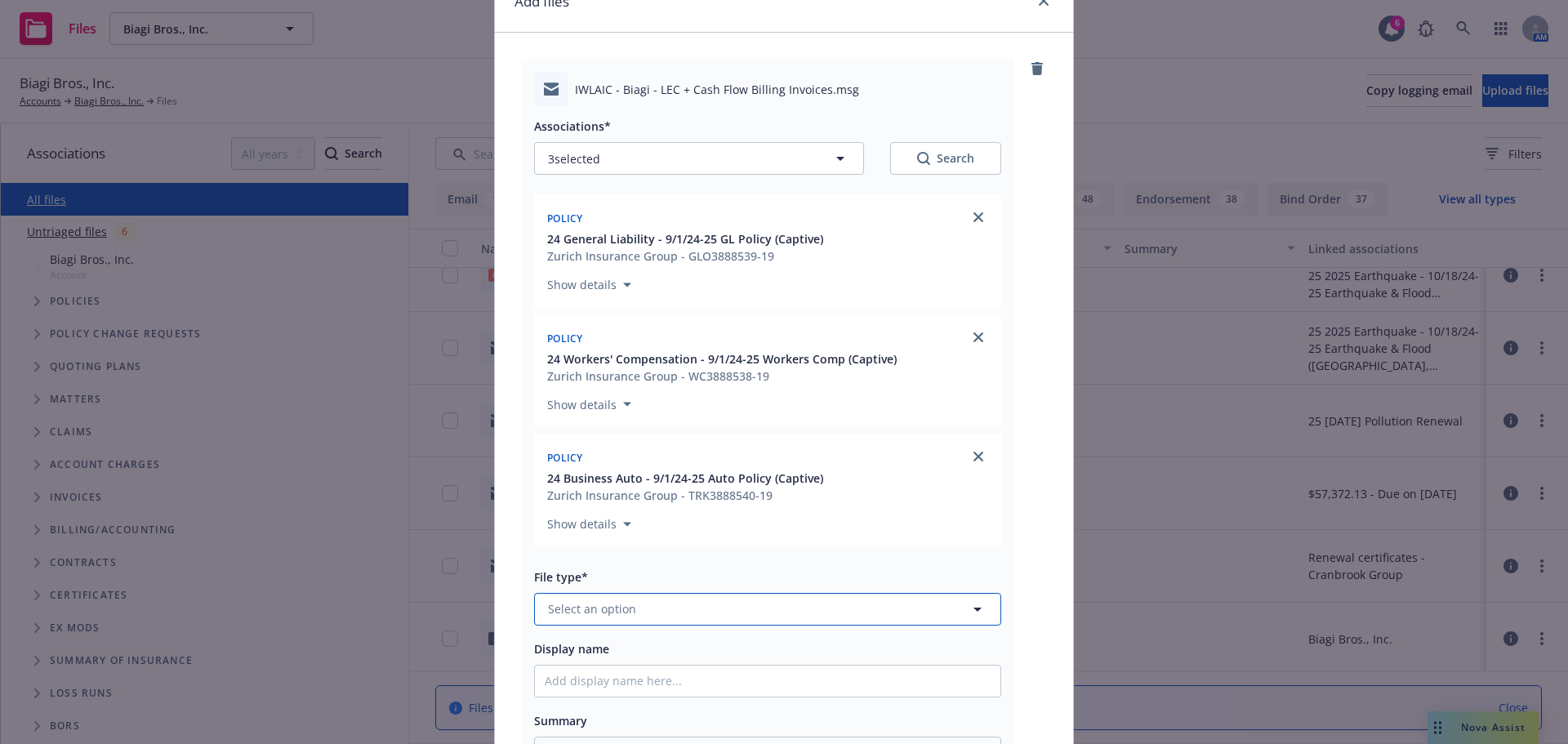
click at [617, 616] on span "Select an option" at bounding box center [592, 609] width 88 height 17
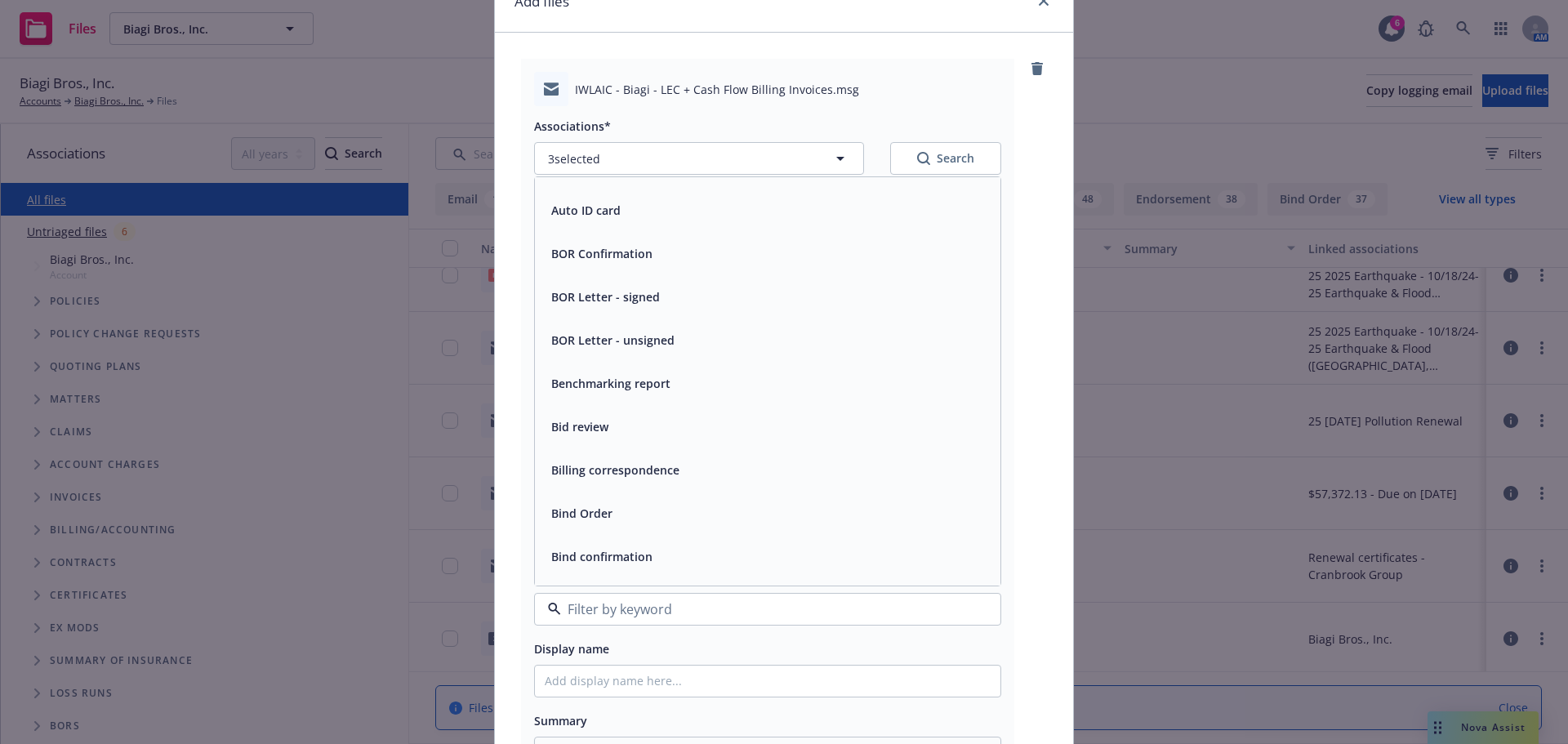
click at [719, 642] on div "Display name" at bounding box center [768, 649] width 467 height 19
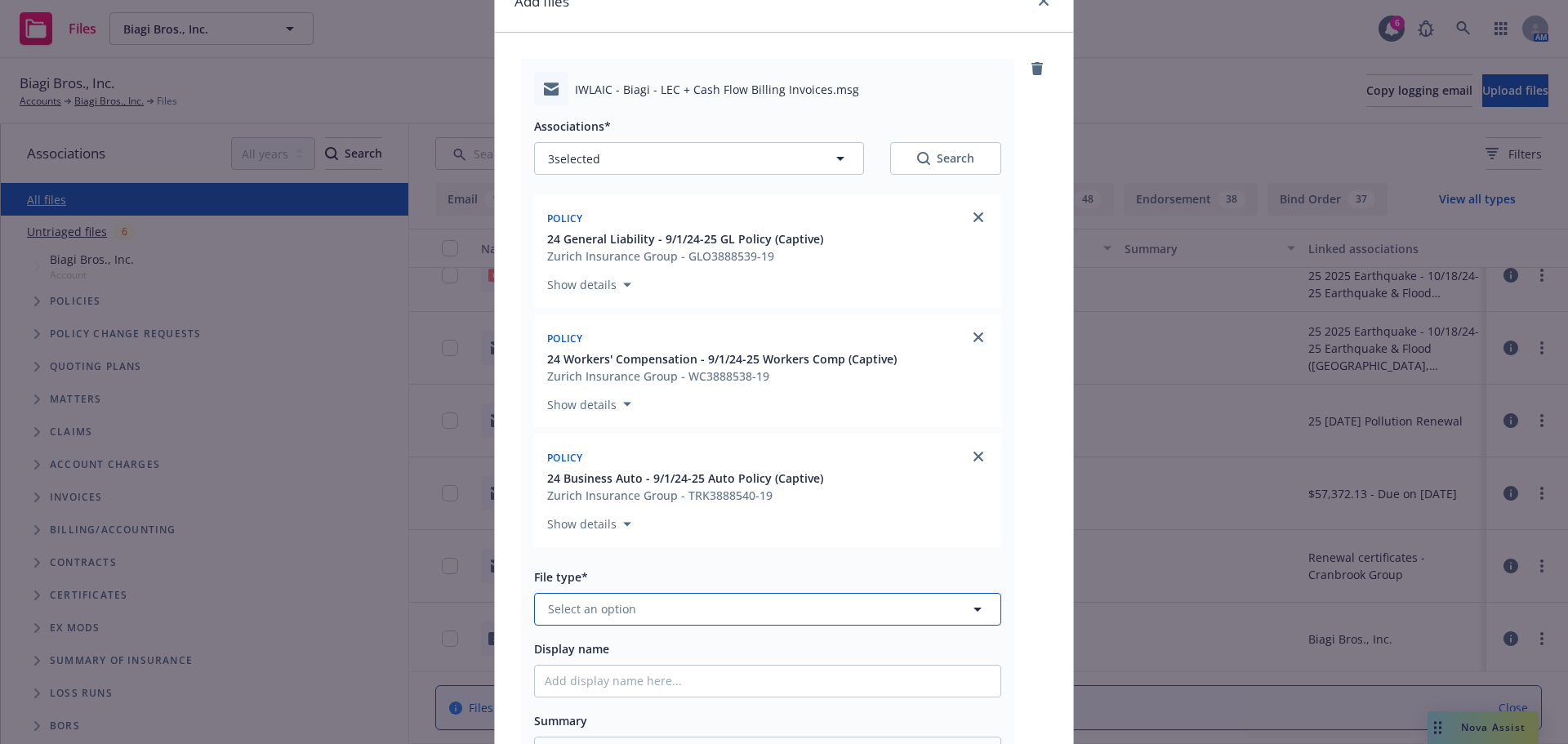
click at [593, 612] on span "Select an option" at bounding box center [592, 609] width 88 height 17
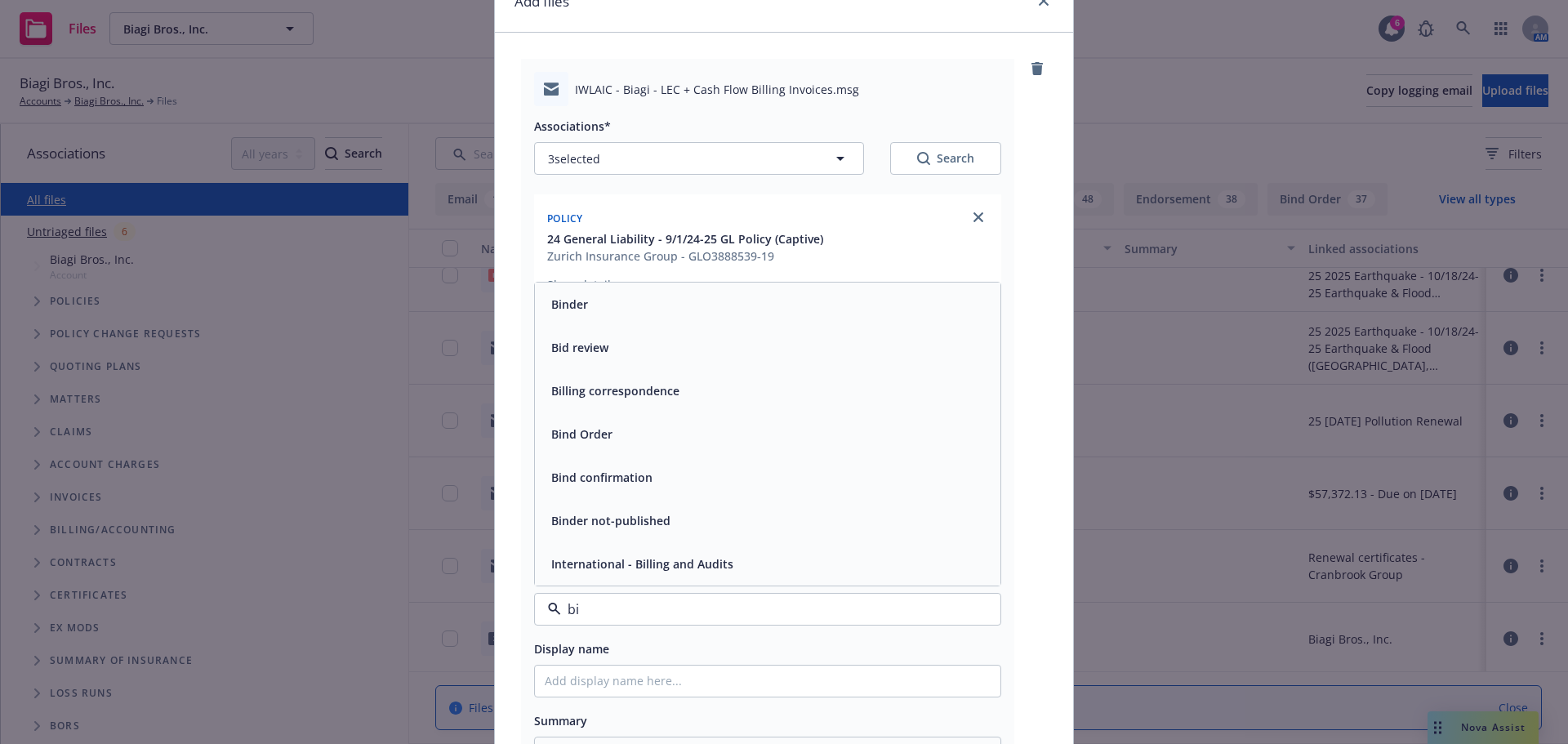
scroll to position [0, 0]
drag, startPoint x: 579, startPoint y: 608, endPoint x: 549, endPoint y: 613, distance: 30.4
click at [549, 613] on div "bi" at bounding box center [768, 610] width 467 height 33
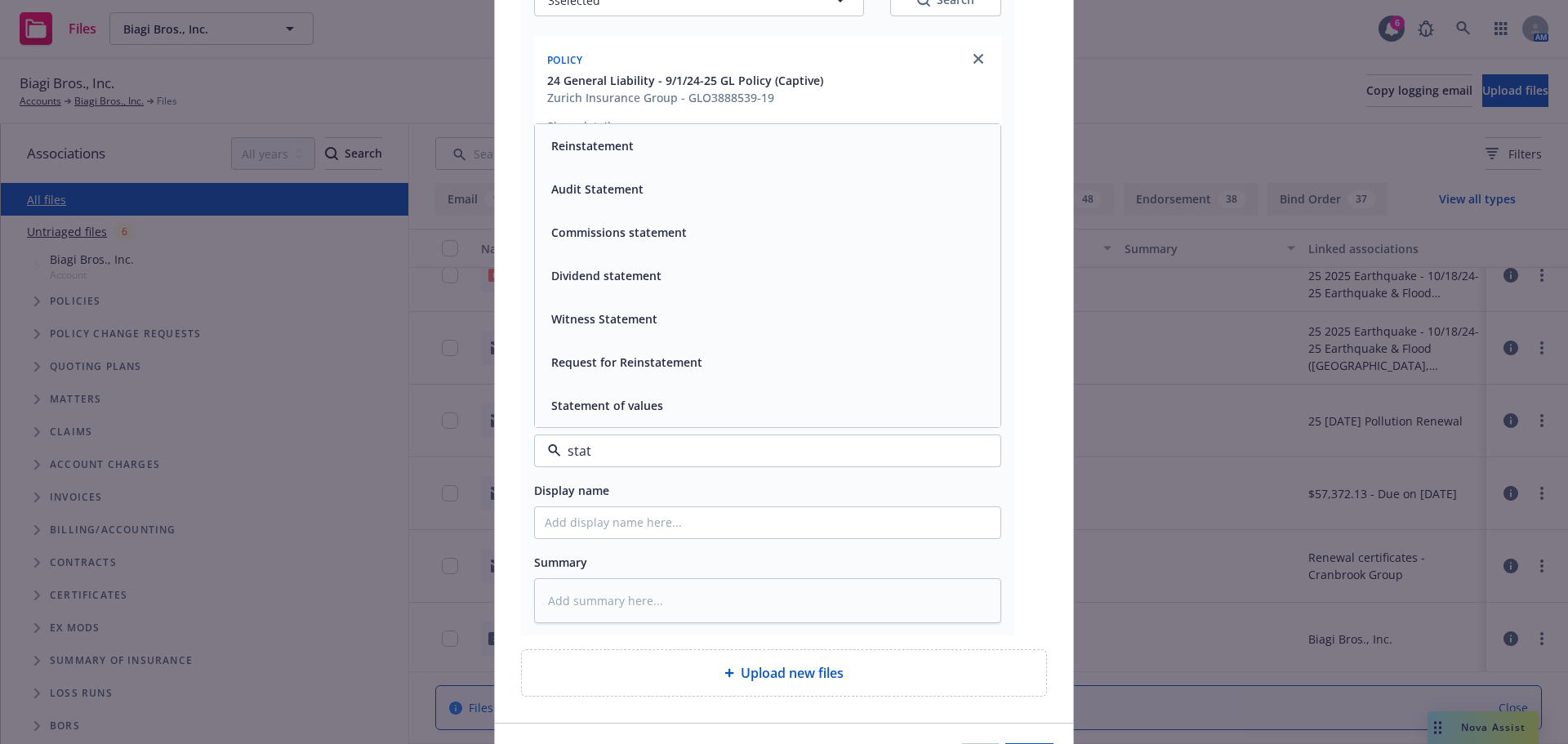
scroll to position [163, 0]
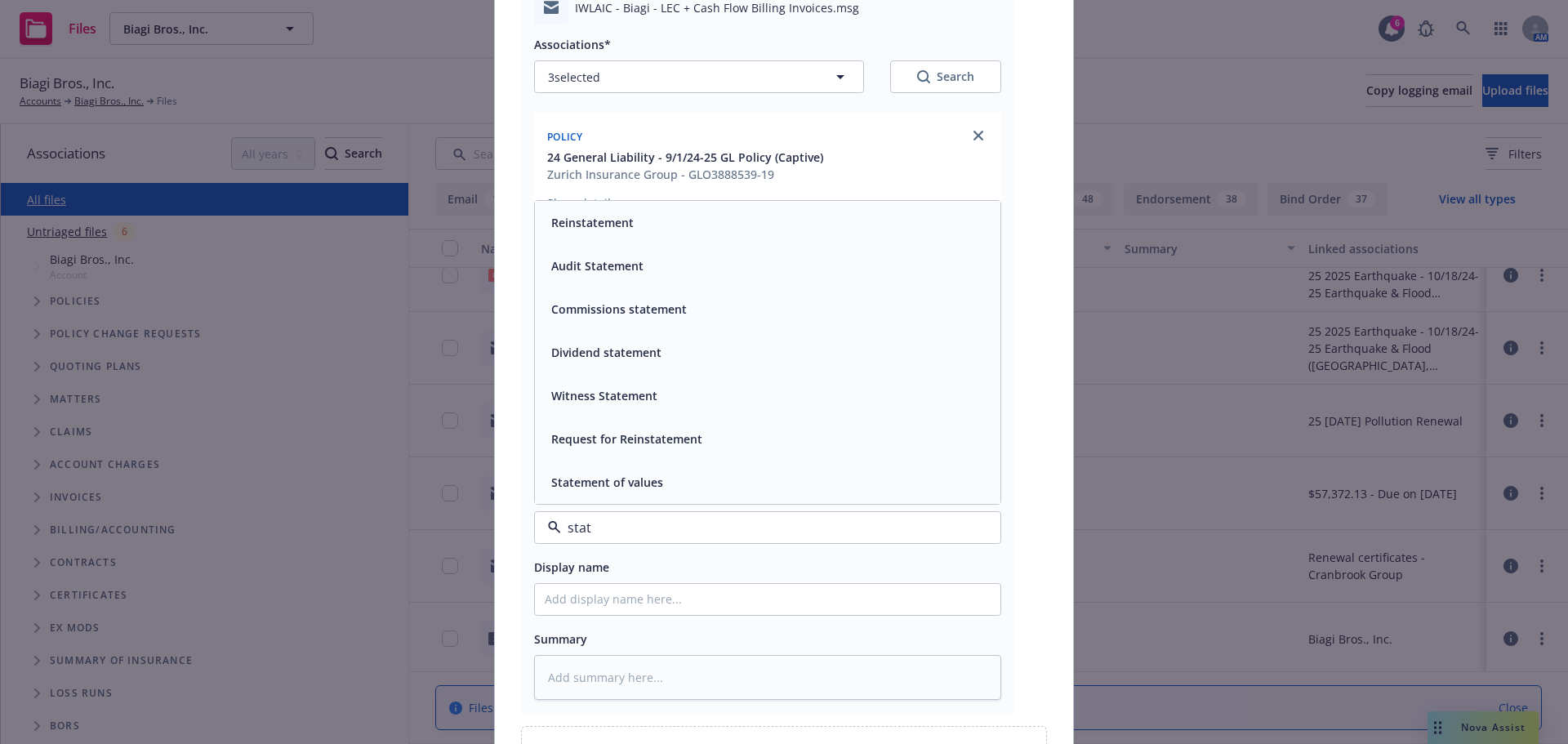
drag, startPoint x: 602, startPoint y: 536, endPoint x: 540, endPoint y: 536, distance: 62.0
click at [540, 536] on div "stat" at bounding box center [768, 528] width 467 height 33
type input "e"
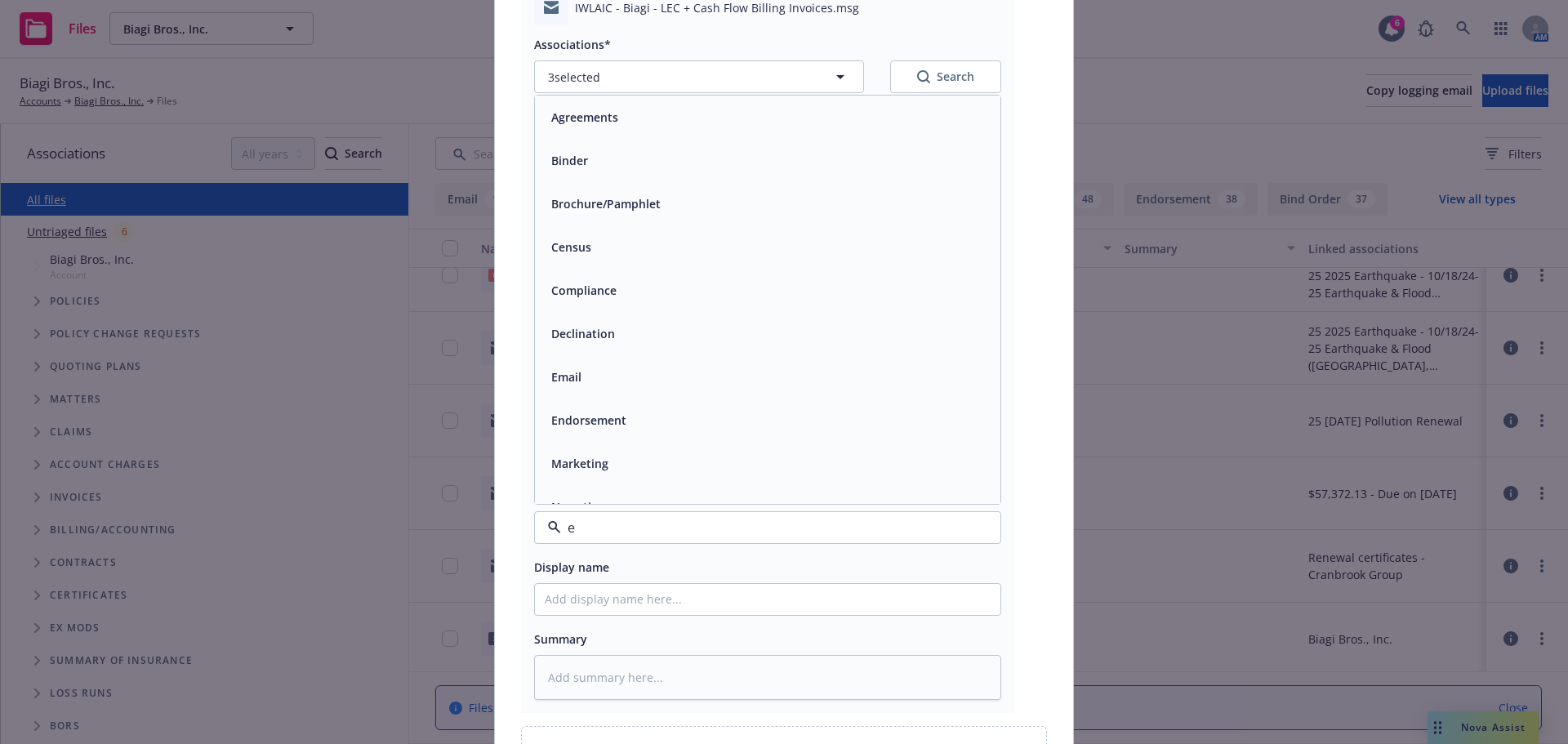
drag, startPoint x: 574, startPoint y: 529, endPoint x: 555, endPoint y: 533, distance: 19.4
click at [561, 533] on input "e" at bounding box center [764, 528] width 406 height 19
type input "bi"
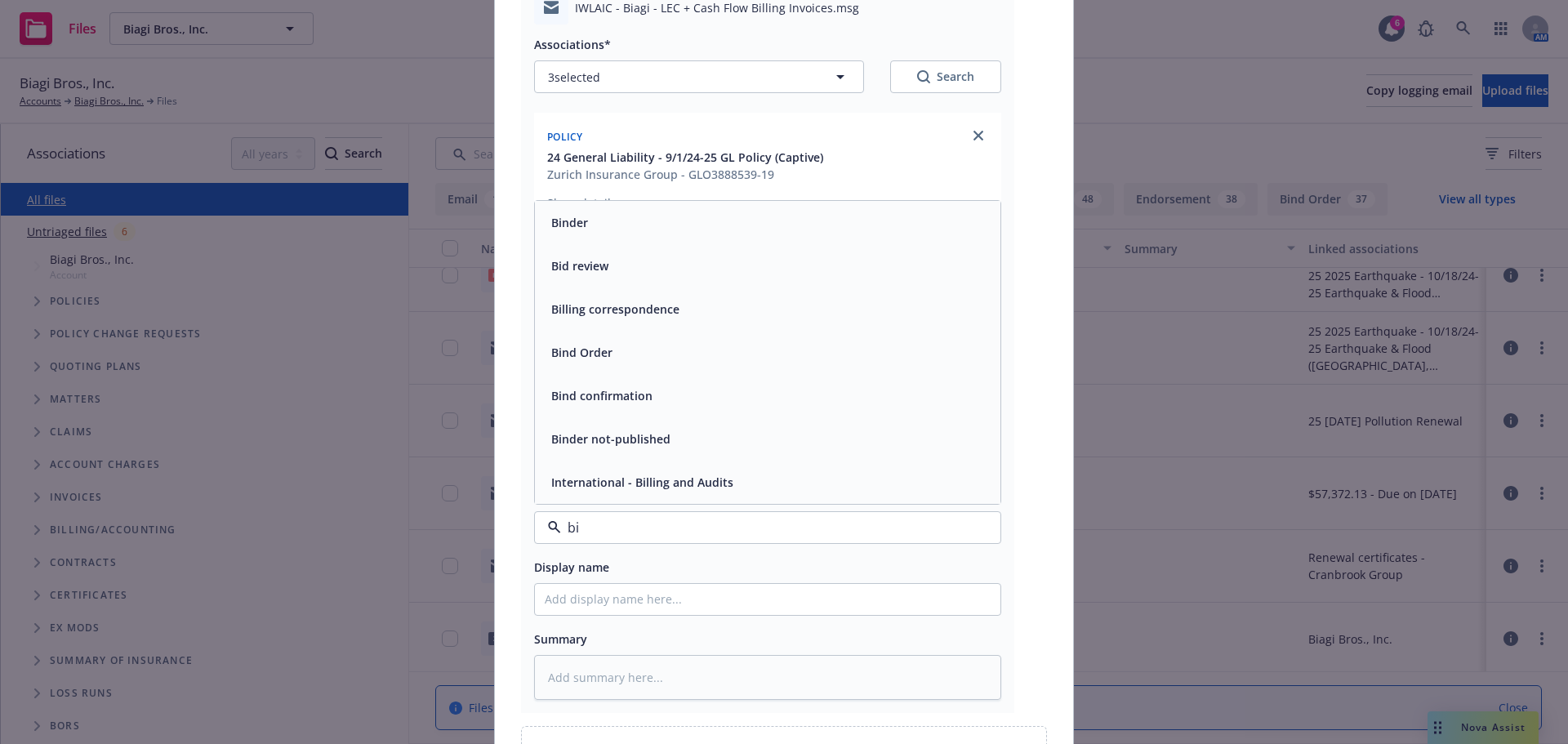
click at [571, 318] on div "Billing correspondence" at bounding box center [614, 309] width 138 height 23
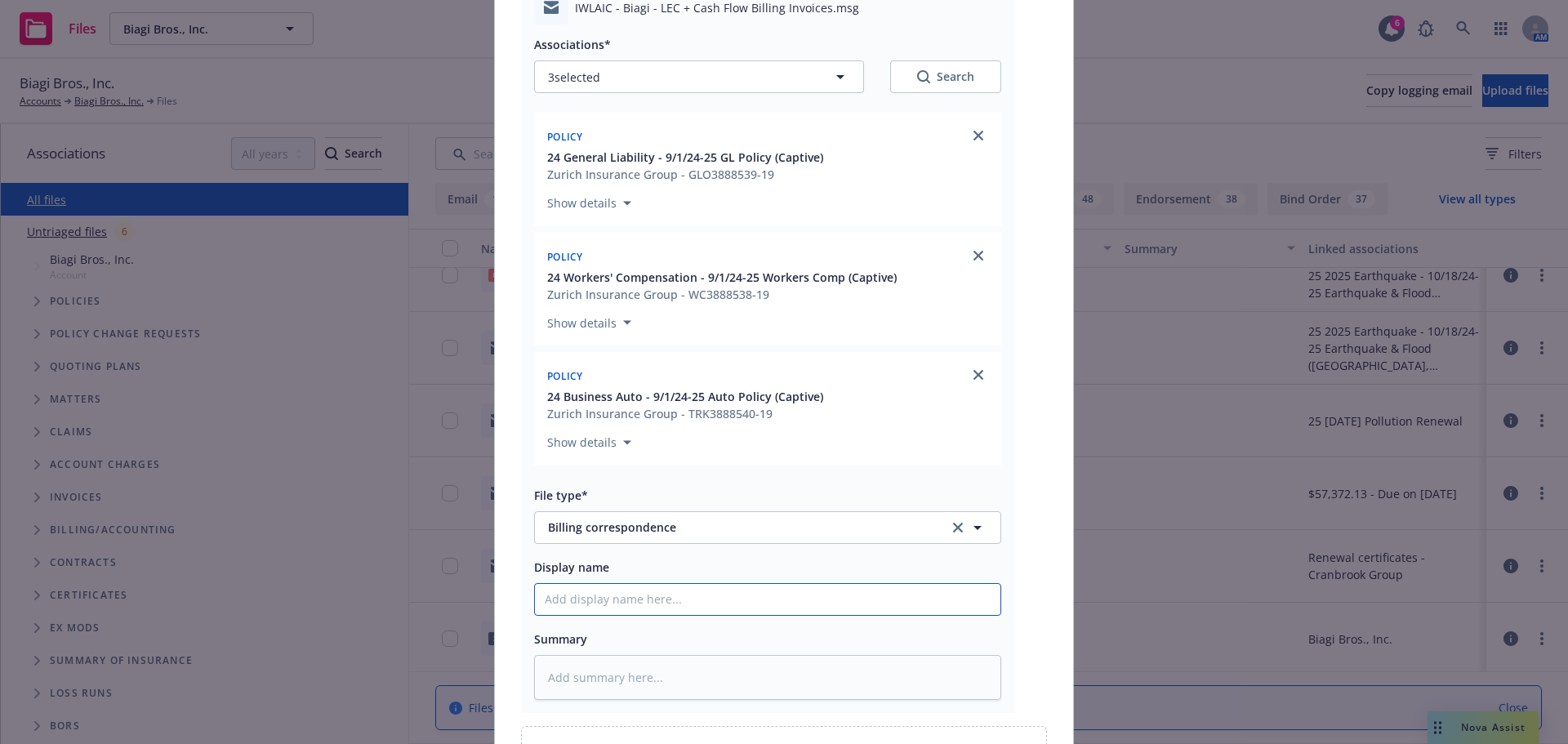
click at [600, 598] on input "Display name" at bounding box center [768, 599] width 465 height 31
type textarea "x"
type input "E"
type textarea "x"
type input "EM"
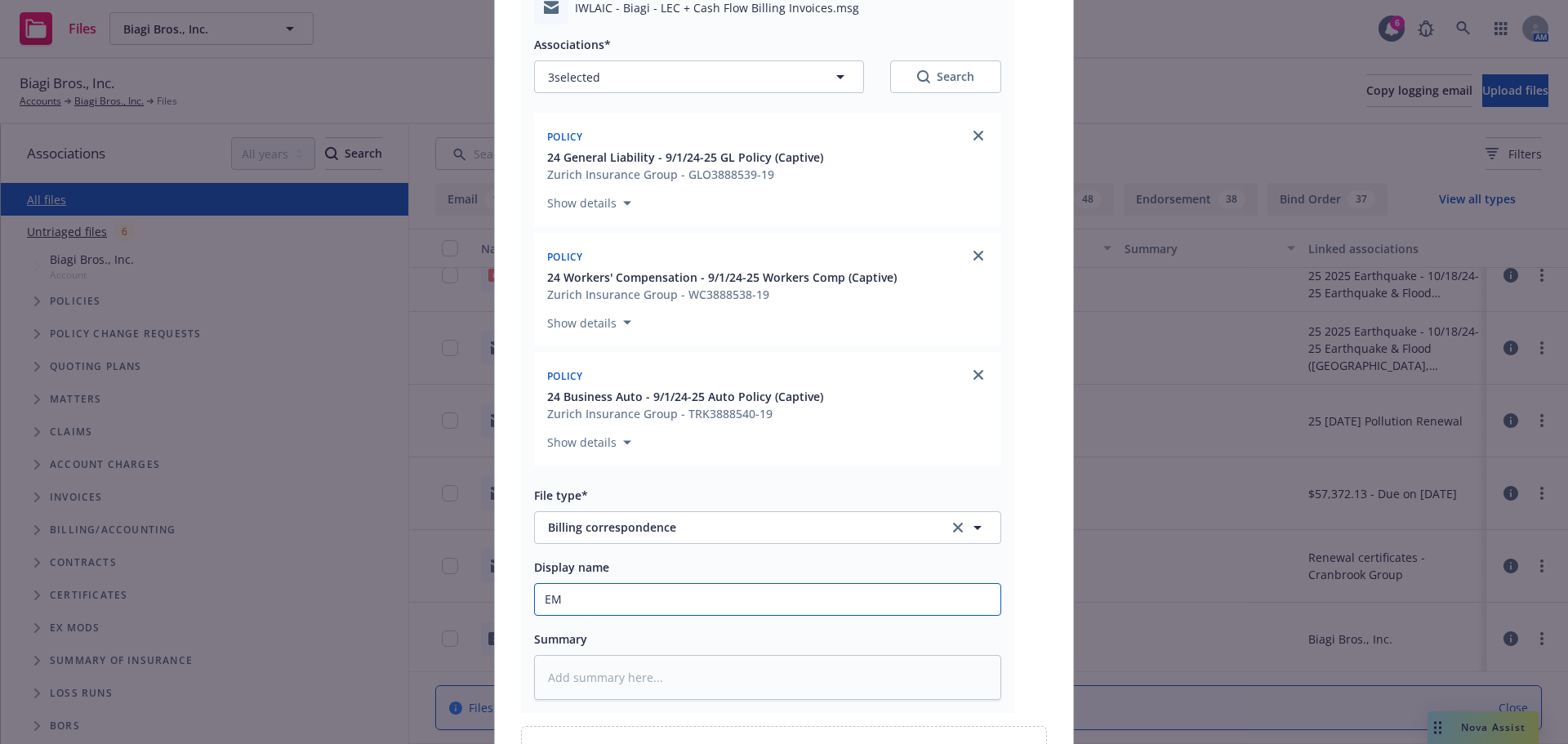
type textarea "x"
type input "EMF"
type textarea "x"
type input "EMFC"
type textarea "x"
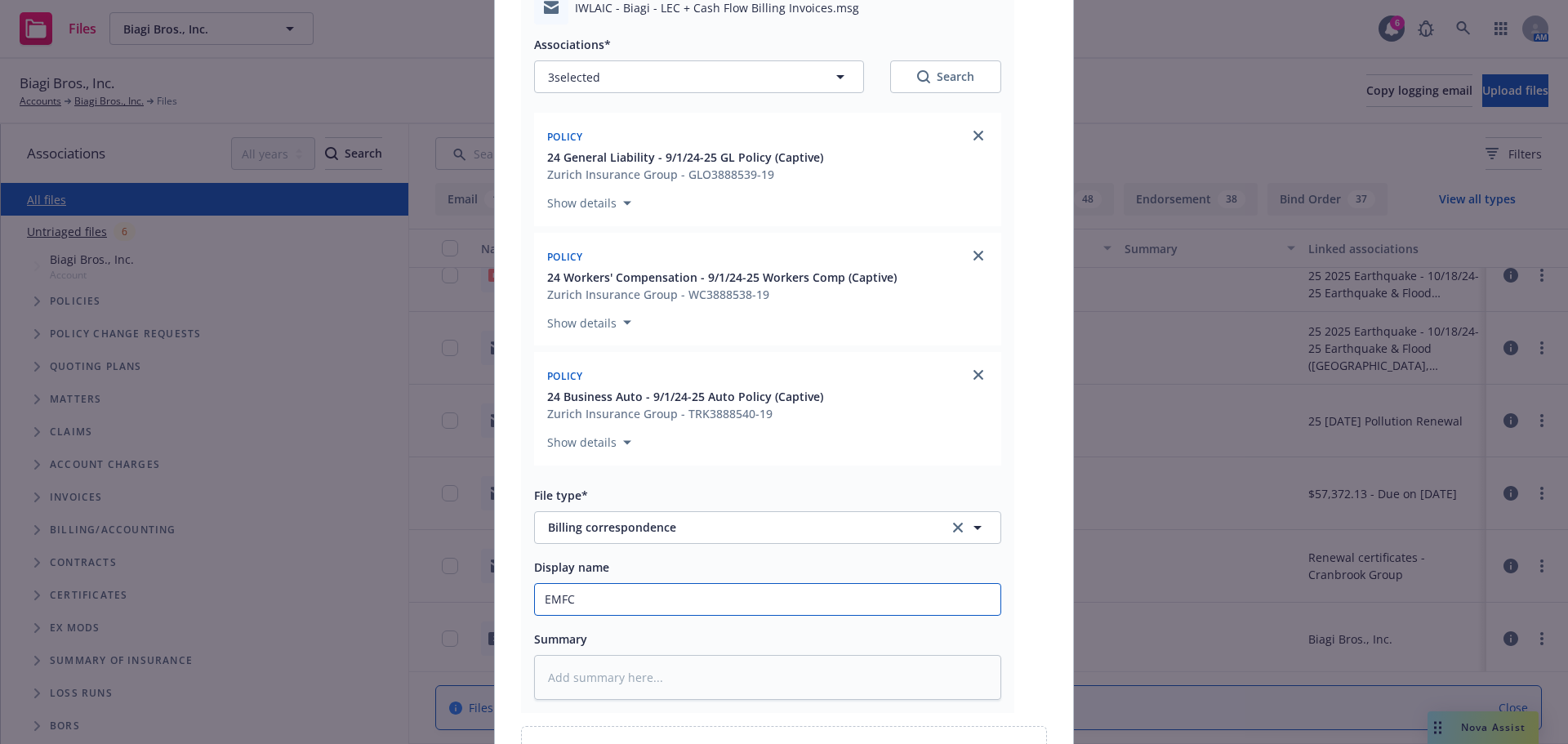
type input "EMFC/"
type textarea "x"
type input "EMFC/A"
type textarea "x"
type input "EMFC/Ar"
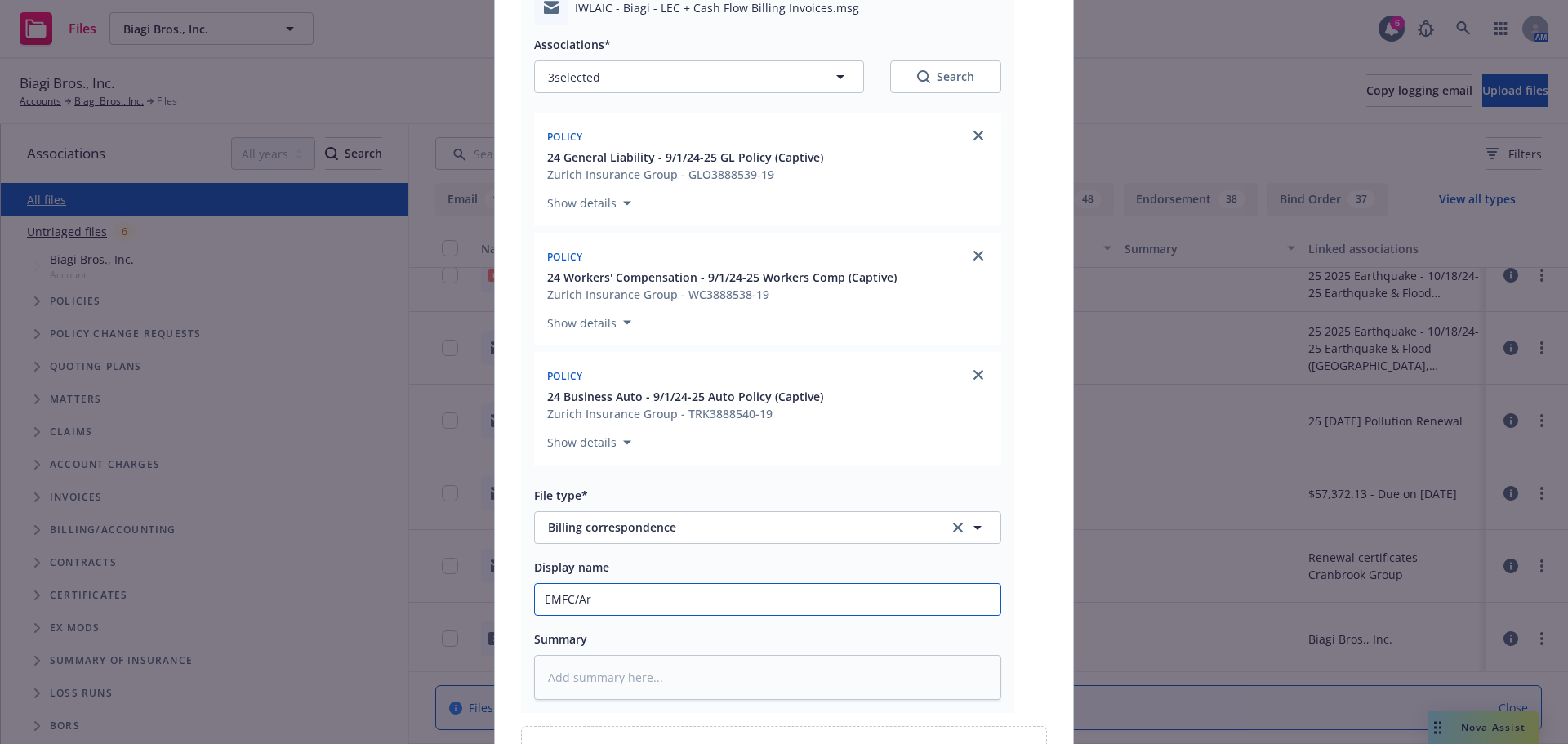
type textarea "x"
type input "EMFC/Art"
type textarea "x"
type input "EMFC/Arte"
type textarea "x"
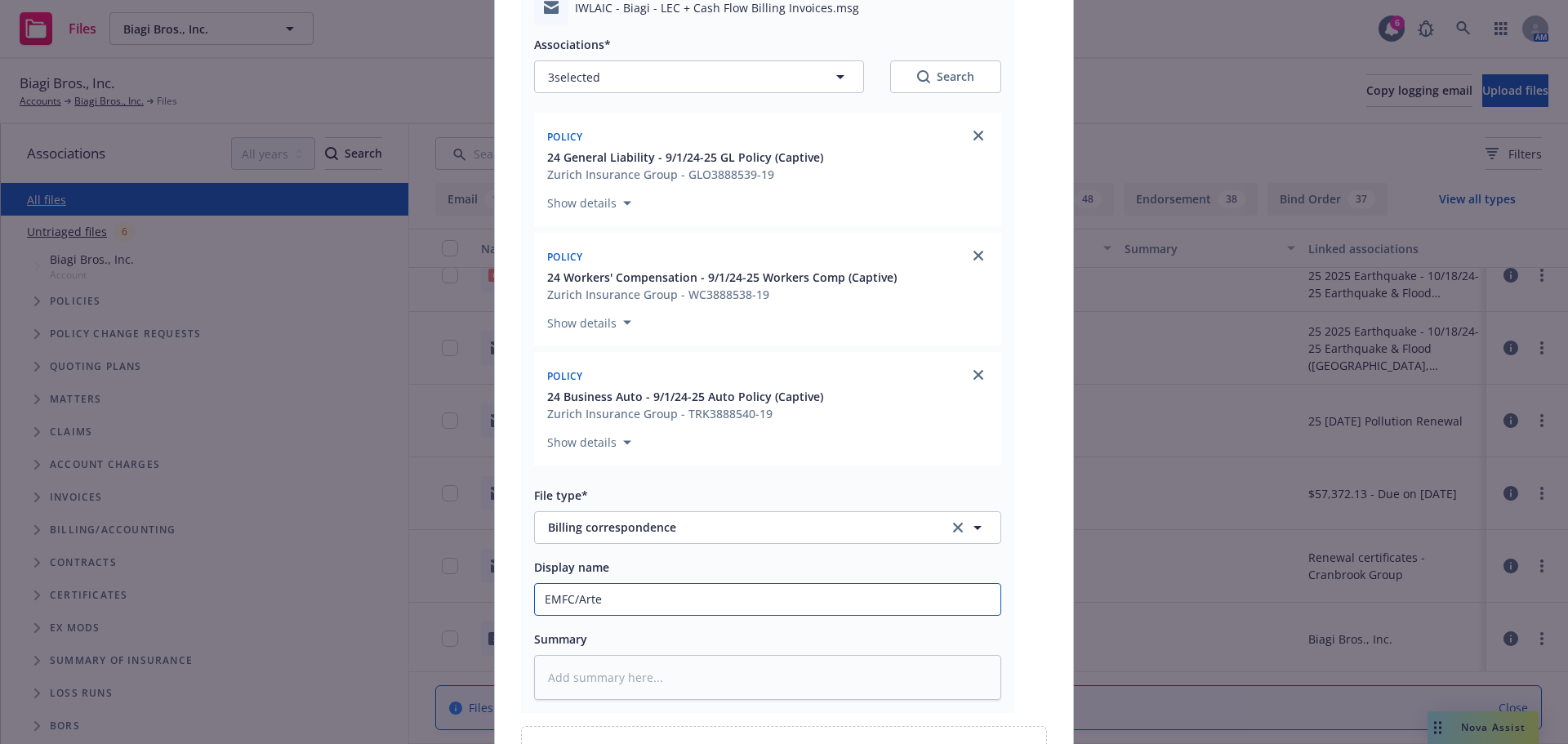
type input "EMFC/Artex"
type textarea "x"
type input "EMFC/Artex"
type textarea "x"
type input "EMFC/Artex t"
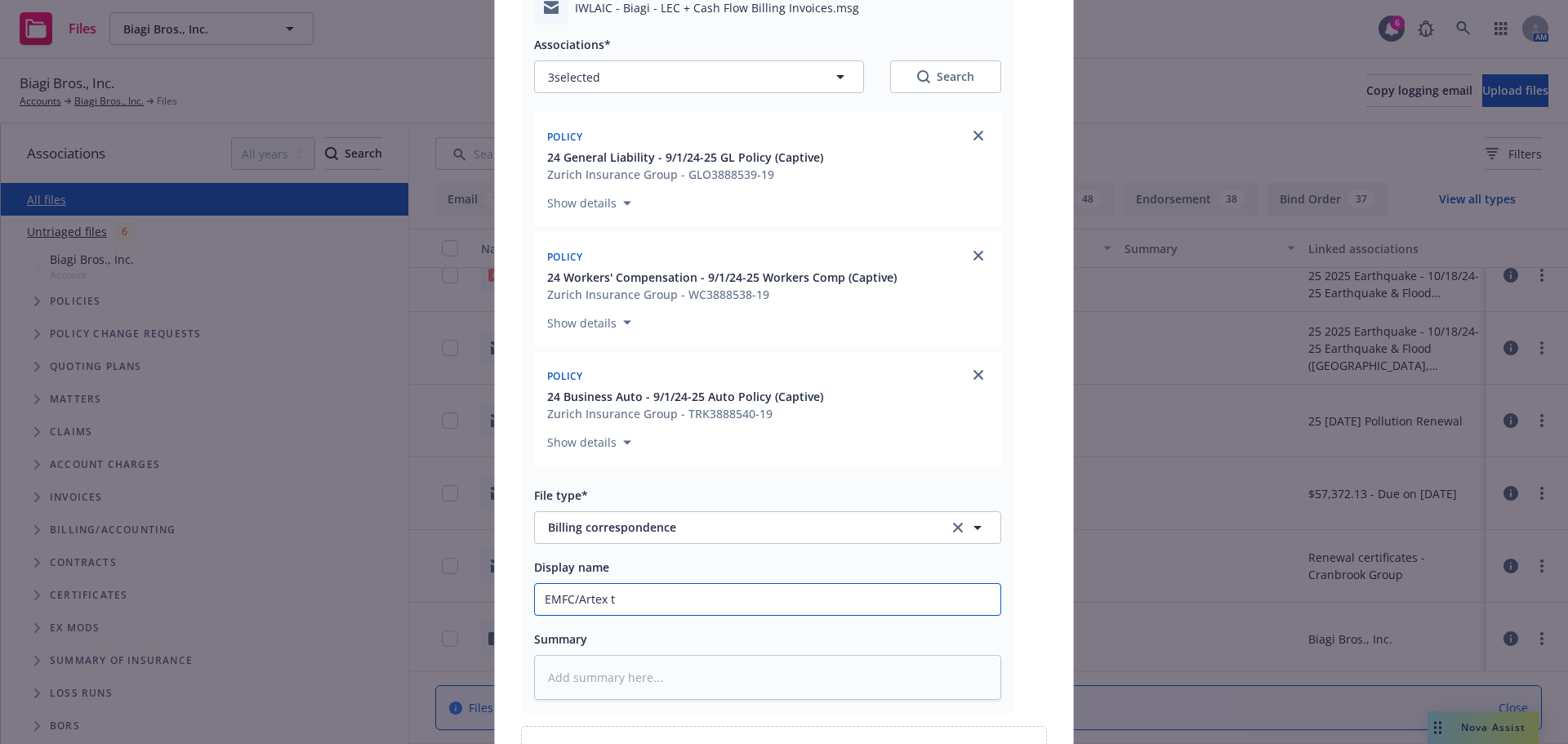
type textarea "x"
type input "EMFC/Artex"
type textarea "x"
type input "EMFC/Artex"
type textarea "x"
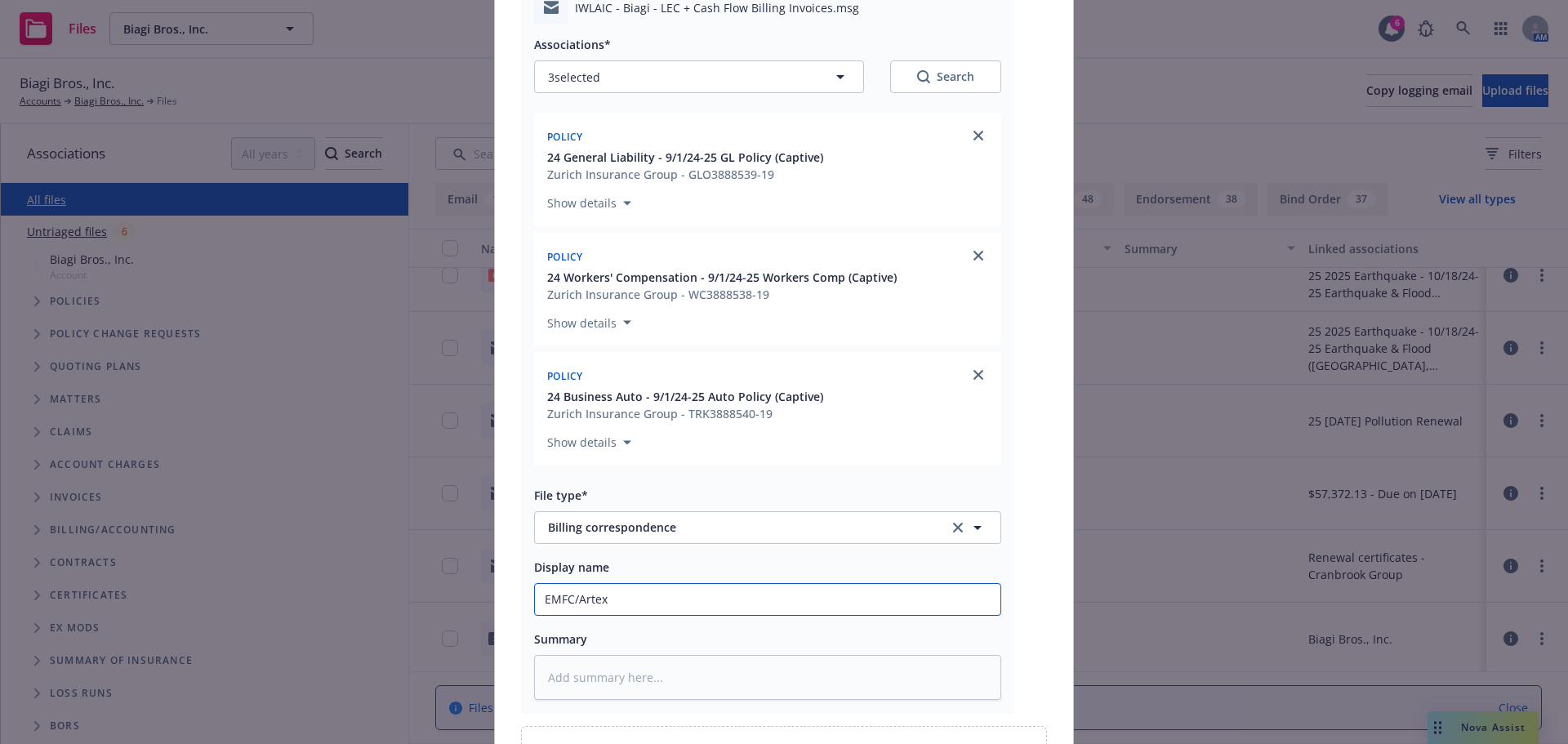
type input "EMFC/Artex"
type textarea "x"
type input "EMFC/Artex A"
type textarea "x"
type input "EMFC/Artex"
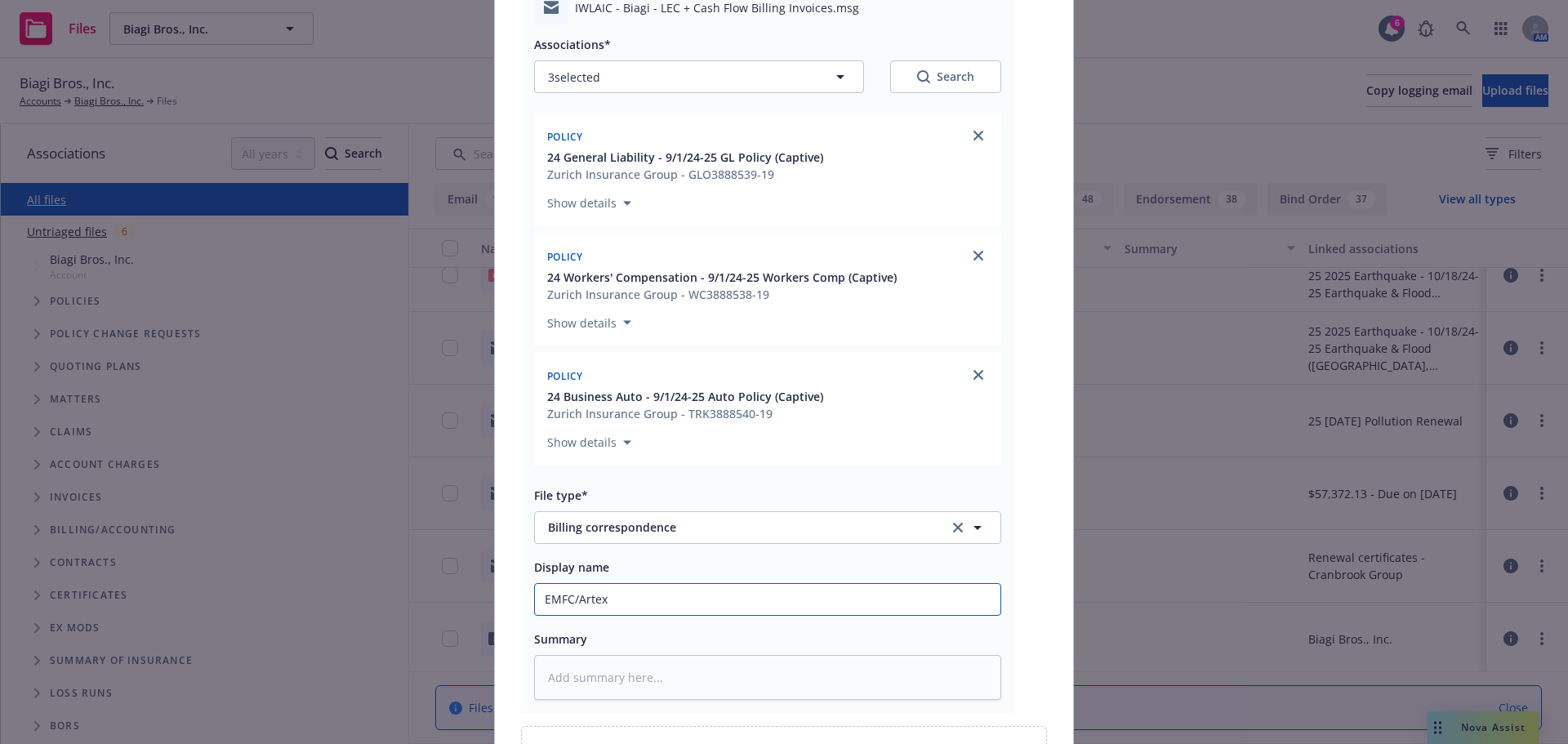
type textarea "x"
type input "EMFC/Artex"
type textarea "x"
type input "EMFC/Artex*"
type textarea "x"
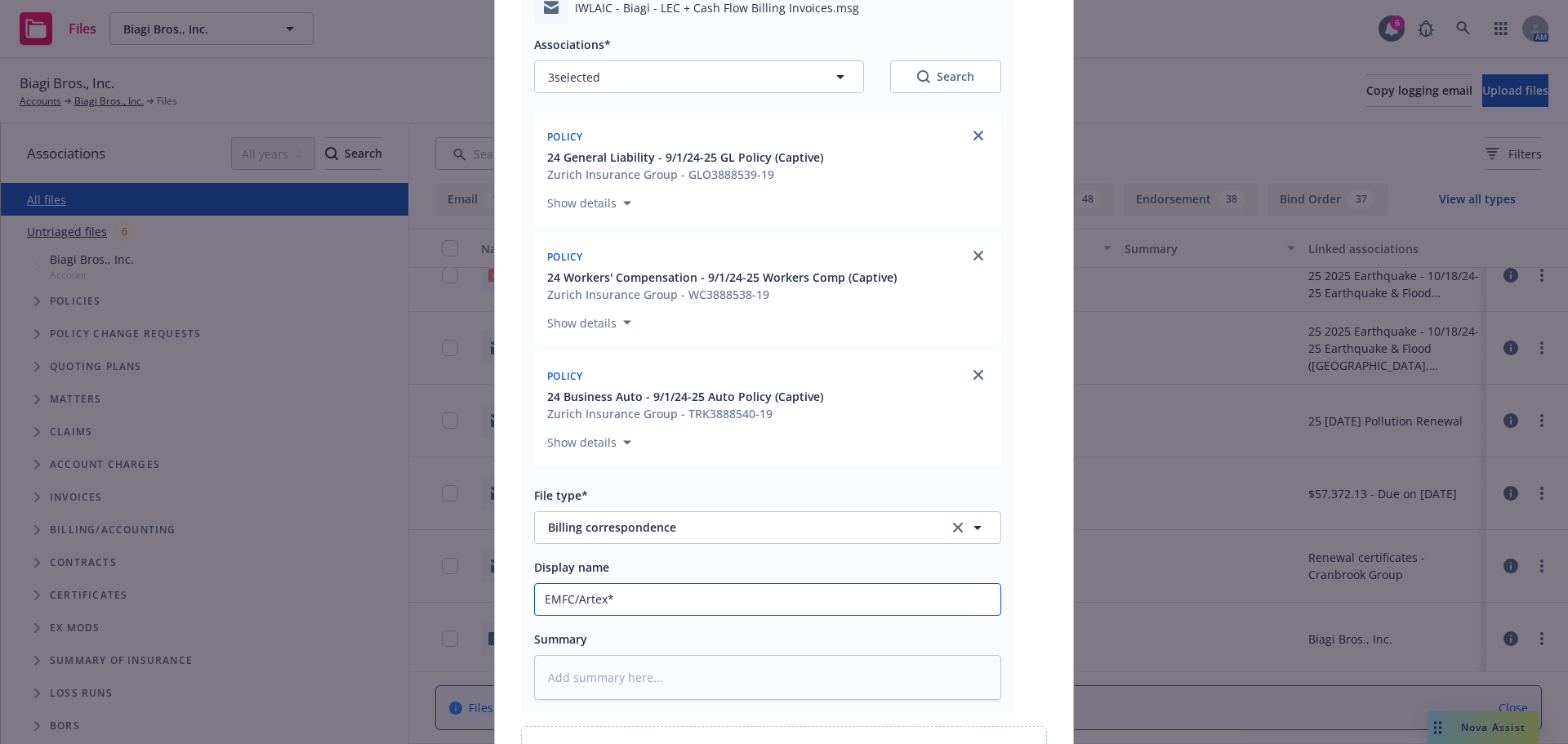
type input "EMFC/Artex*T"
type textarea "x"
type input "EMFC/Artex*TI"
type textarea "x"
type input "EMFC/Artex*TI"
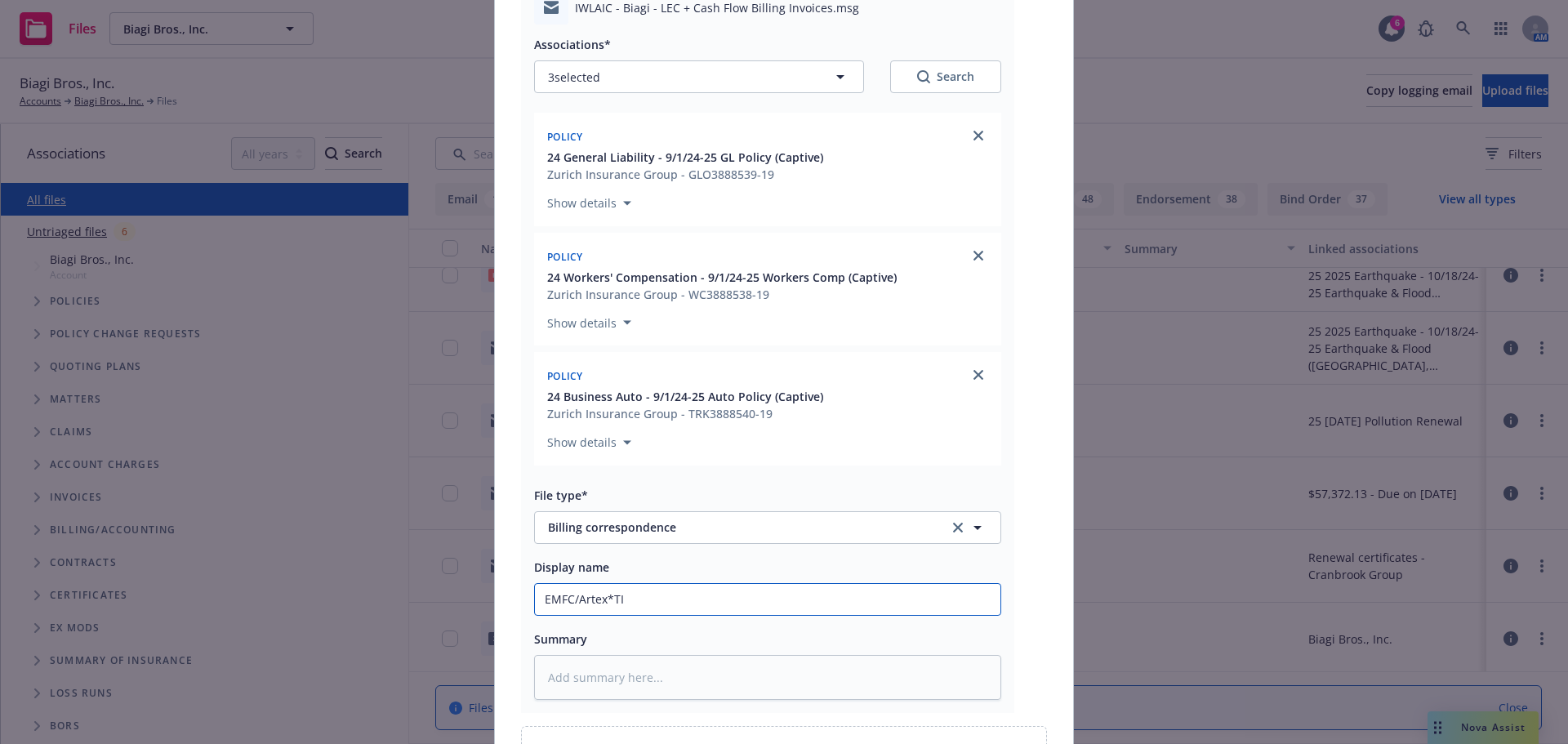
type textarea "x"
type input "EMFC/Artex*TI -"
paste input "solely b"
type textarea "x"
type input "EMFC/Artex*TI -solely b"
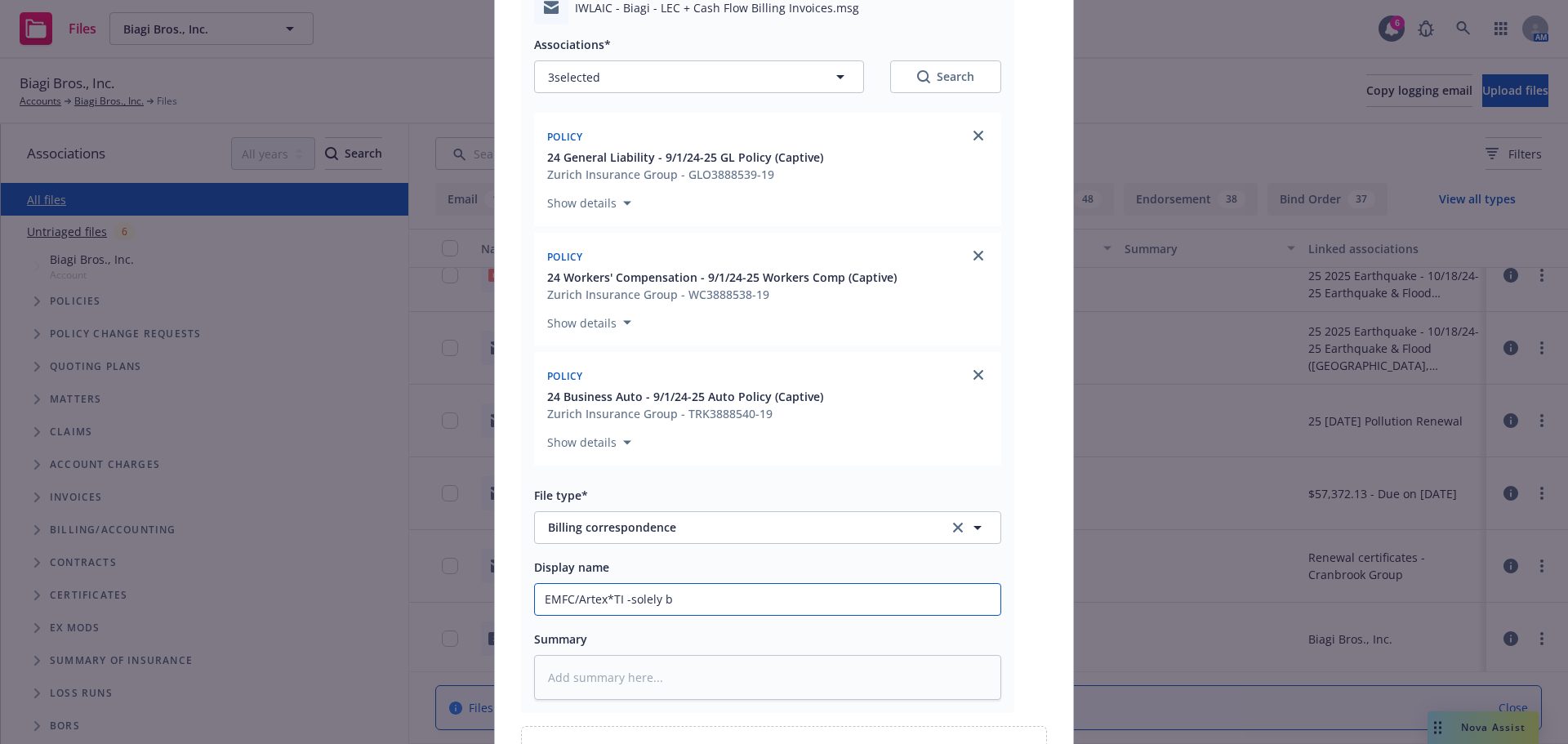
click at [802, 598] on input "EMFC/Artex*TI -solely b" at bounding box center [768, 599] width 465 height 31
drag, startPoint x: 656, startPoint y: 600, endPoint x: 673, endPoint y: 600, distance: 17.0
click at [673, 600] on input "EMFC/Artex*TI -solely b" at bounding box center [768, 599] width 465 height 31
paste input "IWLAIC - Biagi - LEC + Cash Flow Billing Invoices"
type textarea "x"
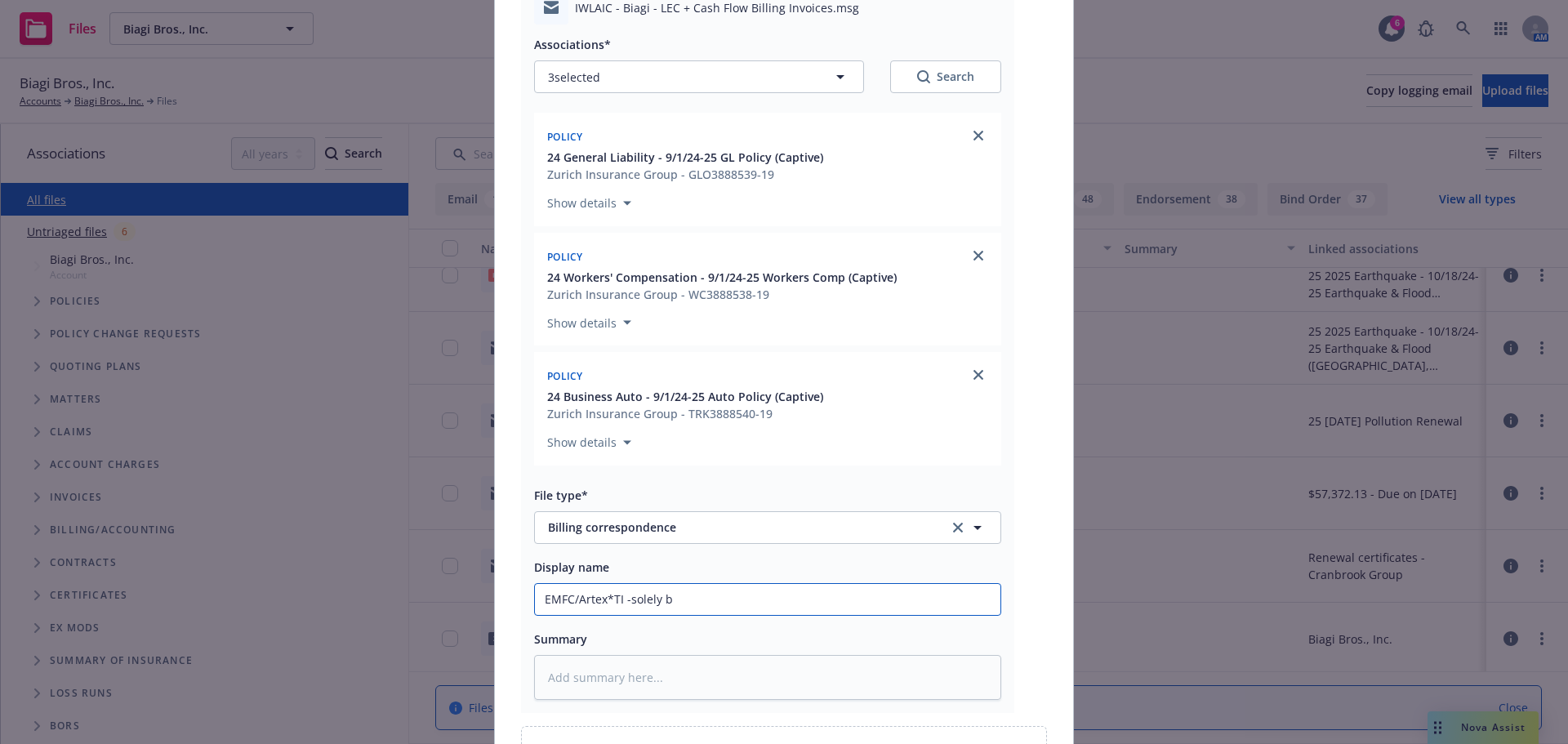
type input "EMFC/Artex*TI -solelyIWLAIC - Biagi - LEC + Cash Flow Billing Invoices"
click at [654, 600] on input "EMFC/Artex*TI -solelyIWLAIC - Biagi - LEC + Cash Flow Billing Invoices" at bounding box center [768, 599] width 465 height 31
type textarea "x"
type input "EMFC/Artex*TI -solely IWLAIC - Biagi - LEC + Cash Flow Billing Invoices"
click at [684, 681] on textarea at bounding box center [768, 678] width 467 height 45
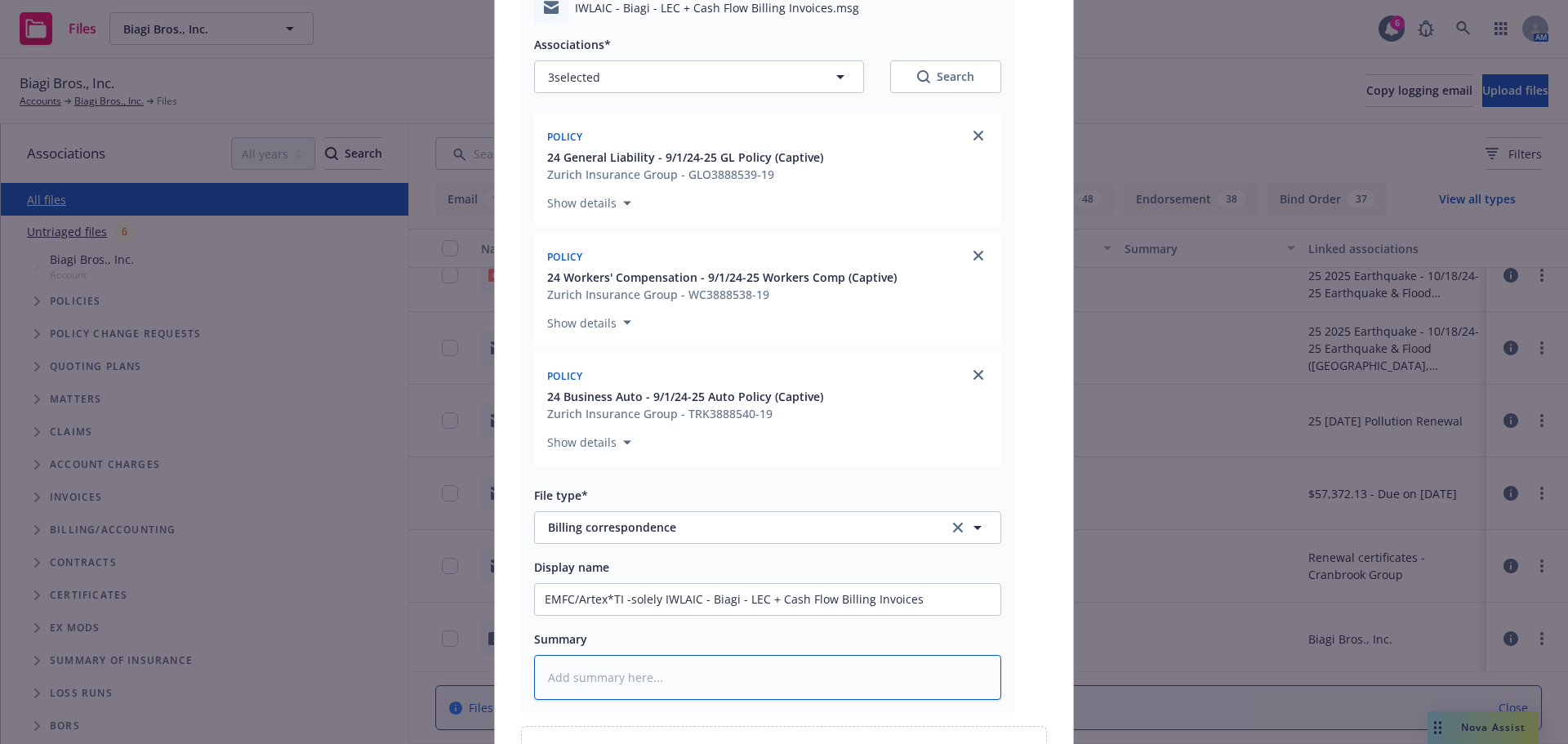
paste textarea "based on the 12/31/2024 member fund statements"
type textarea "based on the 12/31/2024 member fund statements"
type textarea "x"
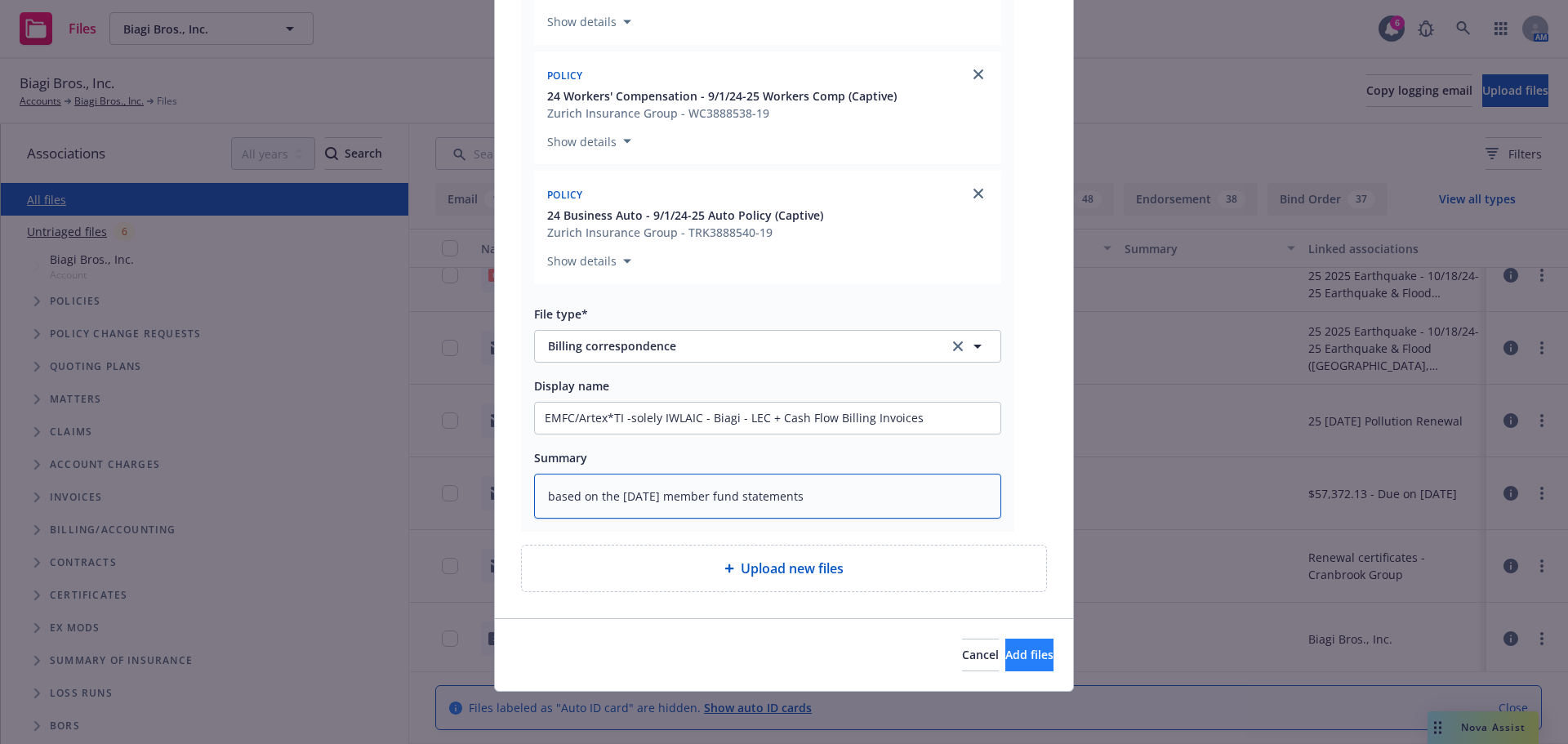
type textarea "based on the 12/31/2024 member fund statements"
click at [1006, 657] on span "Add files" at bounding box center [1030, 655] width 48 height 16
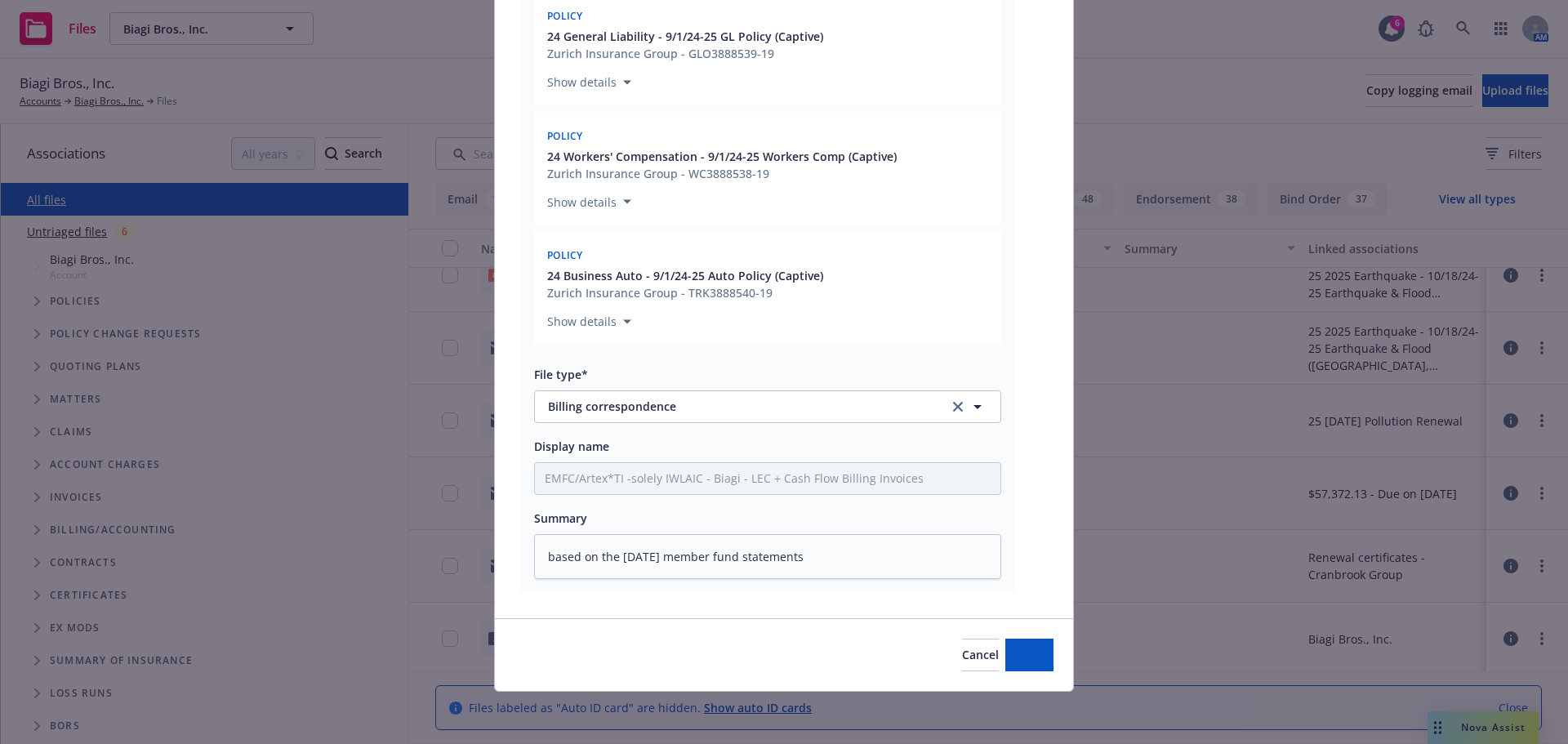
type textarea "x"
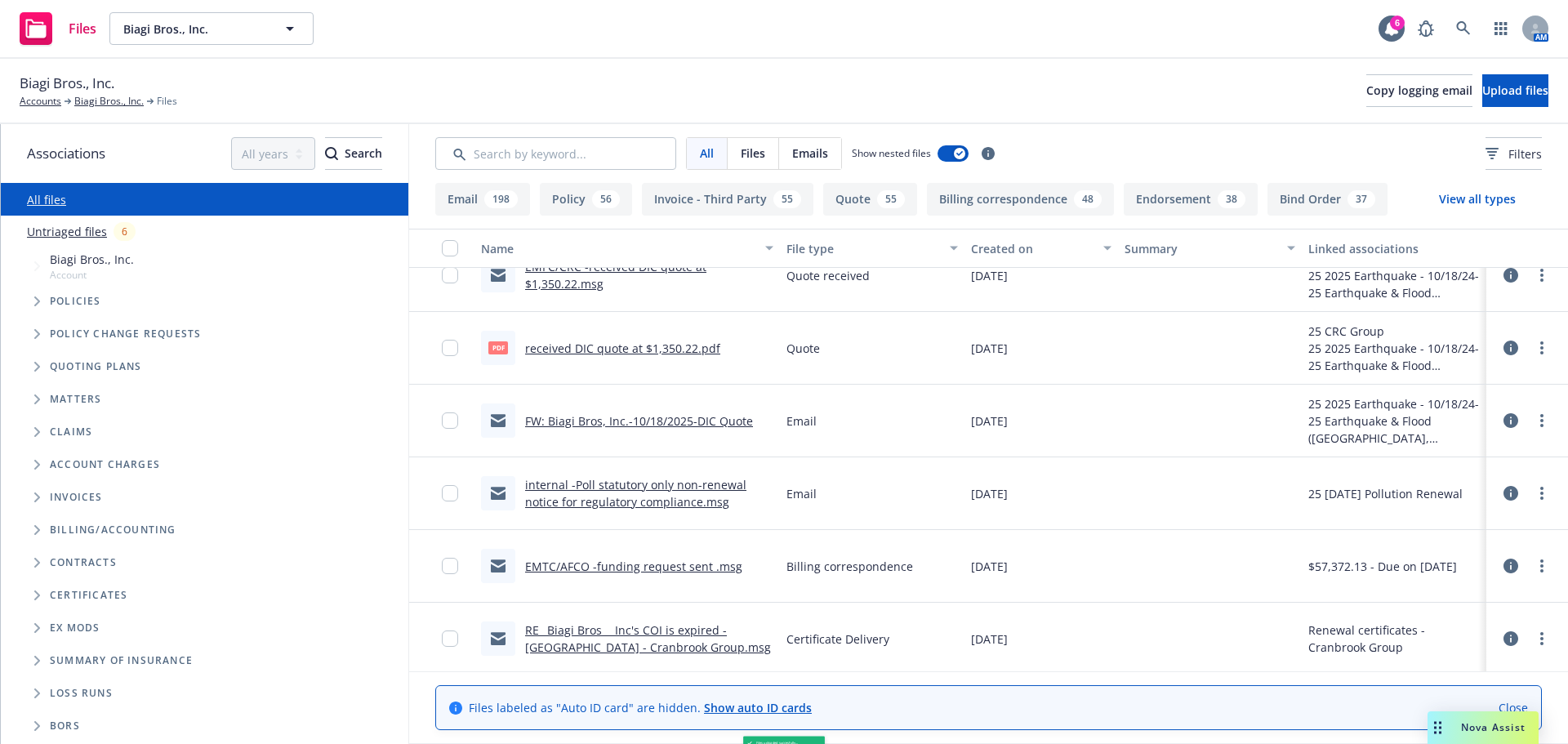
scroll to position [318, 0]
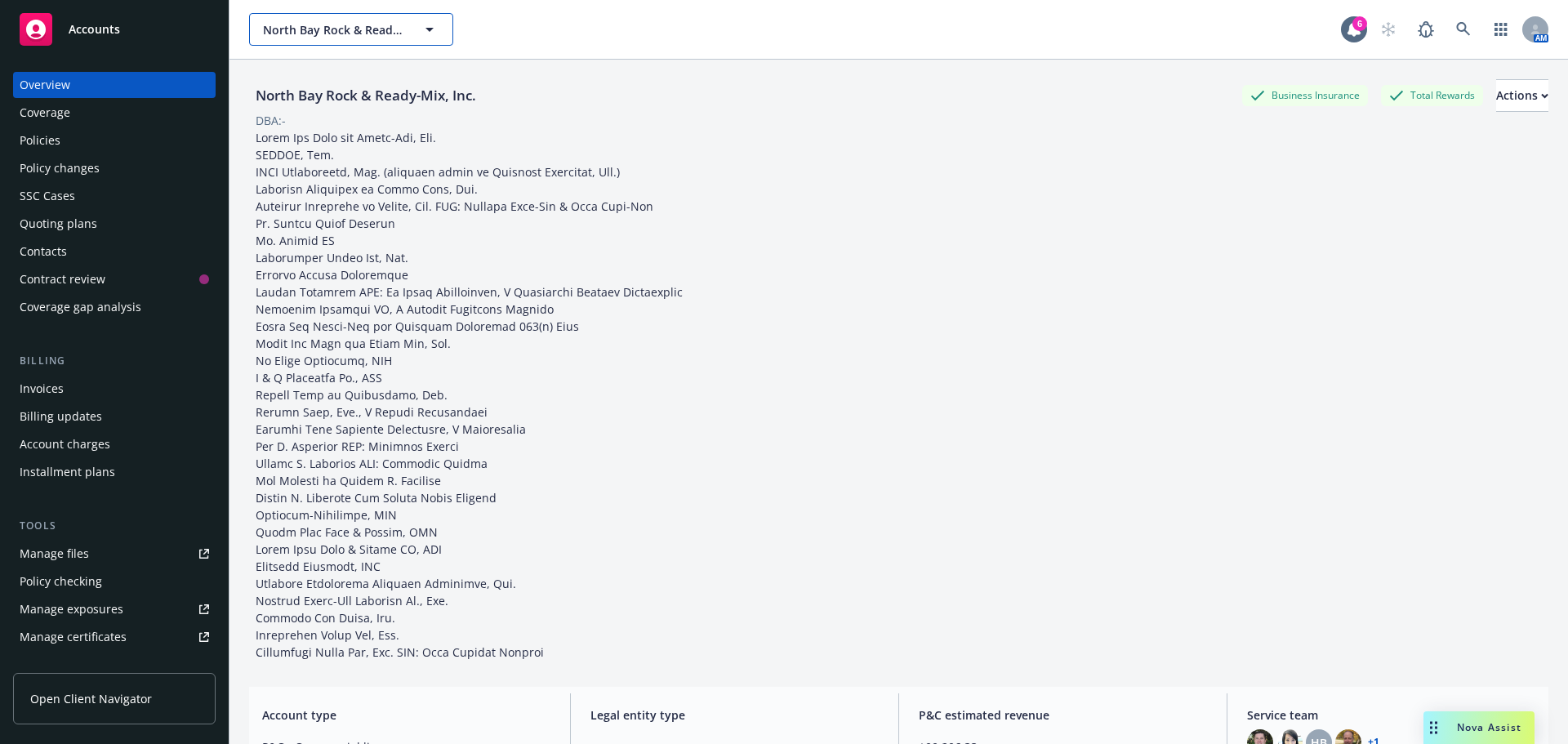
click at [332, 31] on span "North Bay Rock & Ready-Mix, Inc." at bounding box center [334, 30] width 142 height 17
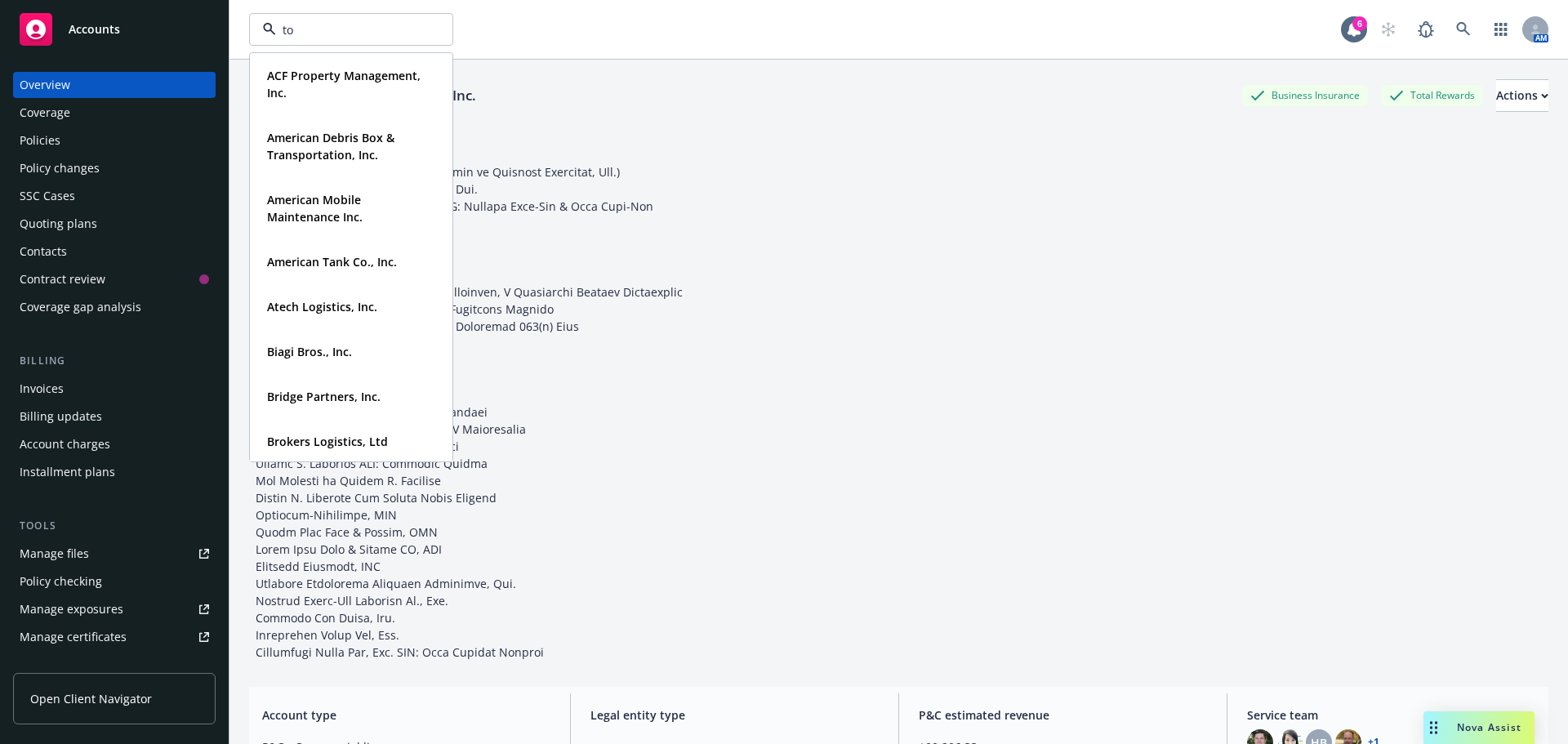
type input "tor"
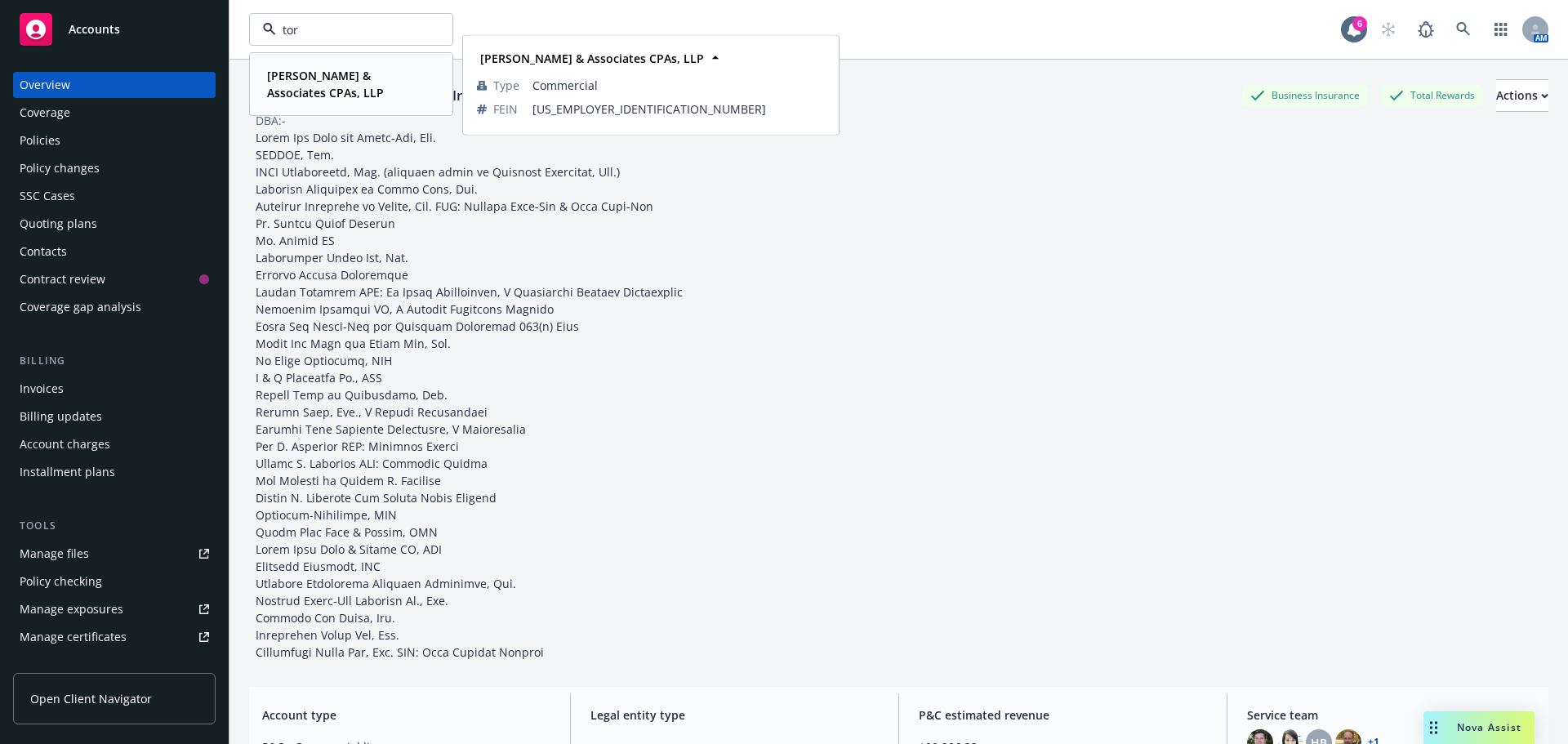
click at [303, 81] on strong "[PERSON_NAME] & Associates CPAs, LLP" at bounding box center [325, 84] width 116 height 33
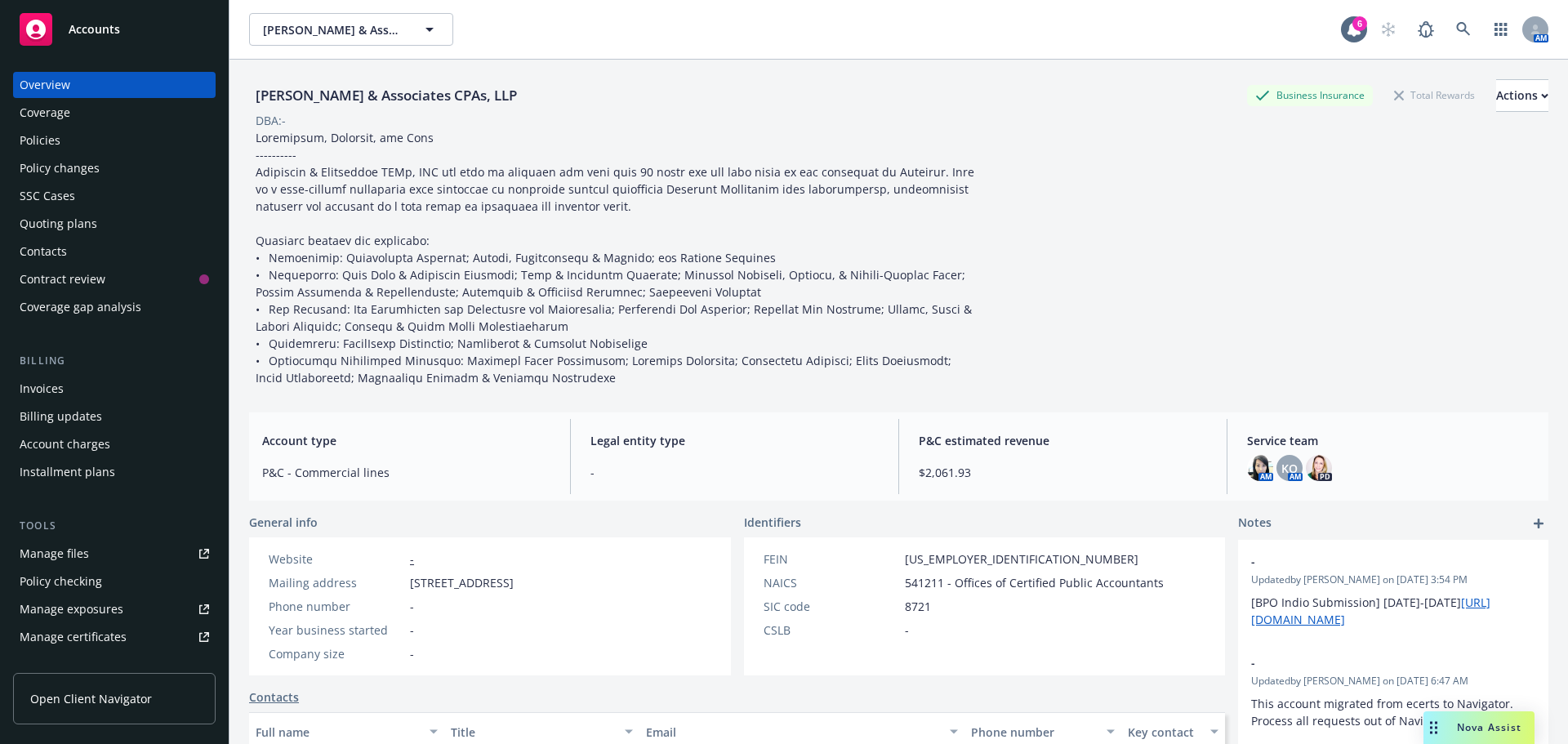
click at [44, 228] on div "Quoting plans" at bounding box center [58, 223] width 78 height 26
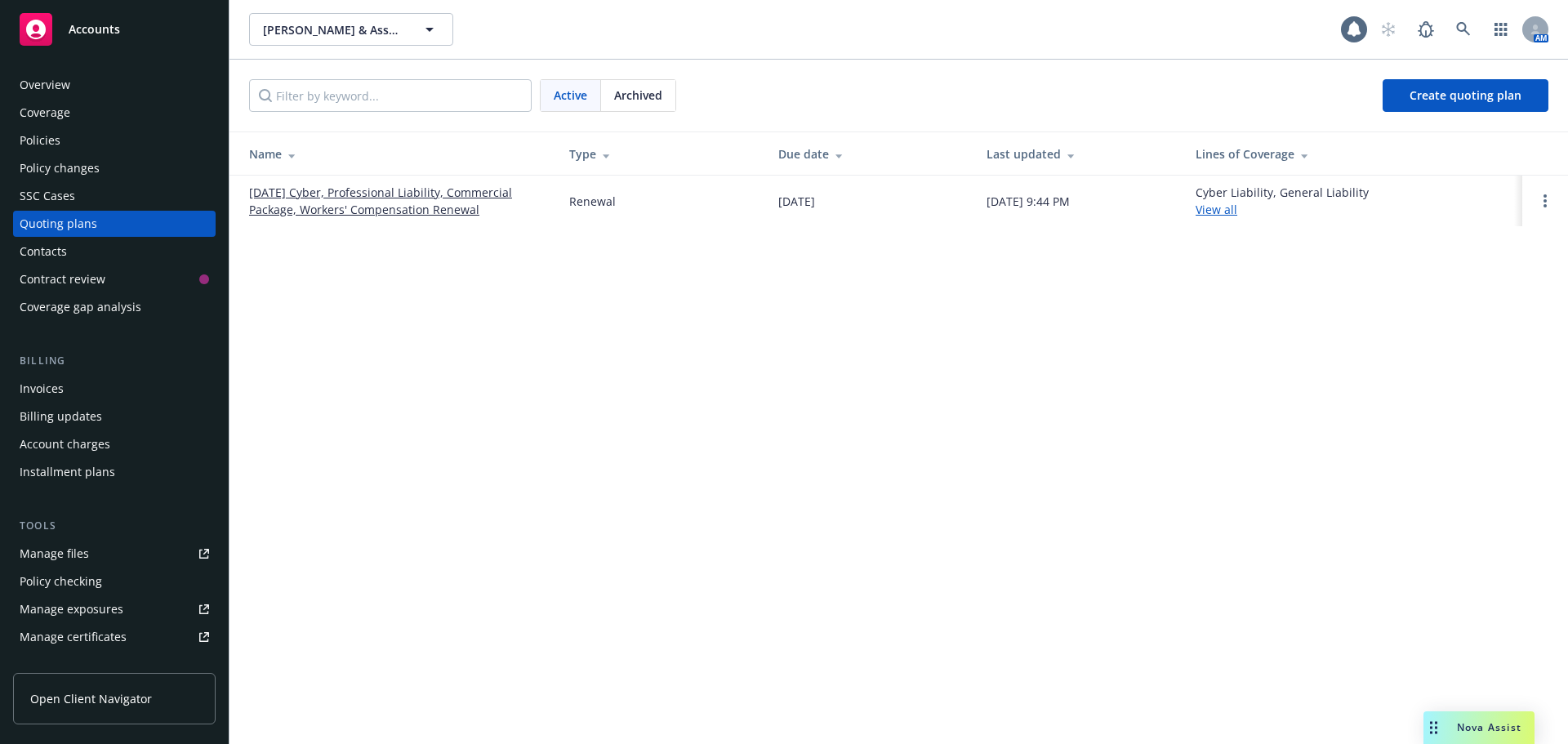
click at [311, 190] on link "[DATE] Cyber, Professional Liability, Commercial Package, Workers' Compensation…" at bounding box center [396, 201] width 294 height 34
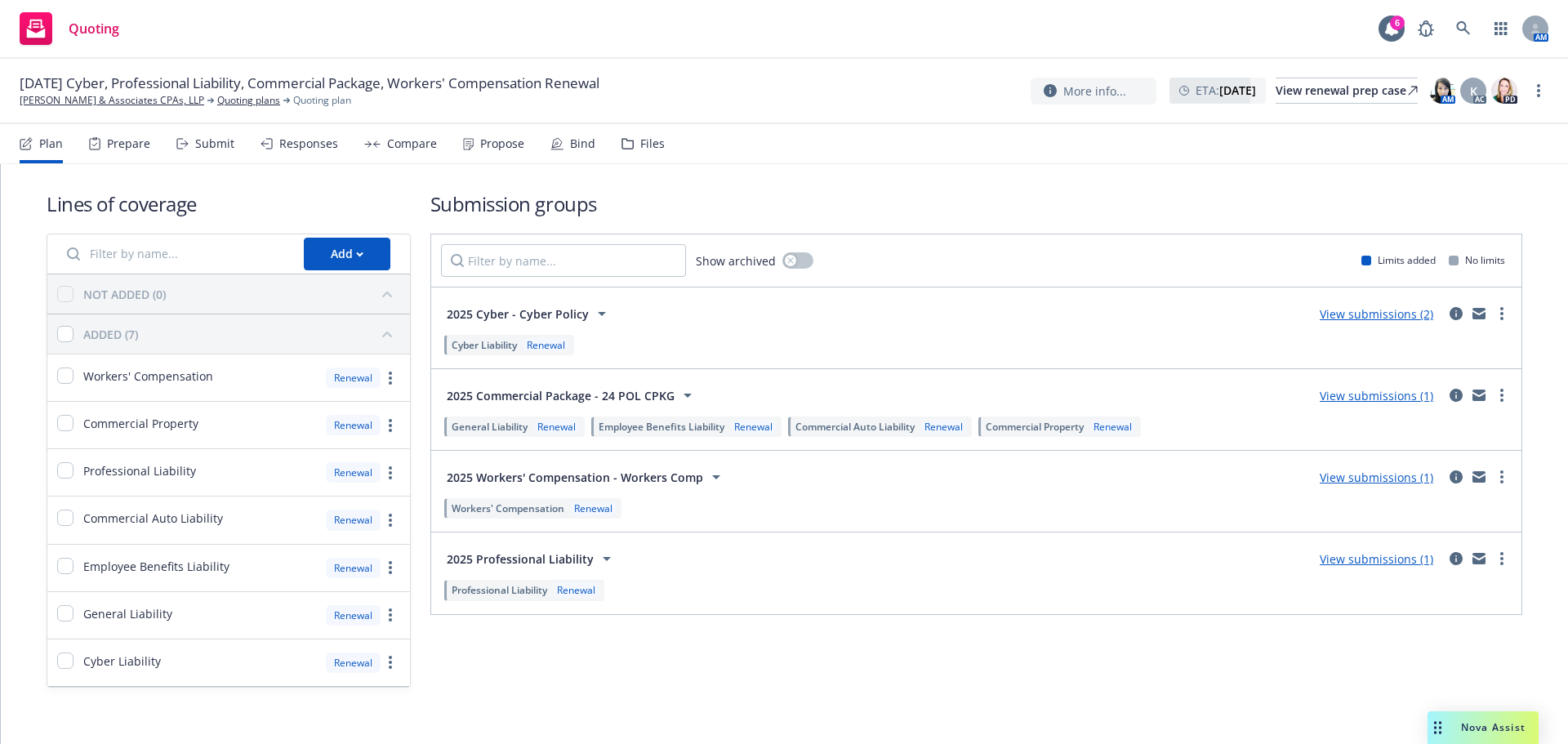
click at [651, 147] on div "Files" at bounding box center [652, 144] width 24 height 13
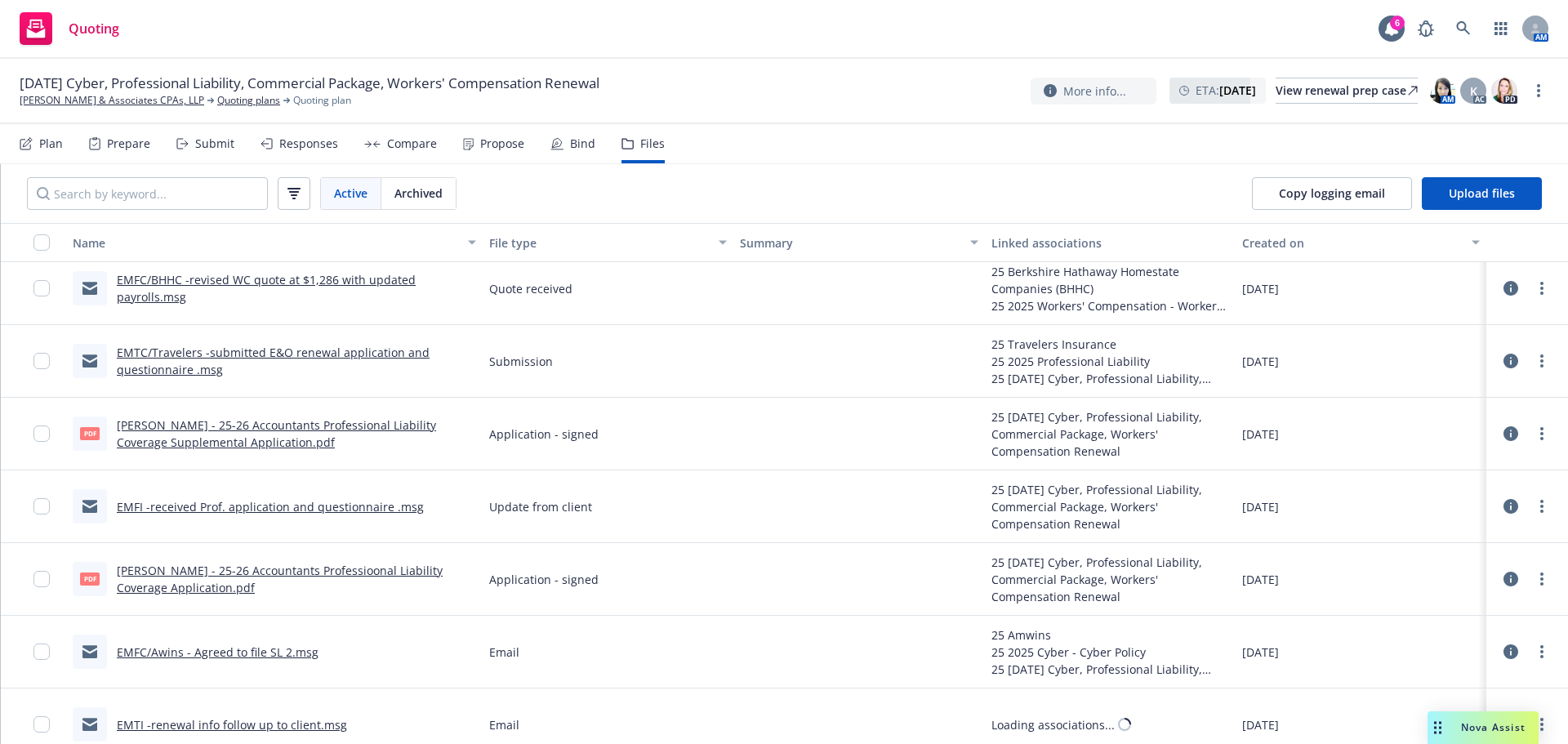
scroll to position [245, 0]
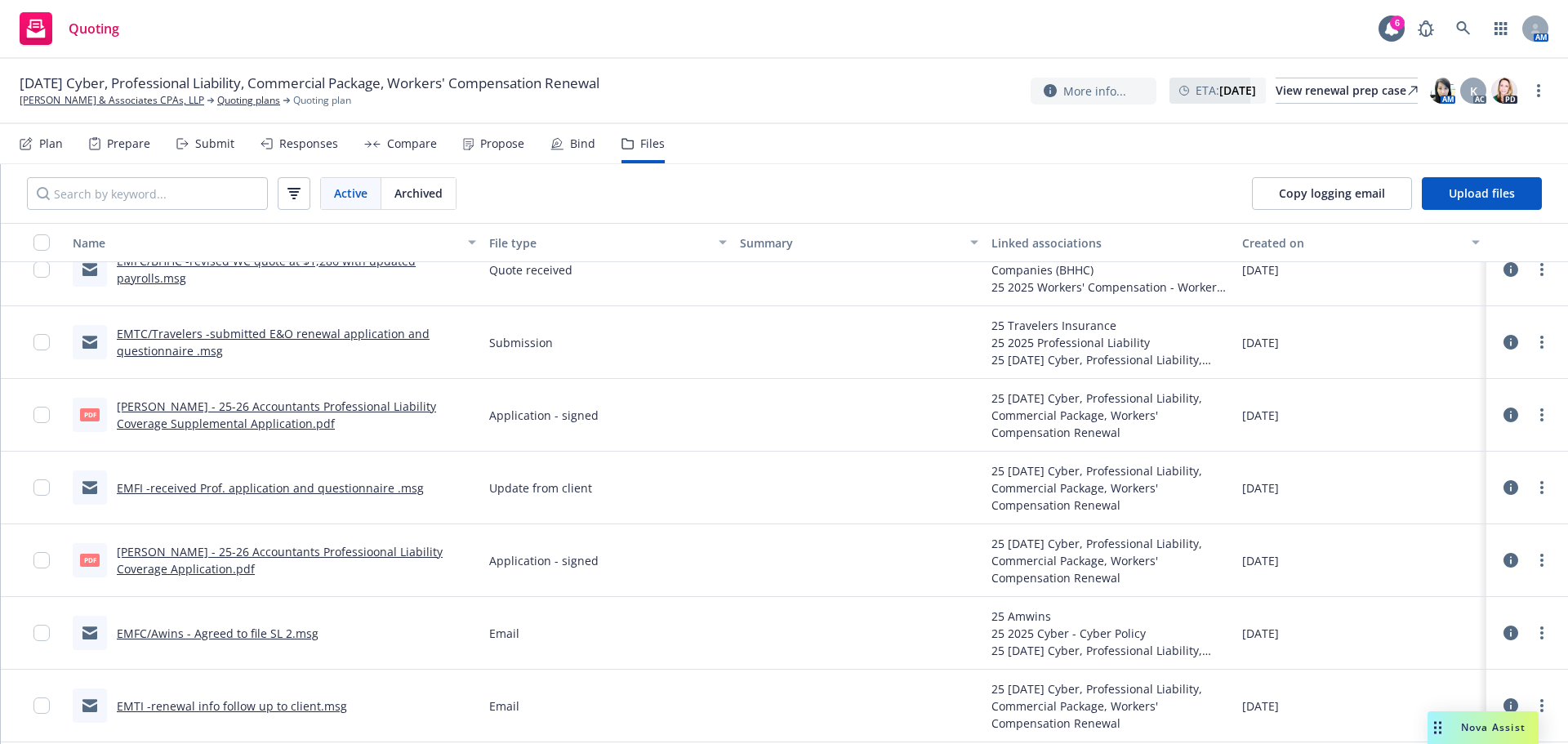
click at [317, 485] on link "EMFI -received Prof. application and questionnaire .msg" at bounding box center [270, 488] width 307 height 16
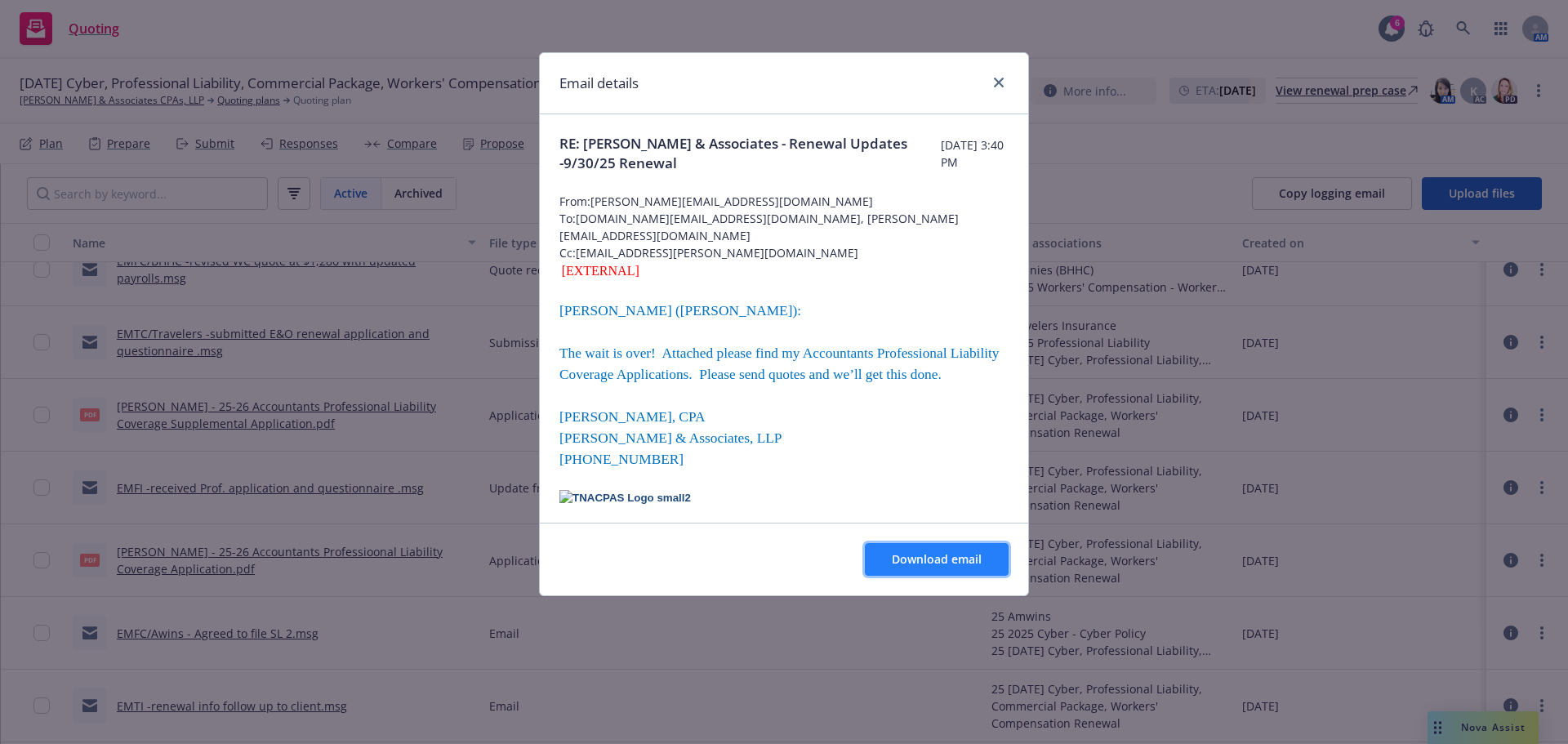
click at [954, 557] on span "Download email" at bounding box center [937, 560] width 90 height 16
drag, startPoint x: 1002, startPoint y: 84, endPoint x: 693, endPoint y: 72, distance: 309.2
click at [995, 84] on icon "close" at bounding box center [999, 82] width 10 height 10
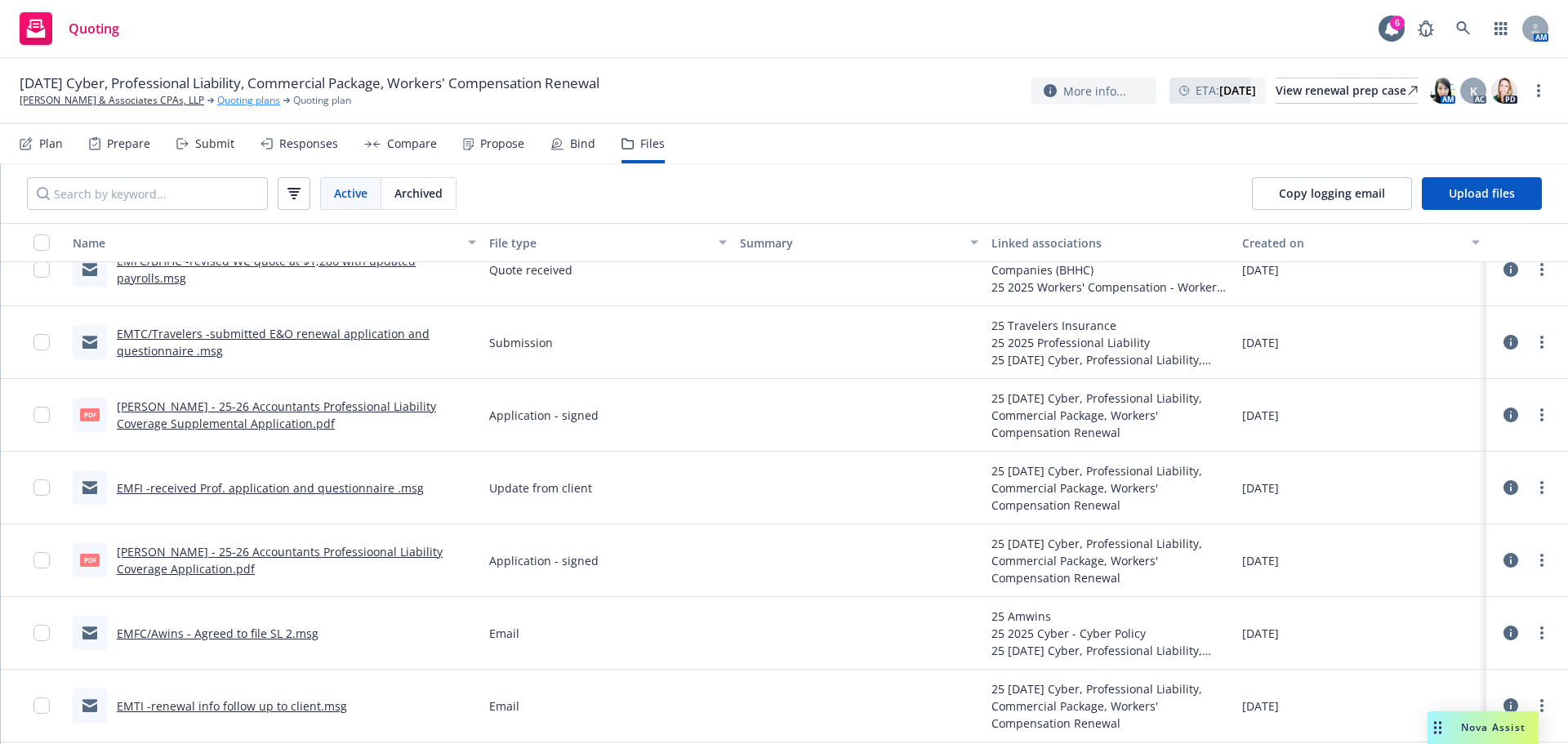
click at [231, 96] on link "Quoting plans" at bounding box center [248, 100] width 63 height 15
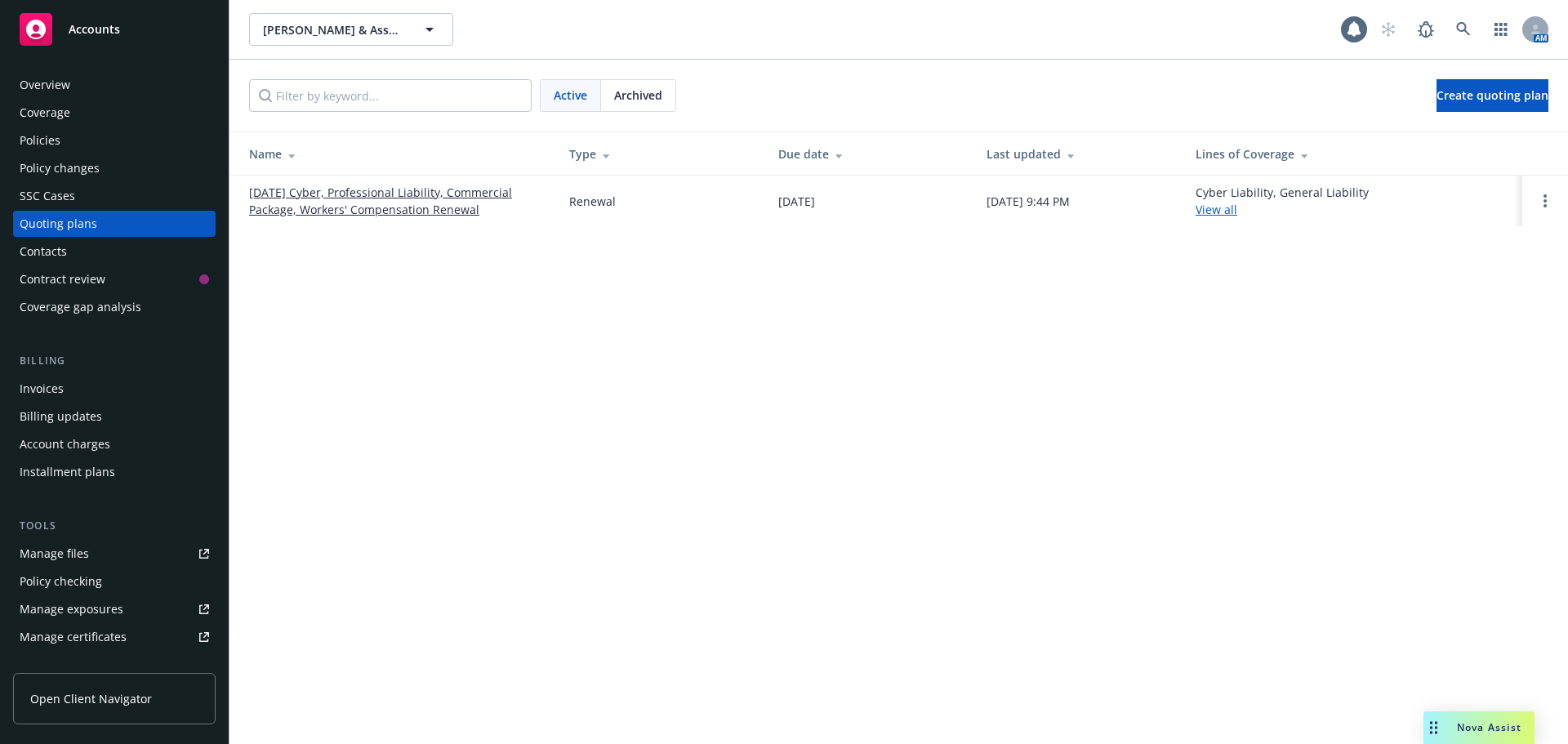
click at [642, 101] on span "Archived" at bounding box center [638, 95] width 48 height 17
click at [436, 202] on link "[DATE] Cyber, Professional Liability, Workers' Compensation, Commercial Package…" at bounding box center [396, 201] width 294 height 34
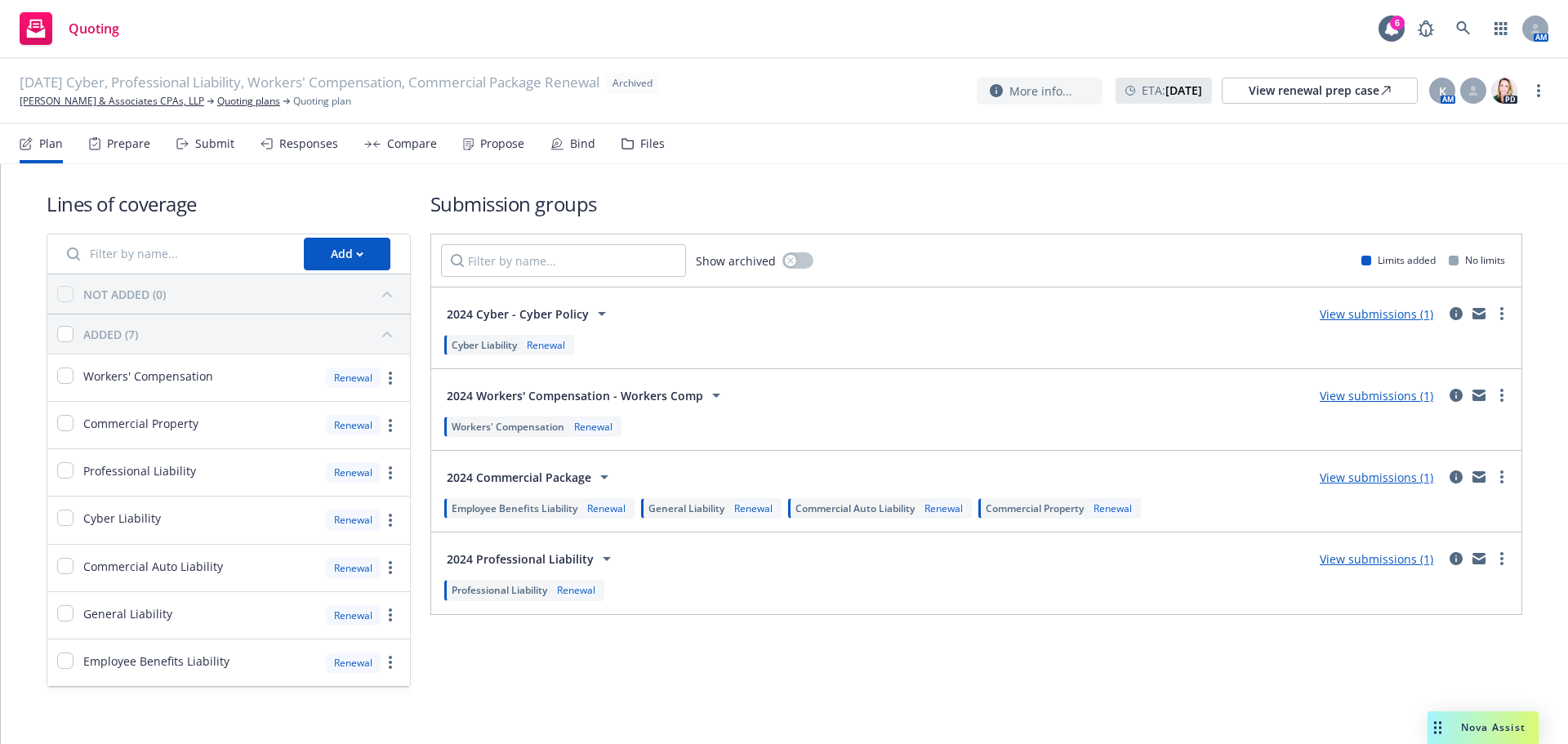
click at [655, 146] on div "Files" at bounding box center [652, 144] width 24 height 13
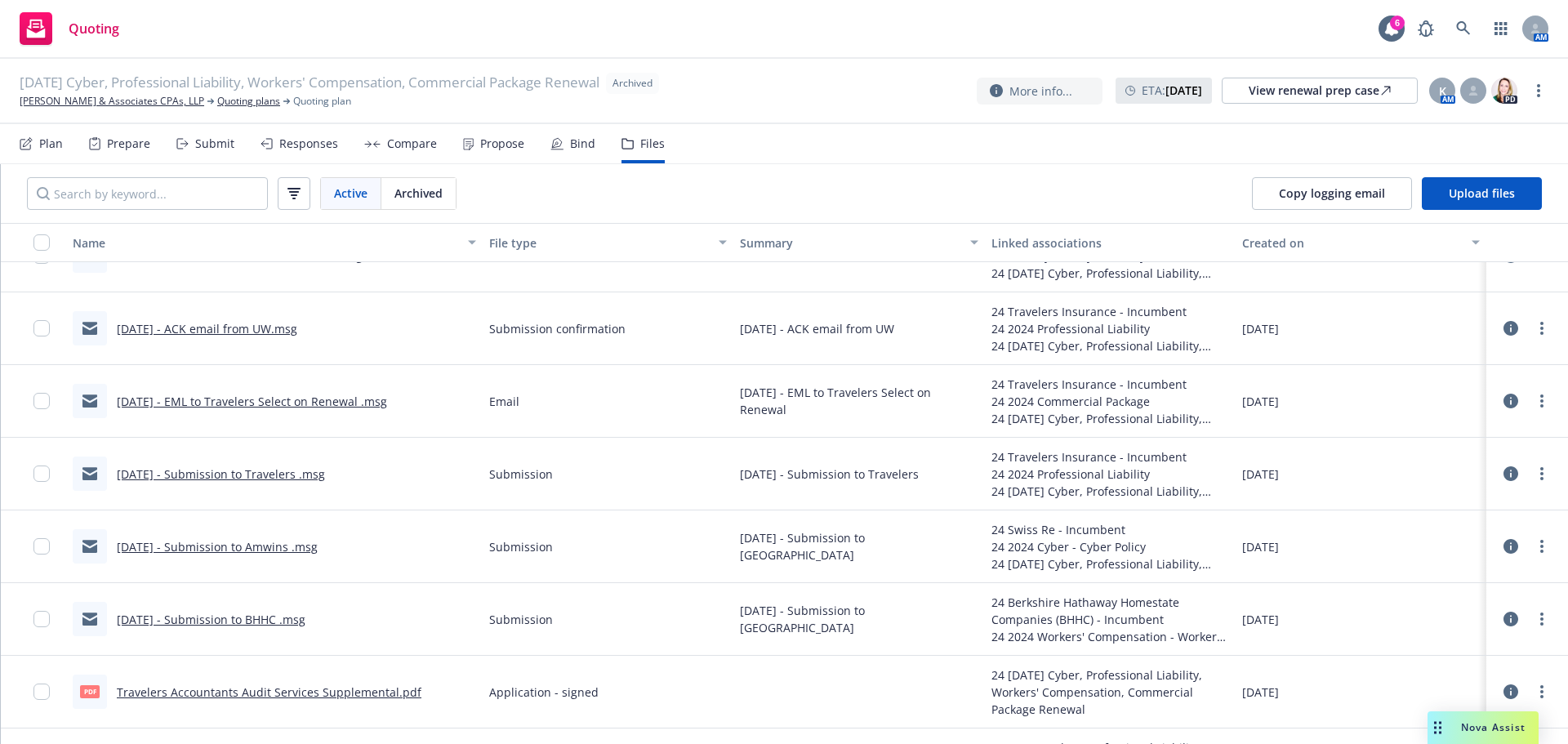
scroll to position [1716, 0]
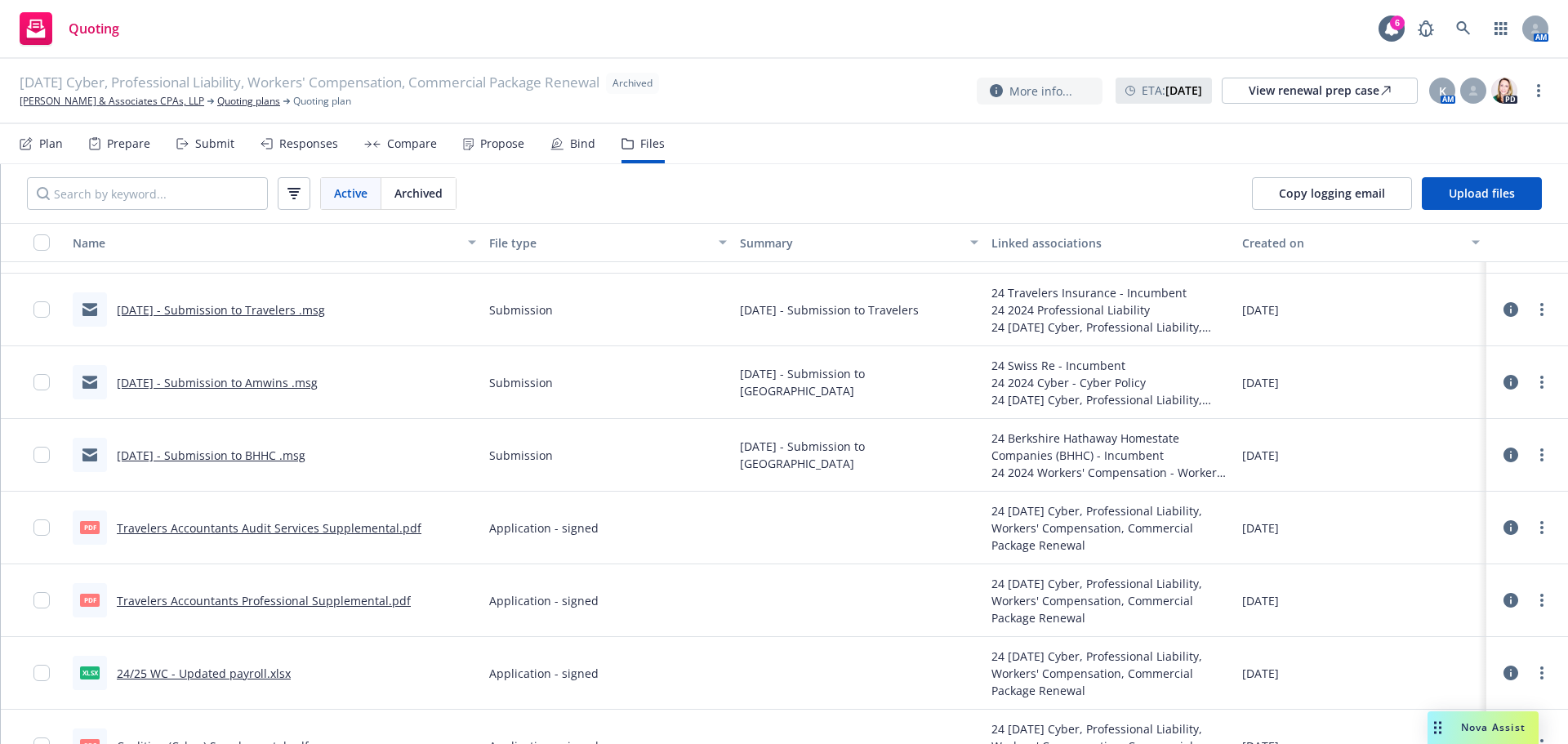
click at [347, 527] on link "Travelers Accountants Audit Services Supplemental.pdf" at bounding box center [269, 529] width 304 height 16
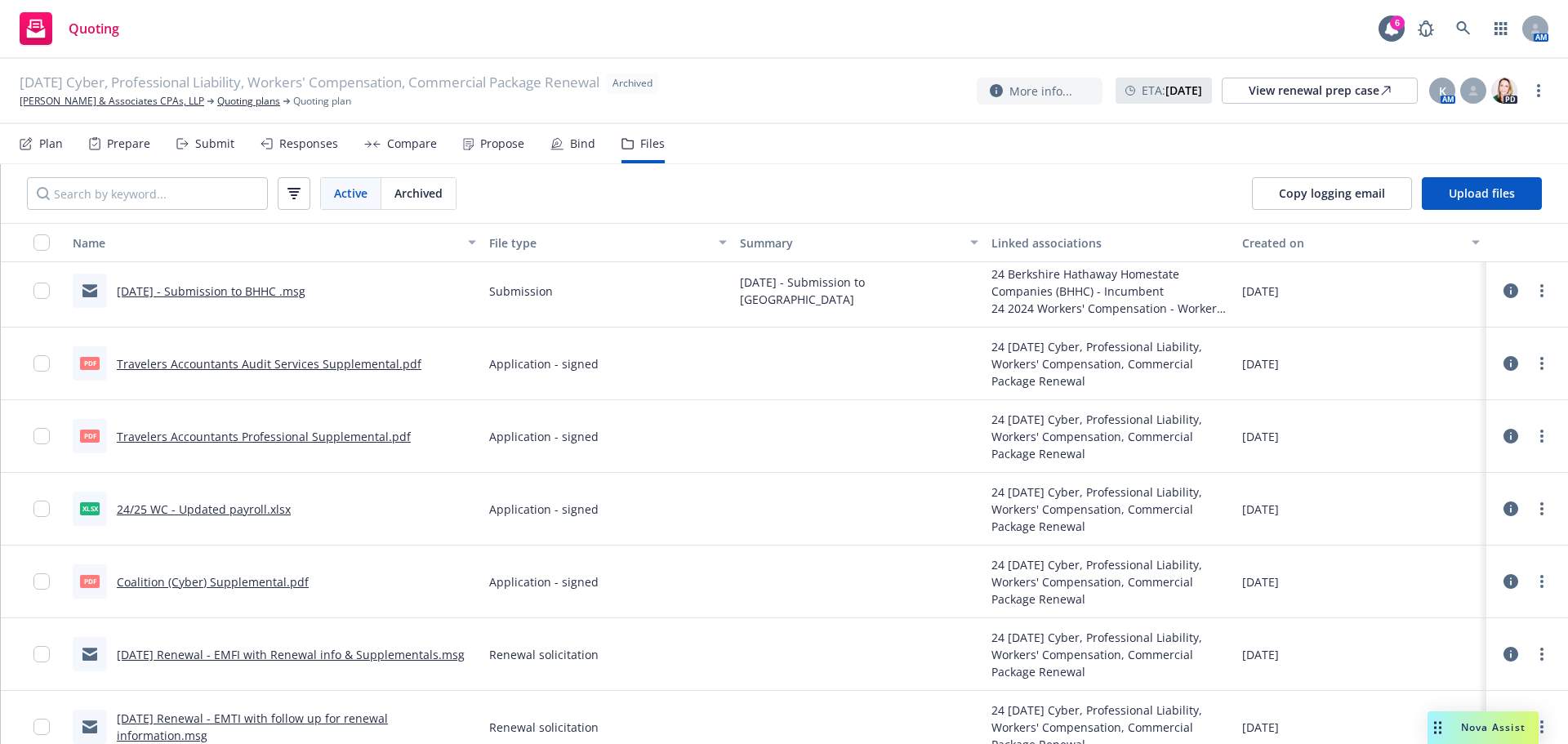
scroll to position [1879, 0]
click at [314, 362] on link "Travelers Accountants Audit Services Supplemental.pdf" at bounding box center [269, 363] width 304 height 16
click at [336, 433] on link "Travelers Accountants Professional Supplemental.pdf" at bounding box center [263, 436] width 294 height 16
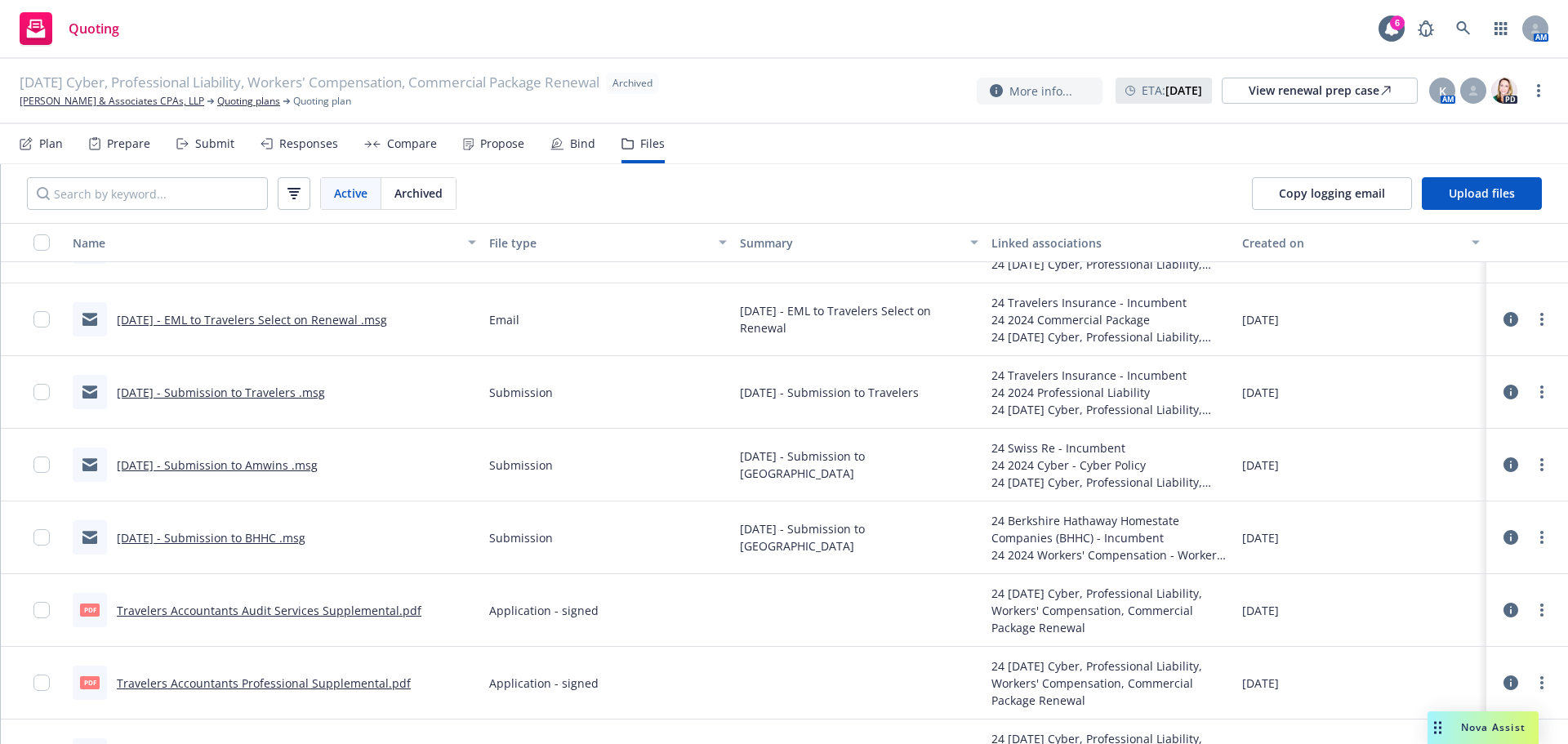
scroll to position [1552, 0]
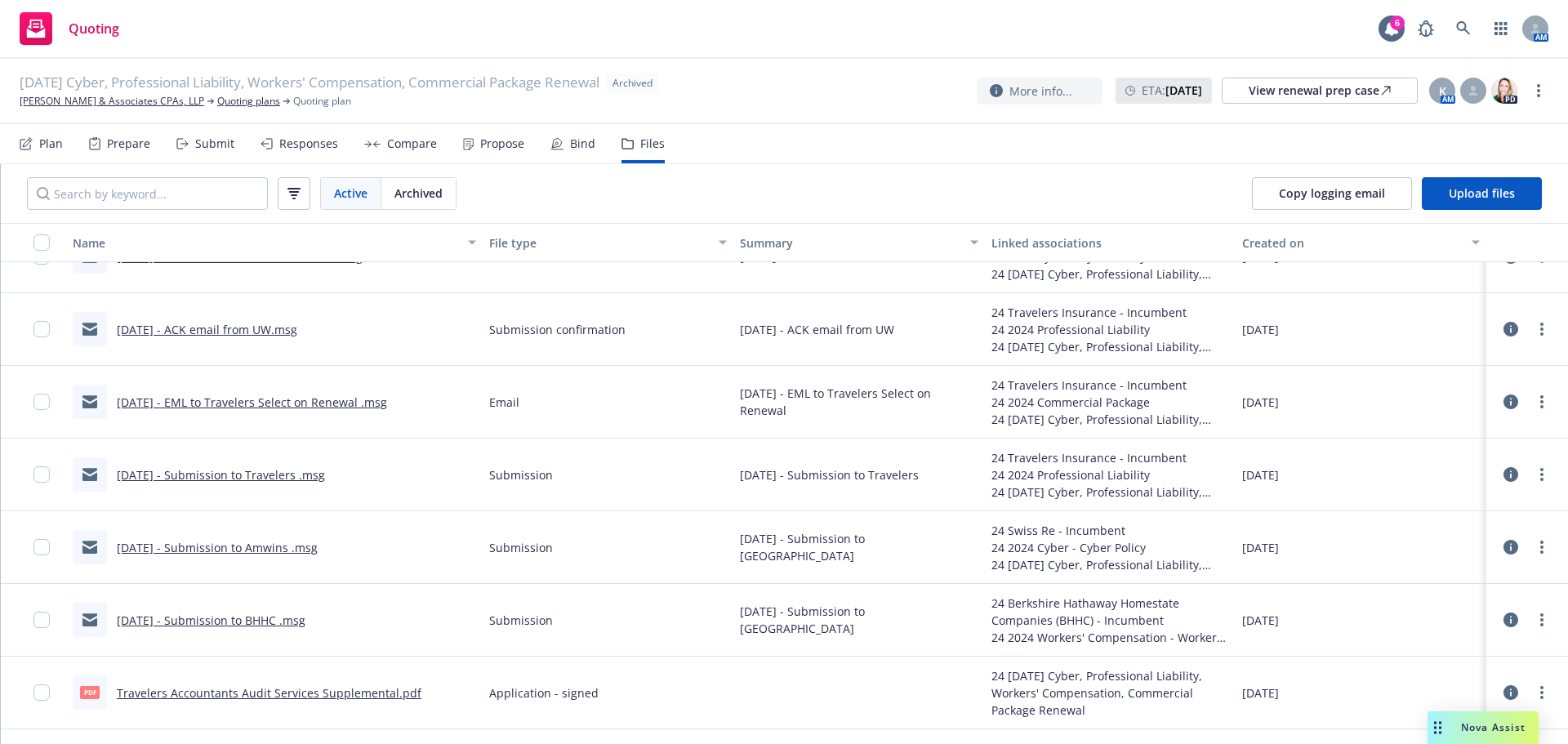
click at [299, 478] on link "8/15/2024 - Submission to Travelers .msg" at bounding box center [220, 475] width 208 height 16
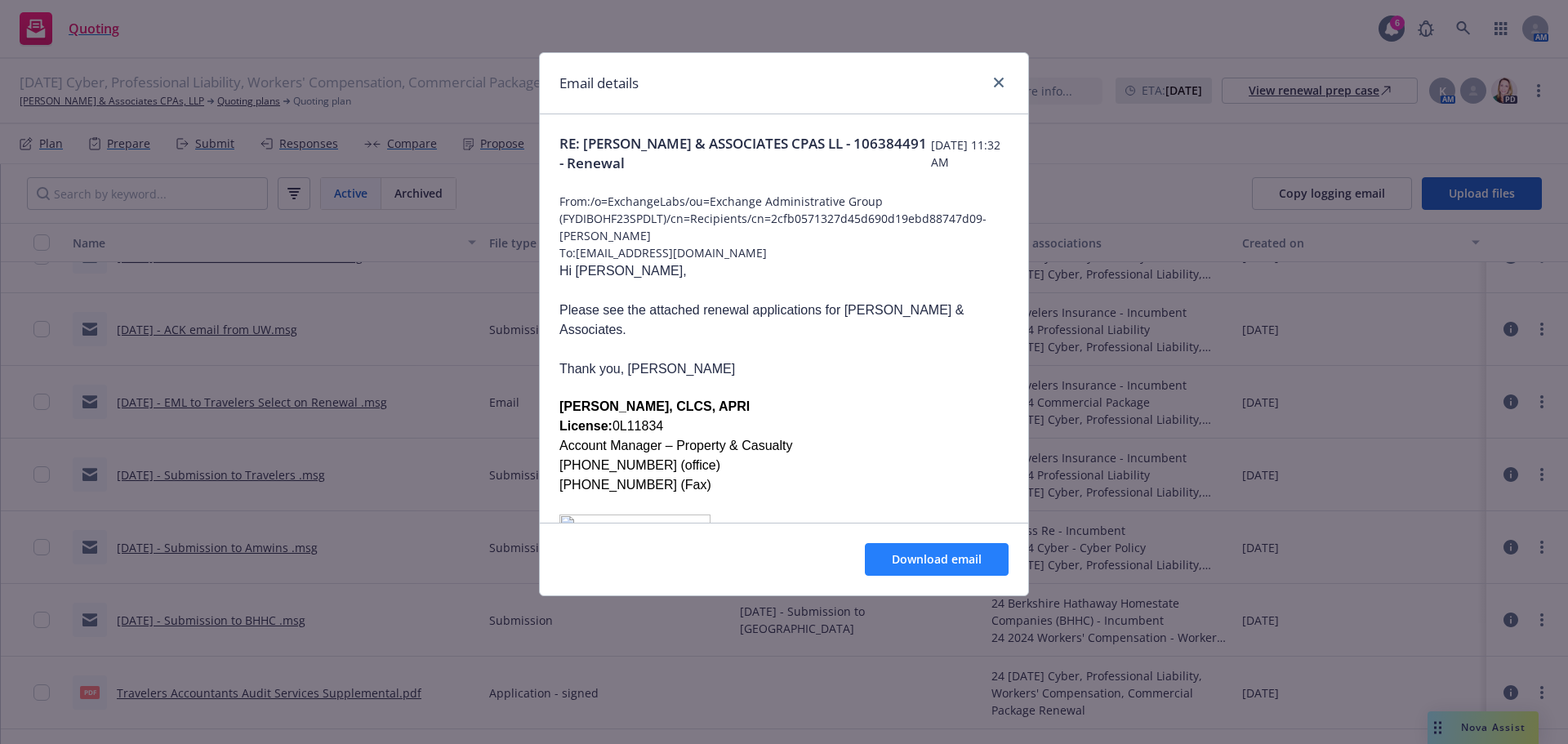
click at [910, 576] on div "Download email" at bounding box center [784, 559] width 489 height 73
click at [910, 562] on span "Download email" at bounding box center [937, 560] width 90 height 16
drag, startPoint x: 1002, startPoint y: 85, endPoint x: 1104, endPoint y: 106, distance: 104.1
click at [1002, 85] on icon "close" at bounding box center [999, 82] width 10 height 10
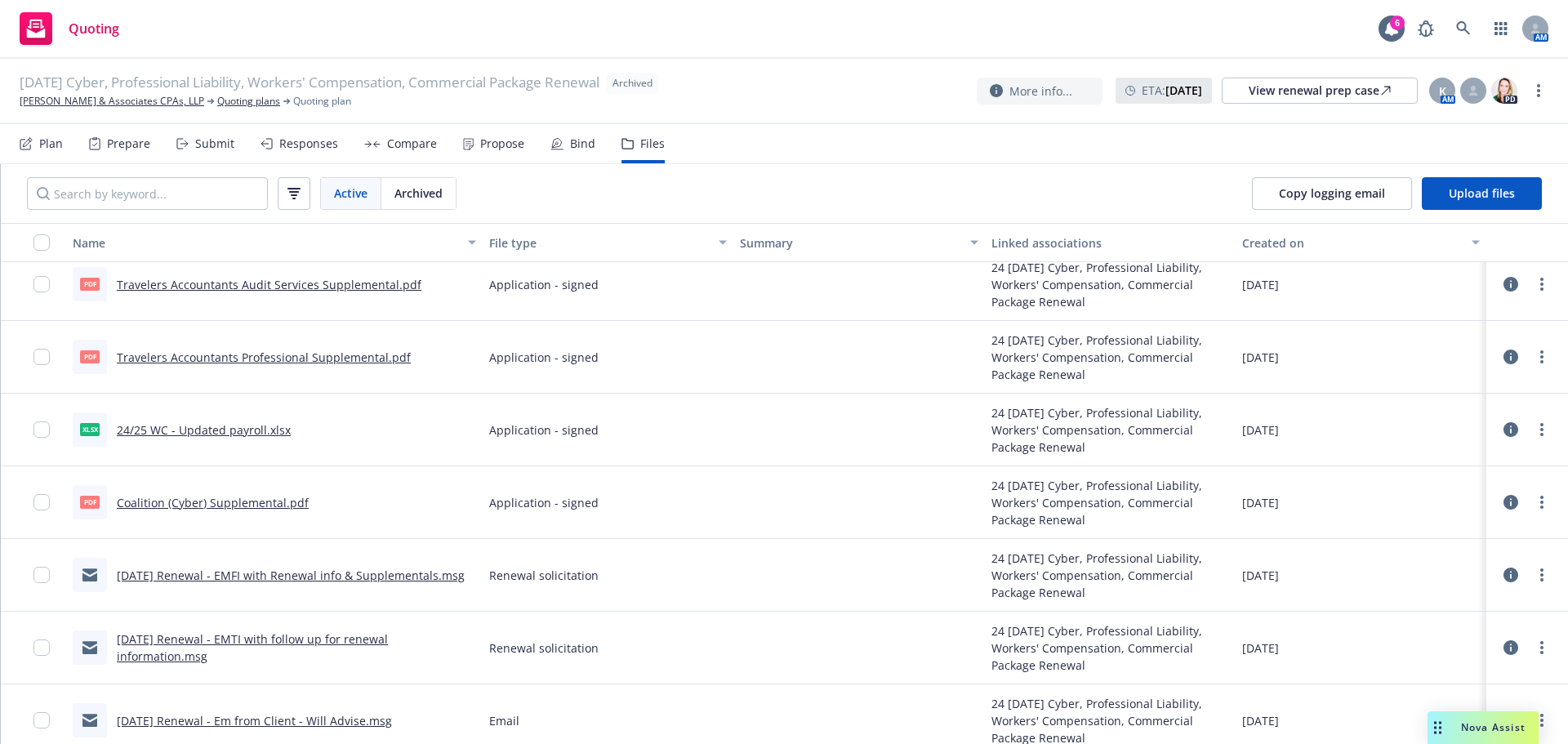
scroll to position [1879, 0]
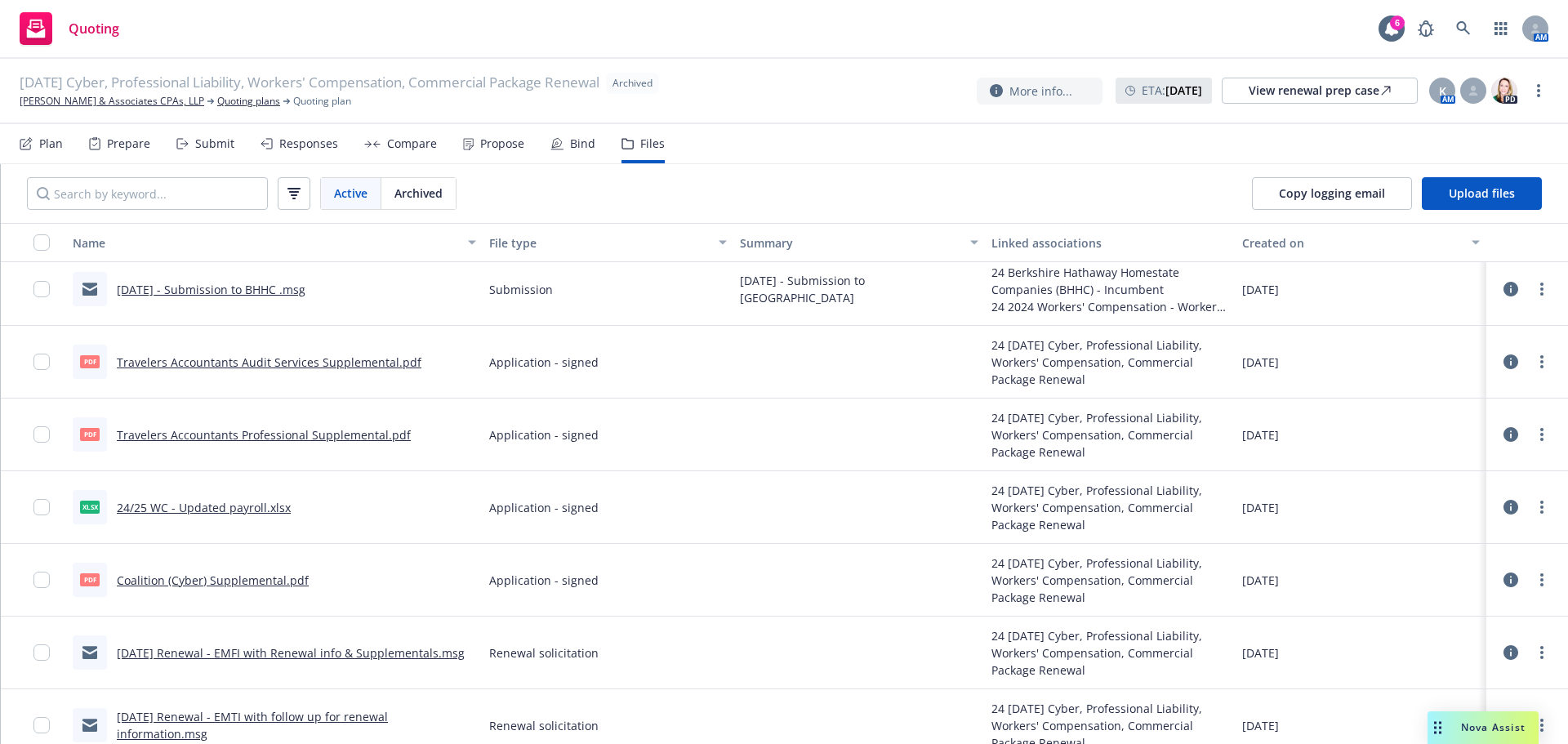
click at [295, 437] on link "Travelers Accountants Professional Supplemental.pdf" at bounding box center [263, 436] width 294 height 16
click at [94, 103] on link "[PERSON_NAME] & Associates CPAs, LLP" at bounding box center [112, 101] width 184 height 15
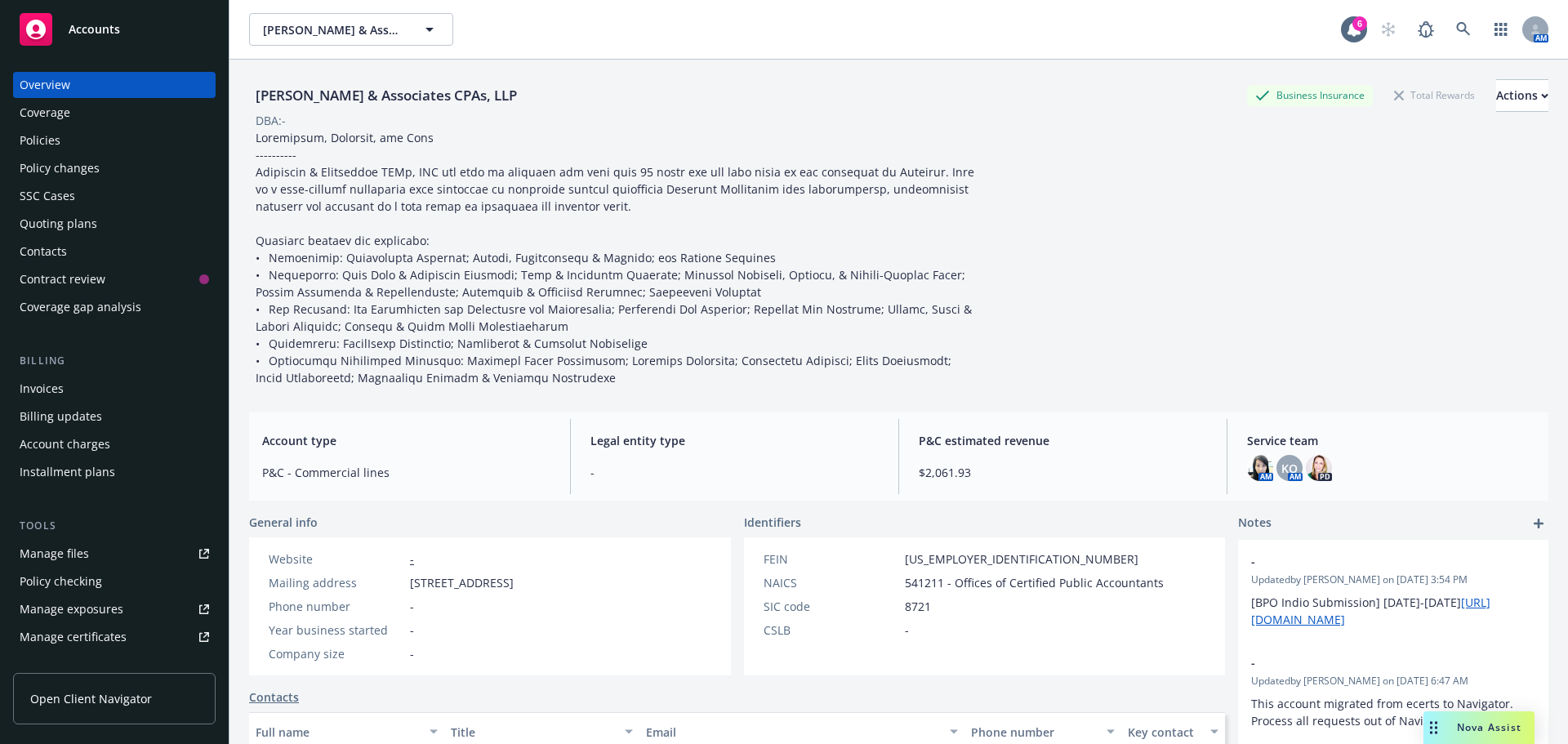
click at [54, 224] on div "Quoting plans" at bounding box center [58, 223] width 78 height 26
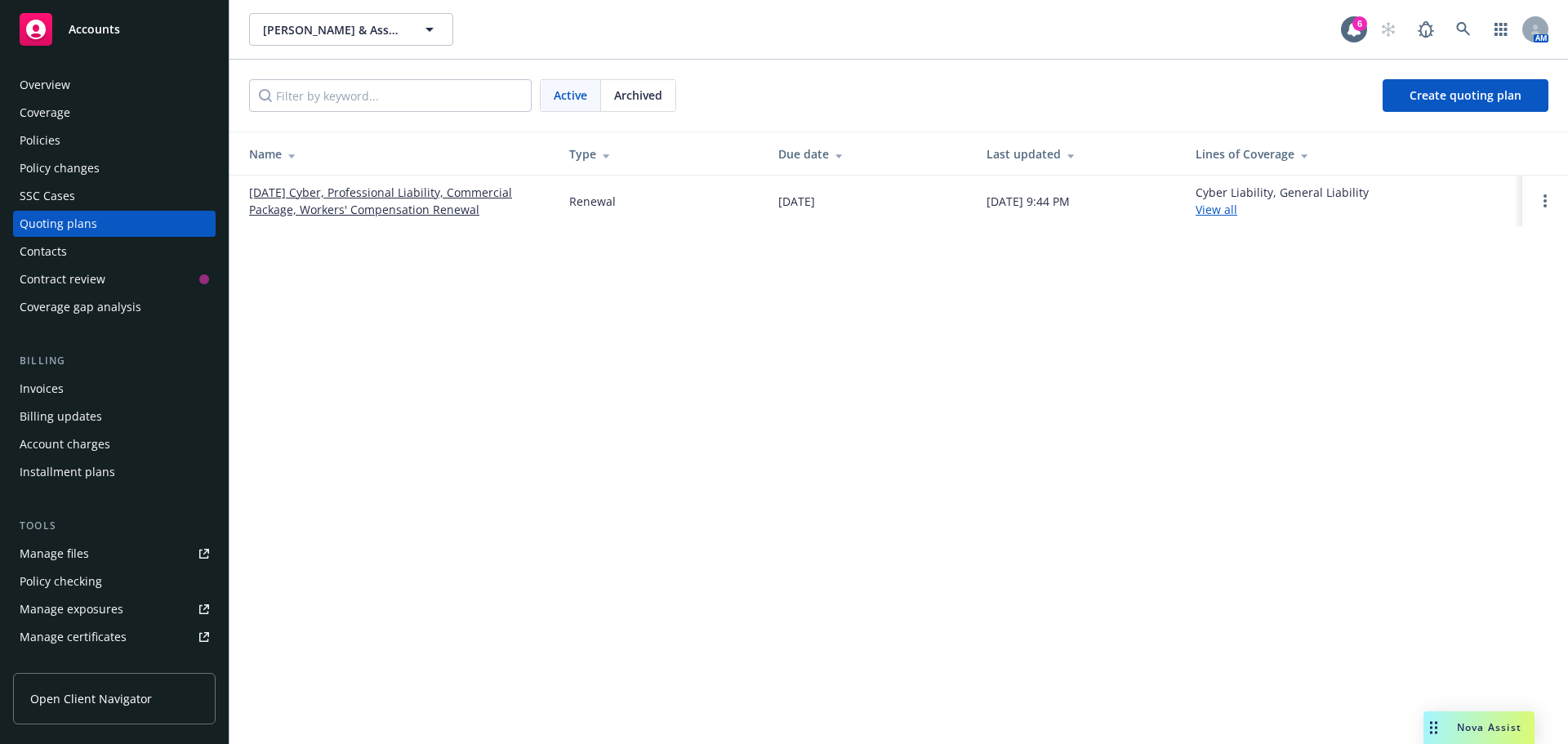
click at [331, 199] on link "09/30/25 Cyber, Professional Liability, Commercial Package, Workers' Compensati…" at bounding box center [396, 201] width 294 height 34
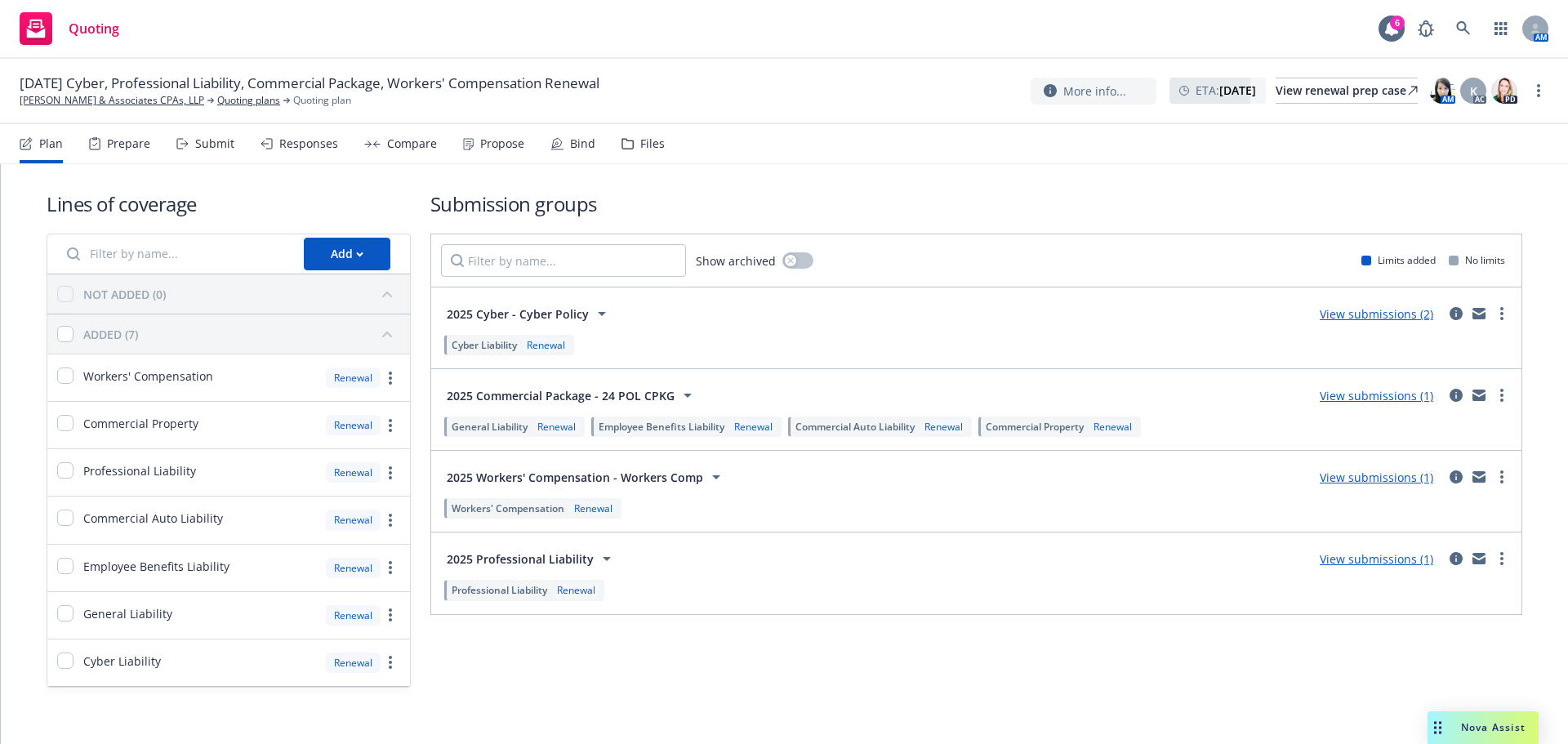
click at [654, 147] on div "Files" at bounding box center [652, 144] width 24 height 13
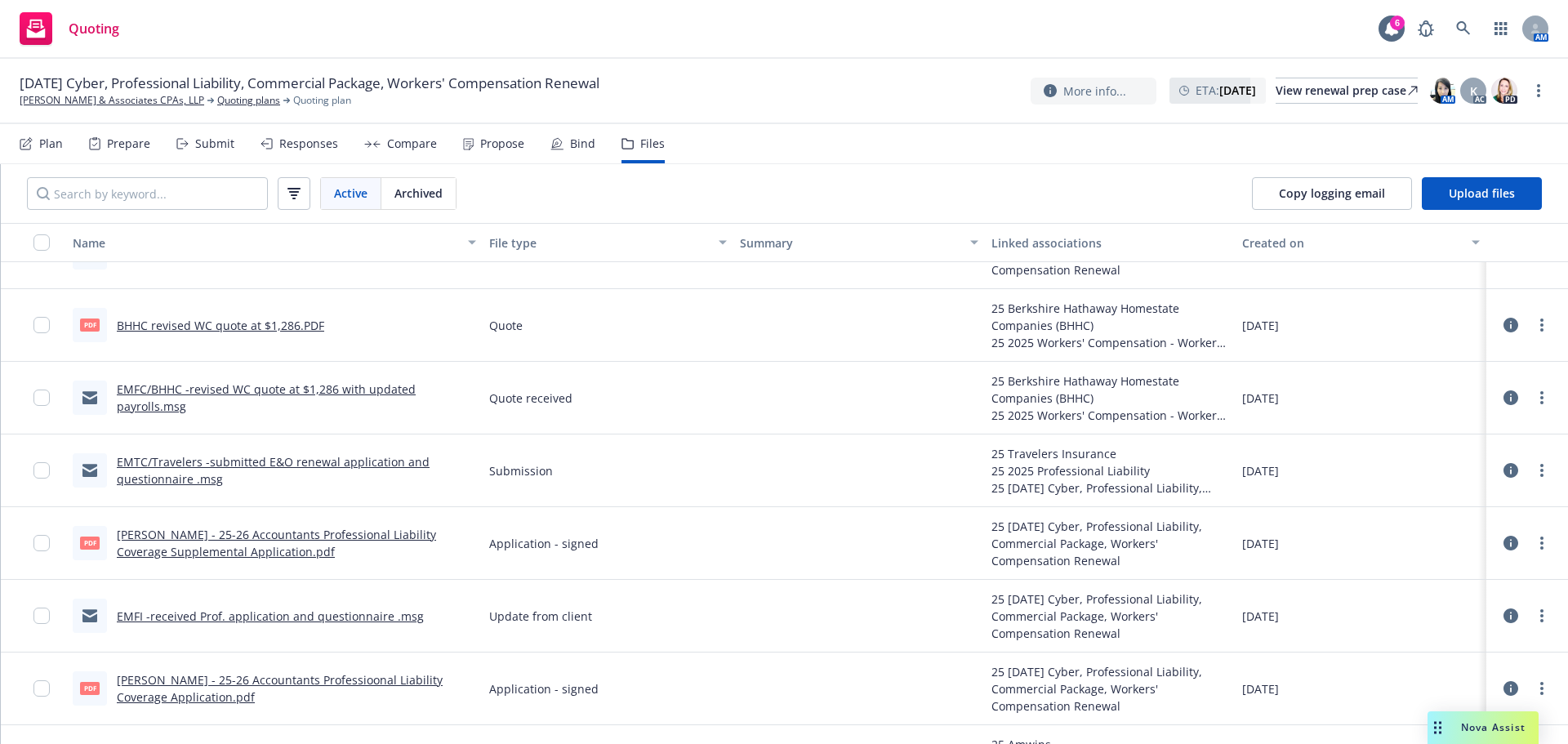
scroll to position [245, 0]
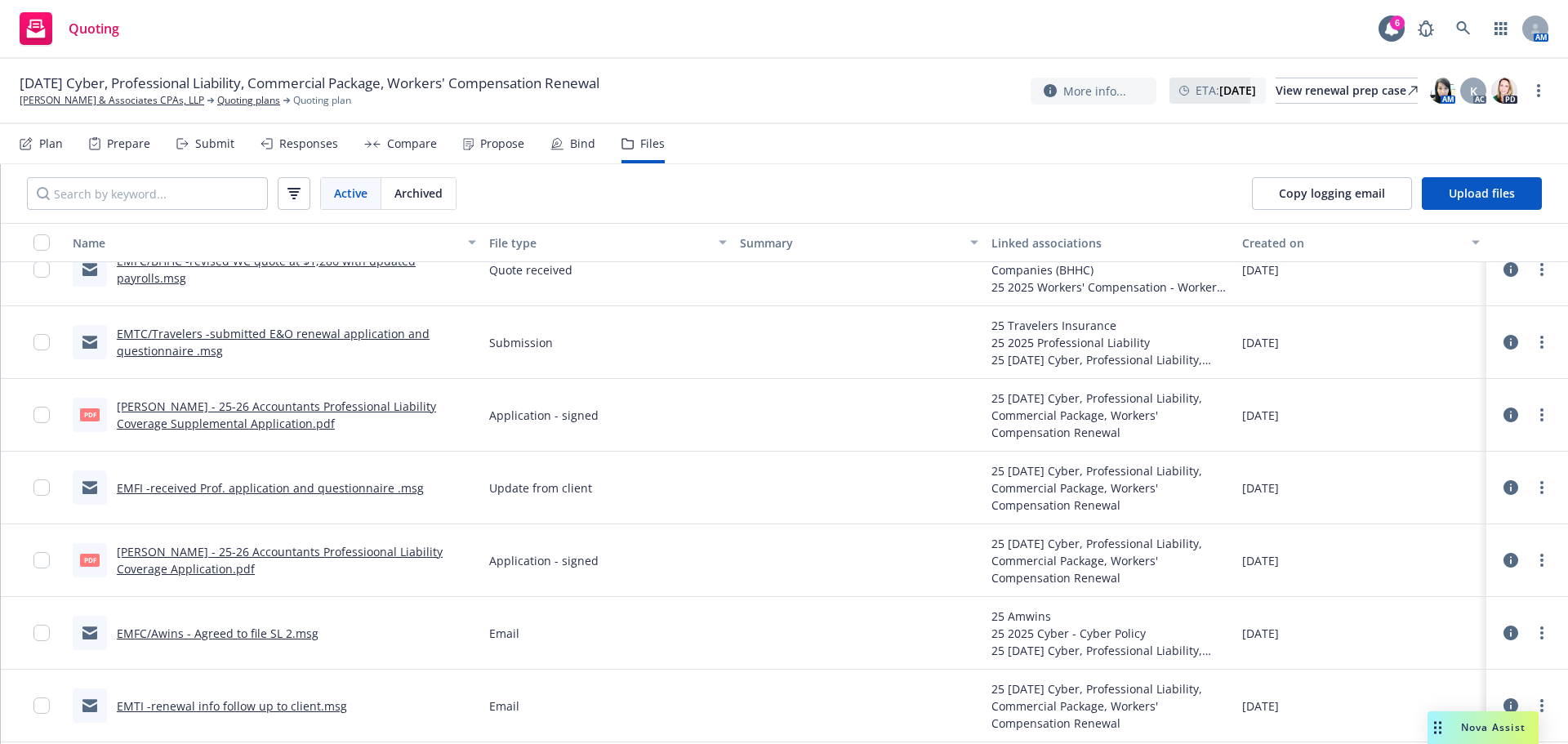
click at [215, 417] on link "[PERSON_NAME] - 25-26 Accountants Professional Liability Coverage Supplemental …" at bounding box center [275, 415] width 319 height 33
click at [160, 549] on link "[PERSON_NAME] - 25-26 Accountants Professioonal Liability Coverage Application.…" at bounding box center [279, 561] width 326 height 33
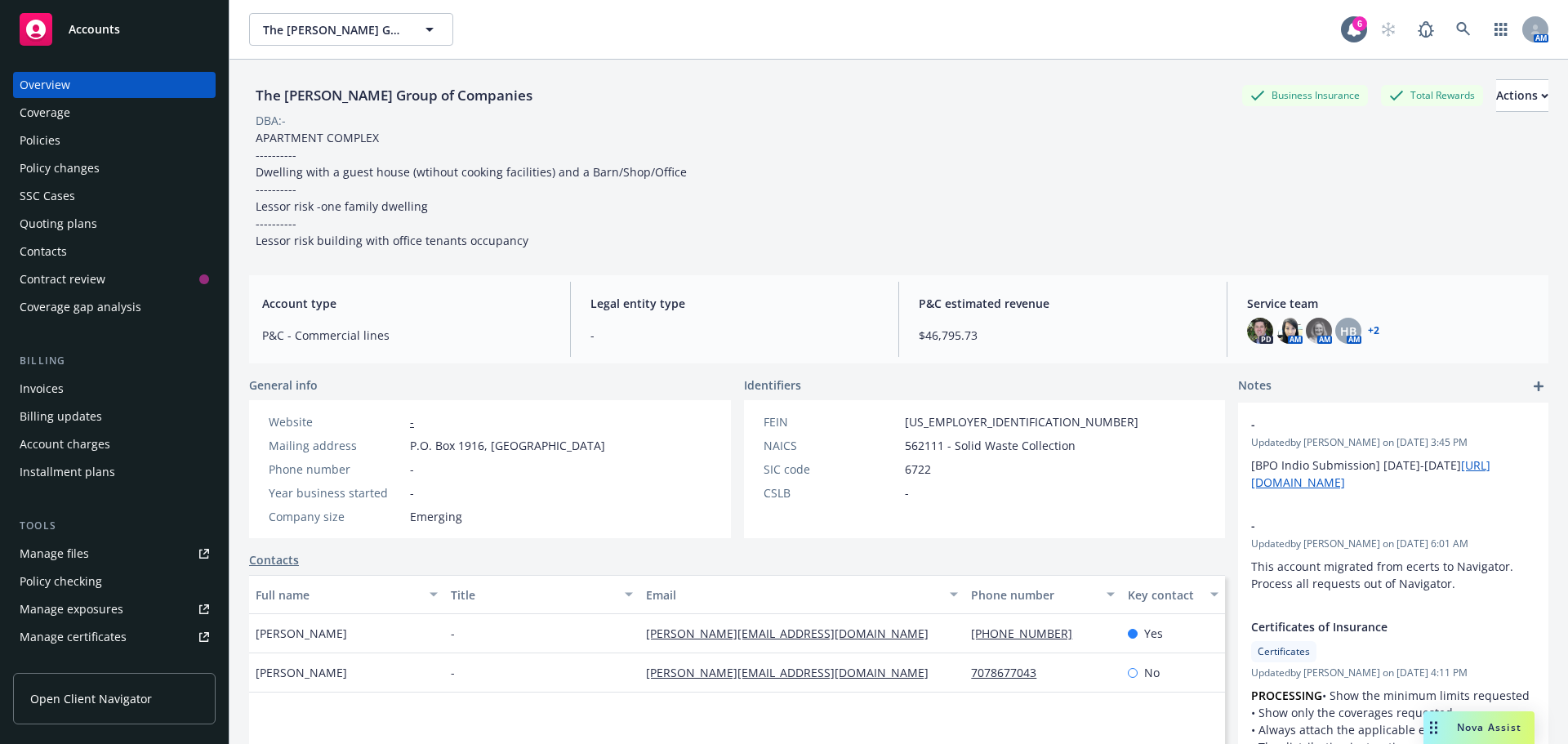
click at [60, 225] on div "Quoting plans" at bounding box center [58, 223] width 78 height 26
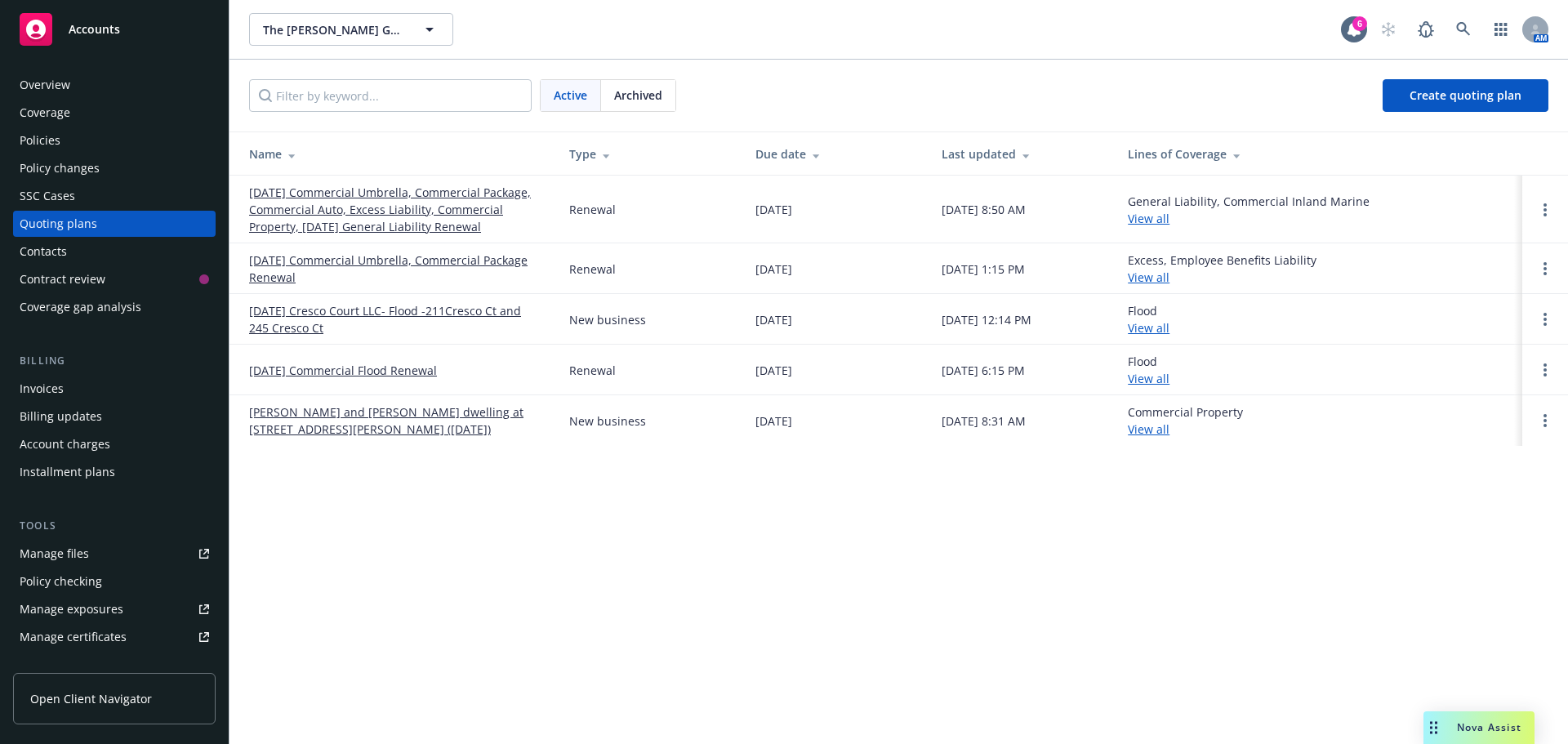
click at [339, 318] on link "[DATE] Cresco Court LLC- Flood -211Cresco Ct and 245 Cresco Ct" at bounding box center [396, 319] width 294 height 34
